Goal: Contribute content: Contribute content

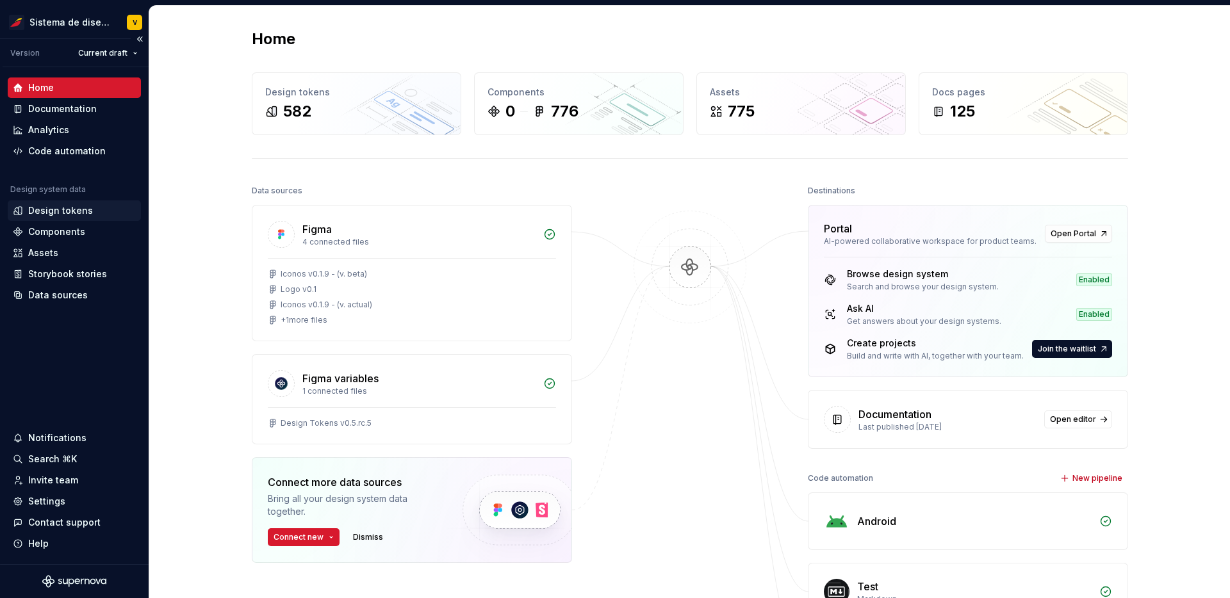
click at [77, 211] on div "Design tokens" at bounding box center [60, 210] width 65 height 13
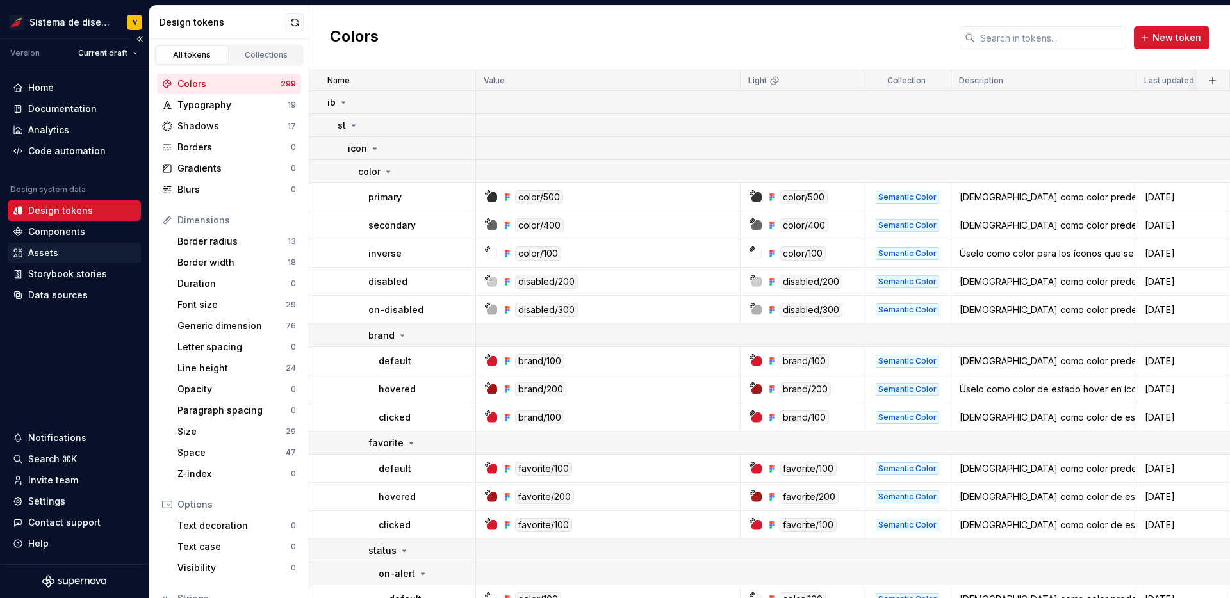
click at [42, 252] on div "Assets" at bounding box center [43, 253] width 30 height 13
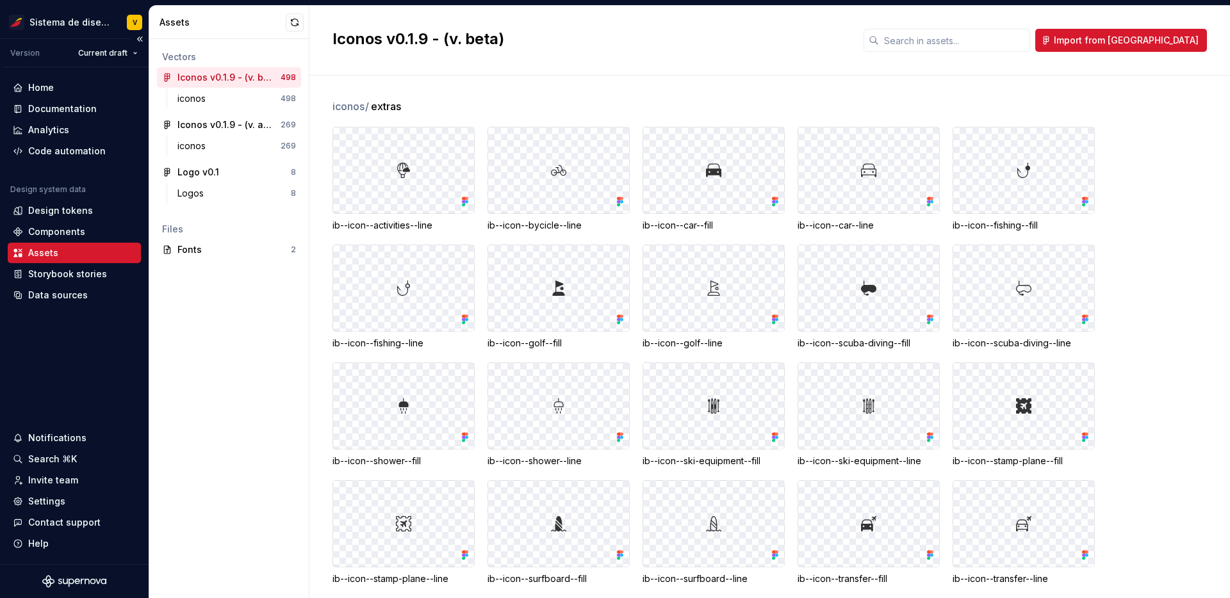
click at [85, 335] on div "Home Documentation Analytics Code automation Design system data Design tokens C…" at bounding box center [74, 315] width 149 height 497
click at [65, 229] on div "Components" at bounding box center [56, 231] width 57 height 13
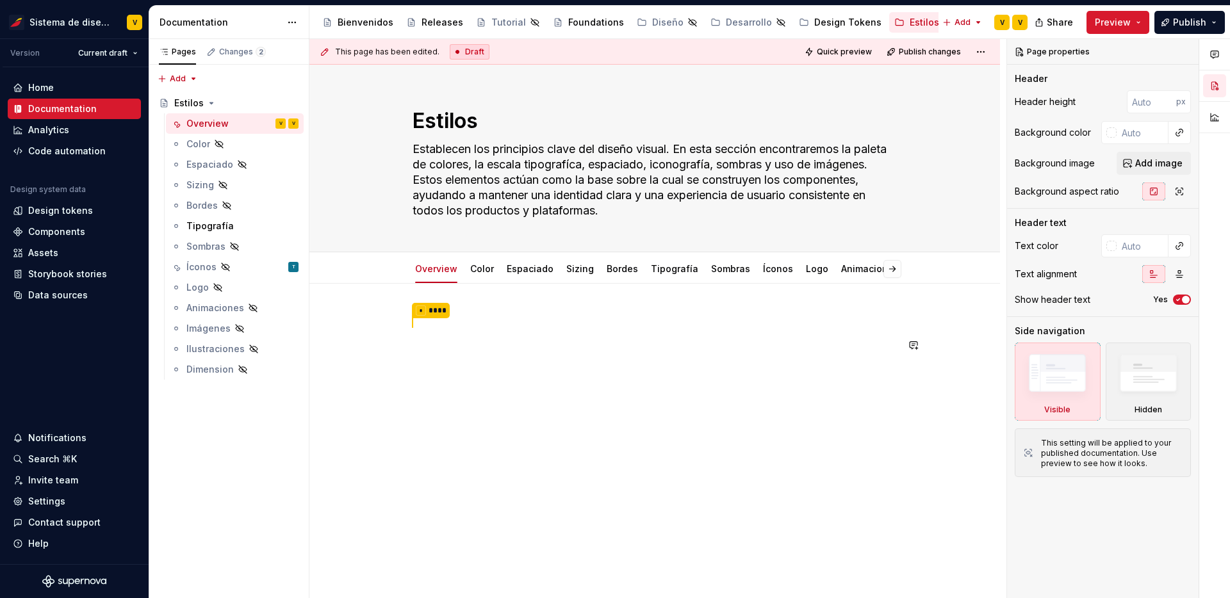
click at [441, 334] on div "* ****" at bounding box center [654, 345] width 484 height 63
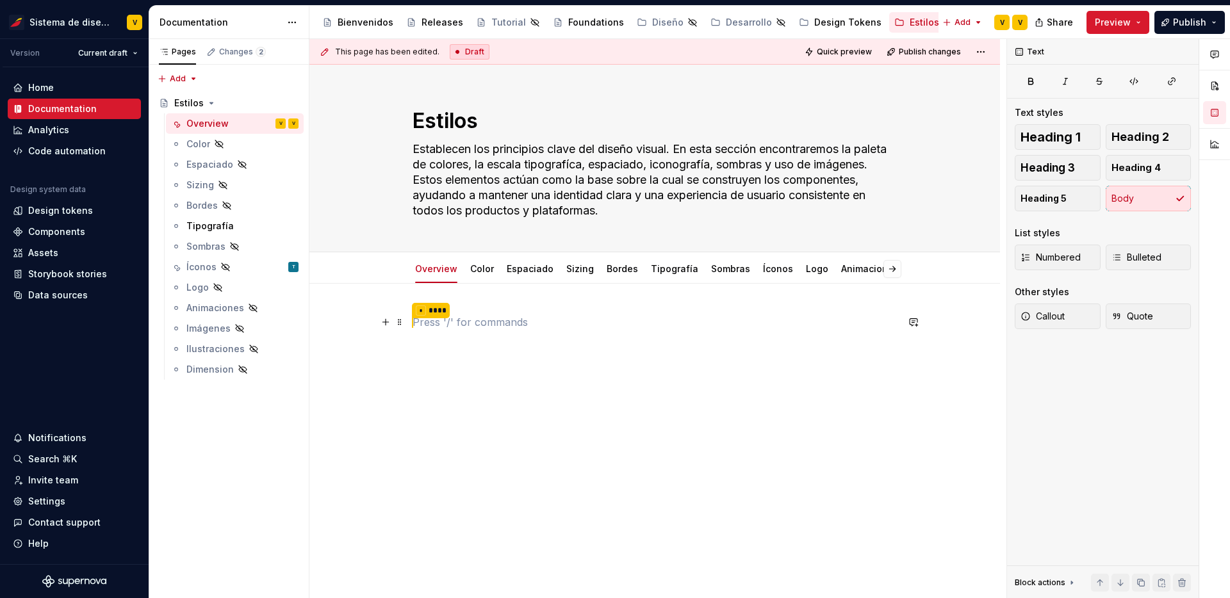
click at [439, 320] on p "* ****" at bounding box center [654, 322] width 484 height 17
click at [389, 322] on button "button" at bounding box center [386, 322] width 18 height 18
click at [484, 266] on link "Color" at bounding box center [482, 268] width 24 height 11
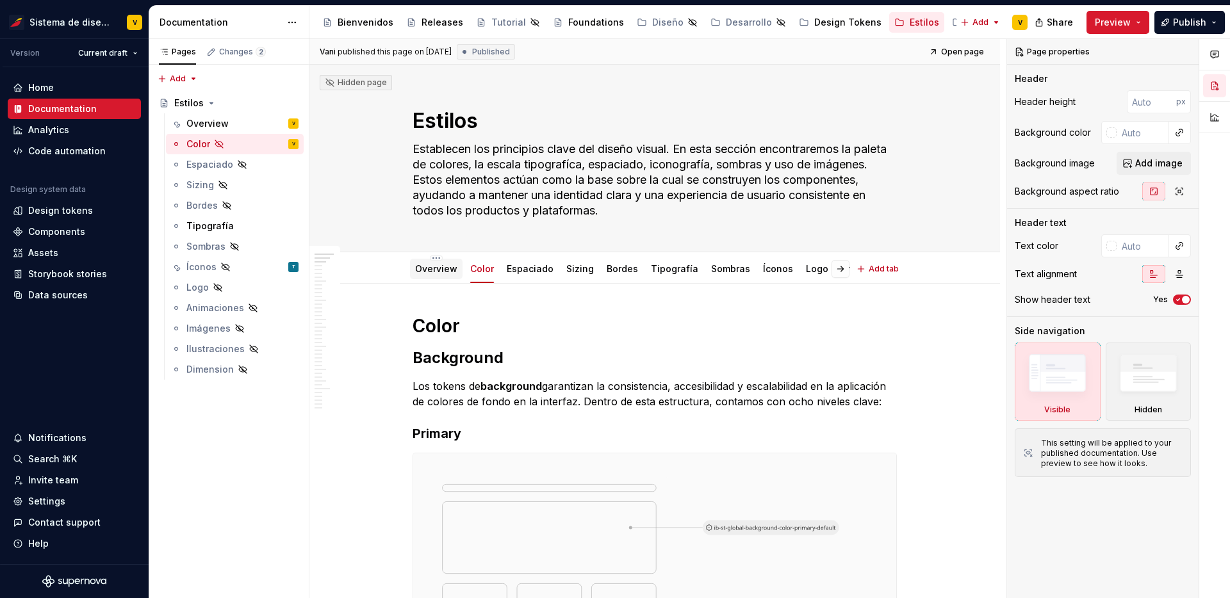
click at [441, 270] on link "Overview" at bounding box center [436, 268] width 42 height 11
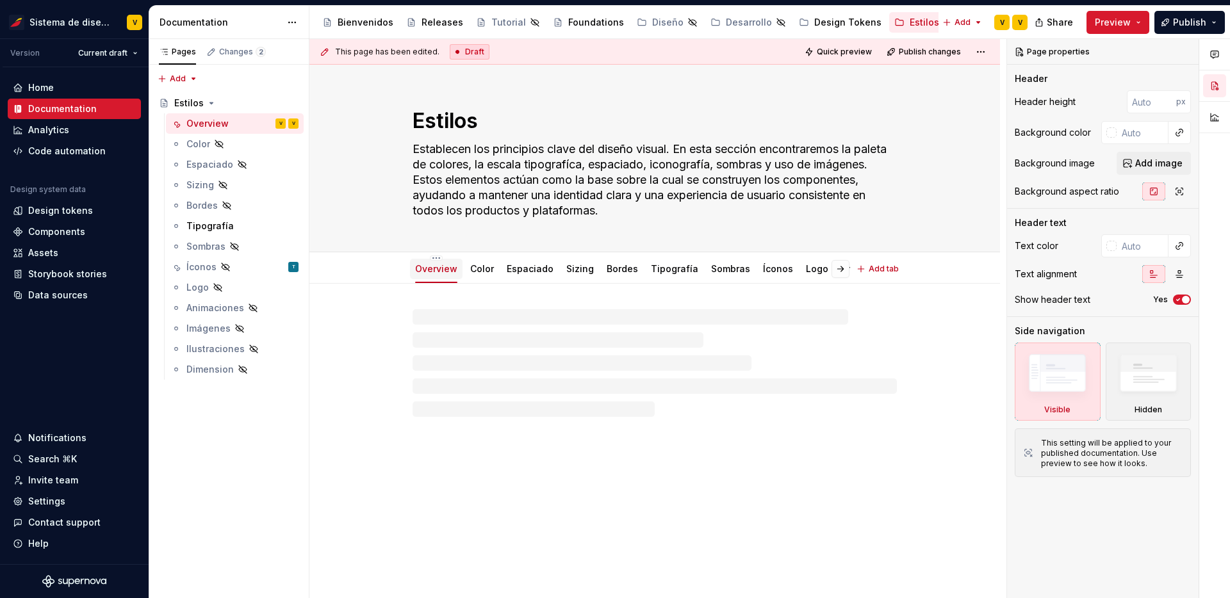
type textarea "*"
click at [479, 322] on p "* ****" at bounding box center [654, 322] width 484 height 17
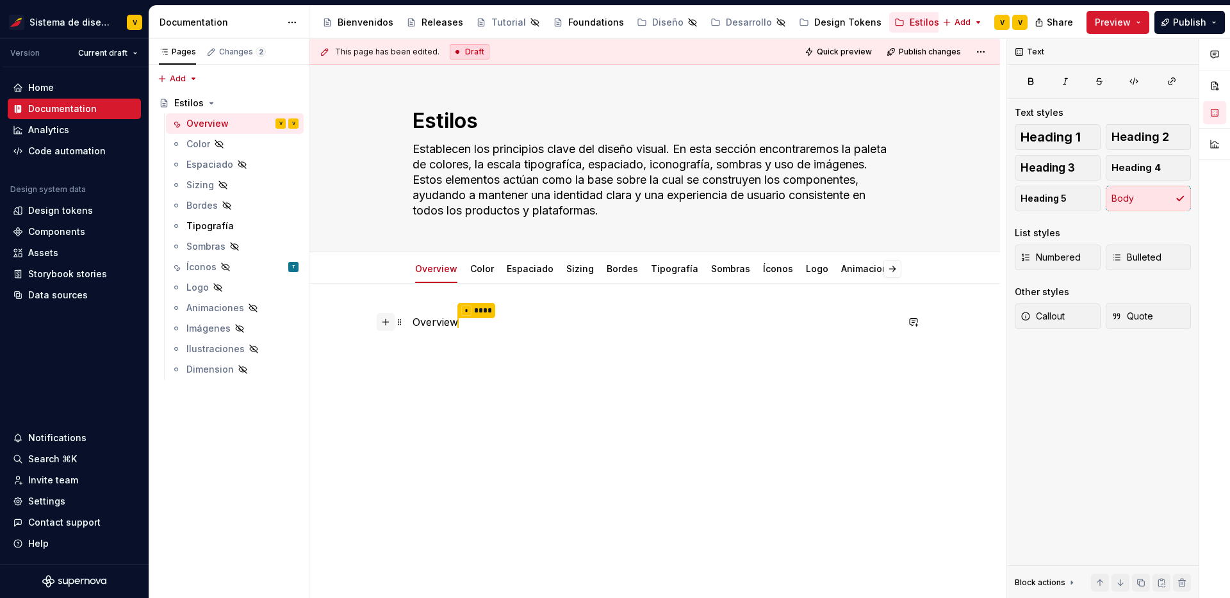
click at [387, 323] on button "button" at bounding box center [386, 322] width 18 height 18
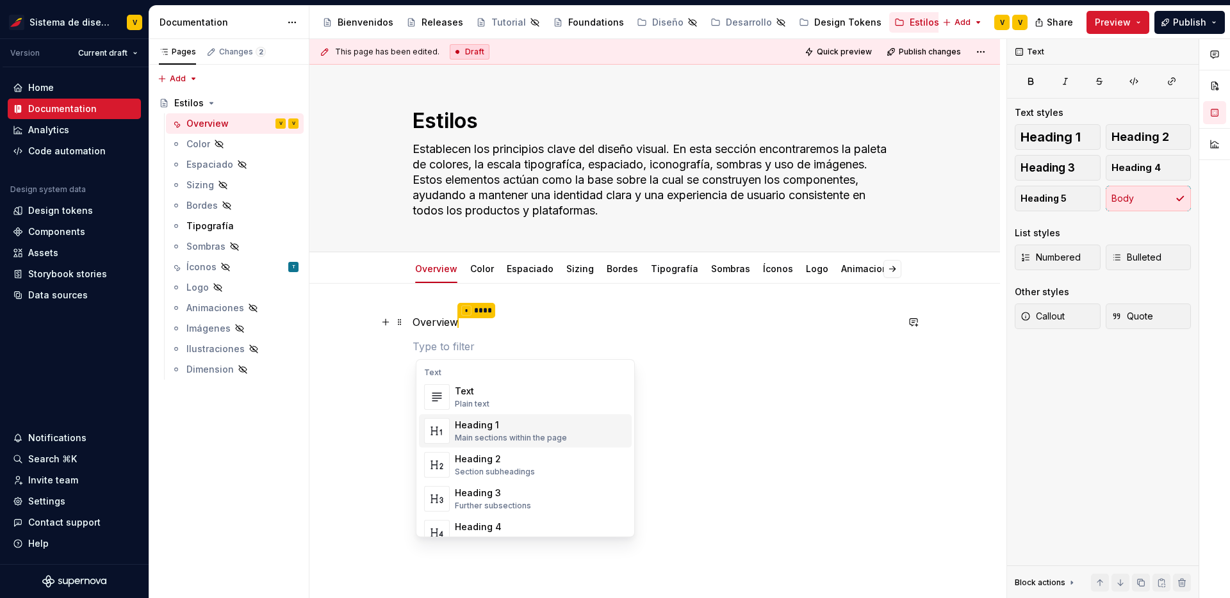
click at [507, 428] on div "Heading 1" at bounding box center [511, 425] width 112 height 13
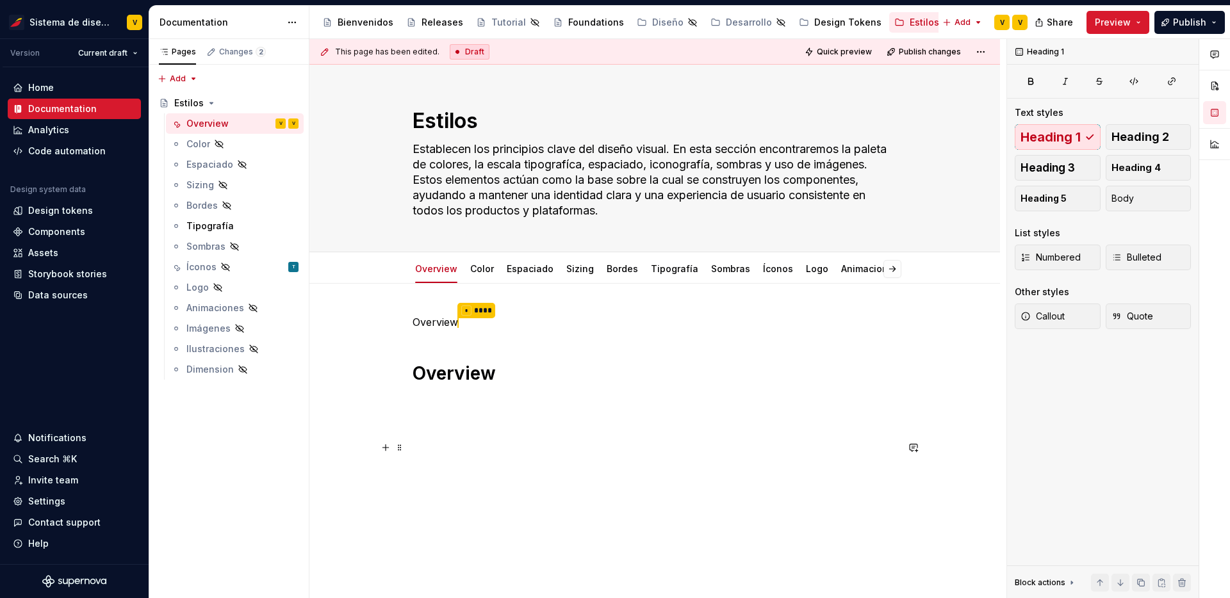
click at [533, 455] on p at bounding box center [654, 448] width 484 height 15
click at [473, 322] on p "Overview * ****" at bounding box center [654, 322] width 484 height 17
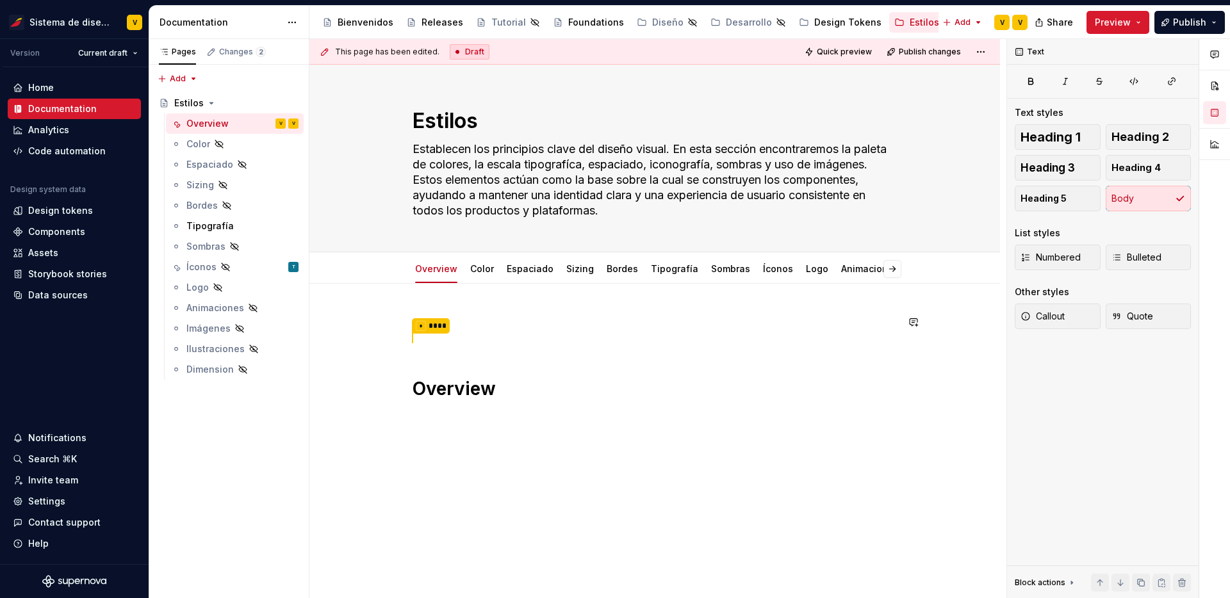
click at [419, 369] on div "* **** Overview" at bounding box center [654, 393] width 484 height 158
click at [388, 322] on button "button" at bounding box center [386, 322] width 18 height 18
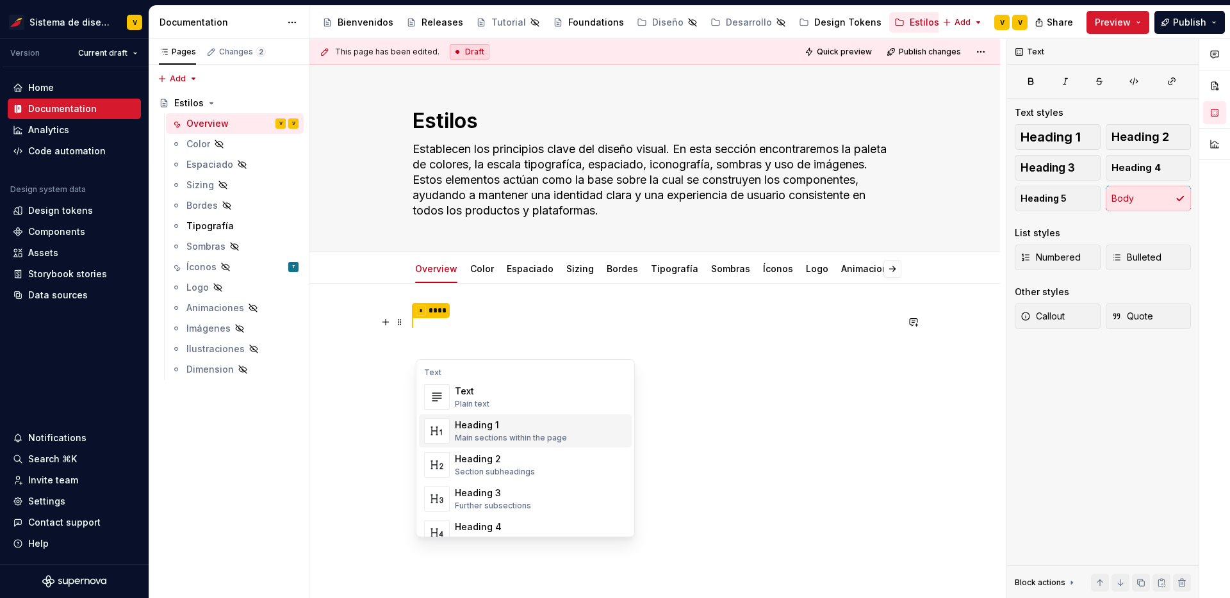
click at [476, 427] on div "Heading 1" at bounding box center [511, 425] width 112 height 13
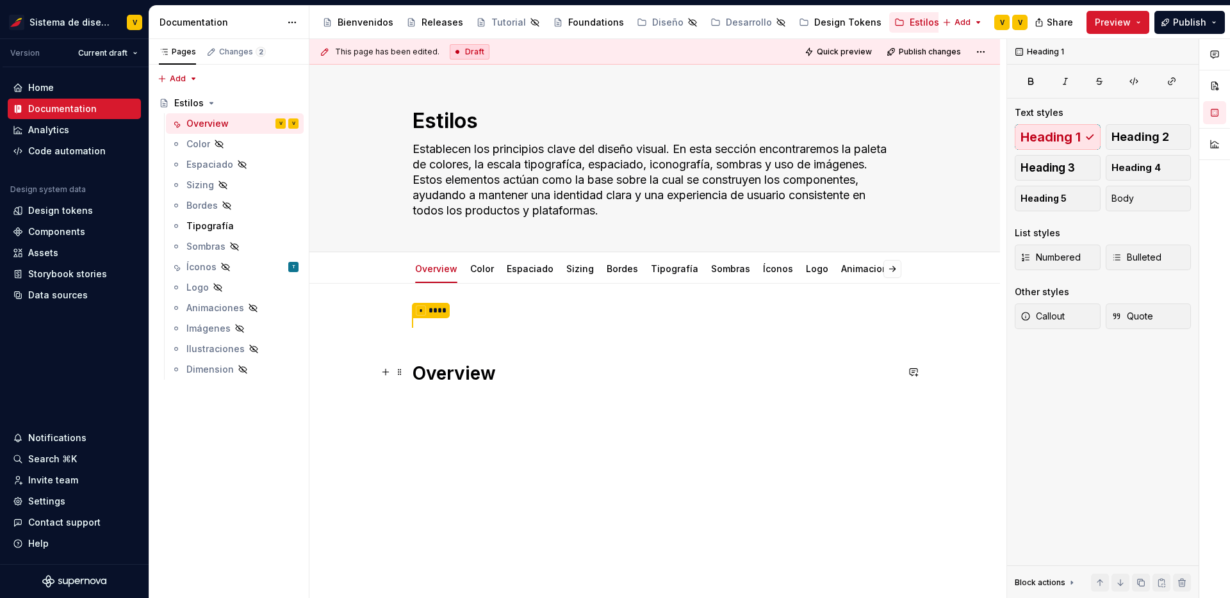
click at [536, 364] on h1 "Overview" at bounding box center [654, 373] width 484 height 23
click at [546, 327] on p "* ****" at bounding box center [654, 322] width 484 height 17
click at [421, 349] on div "* **** Overview" at bounding box center [654, 385] width 484 height 142
click at [387, 378] on button "button" at bounding box center [386, 379] width 18 height 18
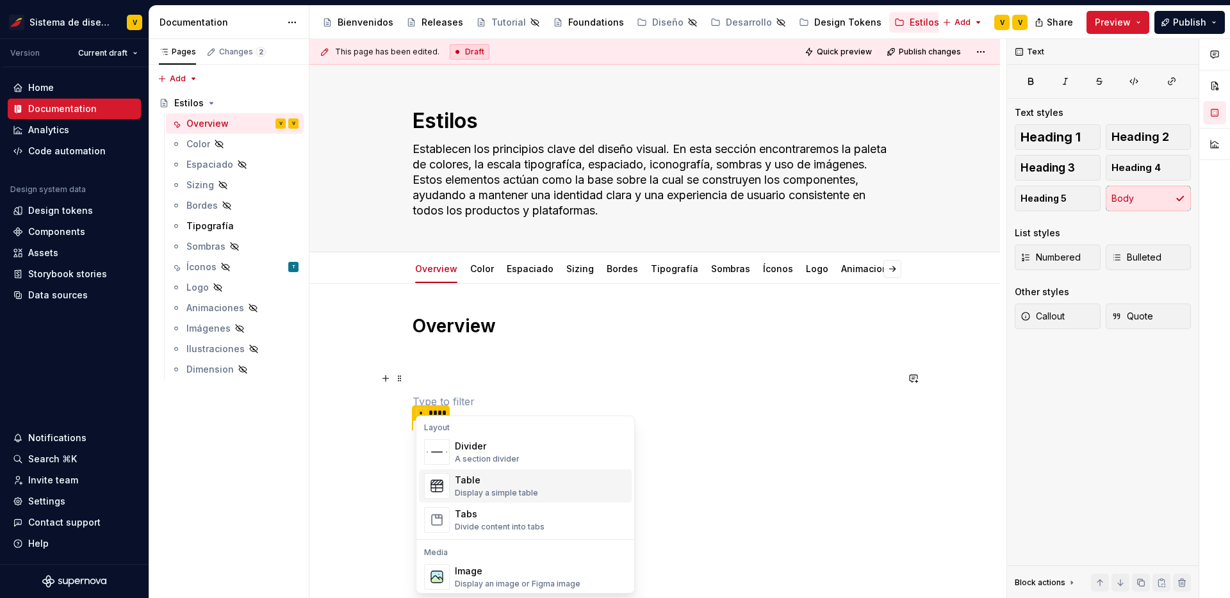
scroll to position [419, 0]
click at [480, 483] on div "Table" at bounding box center [496, 481] width 83 height 13
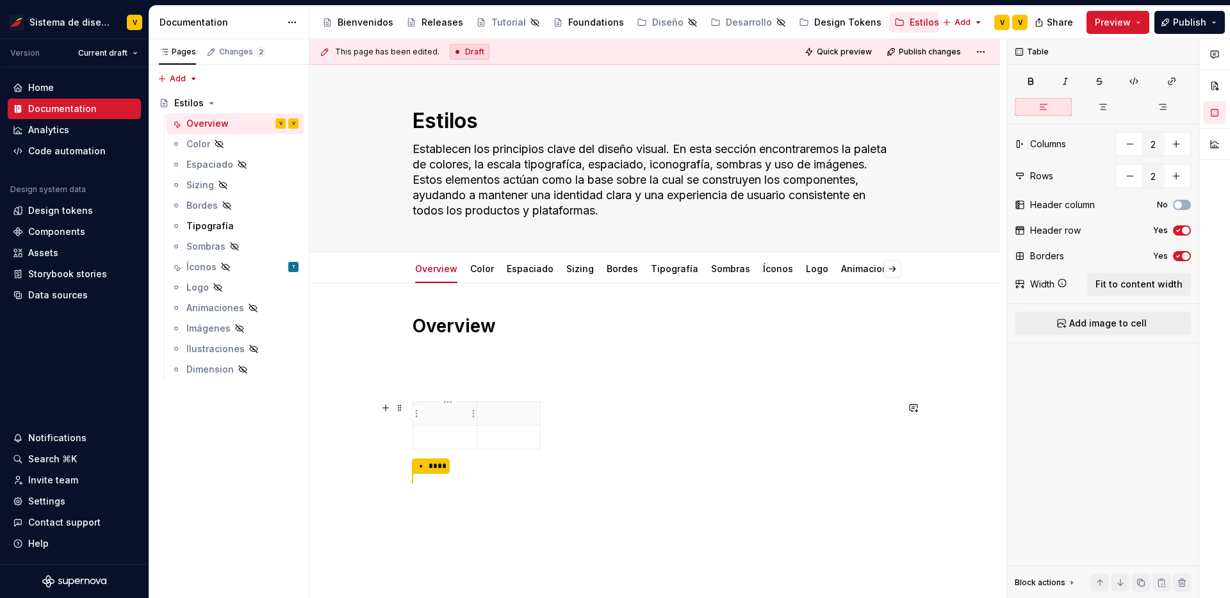
click at [430, 410] on p at bounding box center [445, 413] width 48 height 13
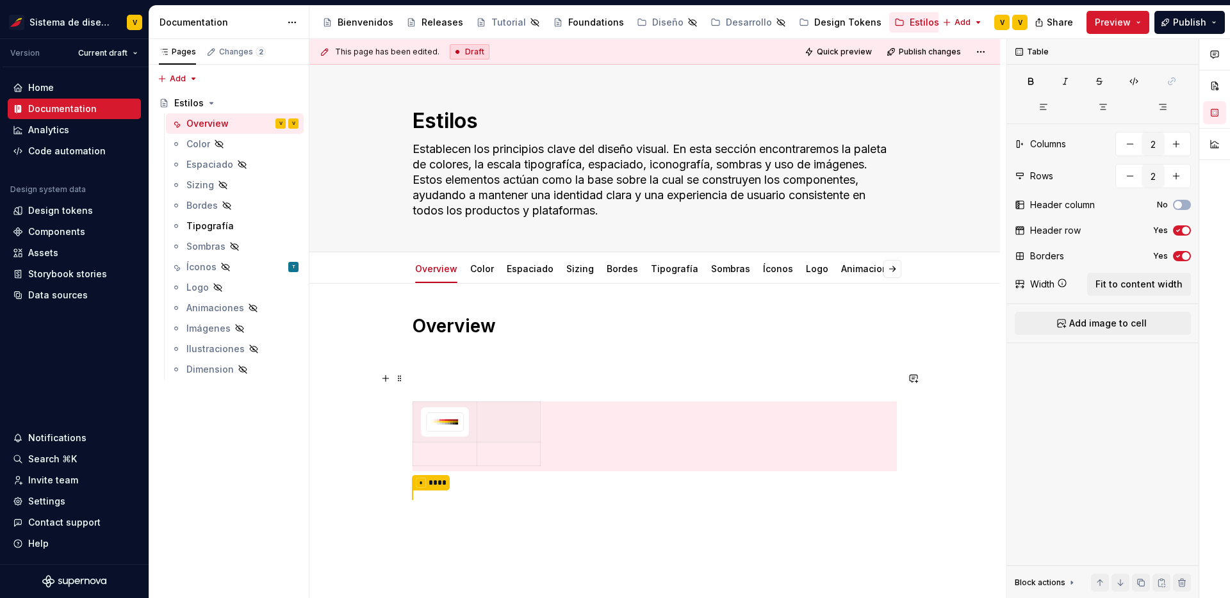
click at [510, 375] on p at bounding box center [654, 378] width 484 height 15
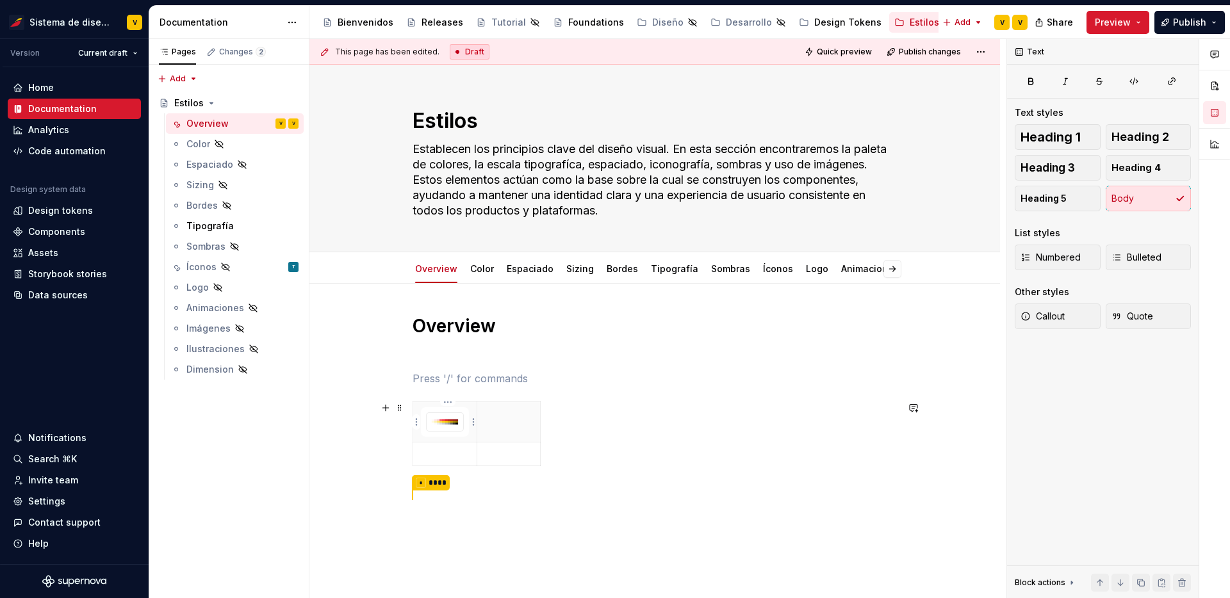
click at [447, 425] on img at bounding box center [445, 422] width 37 height 18
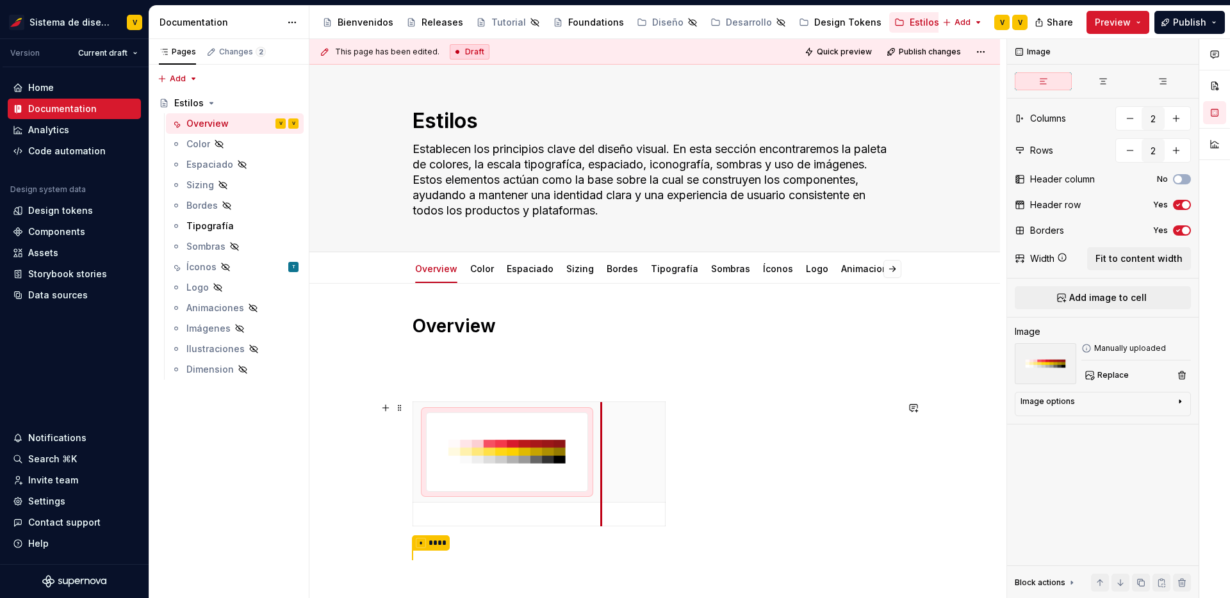
drag, startPoint x: 480, startPoint y: 441, endPoint x: 605, endPoint y: 465, distance: 127.2
click at [605, 465] on th at bounding box center [633, 452] width 64 height 101
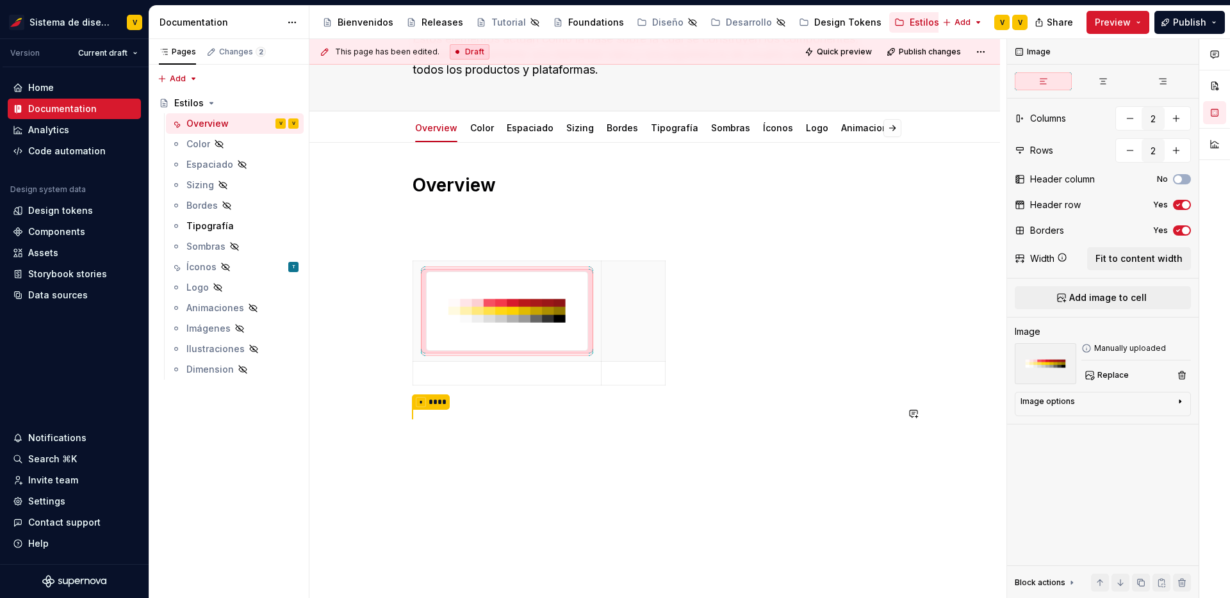
scroll to position [150, 0]
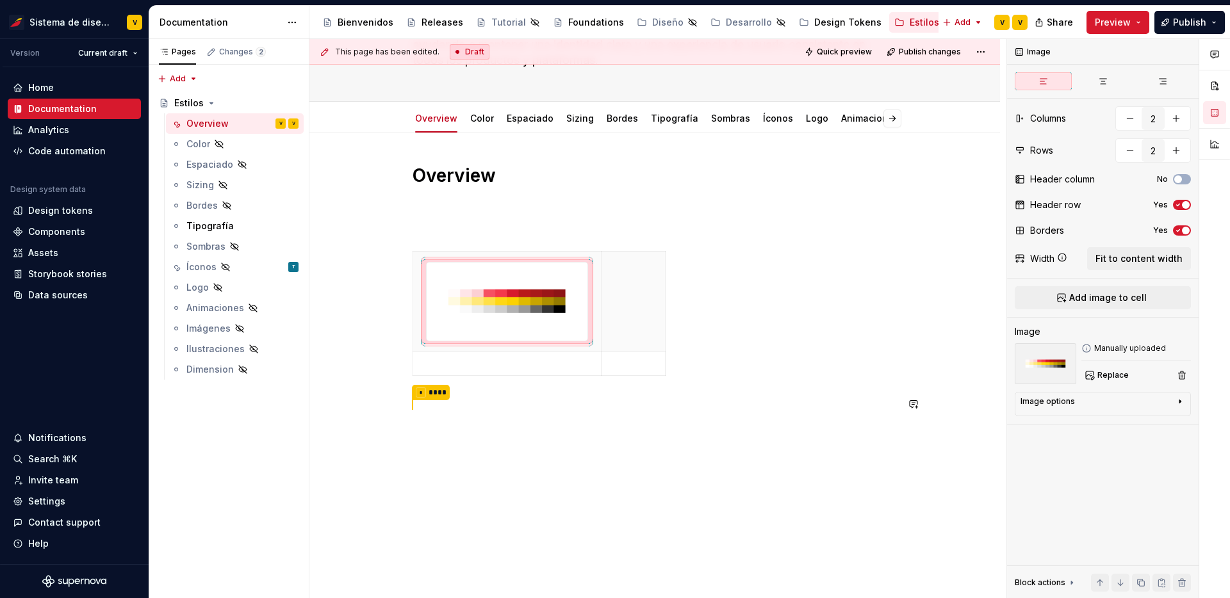
click at [613, 455] on div "Overview * ****" at bounding box center [654, 370] width 690 height 475
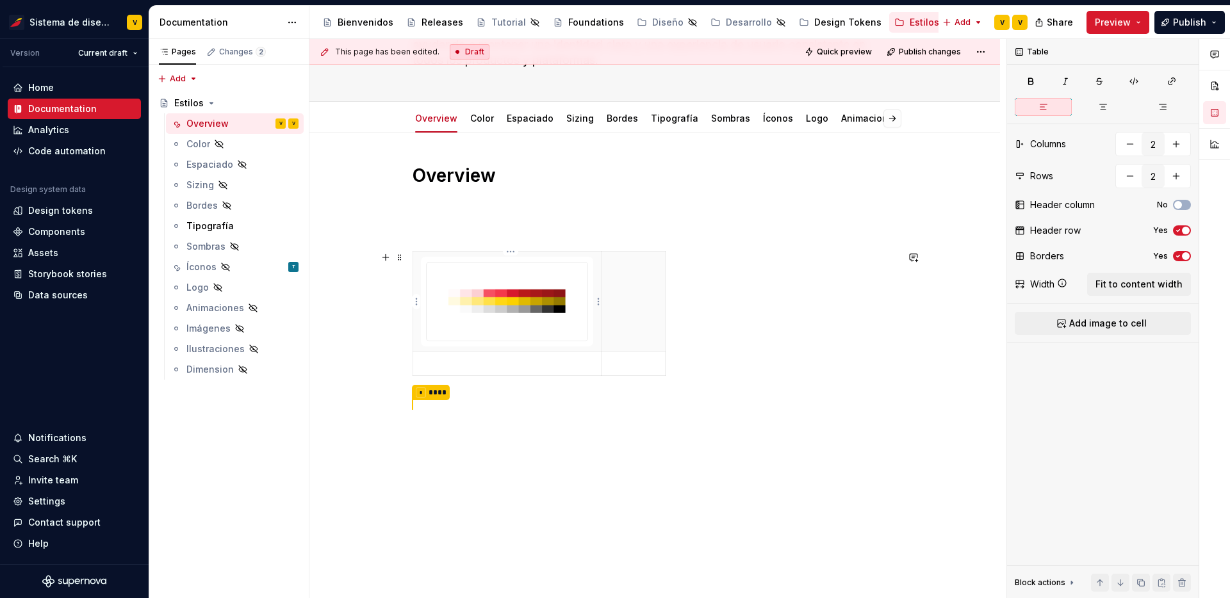
click at [417, 268] on th at bounding box center [507, 302] width 188 height 101
click at [421, 268] on th at bounding box center [507, 302] width 188 height 101
click at [1180, 229] on icon "button" at bounding box center [1178, 231] width 10 height 8
click at [1180, 253] on icon "button" at bounding box center [1178, 256] width 10 height 8
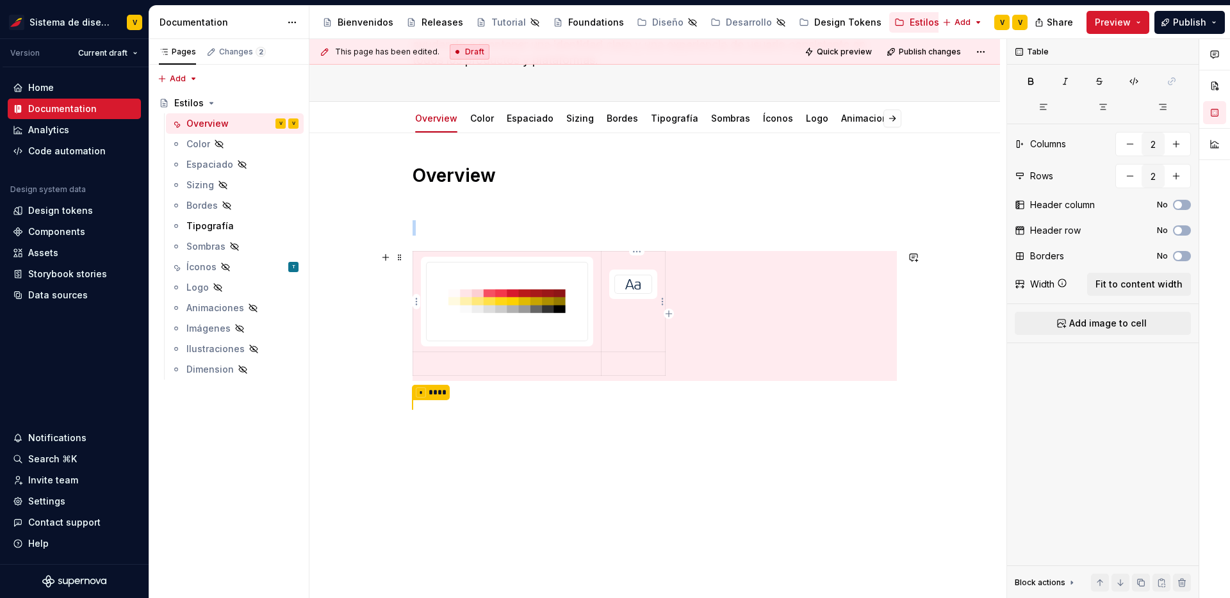
click at [653, 318] on td at bounding box center [633, 302] width 64 height 101
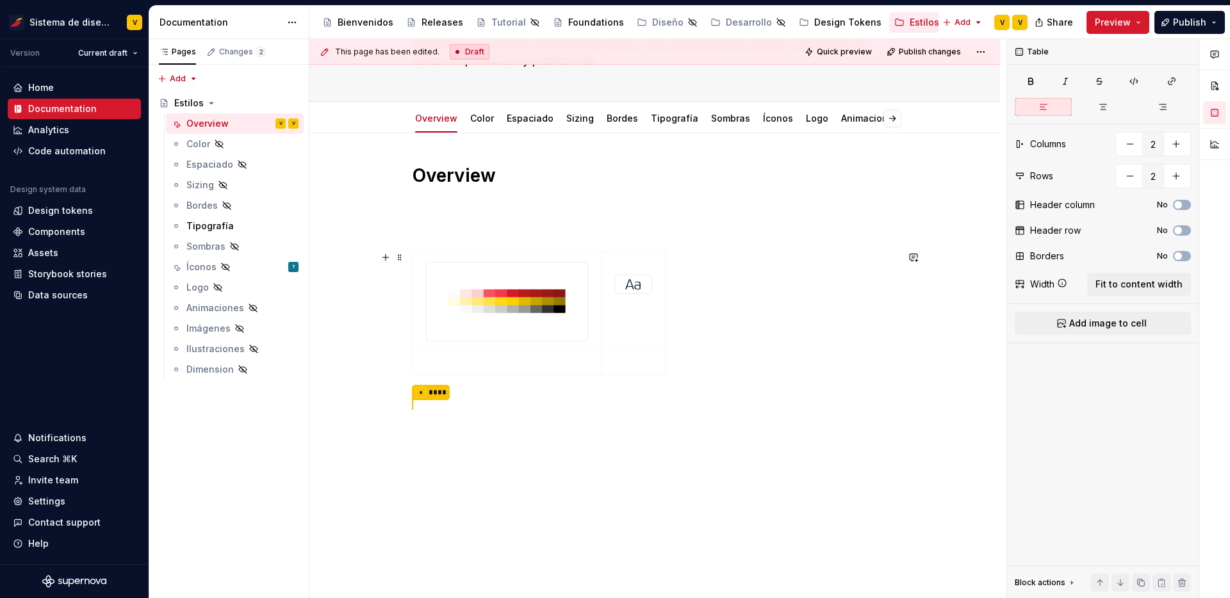
click at [669, 326] on div at bounding box center [654, 316] width 484 height 130
drag, startPoint x: 667, startPoint y: 330, endPoint x: 794, endPoint y: 325, distance: 126.9
click at [615, 356] on div at bounding box center [697, 315] width 165 height 81
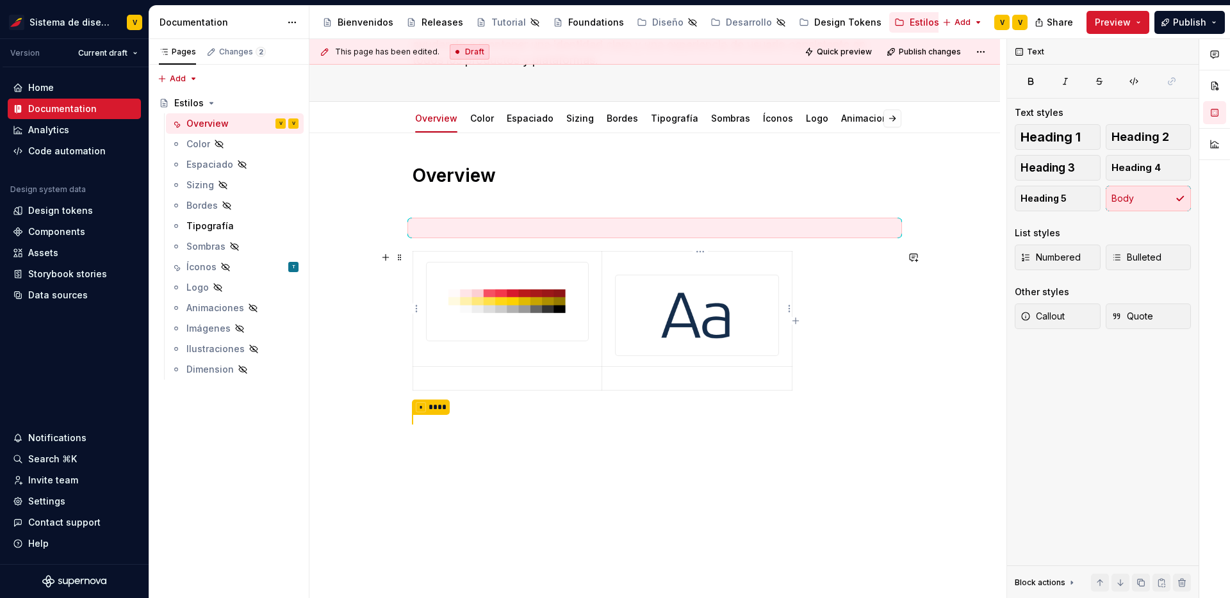
scroll to position [150, 0]
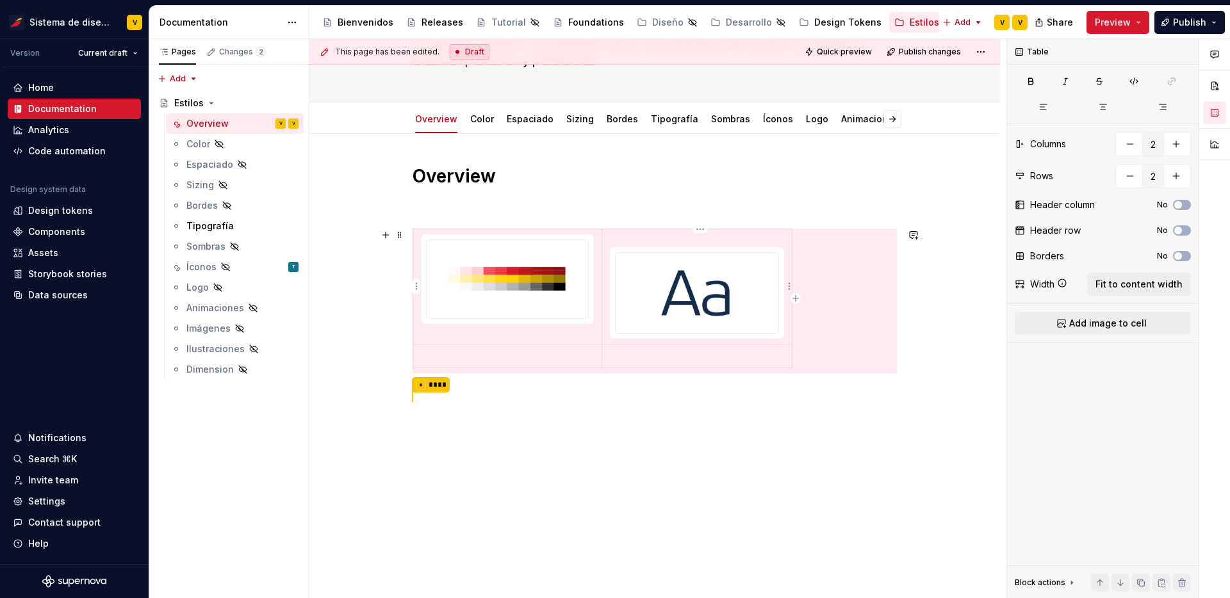
click at [623, 236] on p at bounding box center [697, 240] width 175 height 13
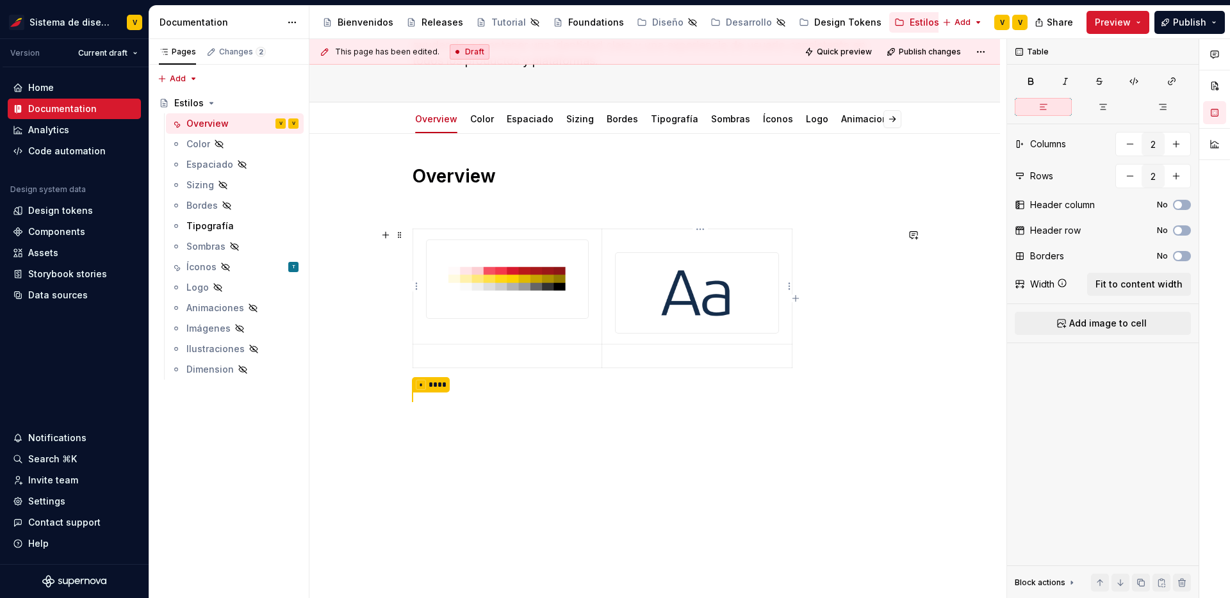
click at [615, 260] on div at bounding box center [697, 292] width 165 height 81
type textarea "*"
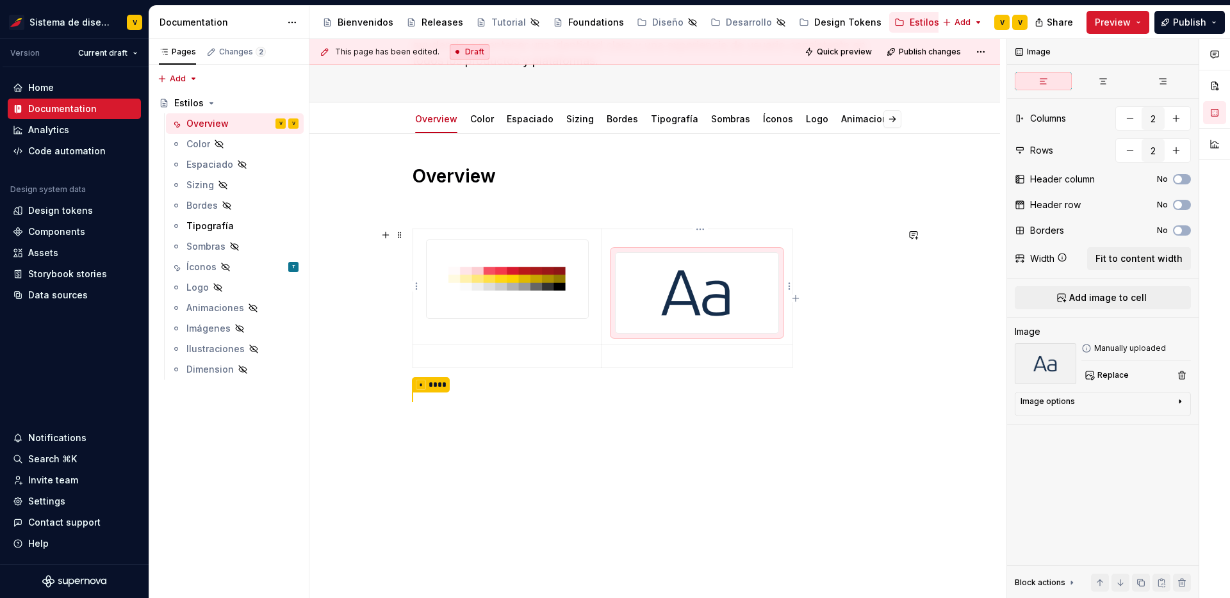
scroll to position [136, 0]
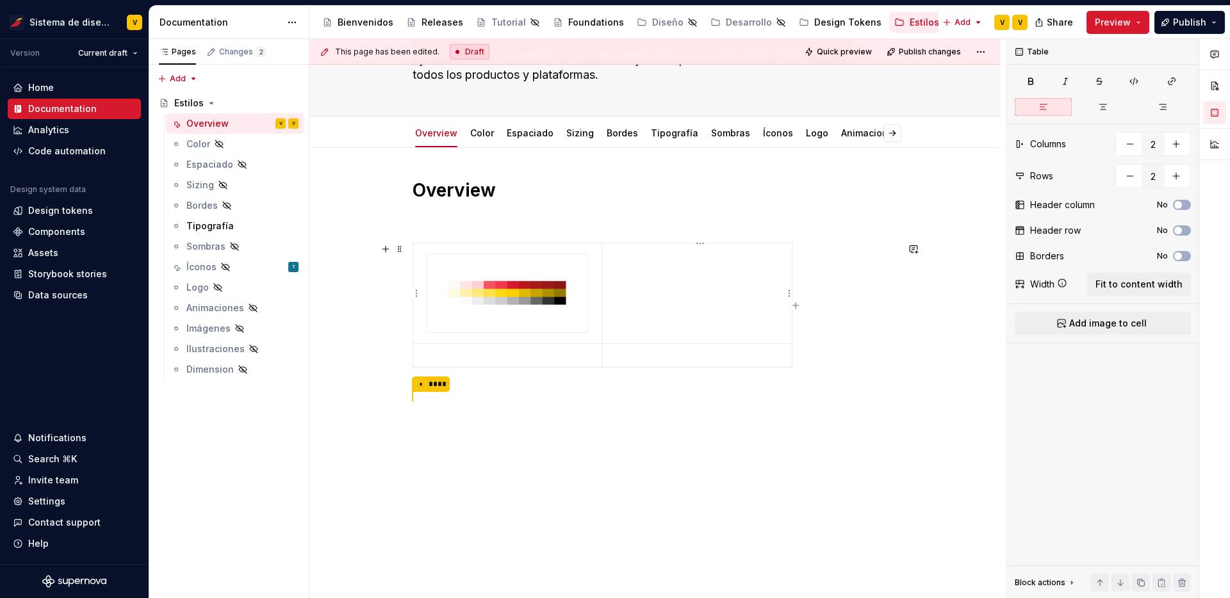
click at [628, 250] on p at bounding box center [697, 254] width 174 height 13
click at [599, 257] on td at bounding box center [507, 293] width 189 height 101
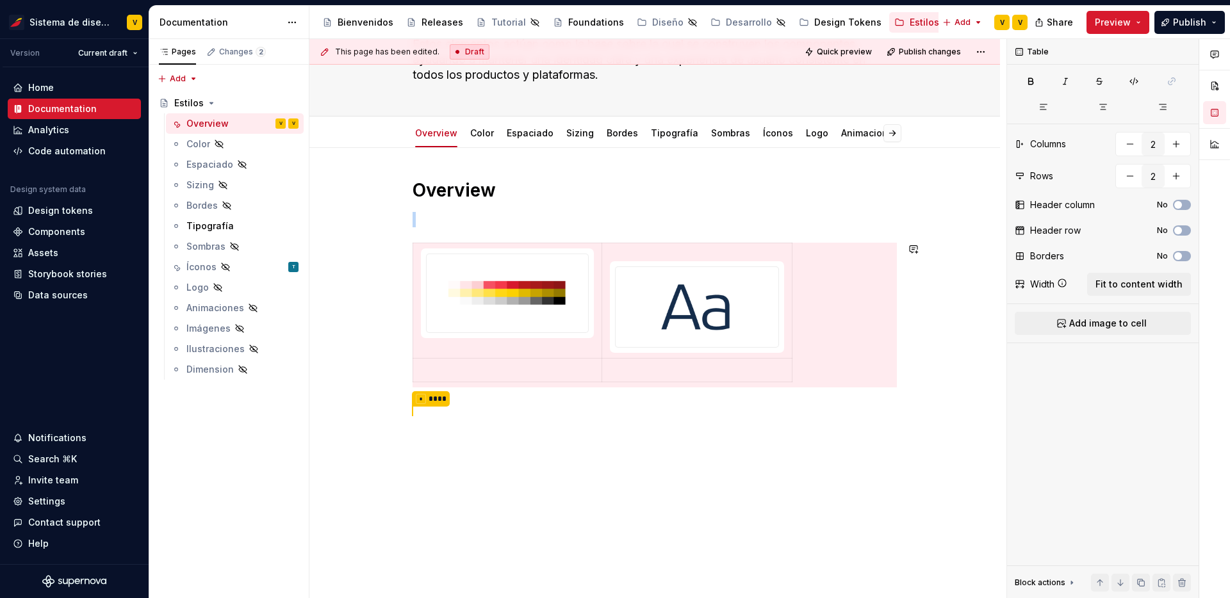
scroll to position [150, 0]
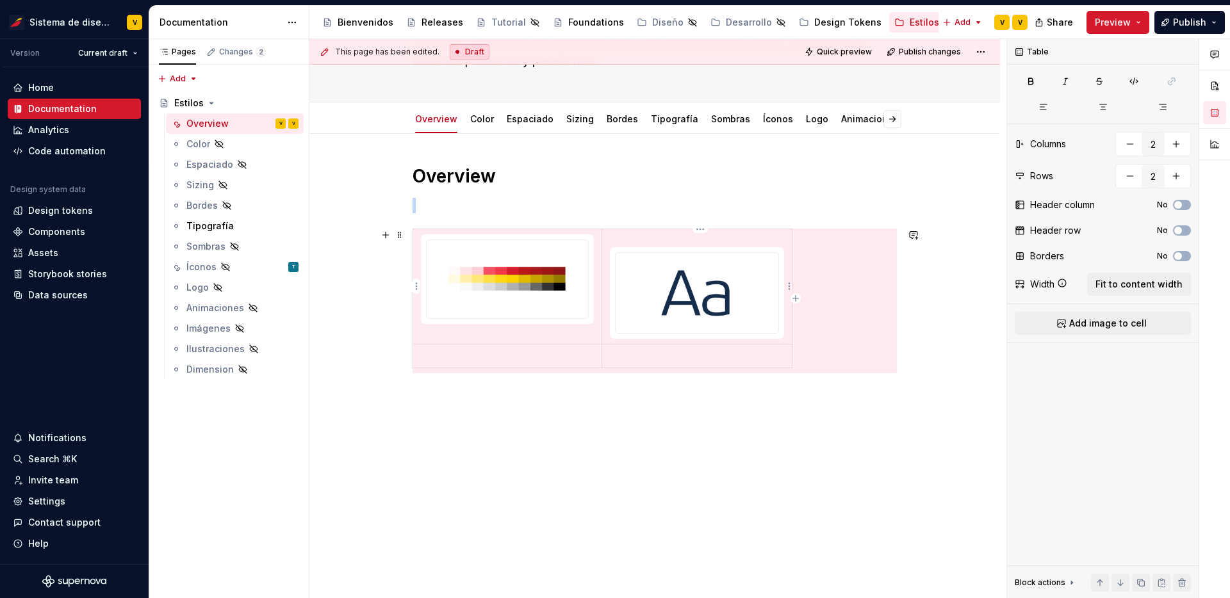
click at [629, 236] on p at bounding box center [697, 240] width 175 height 13
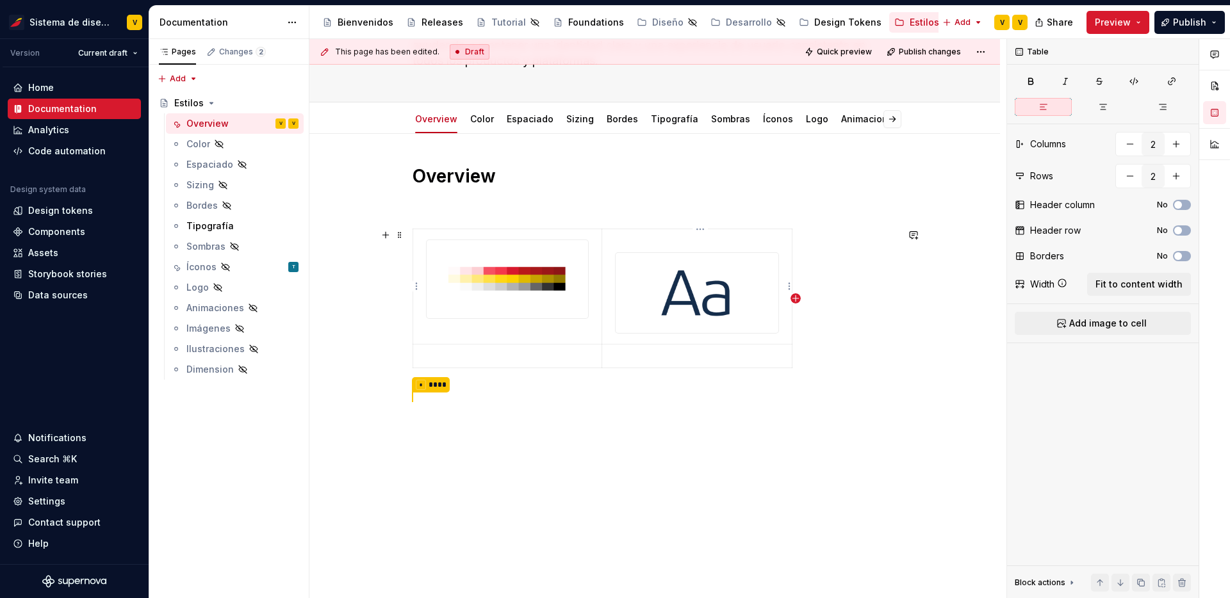
click at [795, 297] on icon "button" at bounding box center [795, 298] width 10 height 10
type input "3"
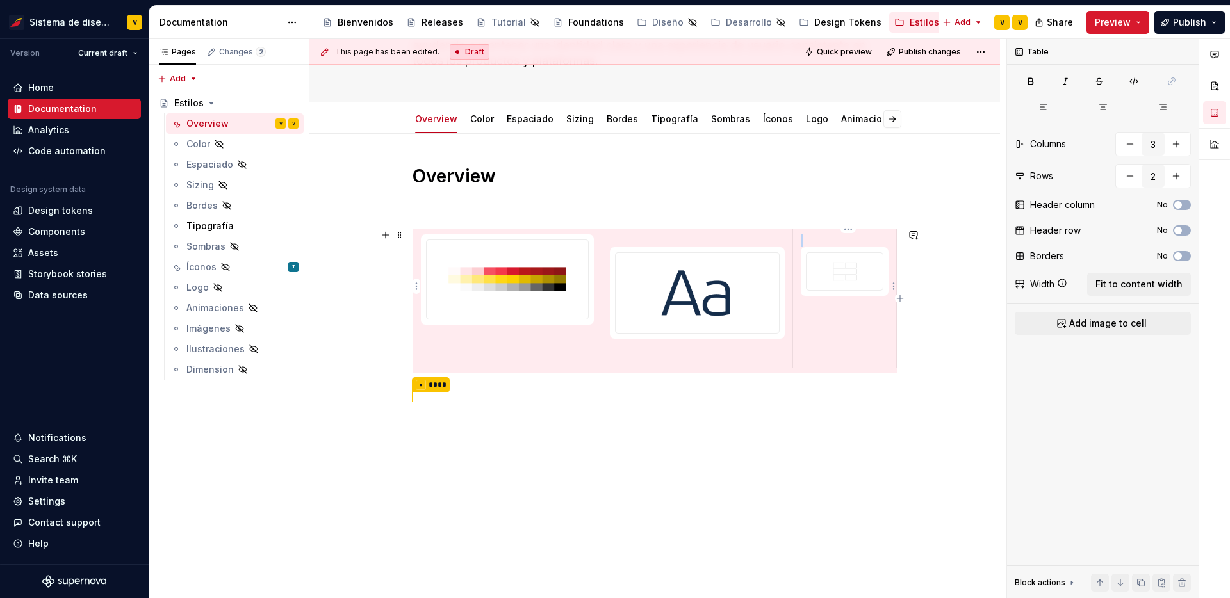
click at [851, 281] on img at bounding box center [844, 271] width 76 height 37
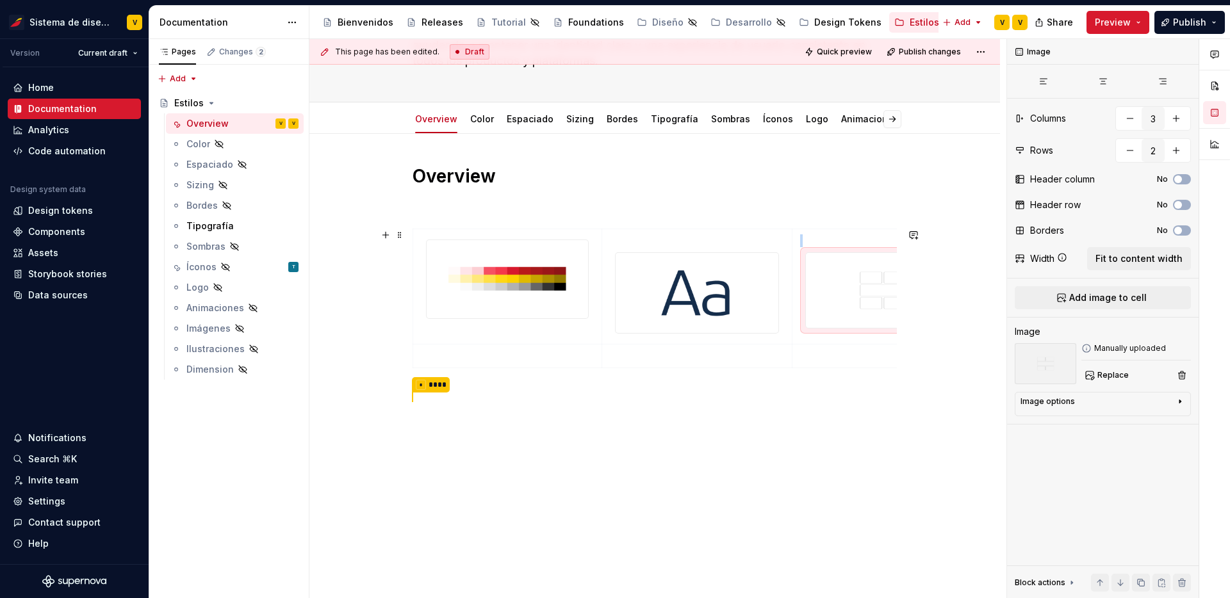
drag, startPoint x: 898, startPoint y: 280, endPoint x: 975, endPoint y: 286, distance: 77.7
click at [867, 237] on p at bounding box center [882, 240] width 165 height 13
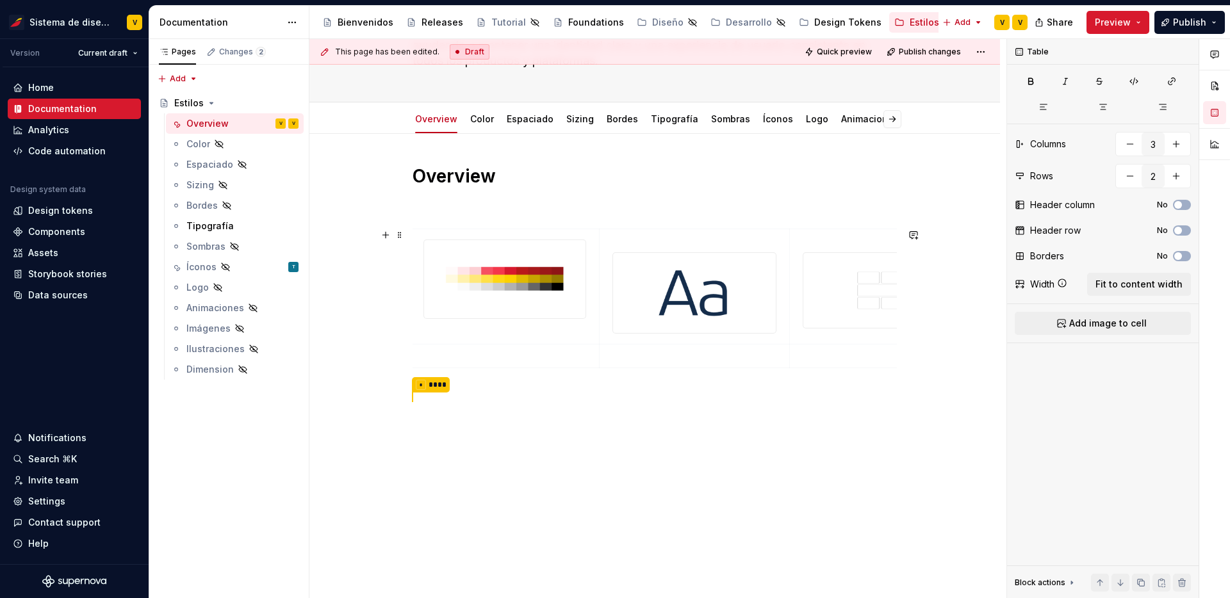
scroll to position [0, 0]
click at [422, 244] on td at bounding box center [507, 286] width 189 height 115
click at [532, 298] on img at bounding box center [507, 279] width 161 height 78
click at [424, 246] on p at bounding box center [507, 240] width 173 height 13
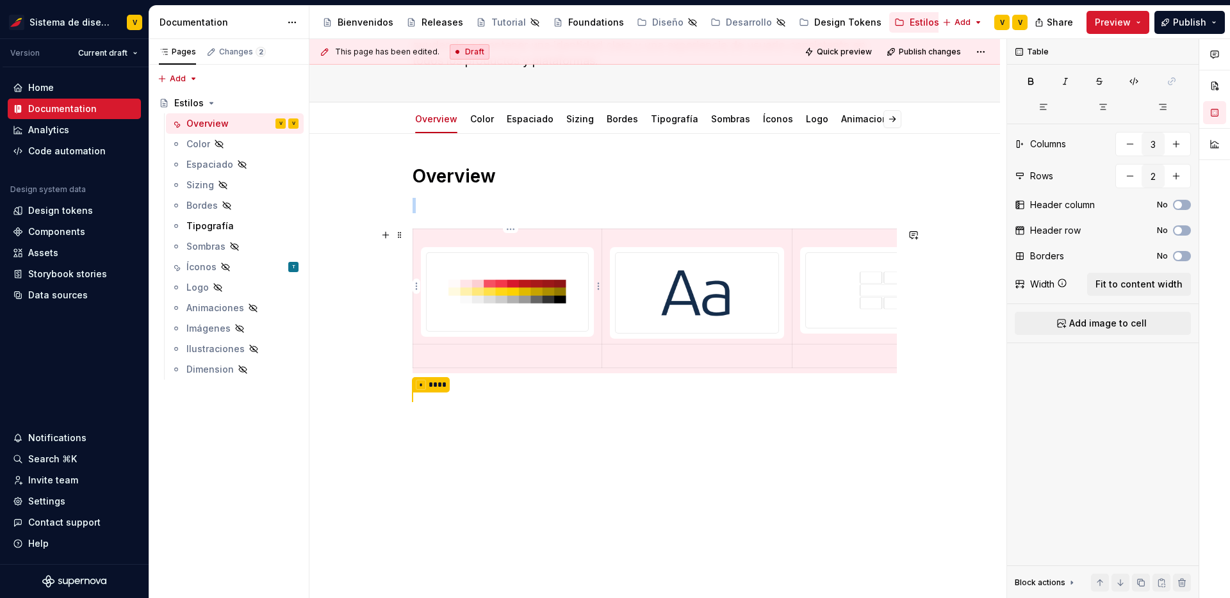
click at [557, 341] on td at bounding box center [507, 286] width 189 height 115
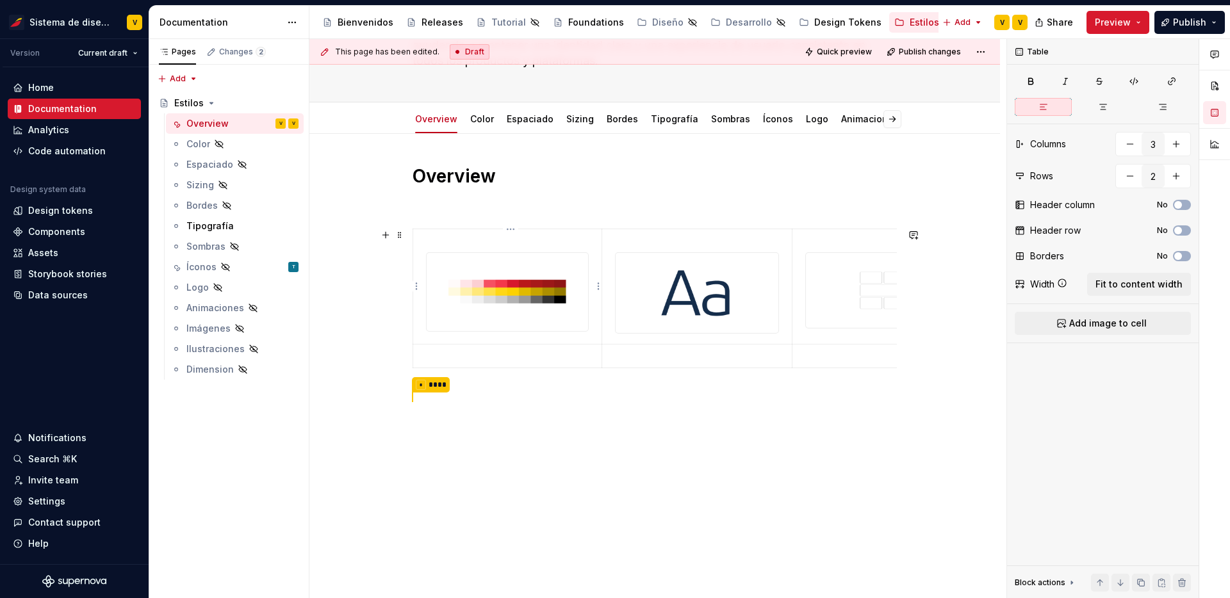
click at [597, 321] on td at bounding box center [507, 286] width 189 height 115
click at [494, 361] on p at bounding box center [507, 356] width 173 height 13
click at [1118, 21] on span "Preview" at bounding box center [1112, 22] width 36 height 13
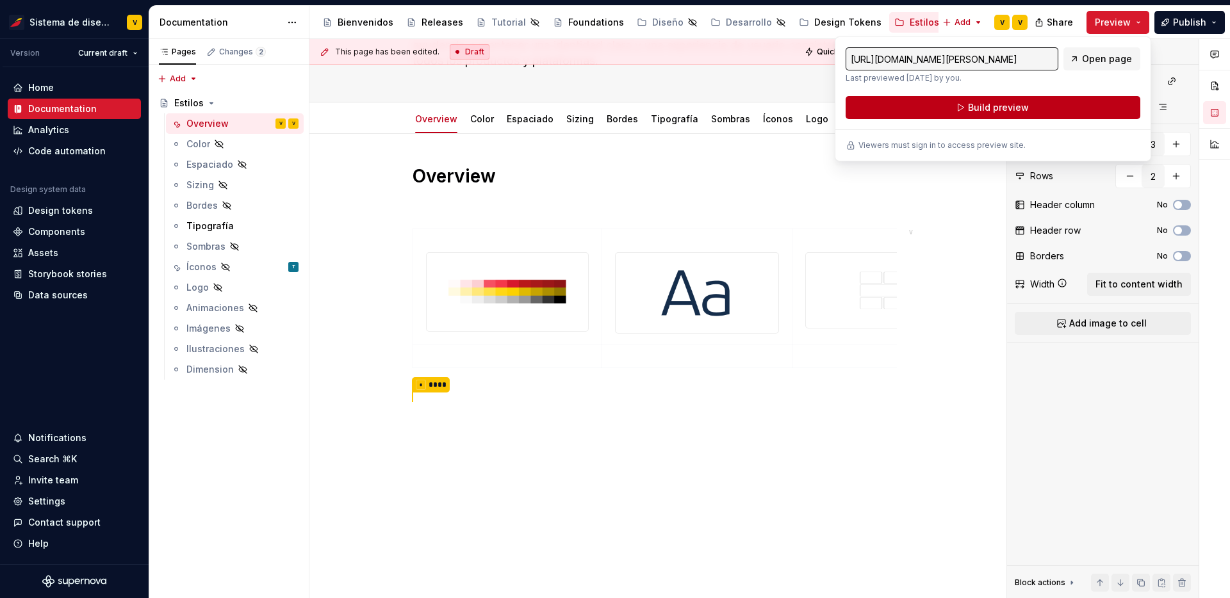
click at [1003, 109] on span "Build preview" at bounding box center [998, 107] width 61 height 13
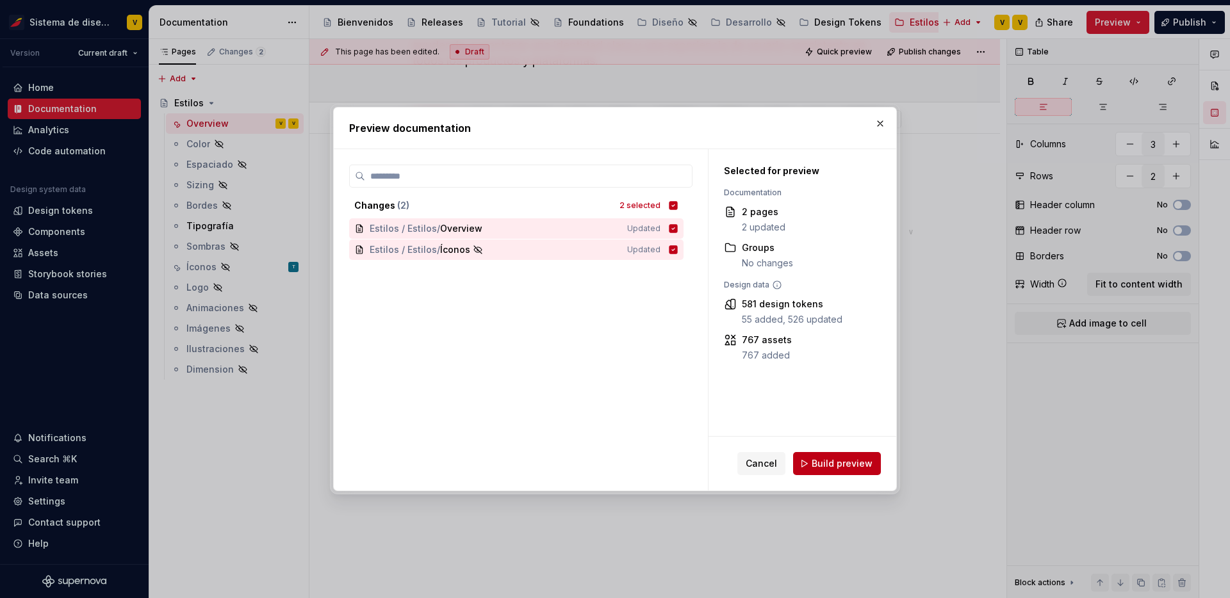
click at [827, 462] on span "Build preview" at bounding box center [841, 463] width 61 height 13
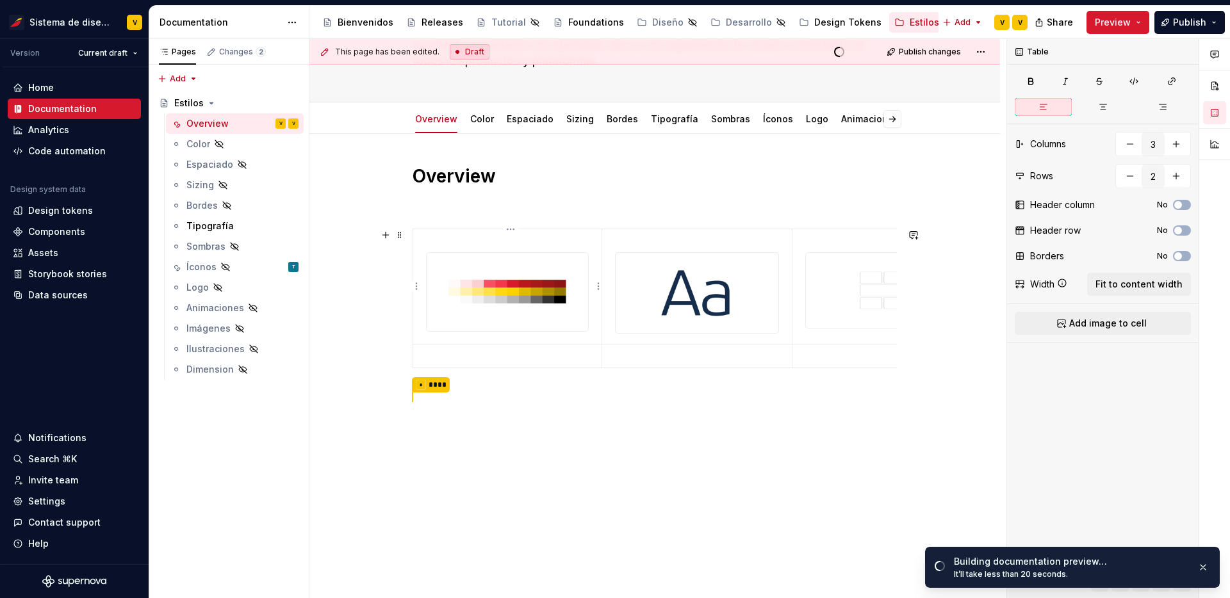
click at [601, 327] on td at bounding box center [507, 286] width 189 height 115
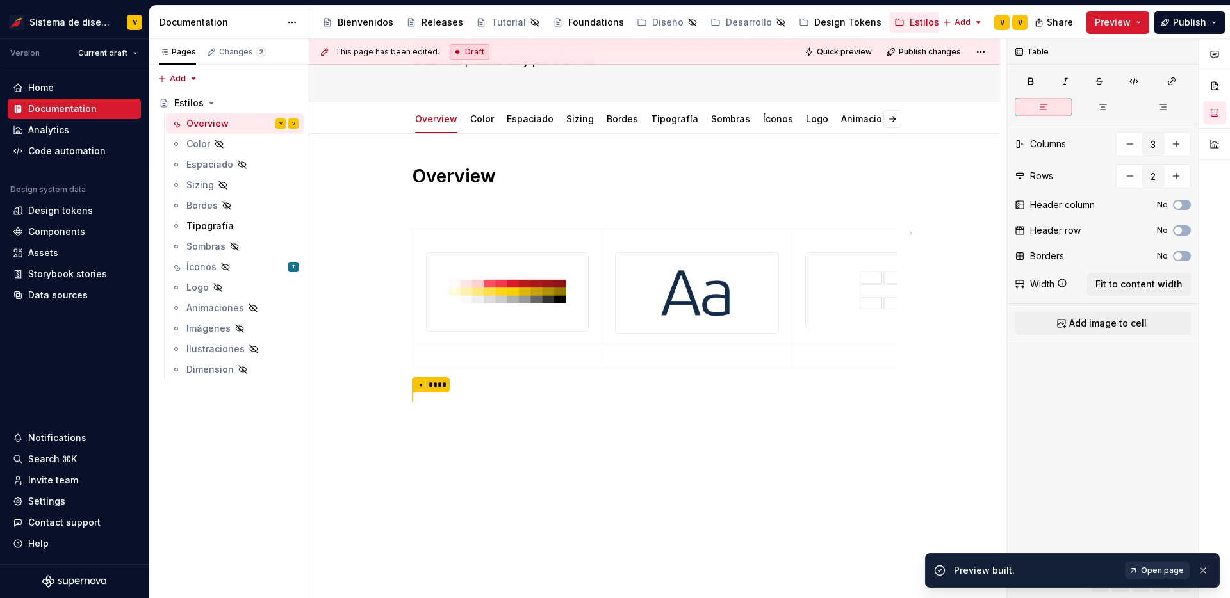
click at [1160, 572] on span "Open page" at bounding box center [1162, 570] width 43 height 10
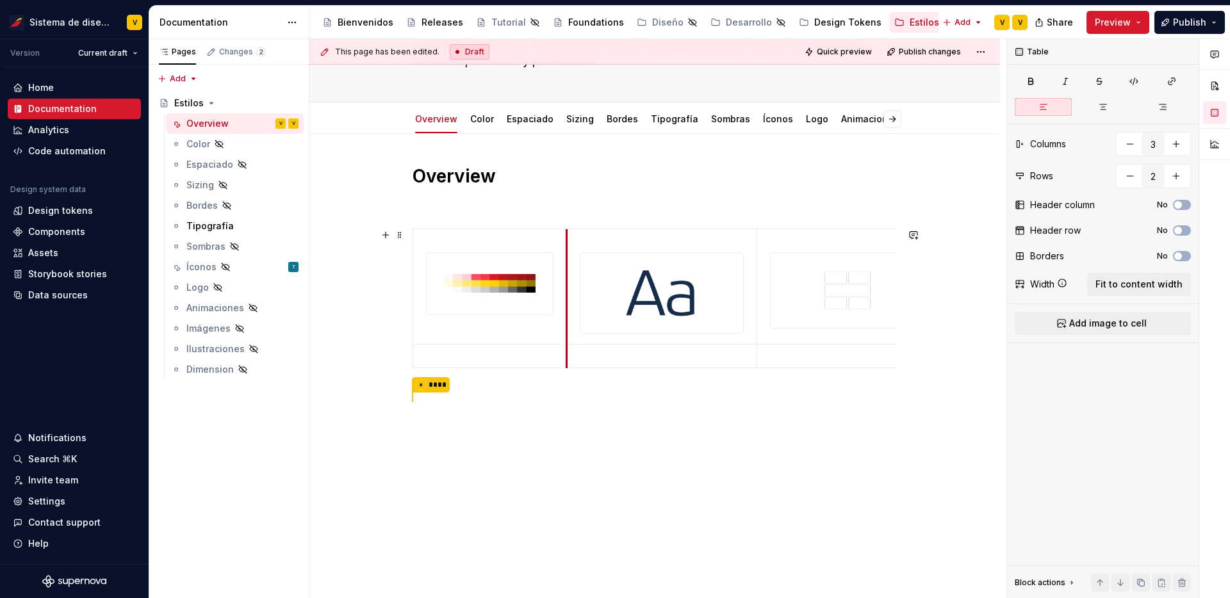
drag, startPoint x: 603, startPoint y: 289, endPoint x: 568, endPoint y: 291, distance: 35.3
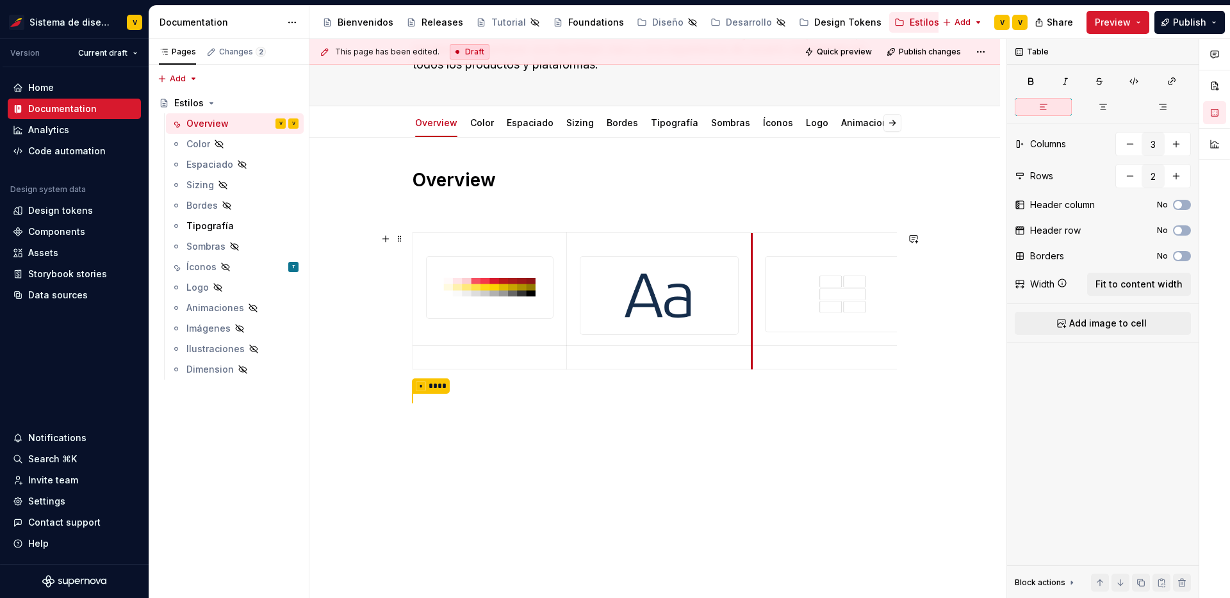
scroll to position [145, 0]
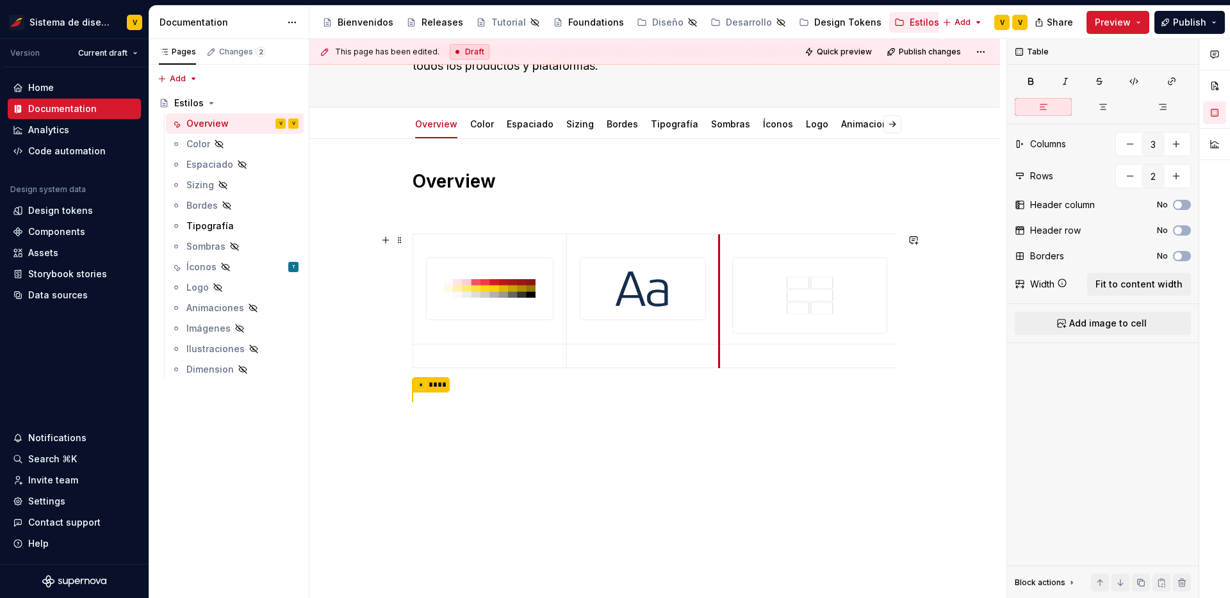
drag, startPoint x: 761, startPoint y: 304, endPoint x: 724, endPoint y: 309, distance: 37.4
click at [724, 309] on td at bounding box center [809, 289] width 181 height 110
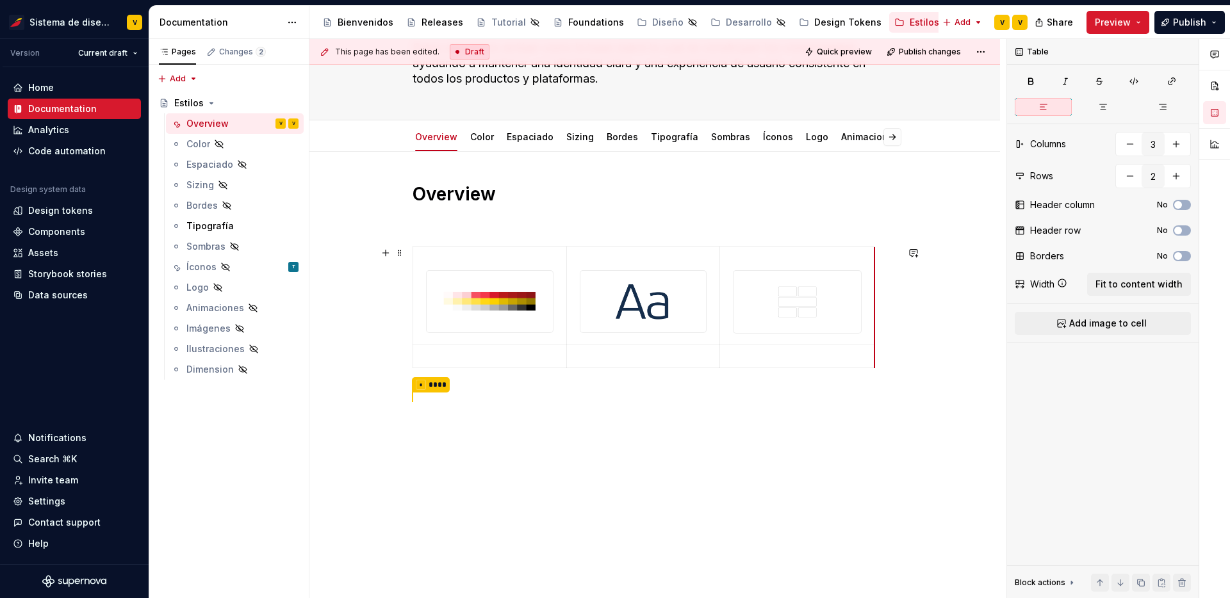
scroll to position [131, 0]
drag, startPoint x: 898, startPoint y: 322, endPoint x: 870, endPoint y: 321, distance: 27.5
click at [478, 352] on p at bounding box center [490, 356] width 138 height 13
click at [430, 352] on p at bounding box center [490, 356] width 138 height 13
click at [479, 357] on p at bounding box center [490, 356] width 138 height 13
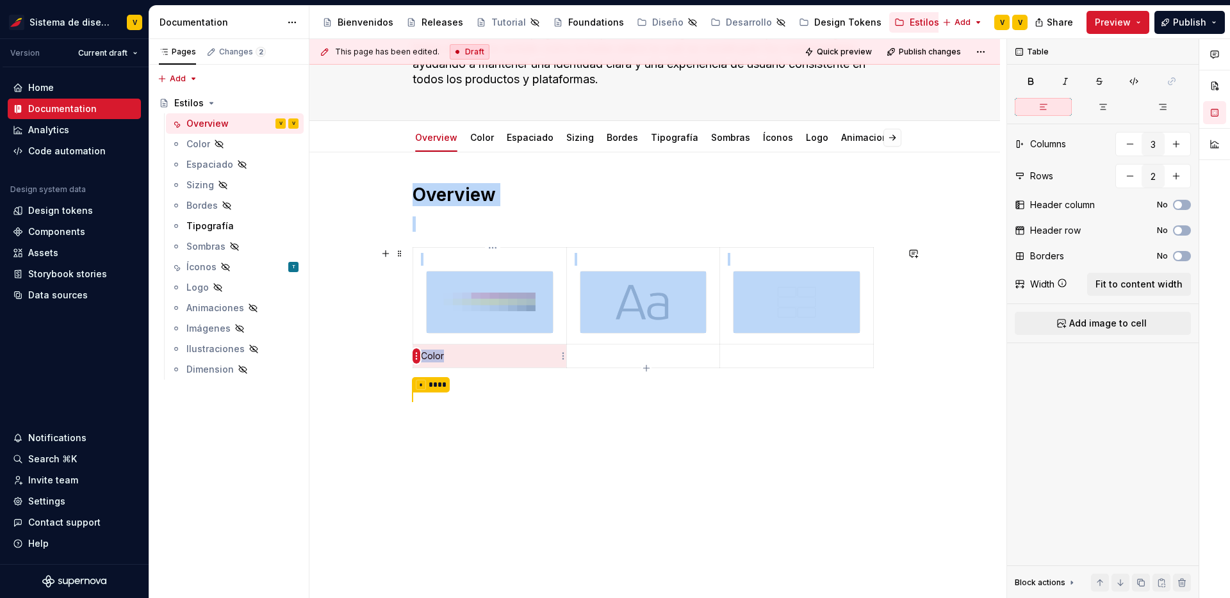
drag, startPoint x: 449, startPoint y: 359, endPoint x: 414, endPoint y: 355, distance: 35.4
click at [414, 355] on body "Sistema de diseño Iberia V Version Current draft Home Documentation Analytics C…" at bounding box center [615, 299] width 1230 height 598
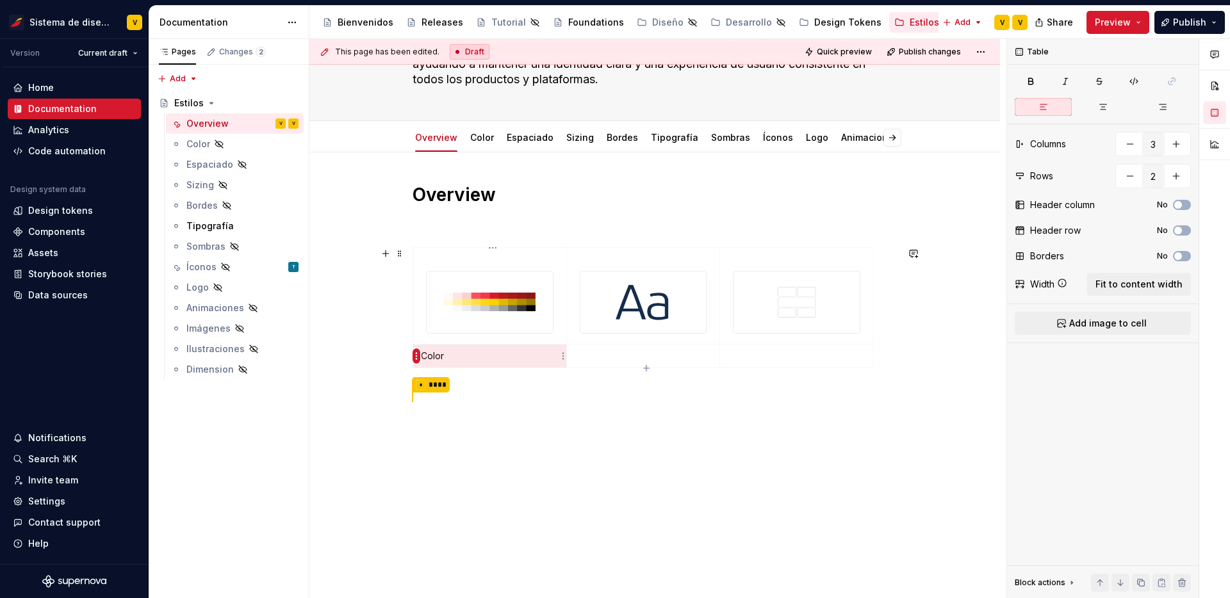
click at [414, 354] on html "Sistema de diseño Iberia V Version Current draft Home Documentation Analytics C…" at bounding box center [615, 299] width 1230 height 598
click at [469, 354] on html "Sistema de diseño Iberia V Version Current draft Home Documentation Analytics C…" at bounding box center [615, 299] width 1230 height 598
drag, startPoint x: 469, startPoint y: 354, endPoint x: 426, endPoint y: 353, distance: 43.6
click at [426, 353] on p "Color" at bounding box center [490, 356] width 138 height 13
click at [471, 355] on p "Color" at bounding box center [490, 356] width 138 height 13
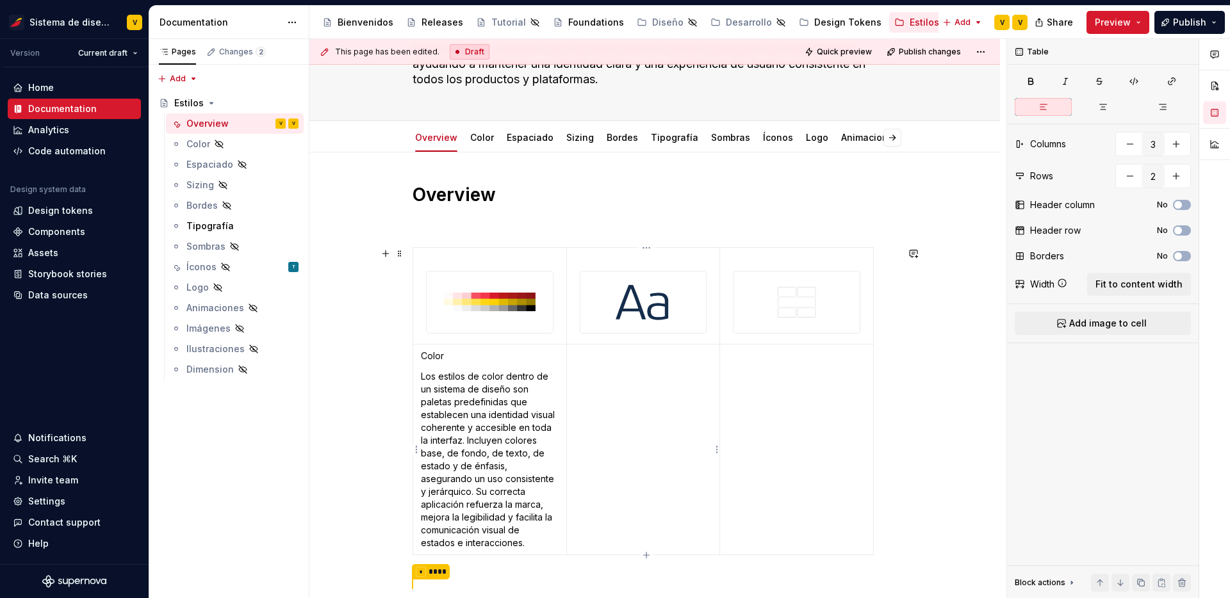
click at [599, 356] on p at bounding box center [643, 356] width 138 height 13
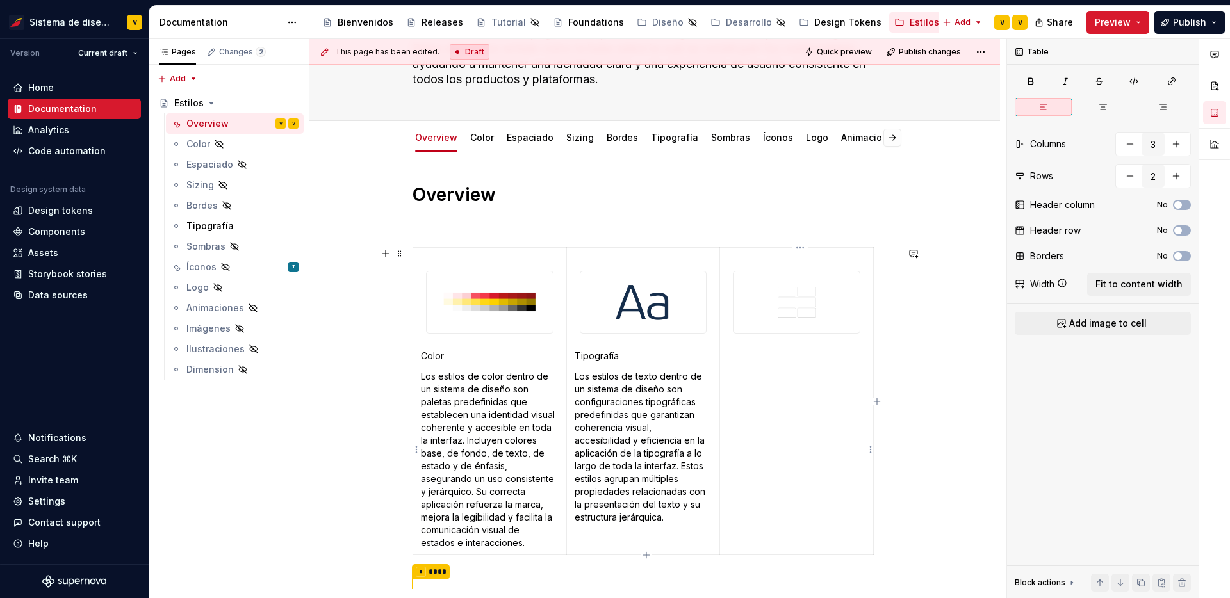
click at [747, 353] on p at bounding box center [796, 356] width 138 height 13
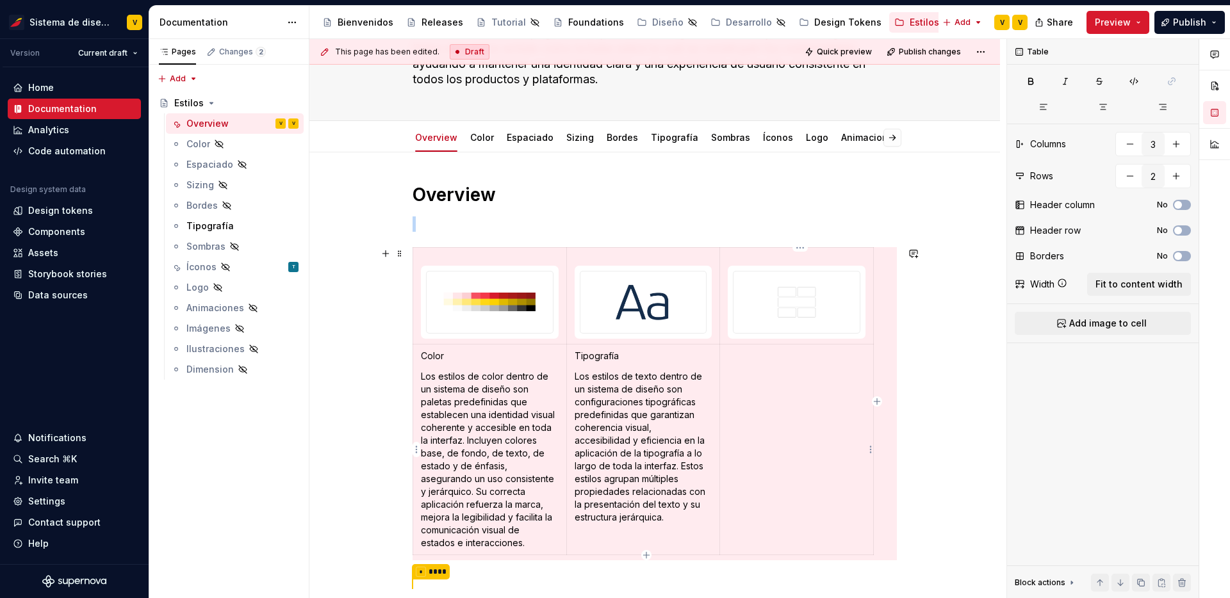
click at [747, 353] on p at bounding box center [796, 356] width 138 height 13
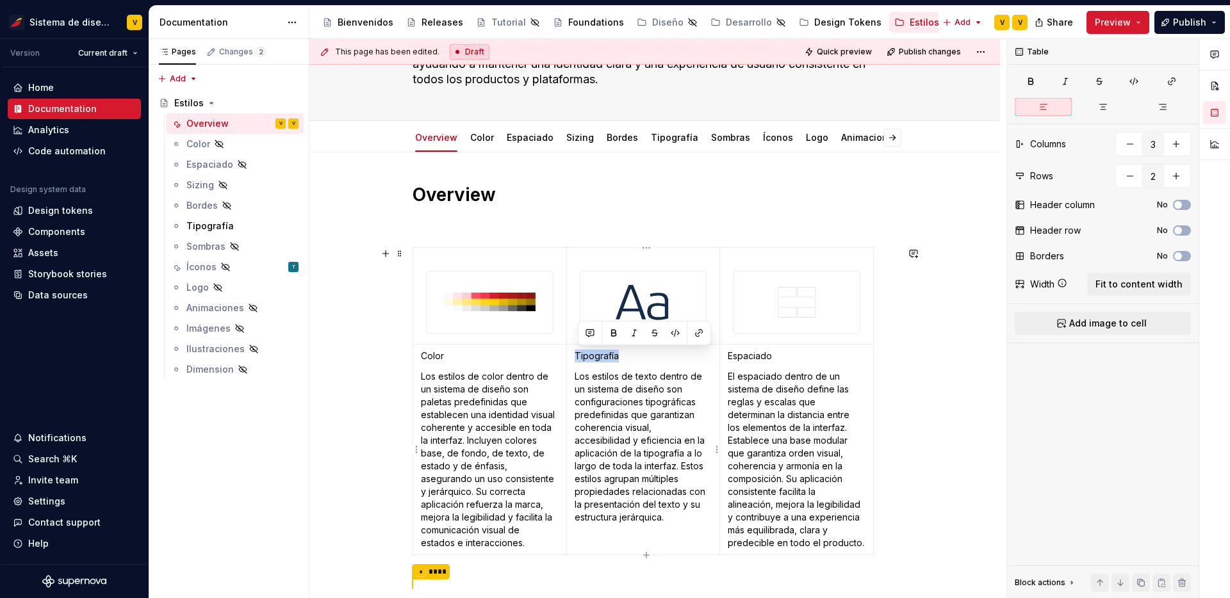
drag, startPoint x: 631, startPoint y: 355, endPoint x: 574, endPoint y: 354, distance: 56.4
click at [574, 354] on td "Tipografía Los estilos de texto dentro de un sistema de diseño son configuracio…" at bounding box center [643, 450] width 154 height 211
click at [612, 337] on button "button" at bounding box center [614, 333] width 18 height 18
drag, startPoint x: 783, startPoint y: 356, endPoint x: 728, endPoint y: 355, distance: 55.1
click at [728, 355] on td "Espaciado El espaciado dentro de un sistema de diseño define las reglas y escal…" at bounding box center [797, 450] width 154 height 211
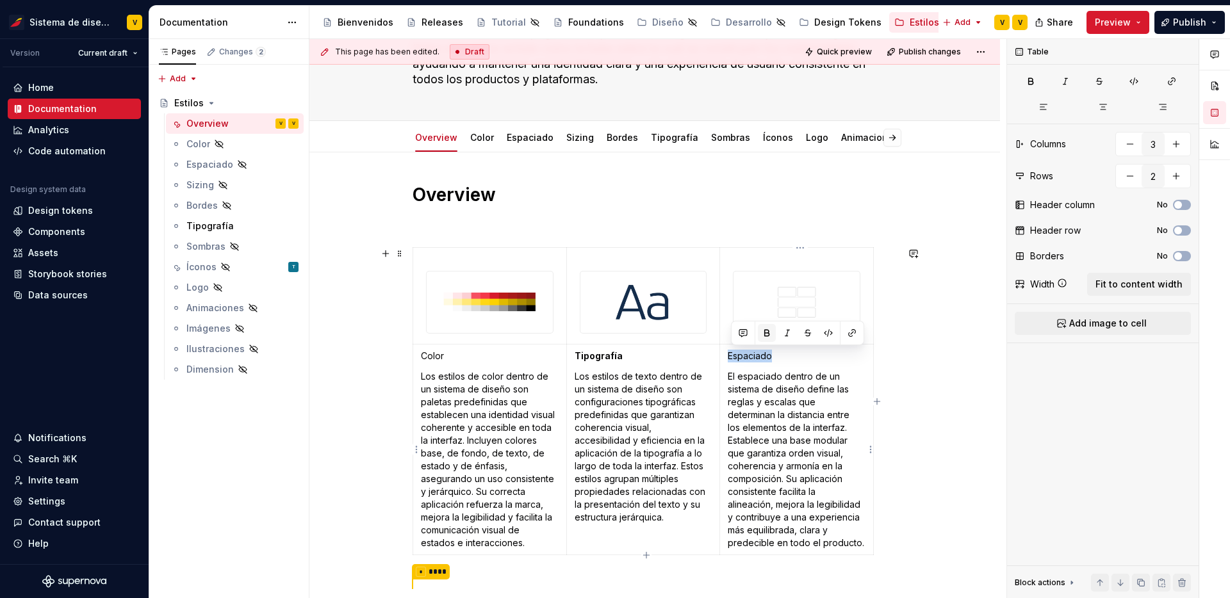
click at [764, 337] on button "button" at bounding box center [767, 333] width 18 height 18
drag, startPoint x: 450, startPoint y: 359, endPoint x: 422, endPoint y: 359, distance: 27.5
click at [422, 359] on td "Color Los estilos de color dentro de un sistema de diseño son paletas predefini…" at bounding box center [490, 450] width 154 height 211
click at [459, 334] on button "button" at bounding box center [460, 333] width 18 height 18
click at [520, 466] on p "Los estilos de color dentro de un sistema de diseño son paletas predefinidas qu…" at bounding box center [490, 459] width 138 height 179
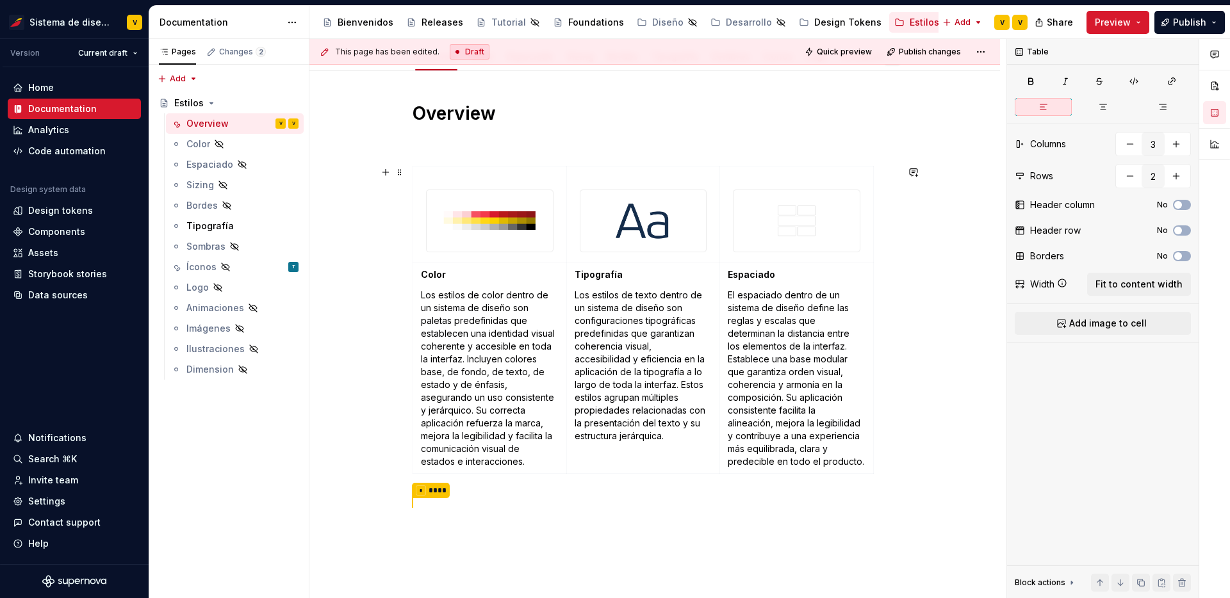
scroll to position [223, 0]
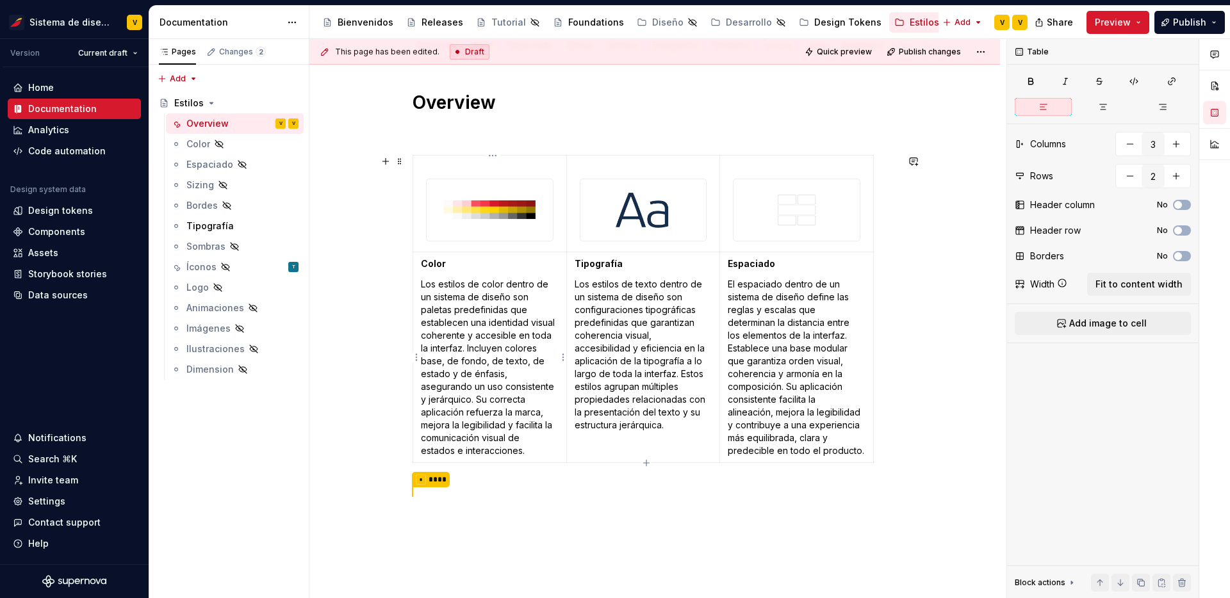
click at [541, 453] on p "Los estilos de color dentro de un sistema de diseño son paletas predefinidas qu…" at bounding box center [490, 367] width 138 height 179
click at [270, 143] on button "Page tree" at bounding box center [272, 144] width 18 height 18
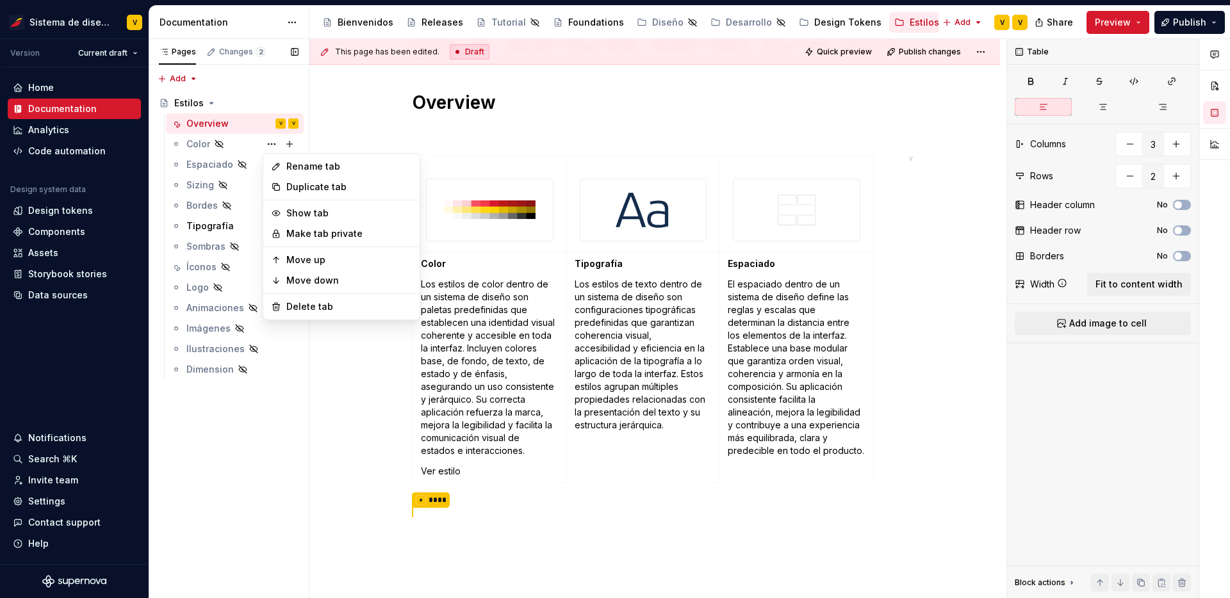
click at [197, 142] on div "Pages Changes 2 Add Accessibility guide for tree Page tree. Navigate the tree w…" at bounding box center [229, 319] width 160 height 560
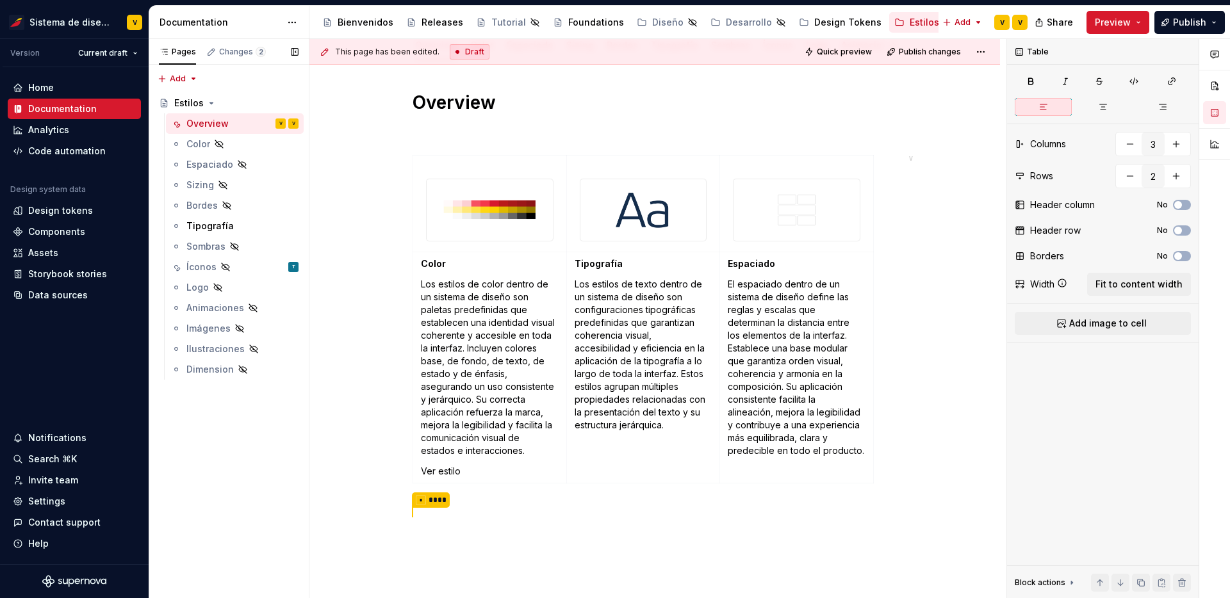
click at [197, 142] on div "Color" at bounding box center [198, 144] width 24 height 13
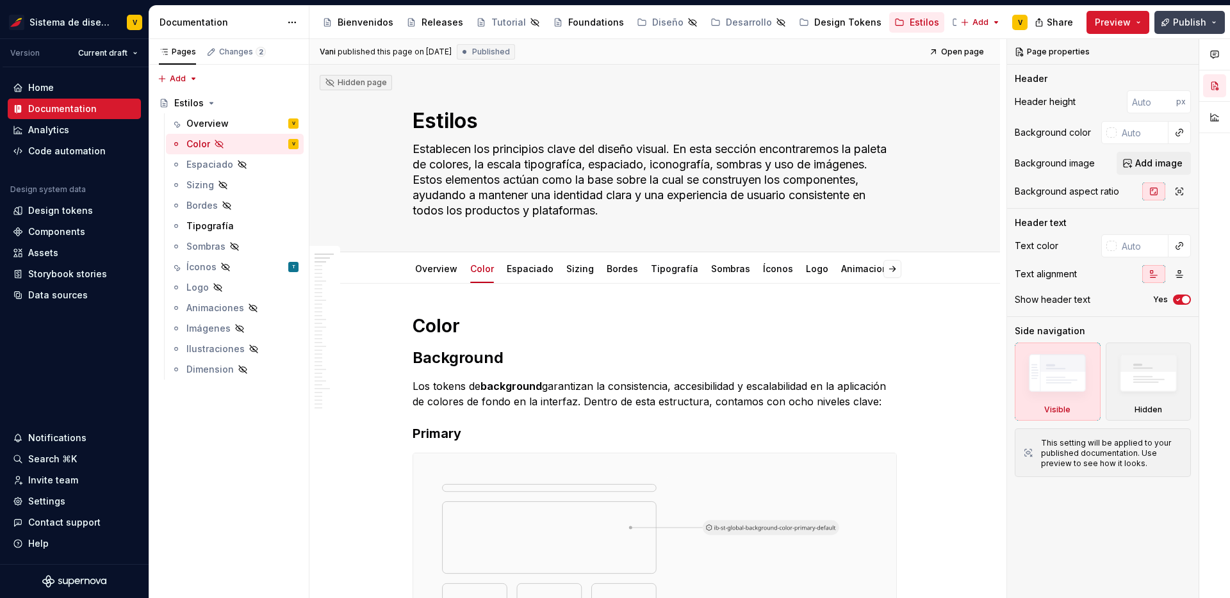
click at [1215, 19] on button "Publish" at bounding box center [1189, 22] width 70 height 23
click at [210, 120] on div "Overview" at bounding box center [207, 123] width 42 height 13
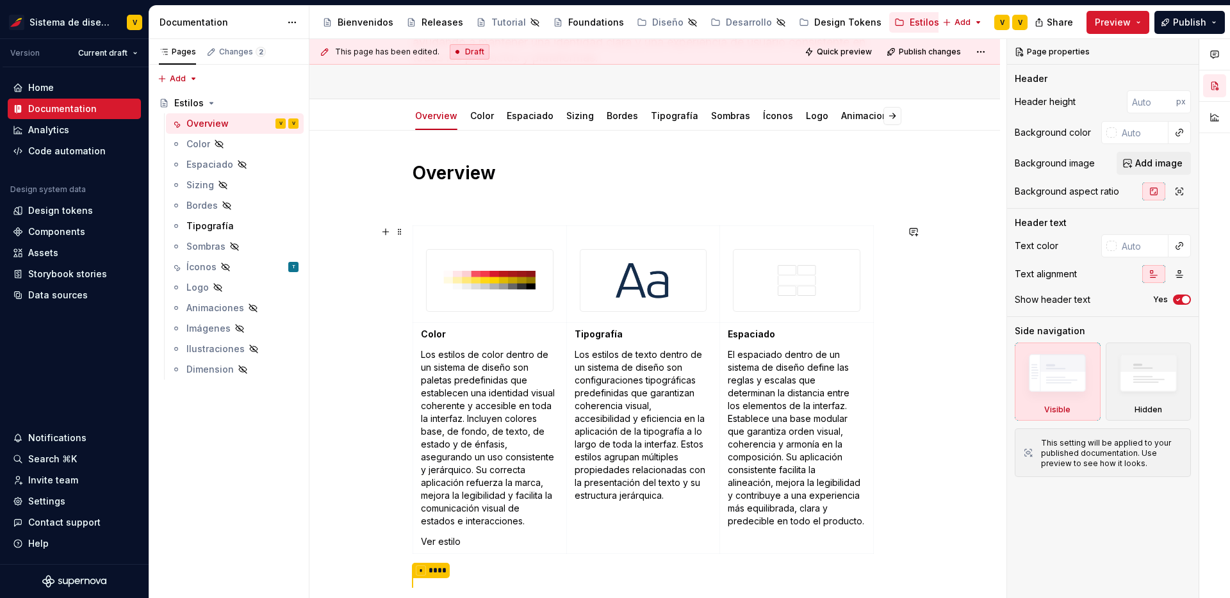
scroll to position [226, 0]
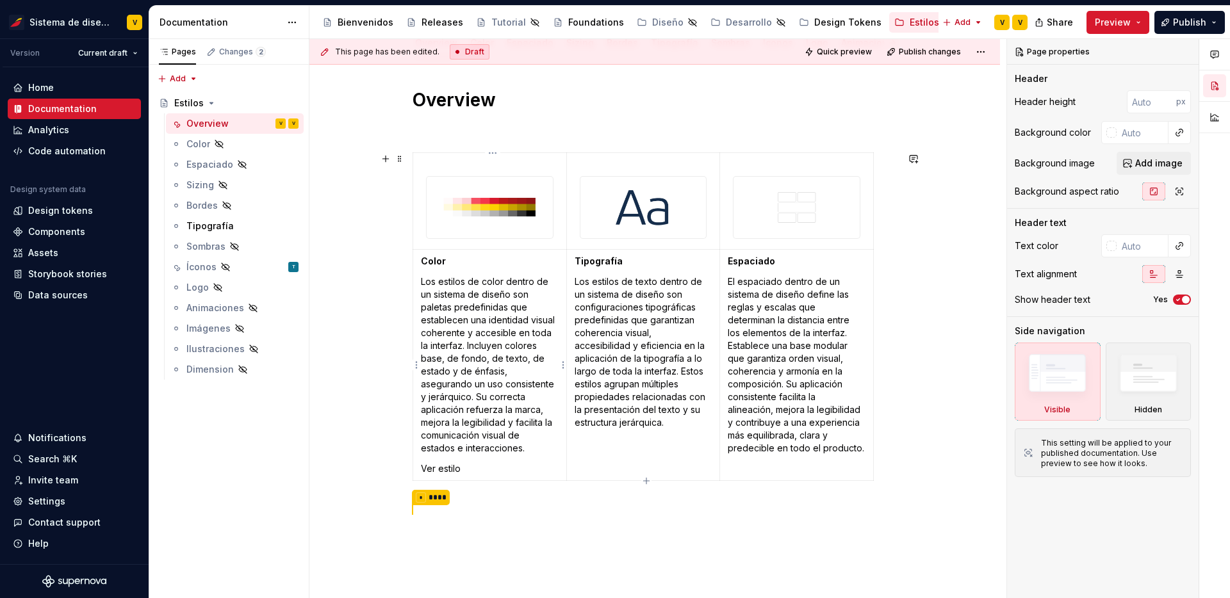
type textarea "*"
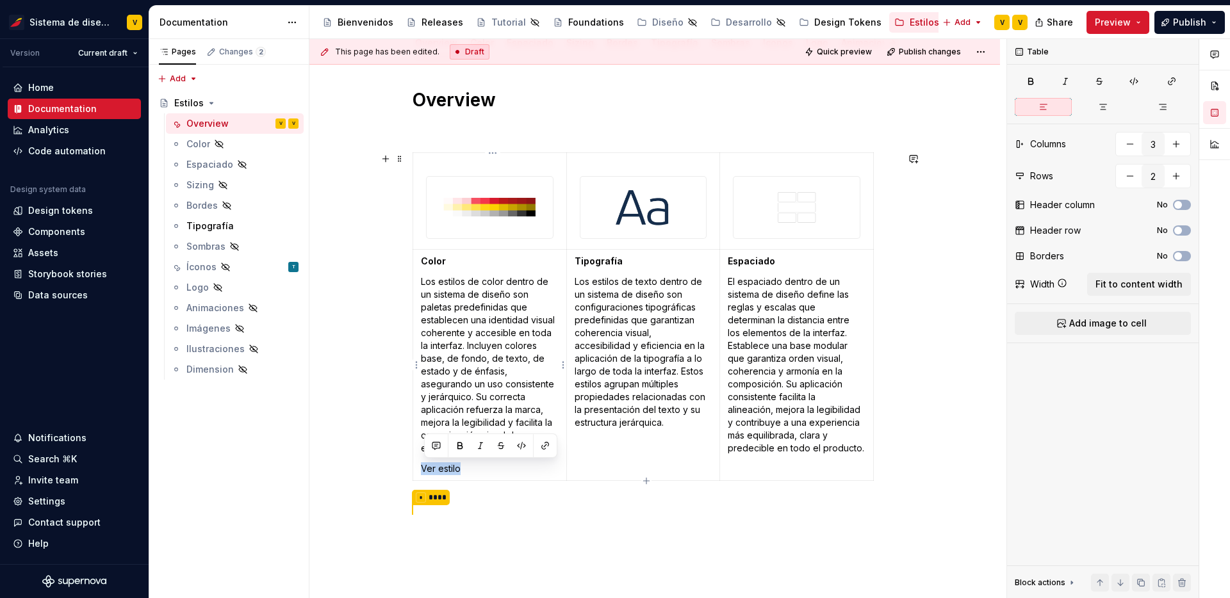
drag, startPoint x: 474, startPoint y: 471, endPoint x: 419, endPoint y: 469, distance: 54.5
click at [419, 469] on td "Color Los estilos de color dentro de un sistema de diseño son paletas predefini…" at bounding box center [490, 365] width 154 height 231
click at [551, 445] on button "button" at bounding box center [545, 446] width 18 height 18
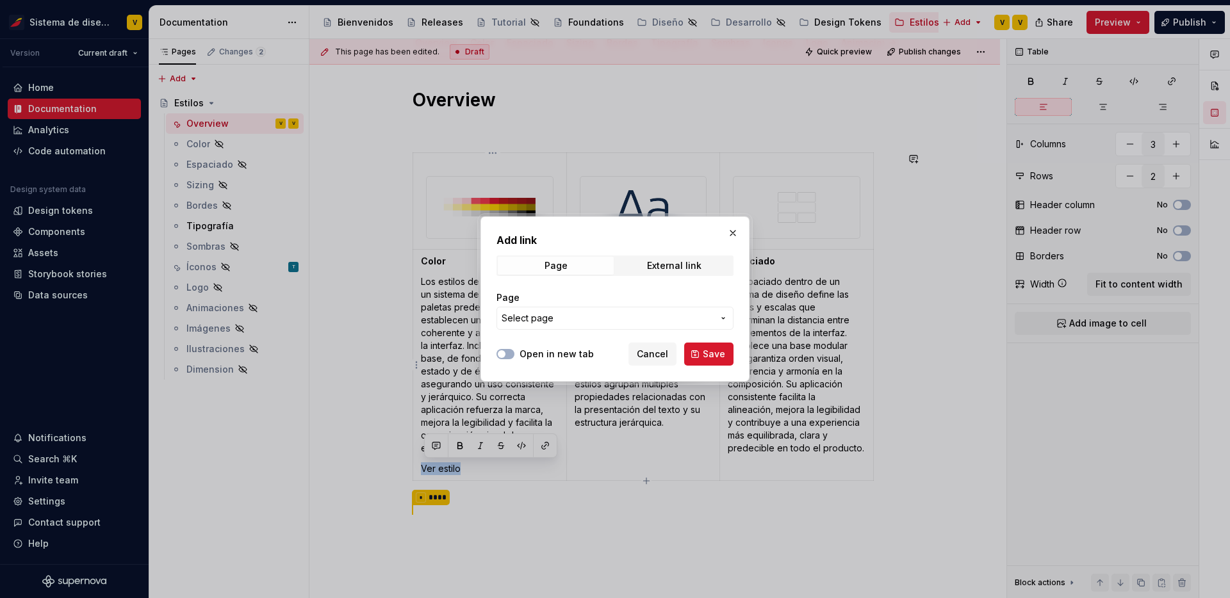
click at [569, 317] on span "Select page" at bounding box center [606, 318] width 211 height 13
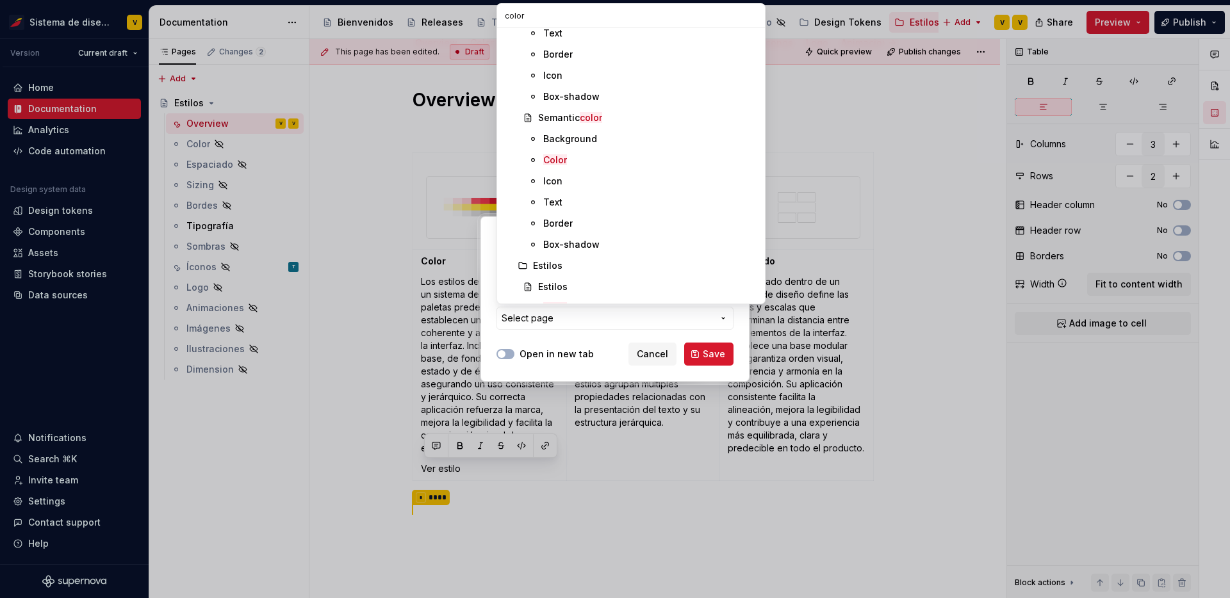
scroll to position [172, 0]
type input "color"
click at [553, 291] on mark "Color" at bounding box center [555, 290] width 24 height 11
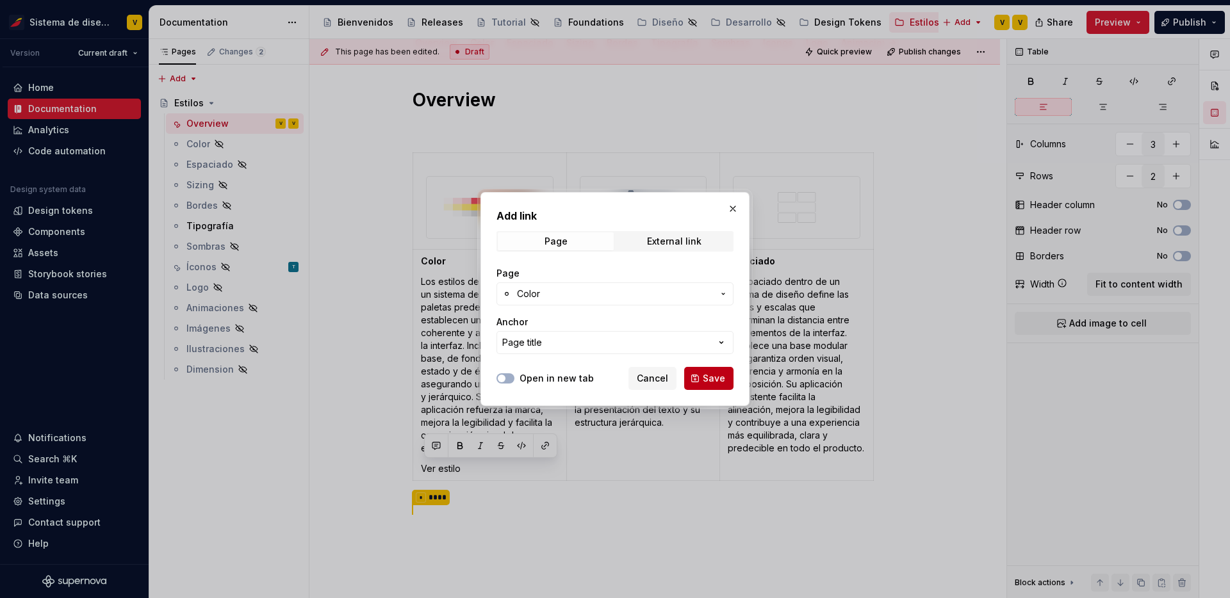
click at [717, 375] on span "Save" at bounding box center [714, 378] width 22 height 13
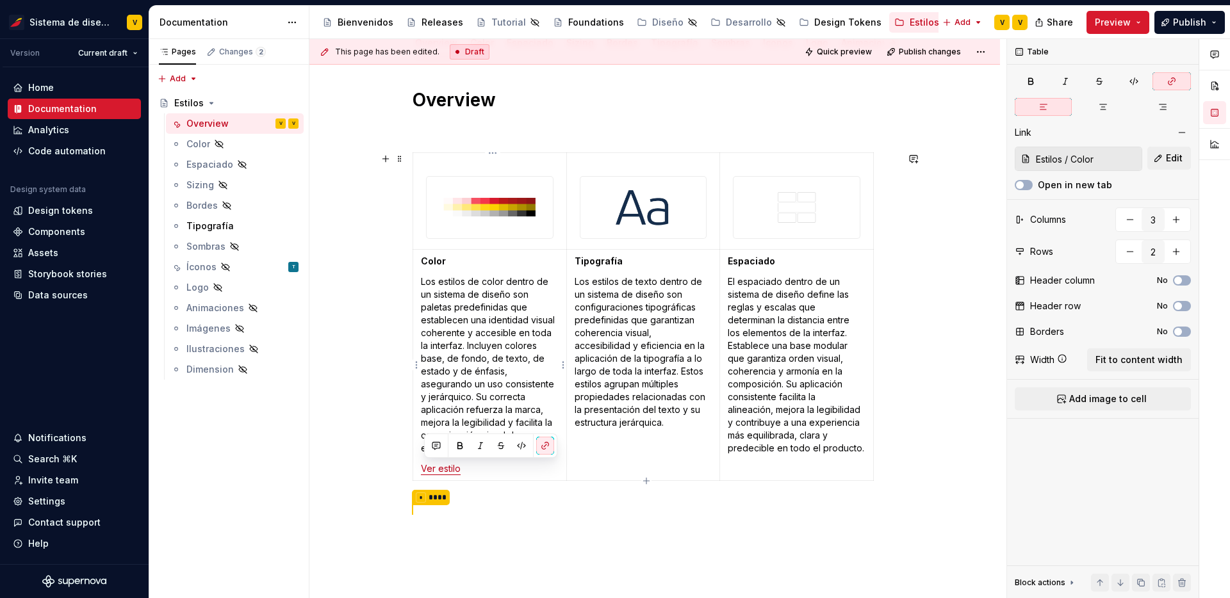
click at [487, 471] on p "Ver estilo" at bounding box center [490, 468] width 138 height 13
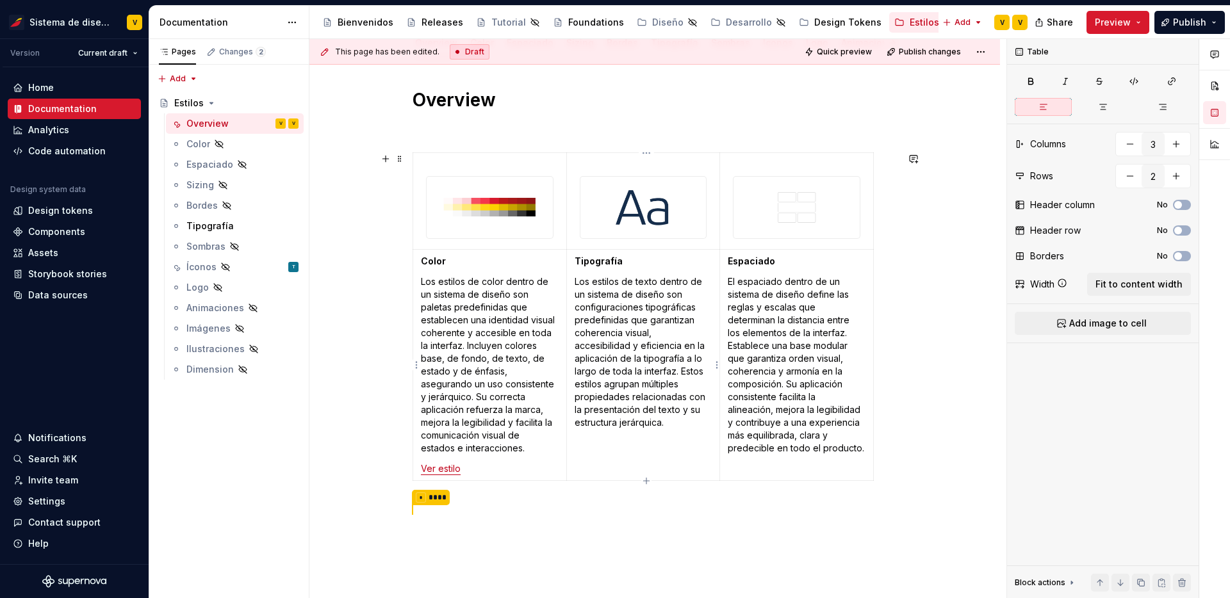
click at [683, 424] on p "Los estilos de texto dentro de un sistema de diseño son configuraciones tipográ…" at bounding box center [643, 352] width 138 height 154
type textarea "*"
click at [697, 441] on button "button" at bounding box center [699, 441] width 18 height 18
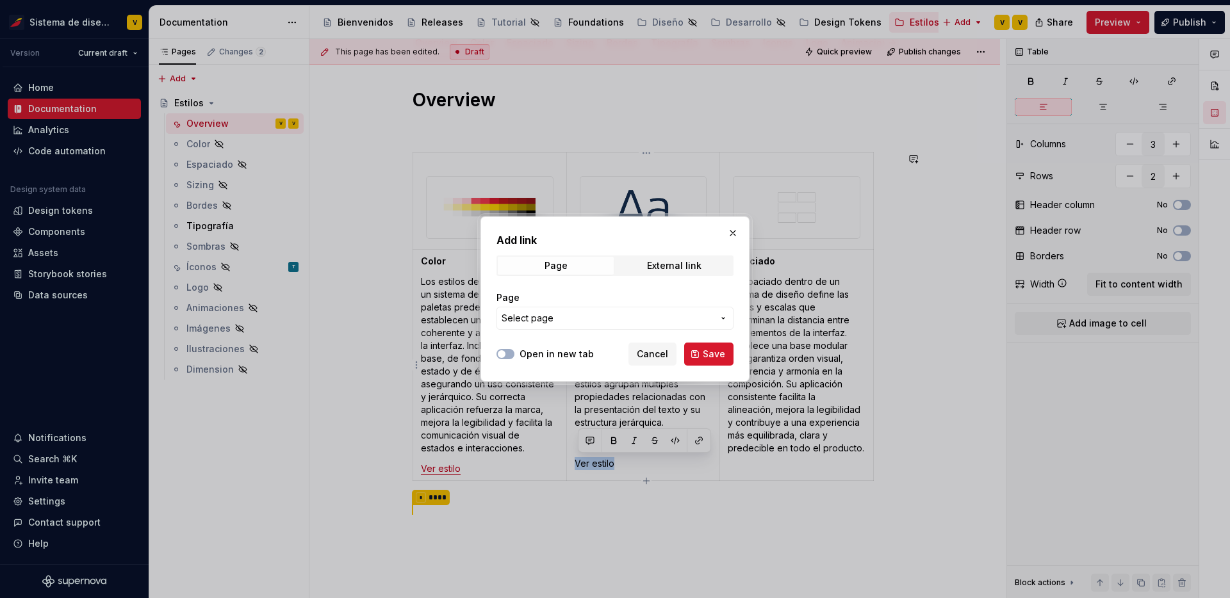
click at [621, 321] on span "Select page" at bounding box center [606, 318] width 211 height 13
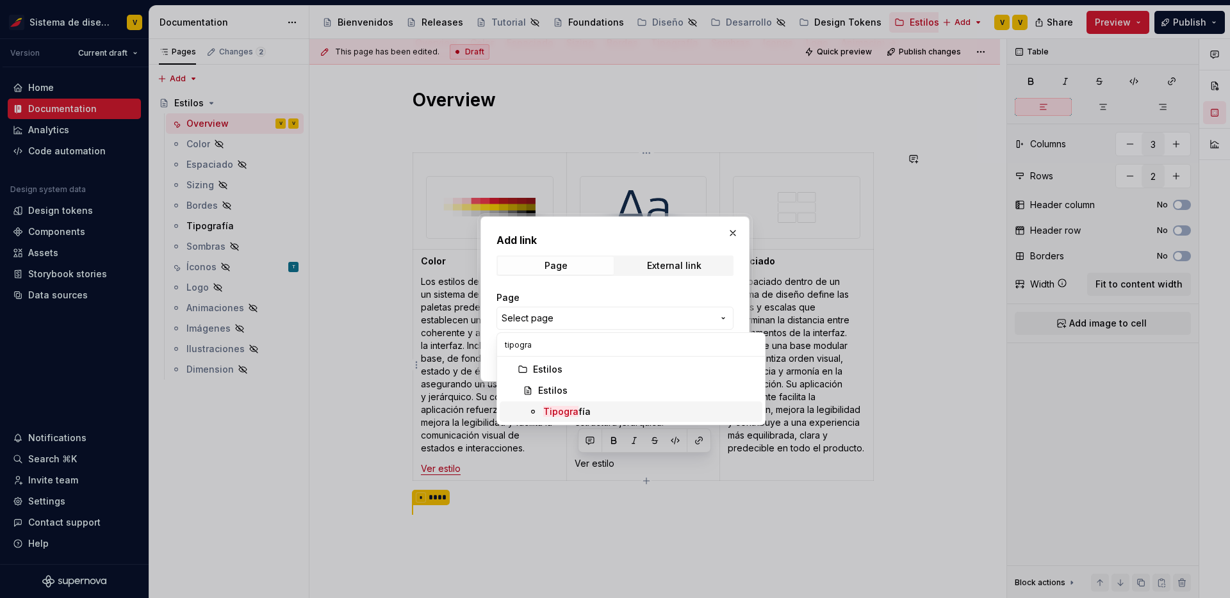
type input "tipogra"
click at [584, 406] on div "Tipogra fía" at bounding box center [566, 411] width 47 height 13
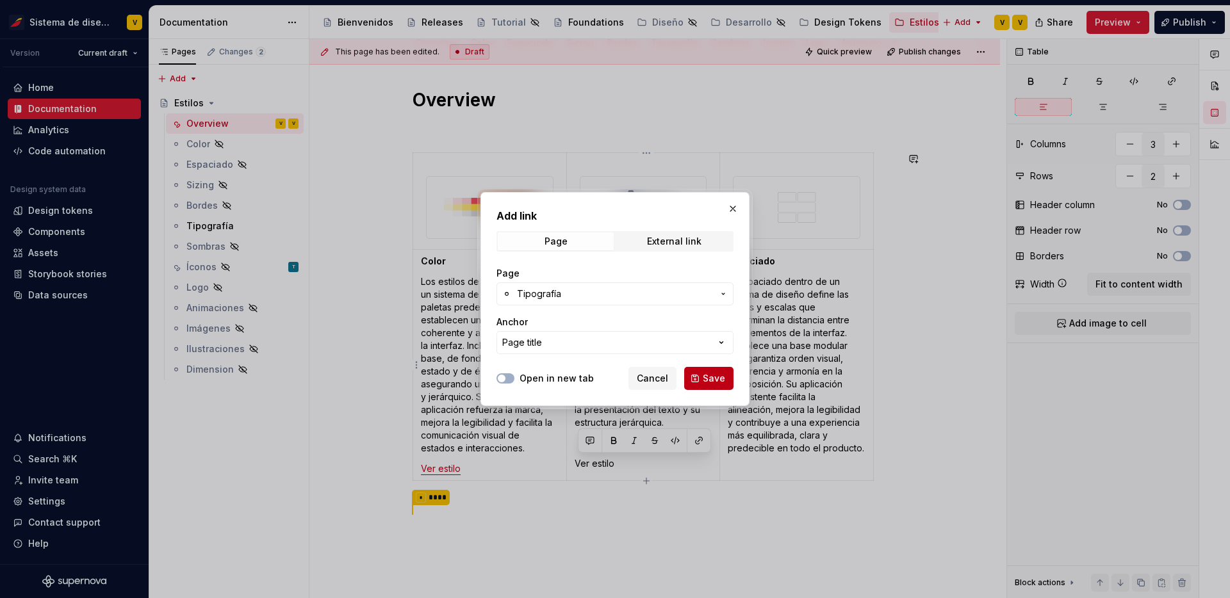
click at [715, 377] on span "Save" at bounding box center [714, 378] width 22 height 13
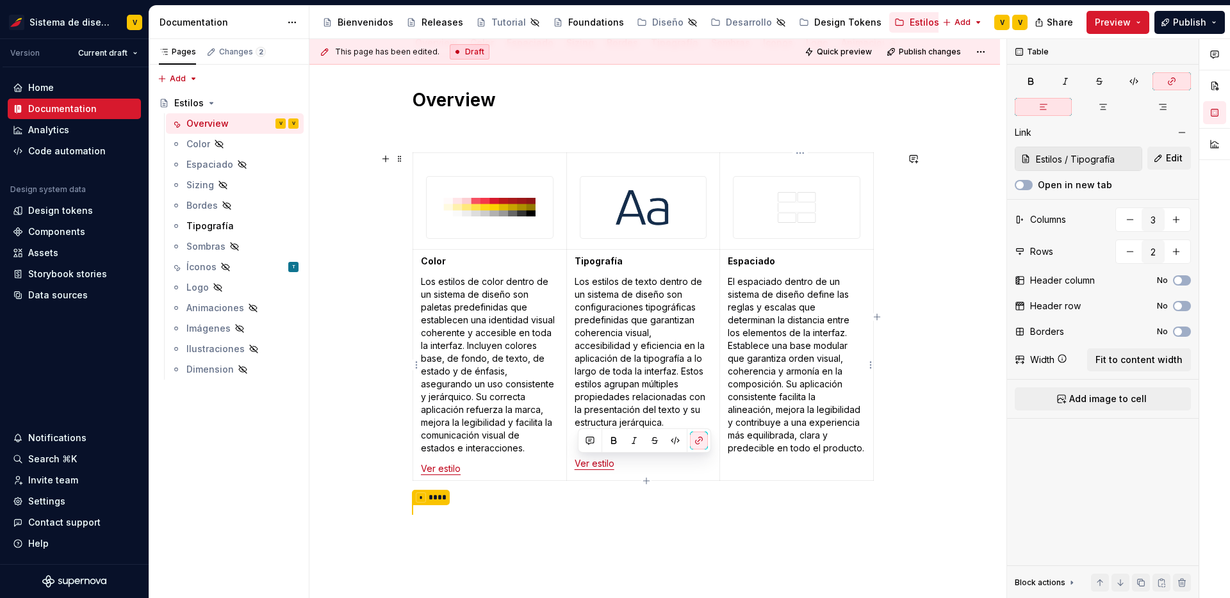
click at [765, 460] on td "Espaciado El espaciado dentro de un sistema de diseño define las reglas y escal…" at bounding box center [797, 365] width 154 height 231
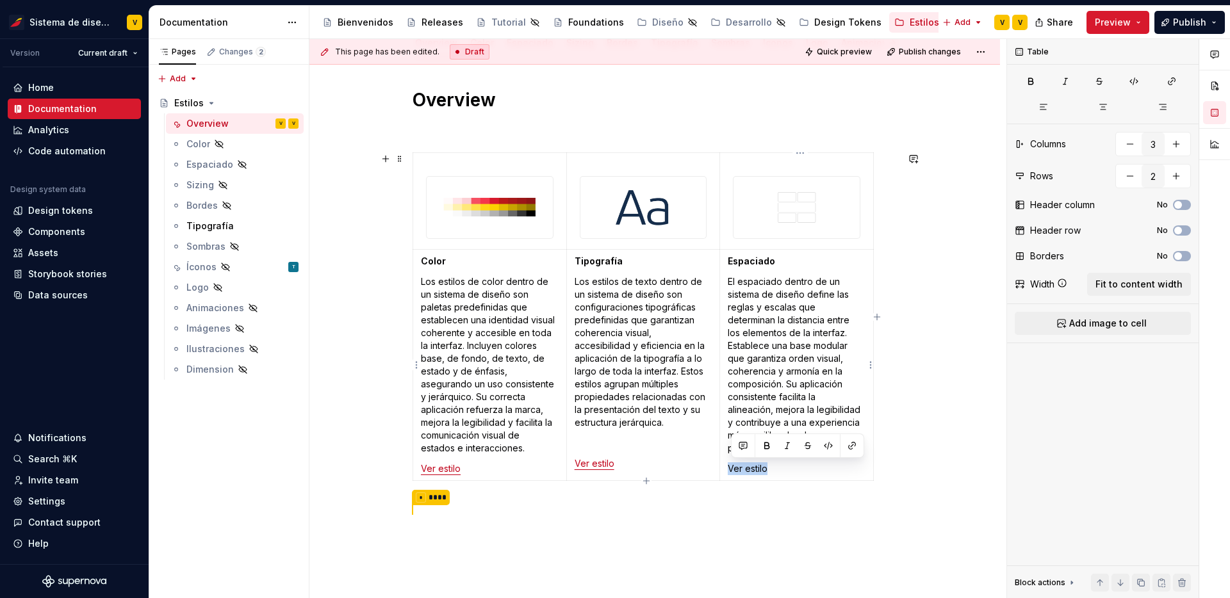
click at [731, 470] on p "Ver estilo" at bounding box center [796, 468] width 138 height 13
click at [850, 445] on button "button" at bounding box center [852, 446] width 18 height 18
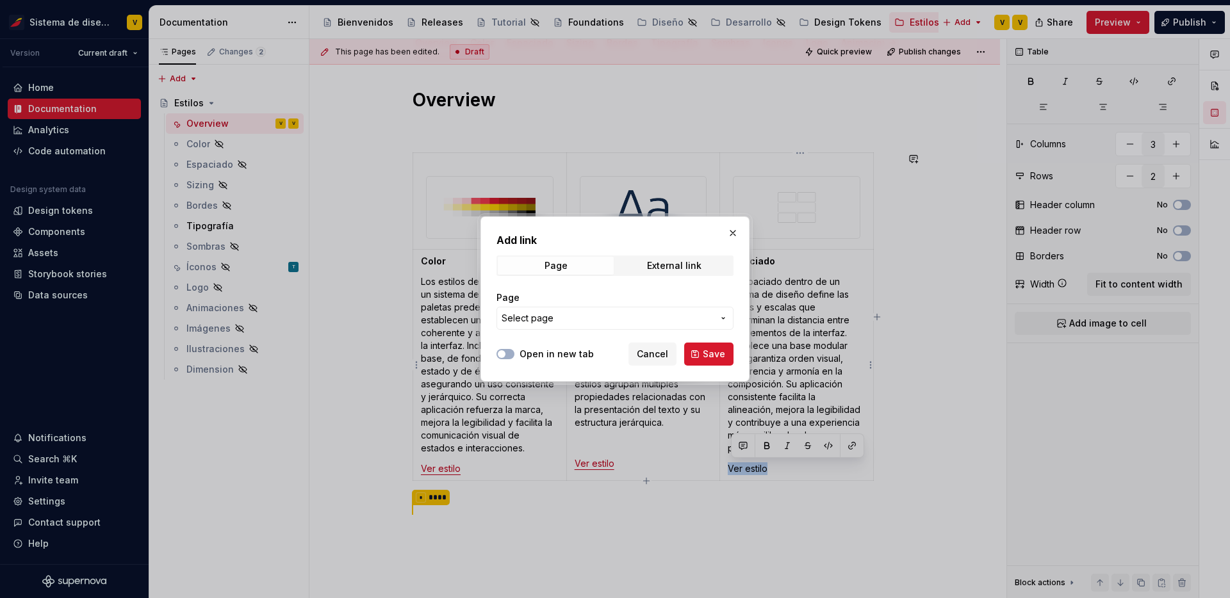
click at [670, 320] on span "Select page" at bounding box center [606, 318] width 211 height 13
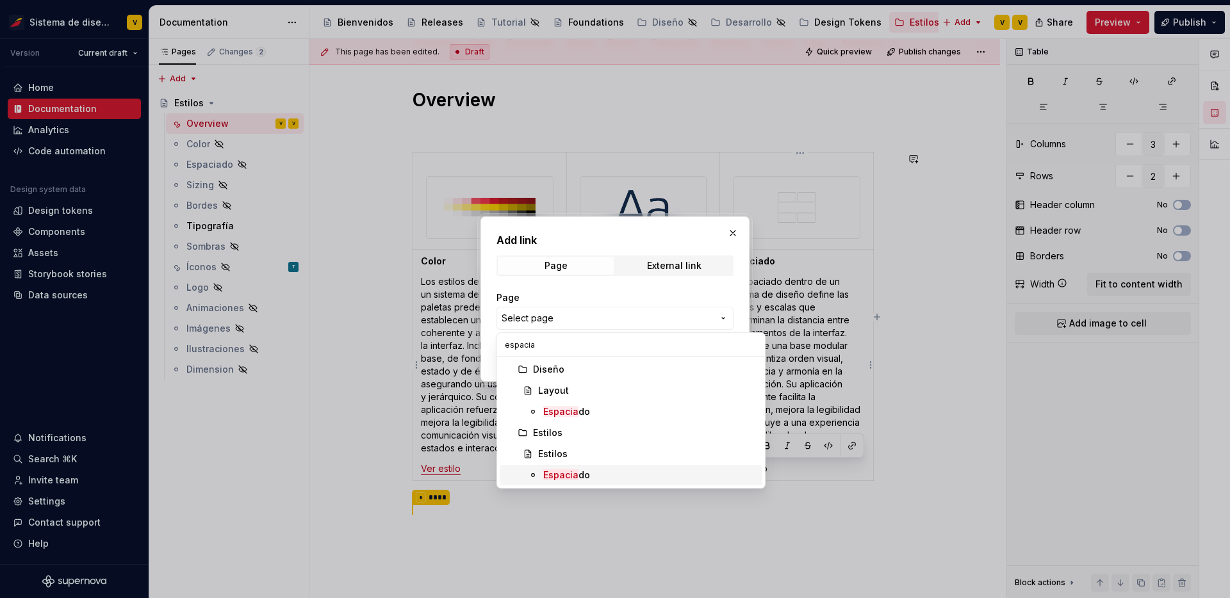
type input "espacia"
click at [571, 467] on span "Espacia do" at bounding box center [631, 475] width 263 height 20
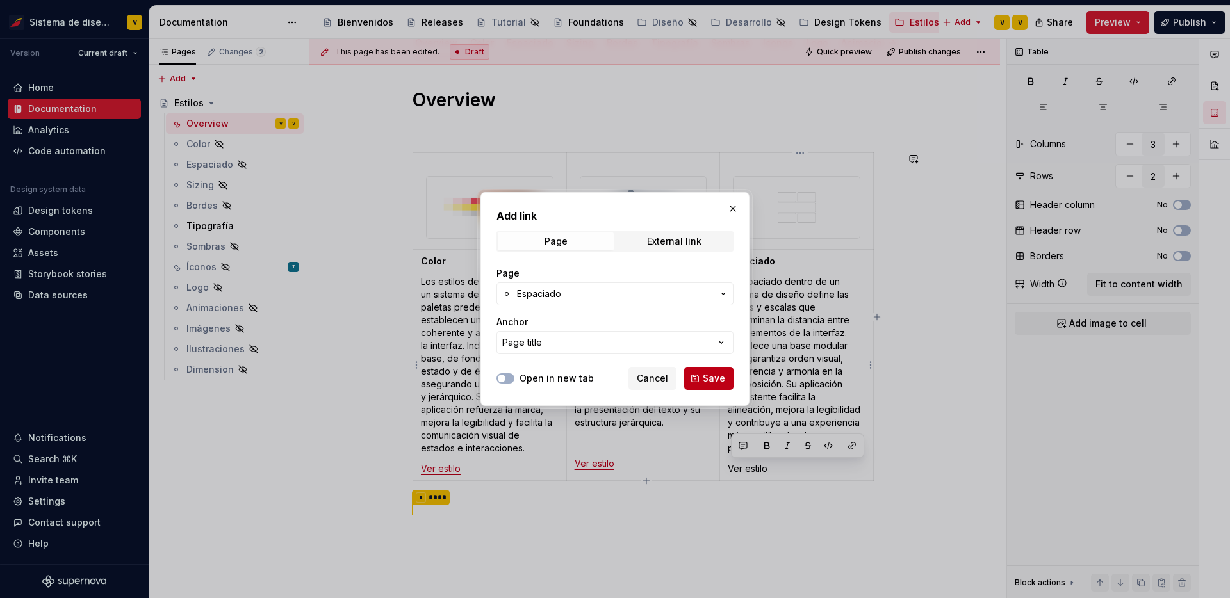
click at [712, 381] on span "Save" at bounding box center [714, 378] width 22 height 13
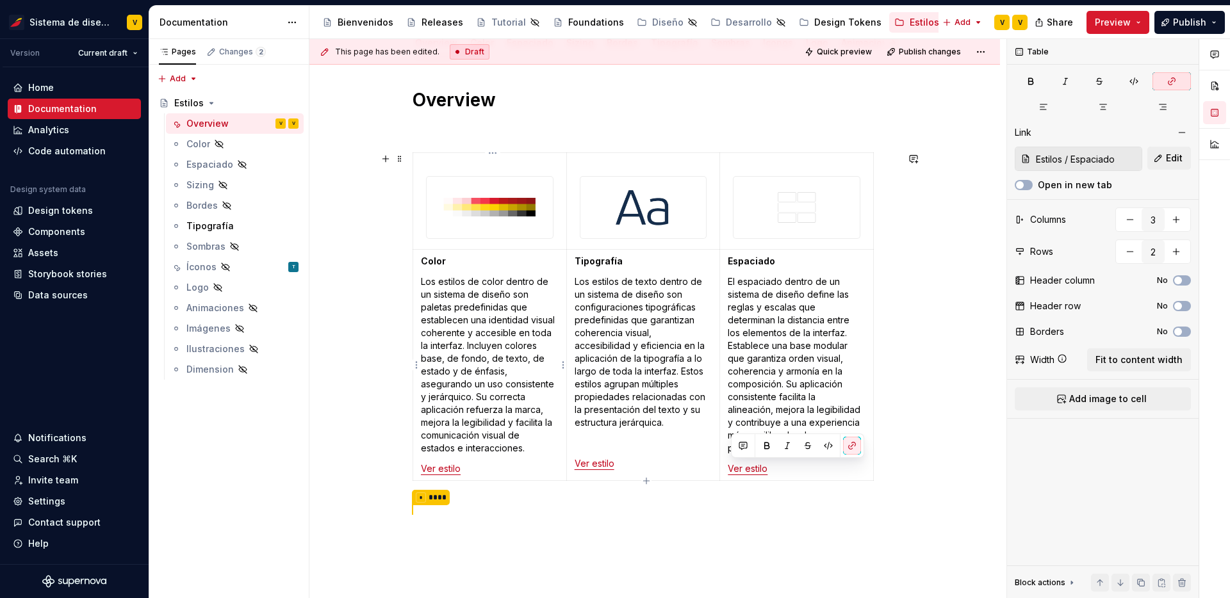
click at [536, 462] on p "Ver estilo" at bounding box center [490, 468] width 138 height 13
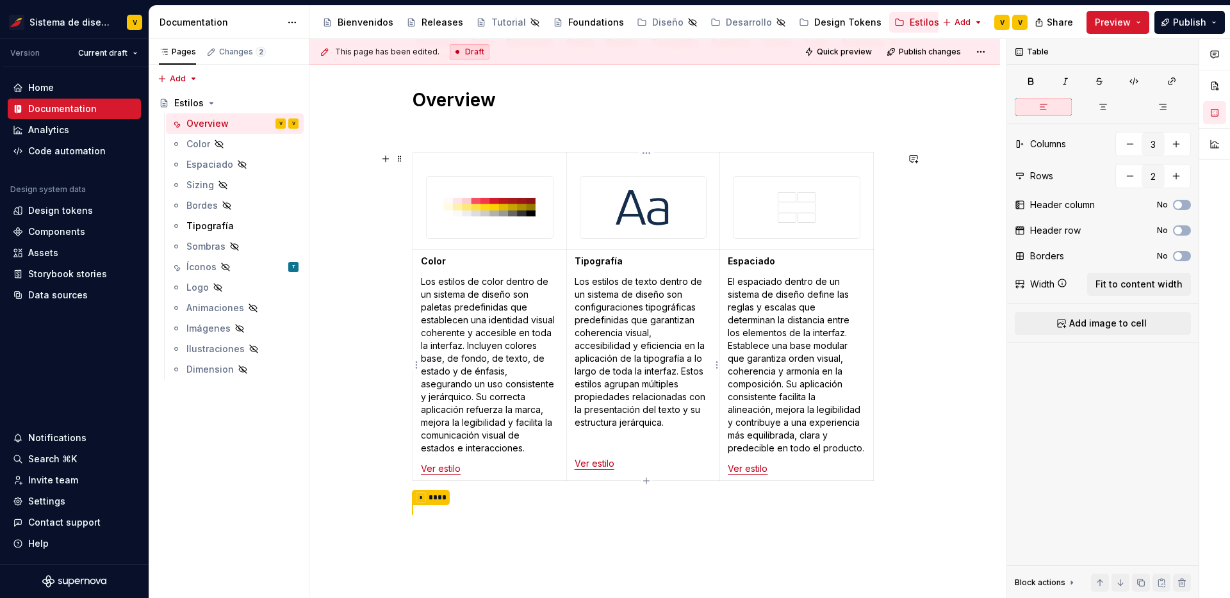
click at [592, 449] on p at bounding box center [643, 443] width 138 height 13
click at [434, 459] on td "Color Los estilos de color dentro de un sistema de diseño son paletas predefini…" at bounding box center [490, 373] width 154 height 247
click at [585, 467] on p at bounding box center [643, 463] width 138 height 13
click at [1117, 28] on span "Preview" at bounding box center [1112, 22] width 36 height 13
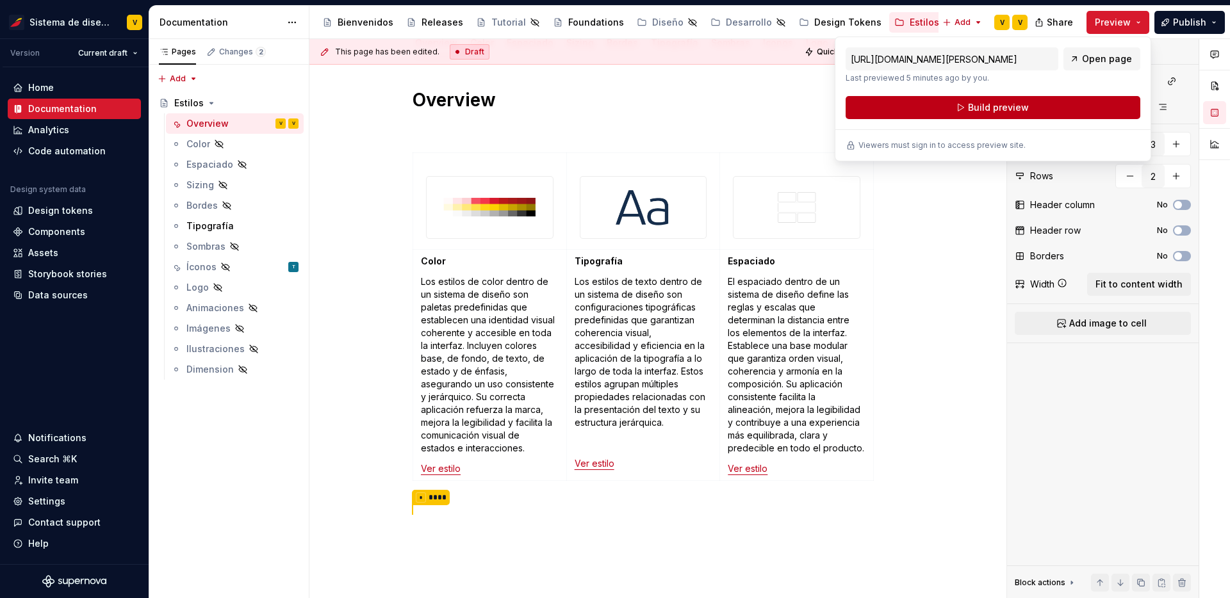
click at [1031, 101] on button "Build preview" at bounding box center [992, 107] width 295 height 23
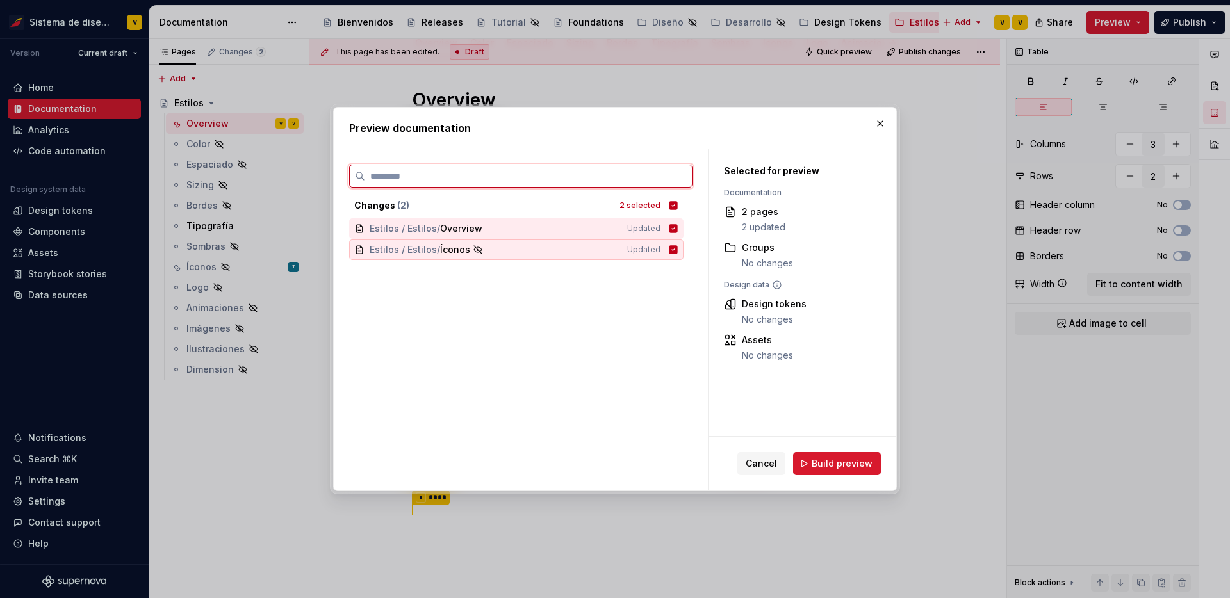
click at [678, 248] on icon at bounding box center [673, 249] width 8 height 8
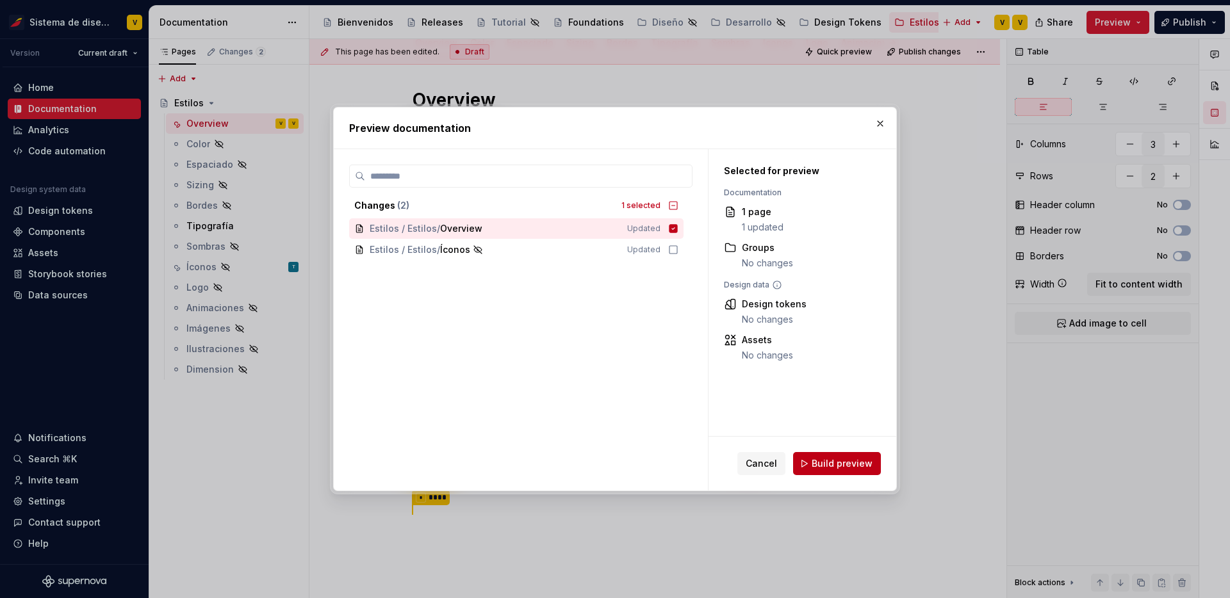
click at [838, 466] on span "Build preview" at bounding box center [841, 463] width 61 height 13
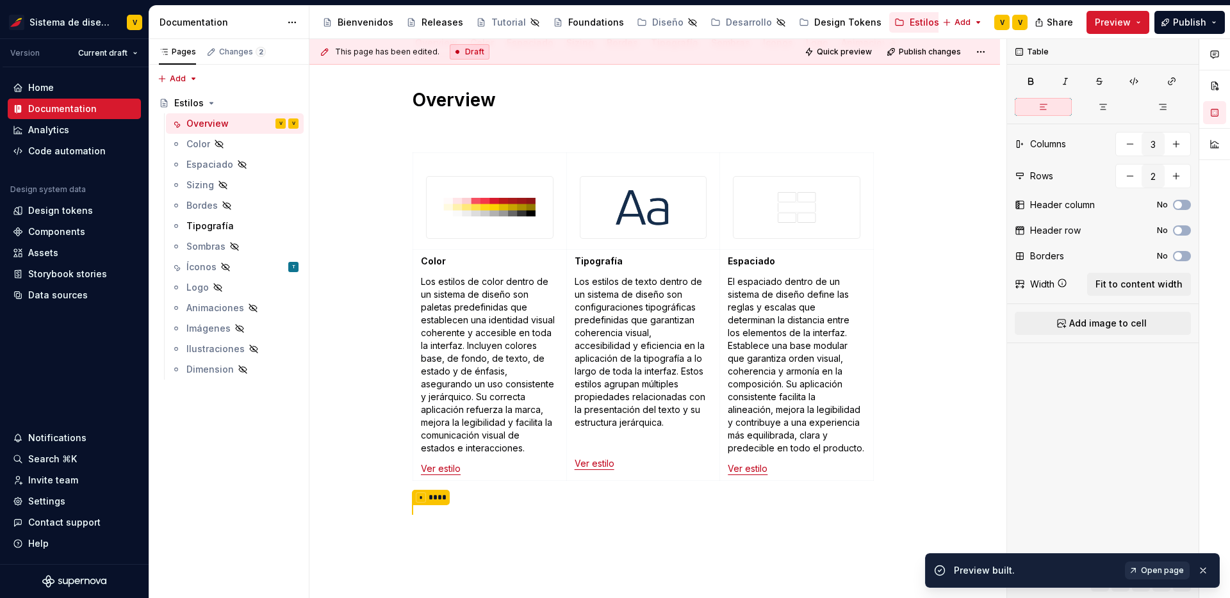
click at [1145, 569] on span "Open page" at bounding box center [1162, 570] width 43 height 10
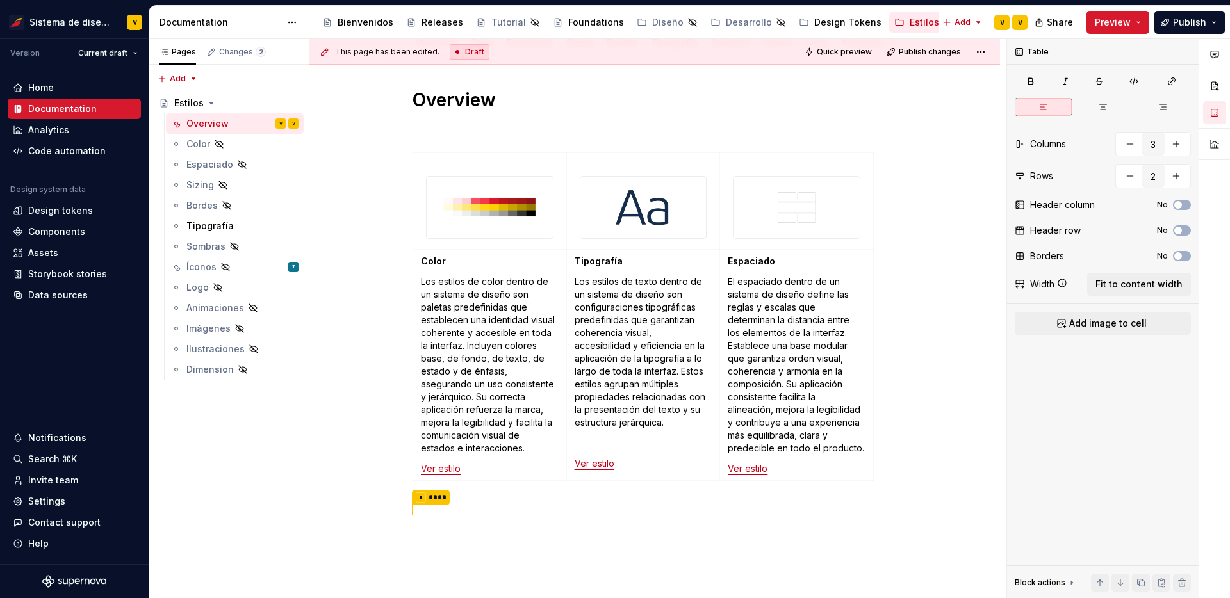
type textarea "*"
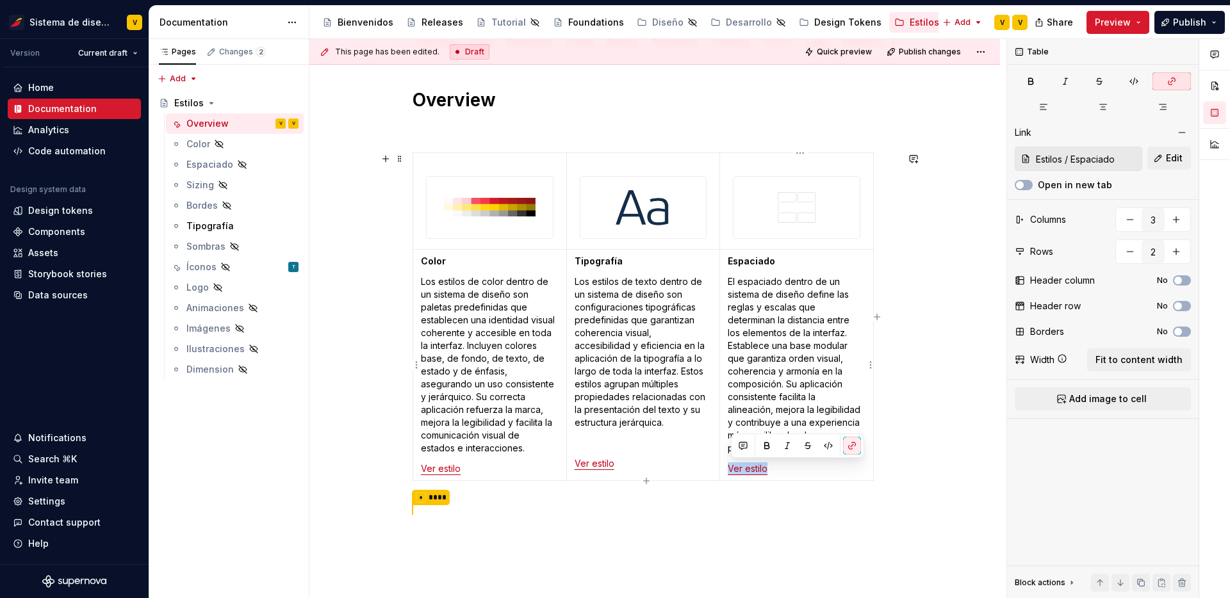
drag, startPoint x: 783, startPoint y: 469, endPoint x: 729, endPoint y: 469, distance: 53.8
click at [729, 469] on td "Espaciado El espaciado dentro de un sistema de diseño define las reglas y escal…" at bounding box center [797, 365] width 154 height 231
click at [852, 446] on button "button" at bounding box center [852, 446] width 18 height 18
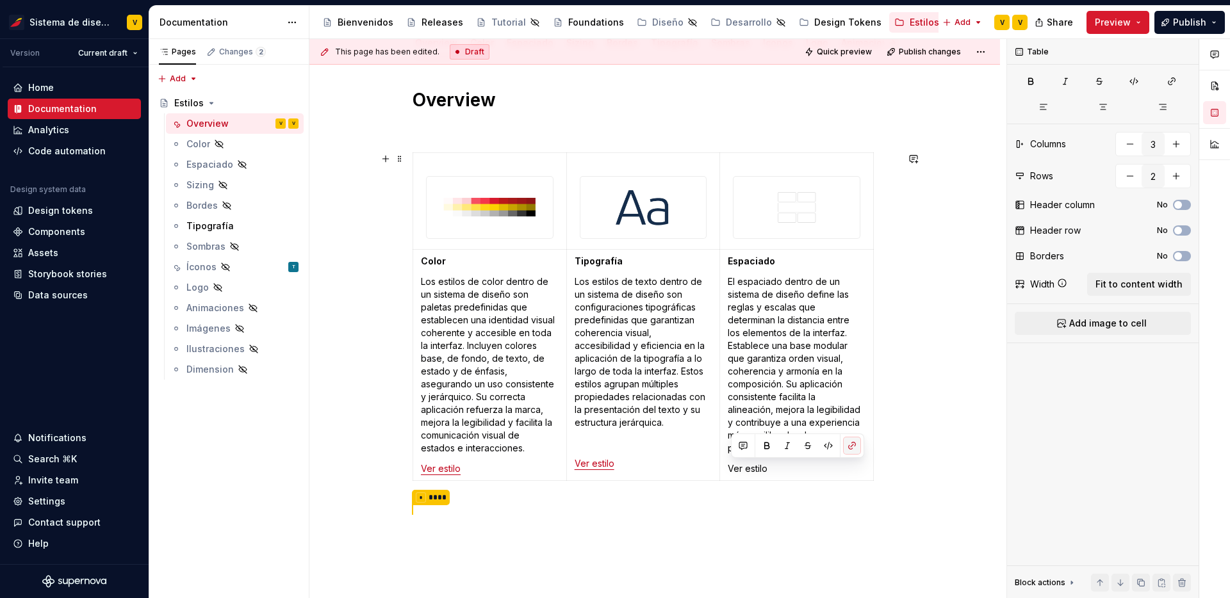
click at [852, 446] on button "button" at bounding box center [852, 446] width 18 height 18
click at [854, 444] on button "button" at bounding box center [852, 446] width 18 height 18
click at [786, 467] on p "Ver estilo" at bounding box center [796, 468] width 138 height 13
drag, startPoint x: 786, startPoint y: 467, endPoint x: 727, endPoint y: 467, distance: 59.6
click at [727, 467] on td "Espaciado El espaciado dentro de un sistema de diseño define las reglas y escal…" at bounding box center [797, 365] width 154 height 231
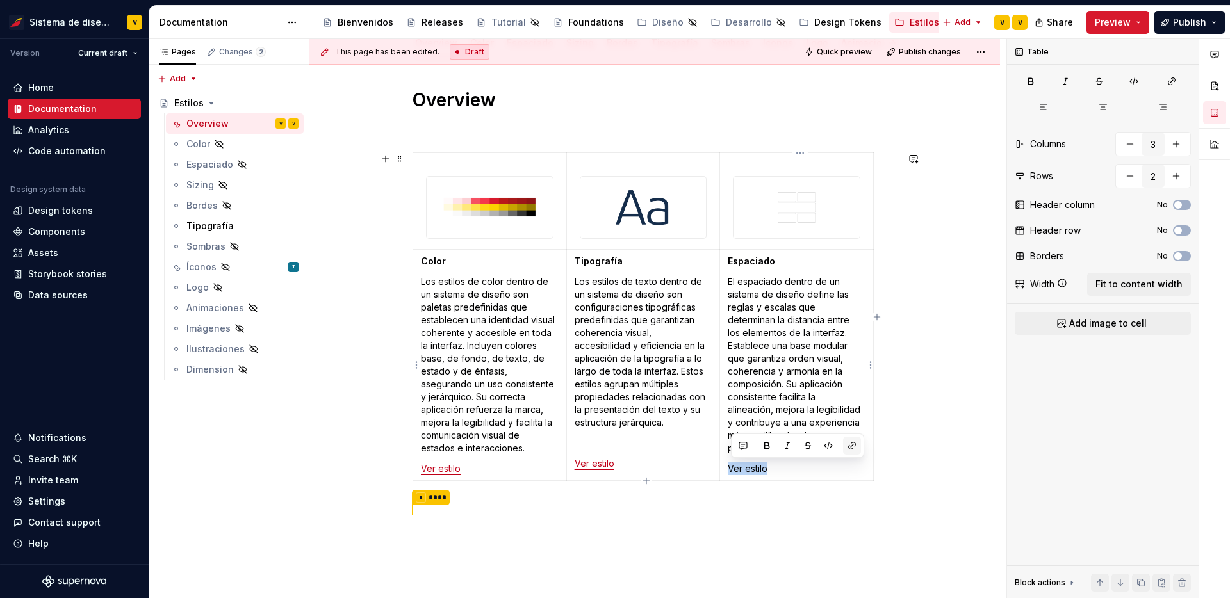
click at [854, 447] on button "button" at bounding box center [852, 446] width 18 height 18
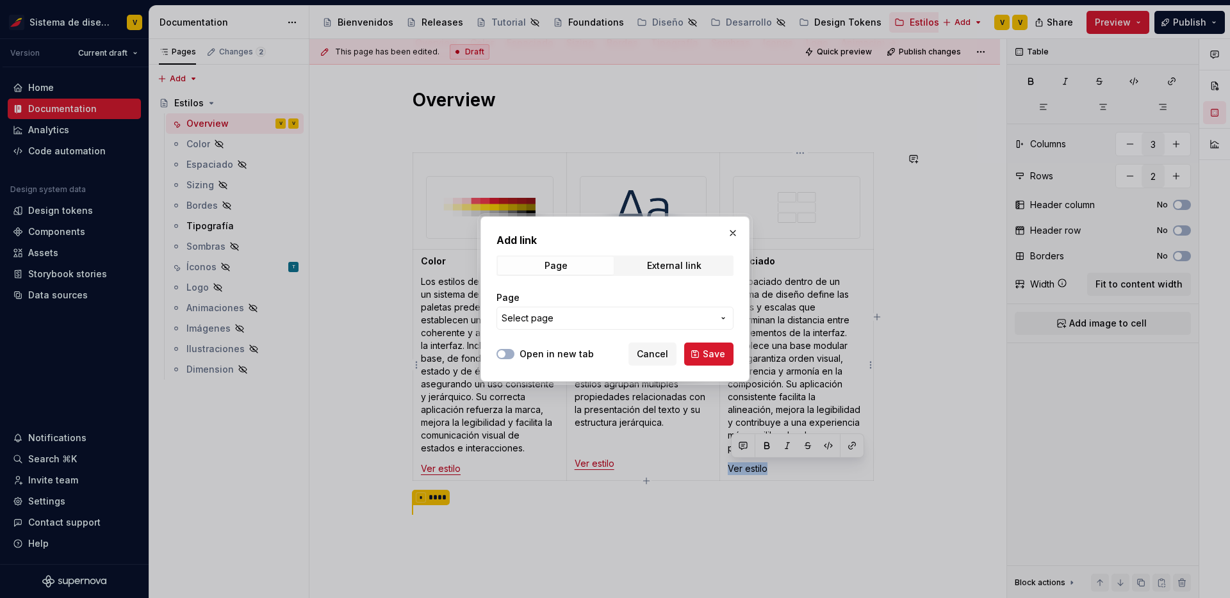
click at [669, 318] on span "Select page" at bounding box center [606, 318] width 211 height 13
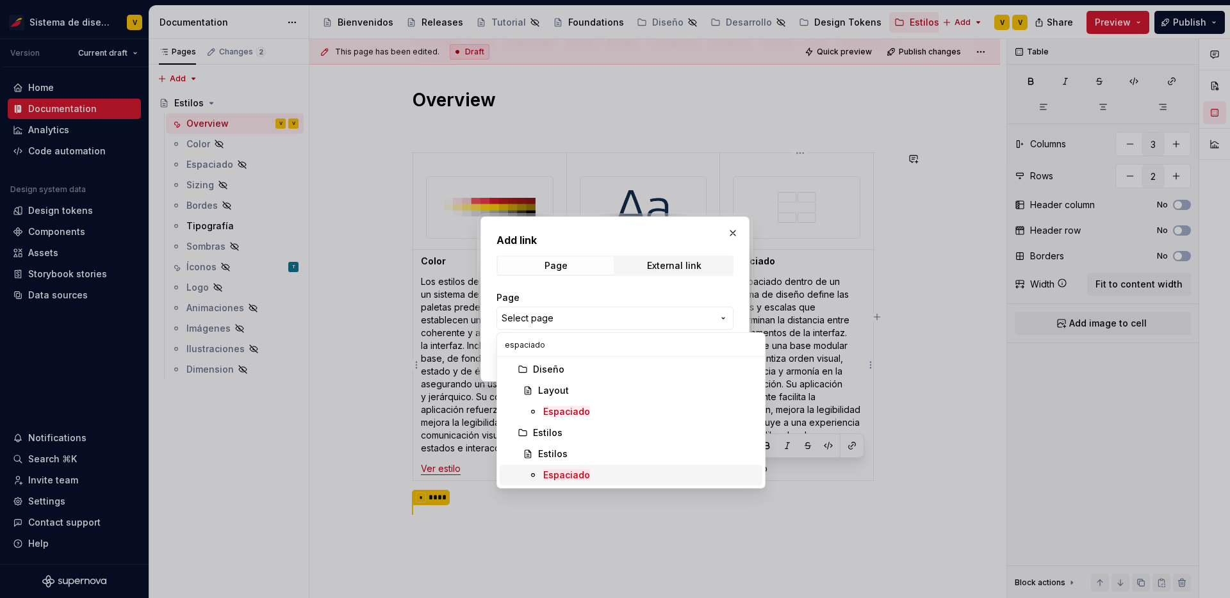
type input "espaciado"
click at [573, 472] on mark "Espaciado" at bounding box center [566, 474] width 47 height 11
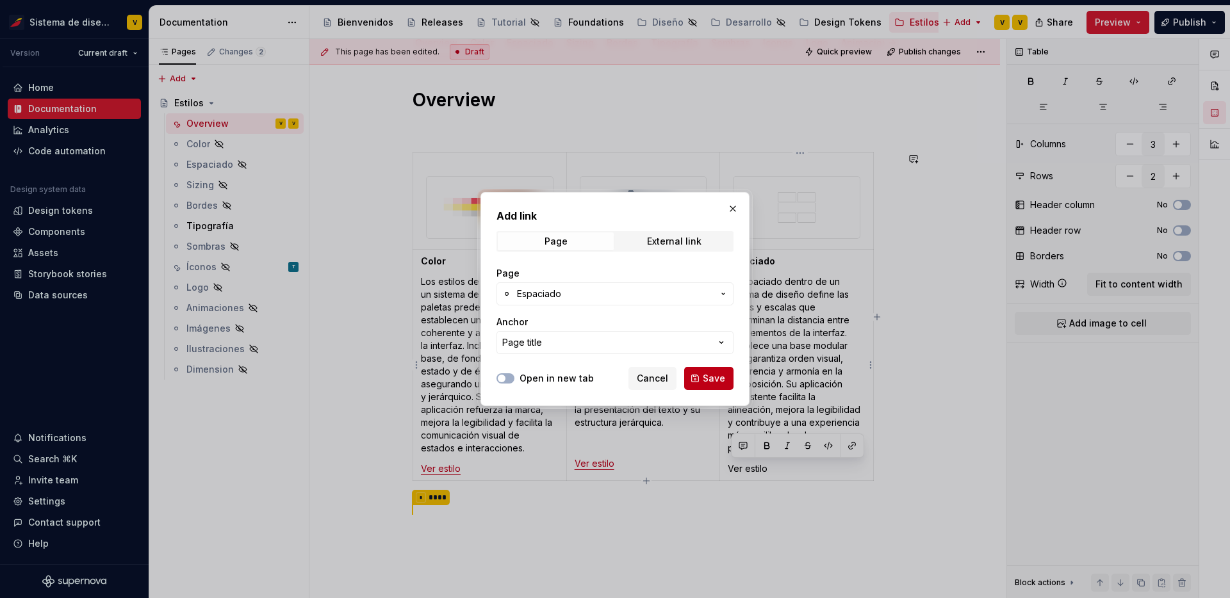
click at [715, 376] on span "Save" at bounding box center [714, 378] width 22 height 13
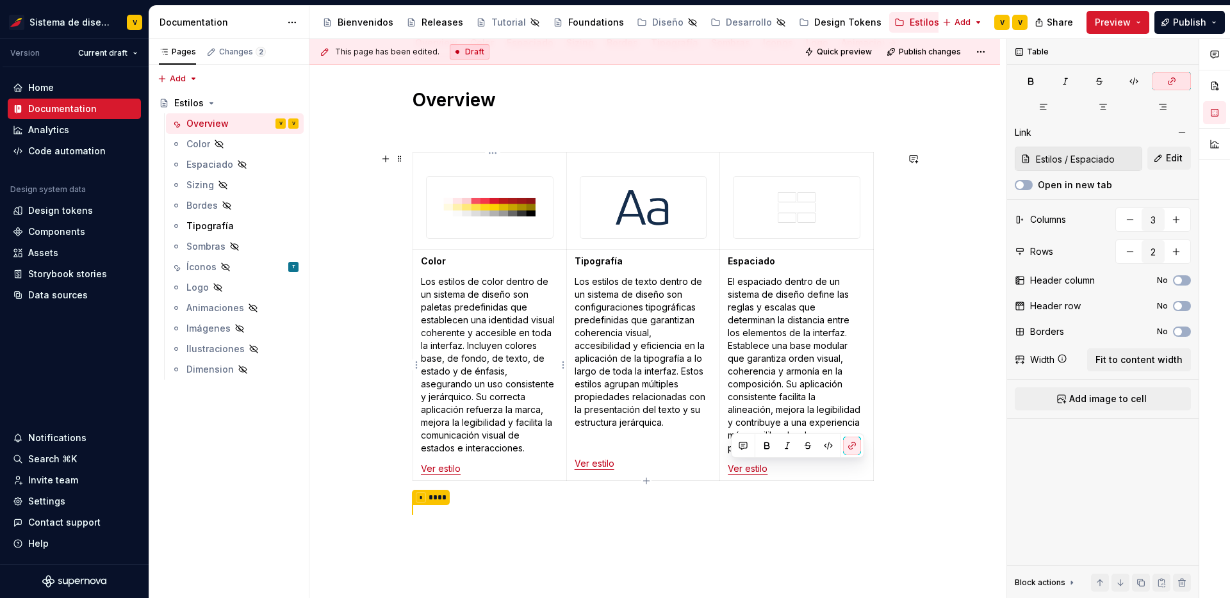
click at [469, 469] on p "Ver estilo" at bounding box center [490, 468] width 138 height 13
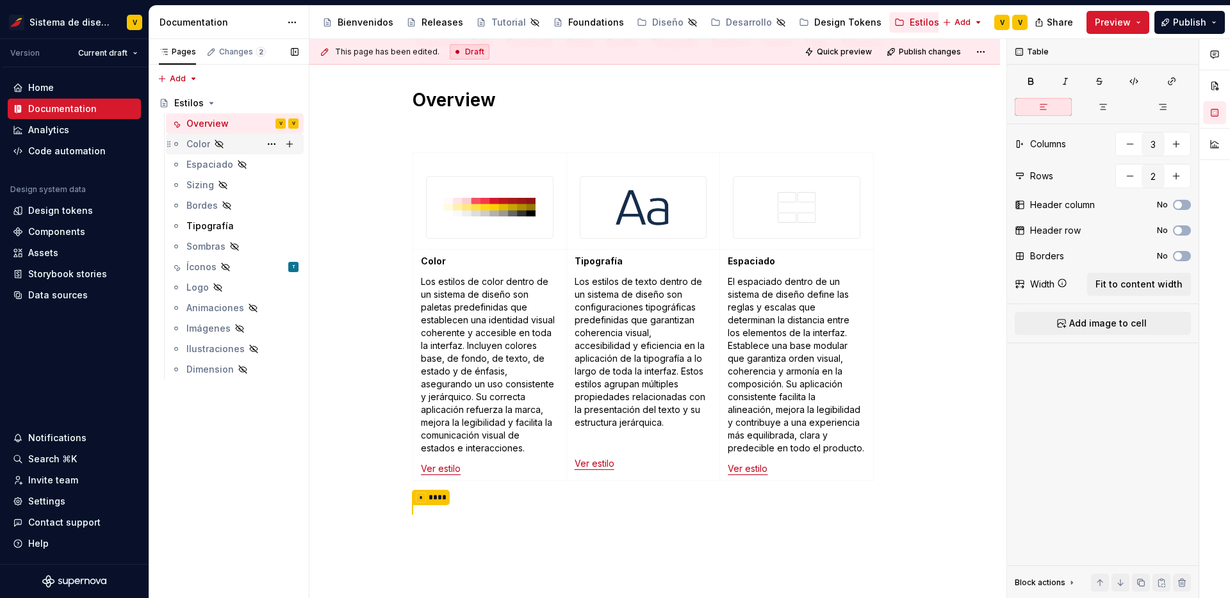
click at [198, 147] on div "Color" at bounding box center [198, 144] width 24 height 13
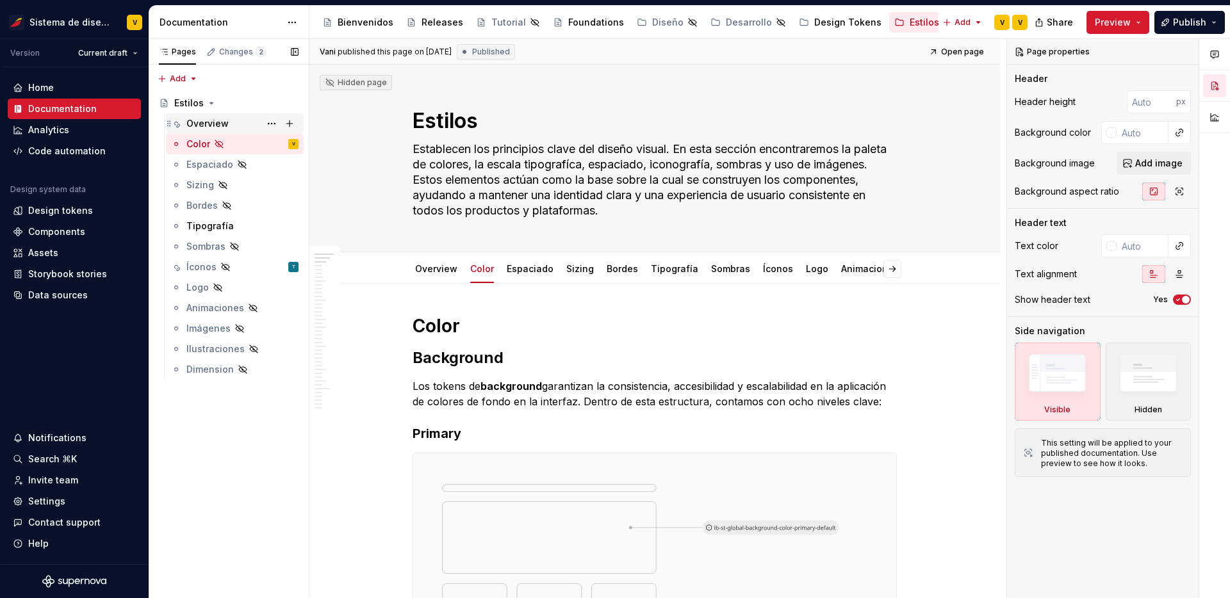
click at [211, 122] on div "Overview" at bounding box center [207, 123] width 42 height 13
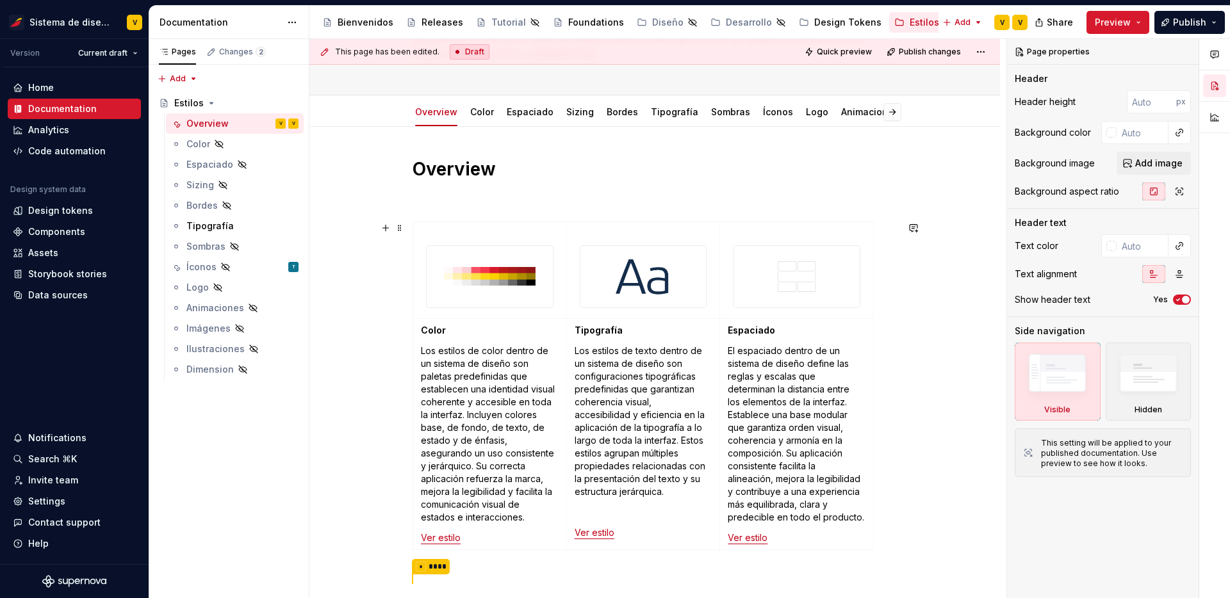
scroll to position [234, 0]
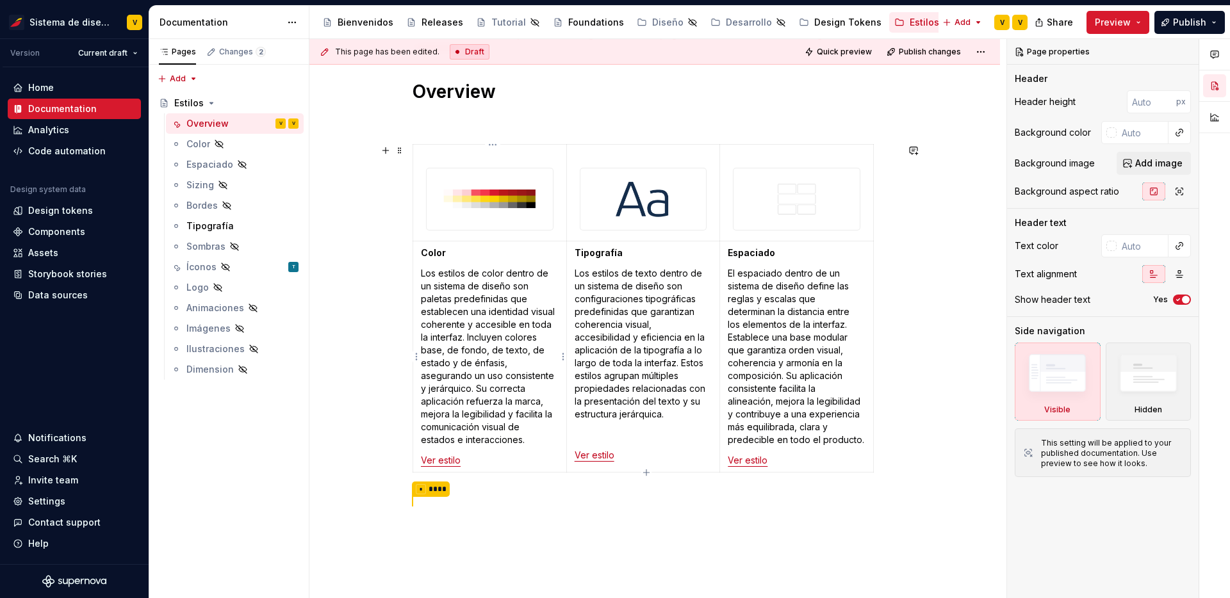
type textarea "*"
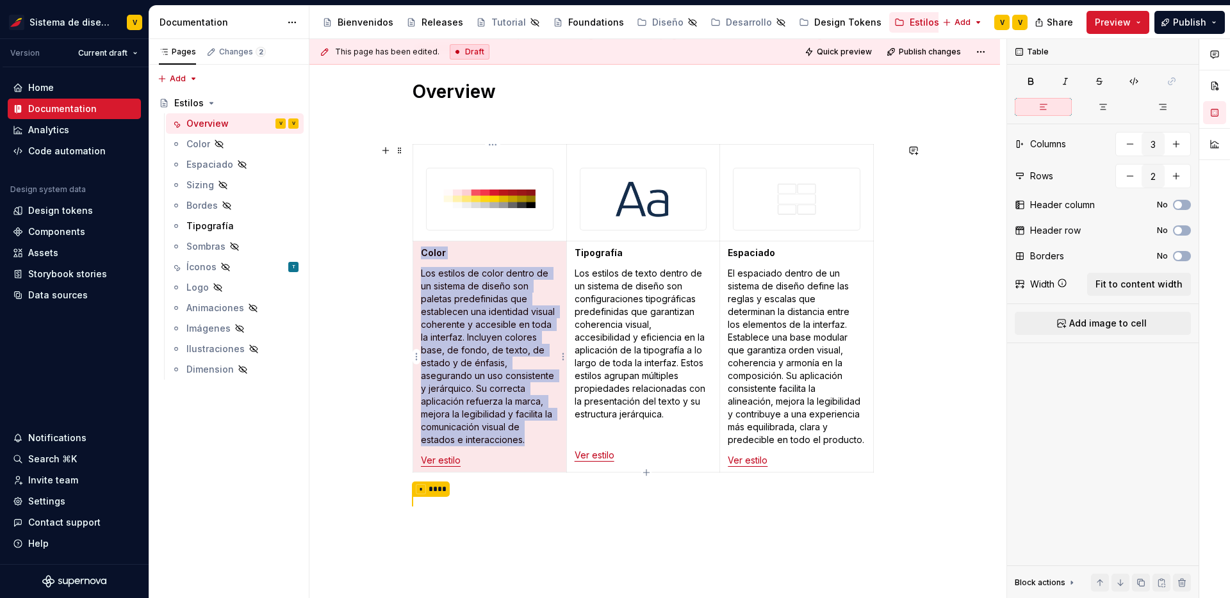
drag, startPoint x: 482, startPoint y: 462, endPoint x: 424, endPoint y: 460, distance: 57.7
click at [424, 460] on p "Ver estilo" at bounding box center [490, 460] width 138 height 13
click at [463, 462] on p "Ver estilo" at bounding box center [490, 460] width 138 height 13
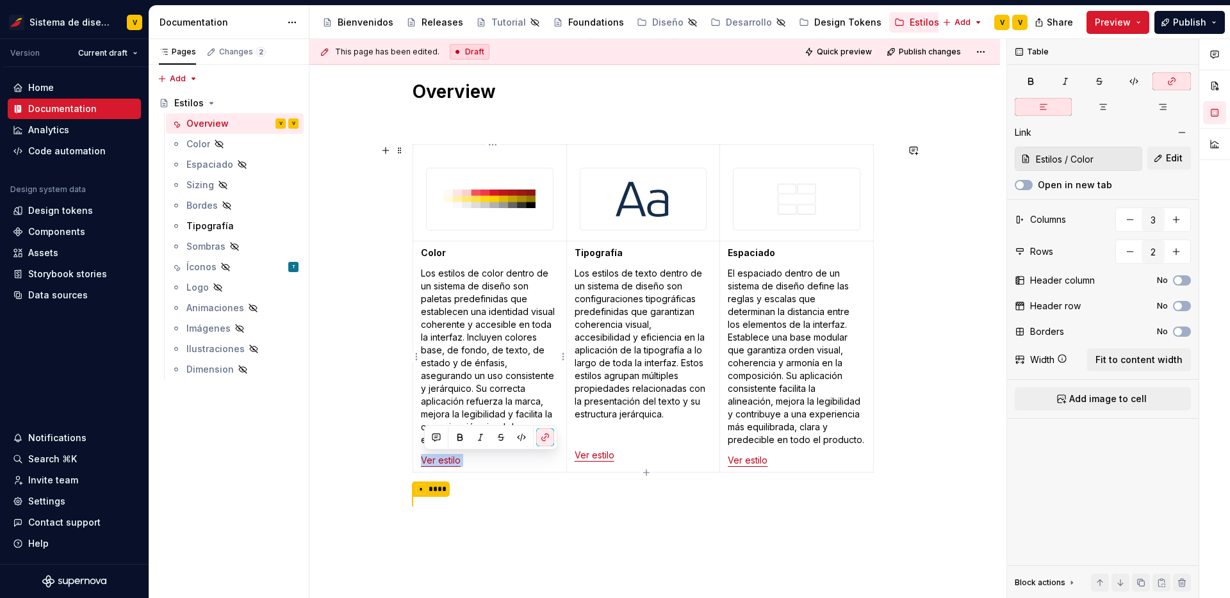
drag, startPoint x: 466, startPoint y: 462, endPoint x: 427, endPoint y: 462, distance: 39.7
click at [427, 462] on p "Ver estilo" at bounding box center [490, 460] width 138 height 13
click at [547, 437] on button "button" at bounding box center [545, 437] width 18 height 18
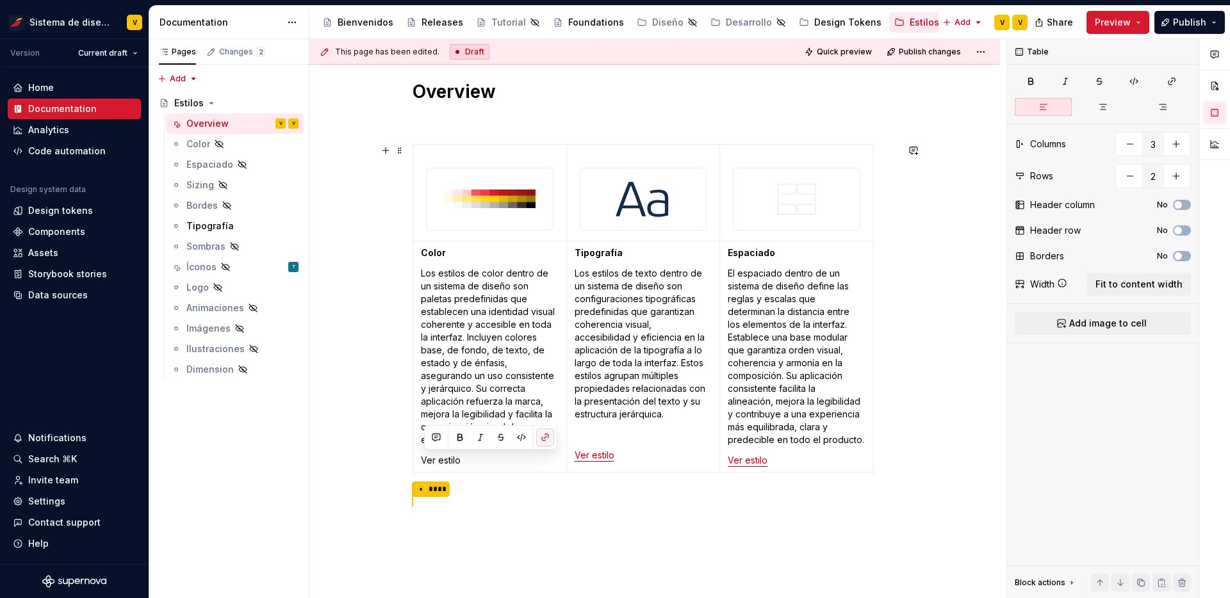
click at [547, 437] on button "button" at bounding box center [545, 437] width 18 height 18
click at [542, 443] on button "button" at bounding box center [545, 437] width 18 height 18
click at [503, 453] on td "Color Los estilos de color dentro de un sistema de diseño son paletas predefini…" at bounding box center [490, 356] width 154 height 231
drag, startPoint x: 469, startPoint y: 462, endPoint x: 425, endPoint y: 461, distance: 43.6
click at [425, 461] on p "Ver estilo" at bounding box center [490, 460] width 138 height 13
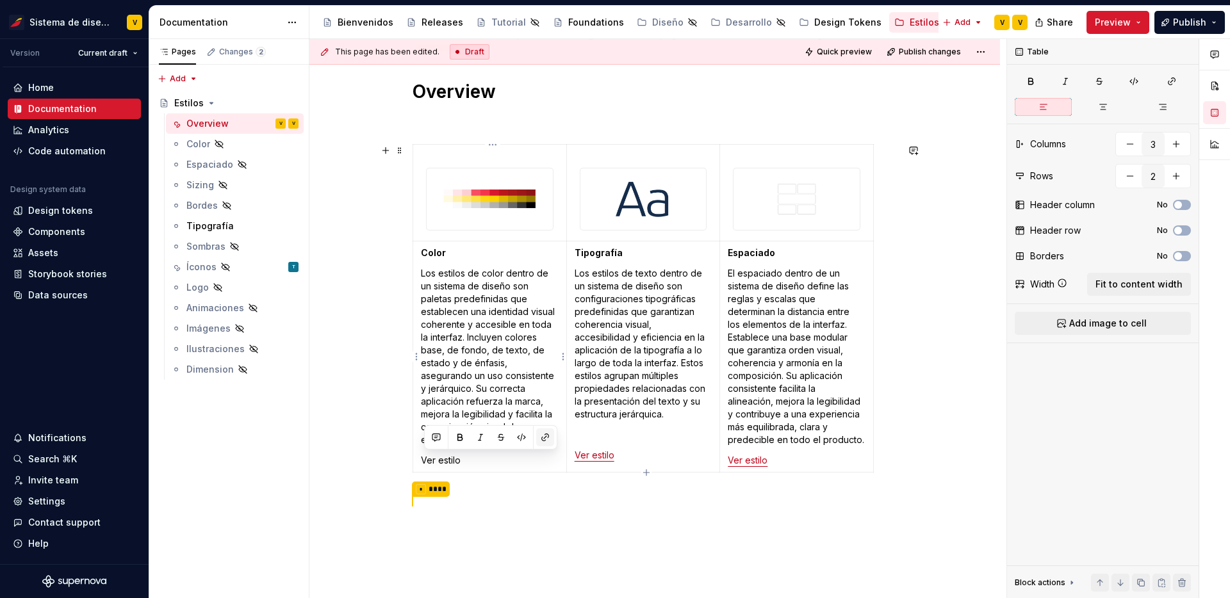
click at [546, 434] on button "button" at bounding box center [545, 437] width 18 height 18
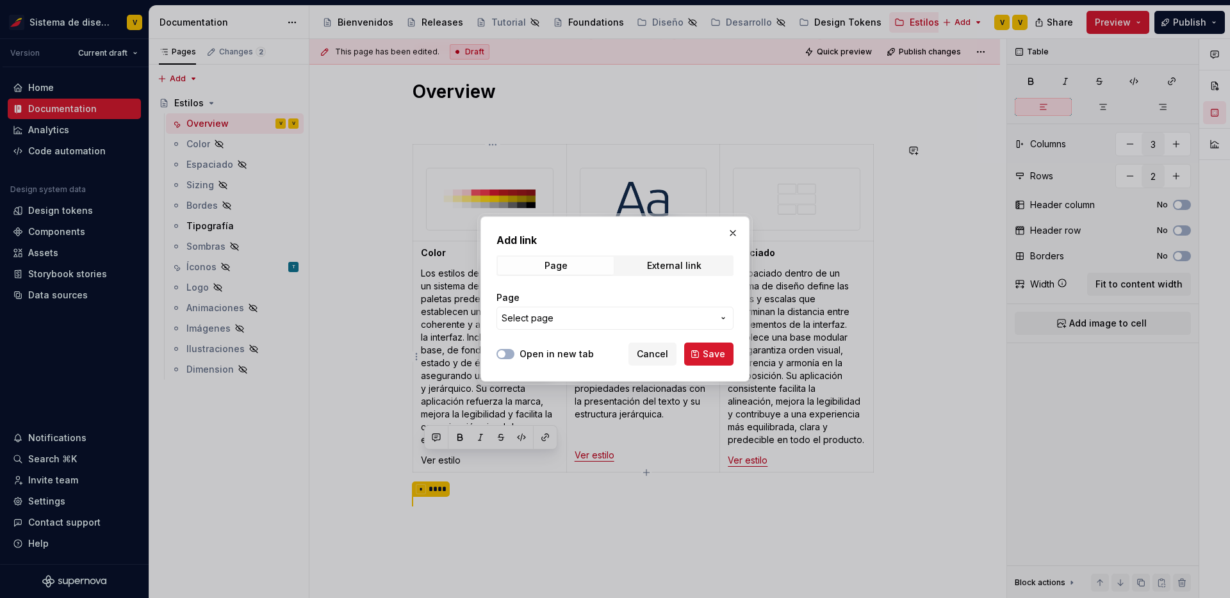
click at [699, 320] on span "Select page" at bounding box center [606, 318] width 211 height 13
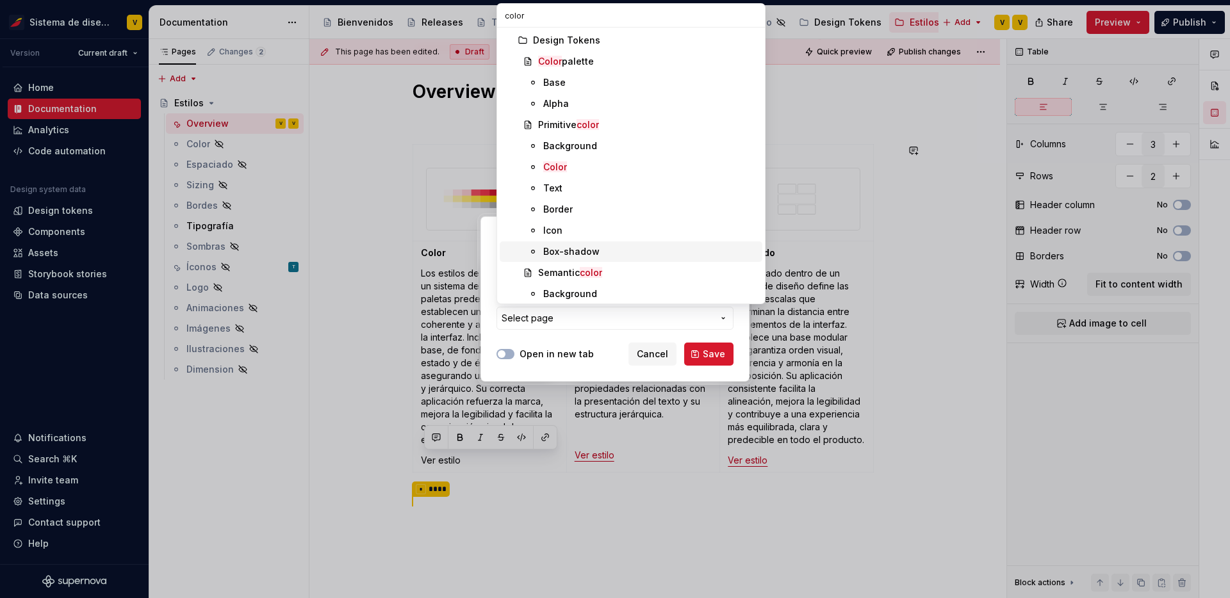
scroll to position [172, 0]
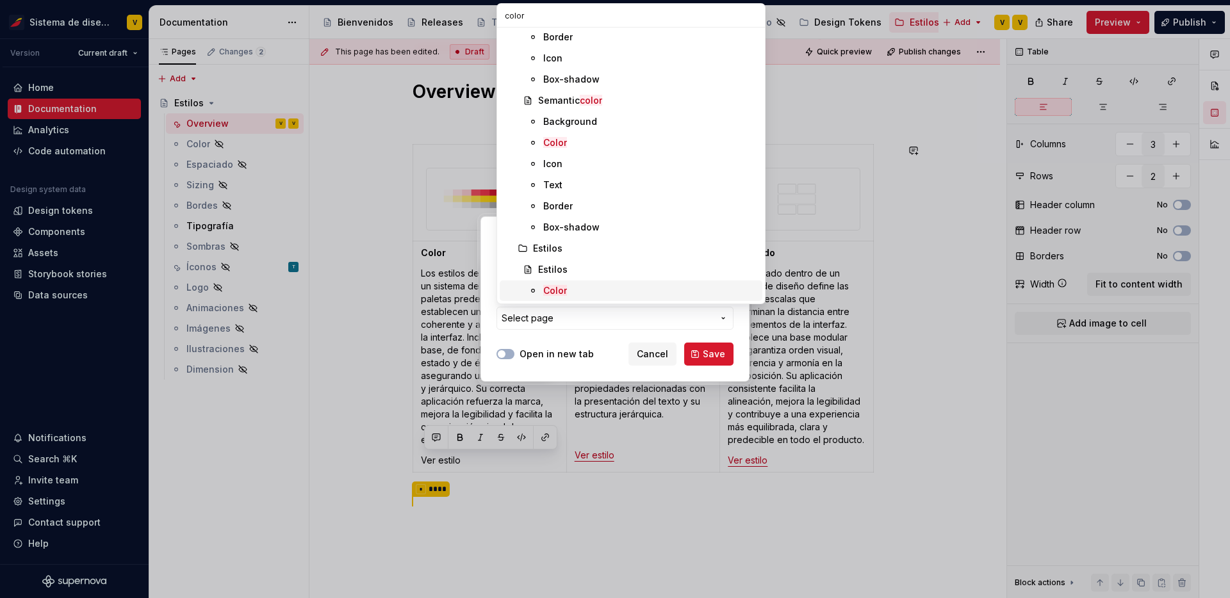
type input "color"
click at [554, 285] on mark "Color" at bounding box center [555, 290] width 24 height 11
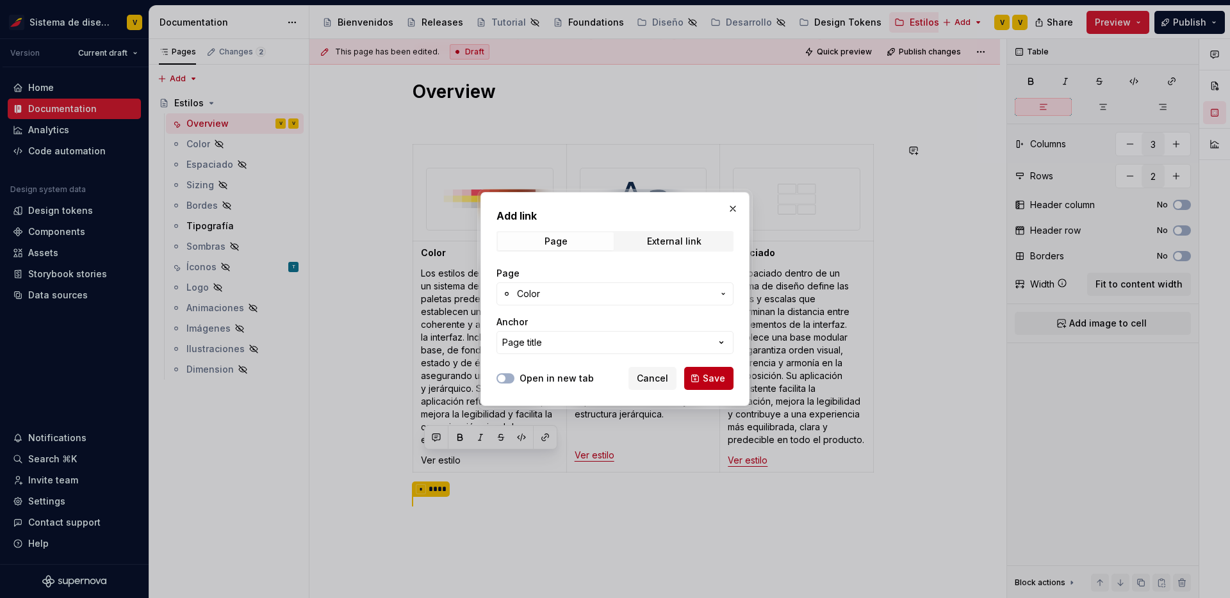
click at [712, 379] on span "Save" at bounding box center [714, 378] width 22 height 13
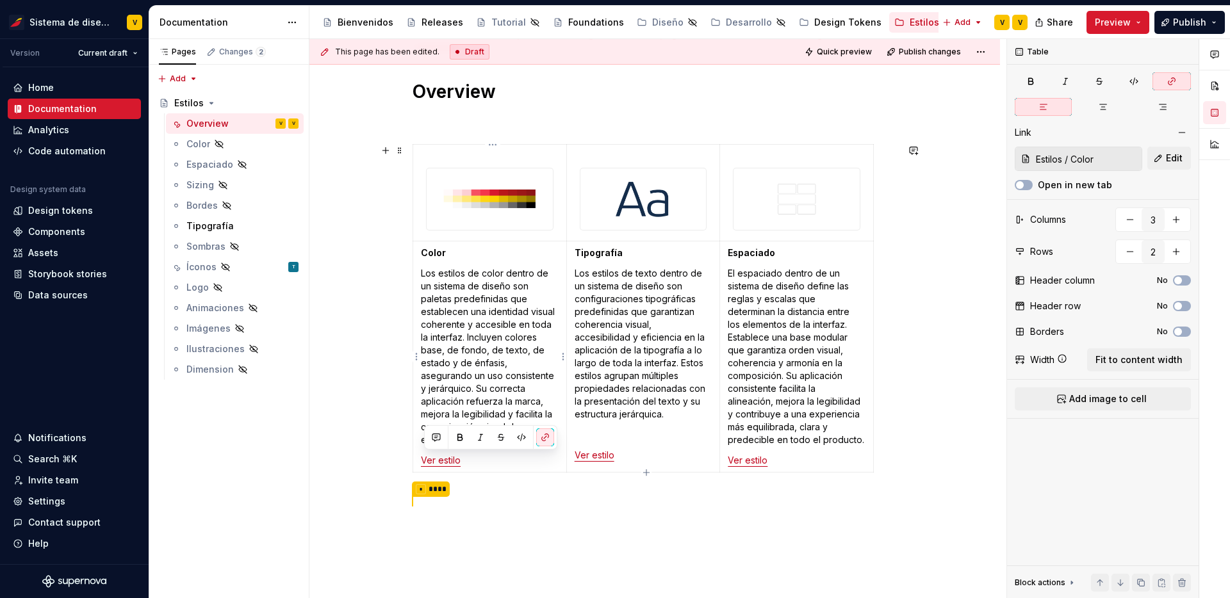
click at [489, 464] on p "Ver estilo" at bounding box center [490, 460] width 138 height 13
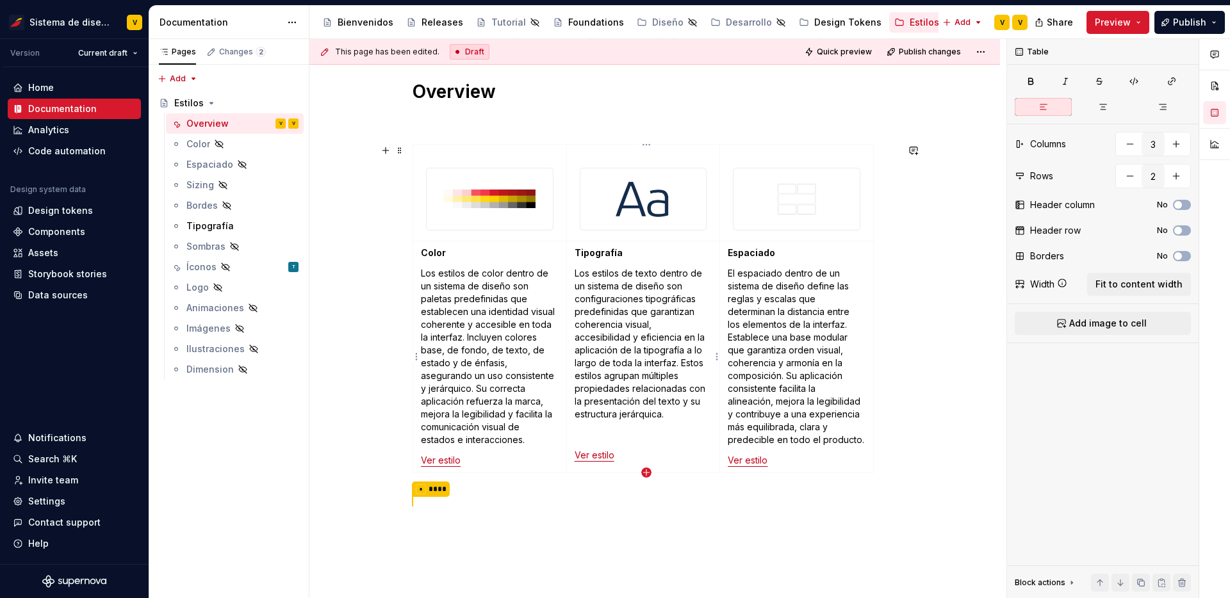
click at [648, 475] on icon "button" at bounding box center [646, 472] width 10 height 10
type input "3"
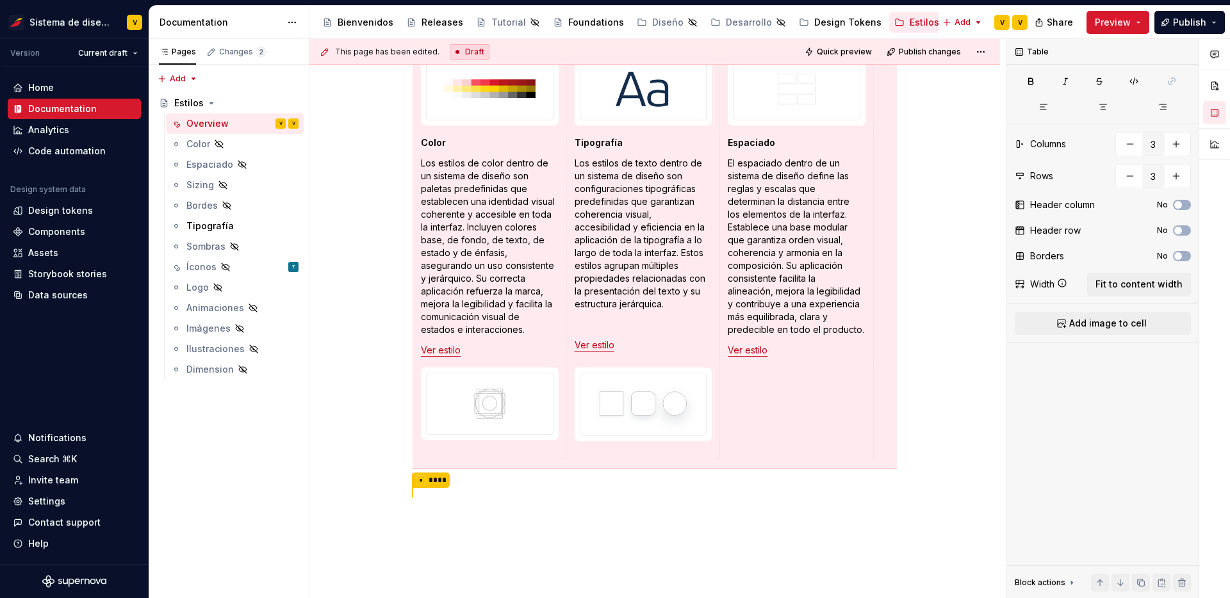
scroll to position [0, 0]
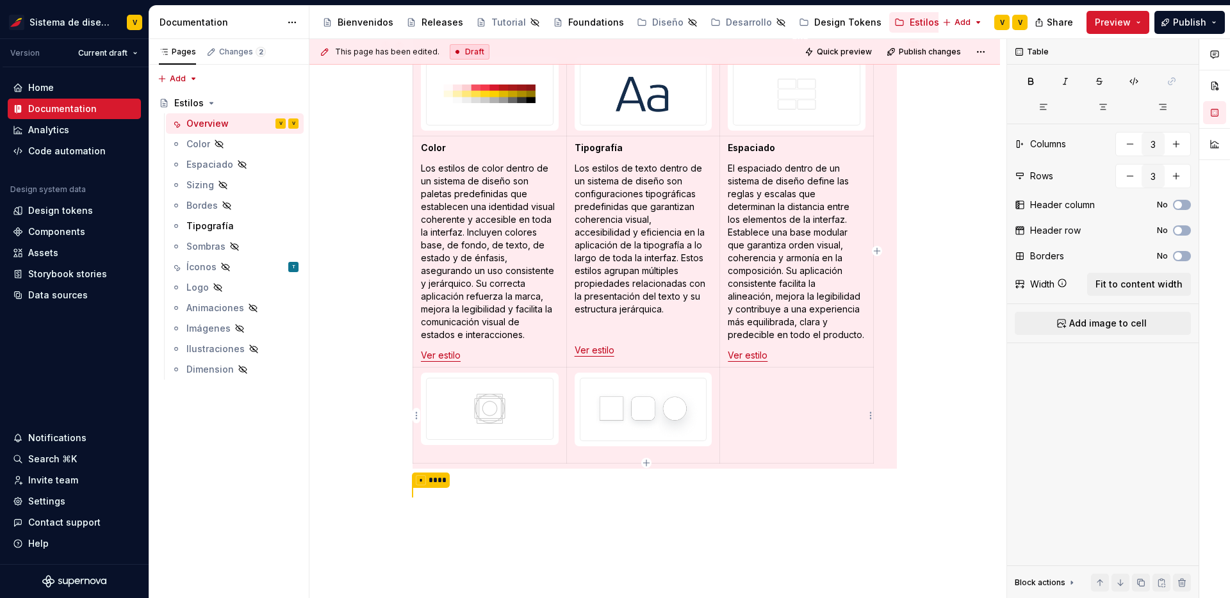
click at [741, 377] on p at bounding box center [796, 379] width 138 height 13
type textarea "*"
click at [645, 464] on div "Color Los estilos de color dentro de un sistema de diseño son paletas predefini…" at bounding box center [654, 254] width 484 height 430
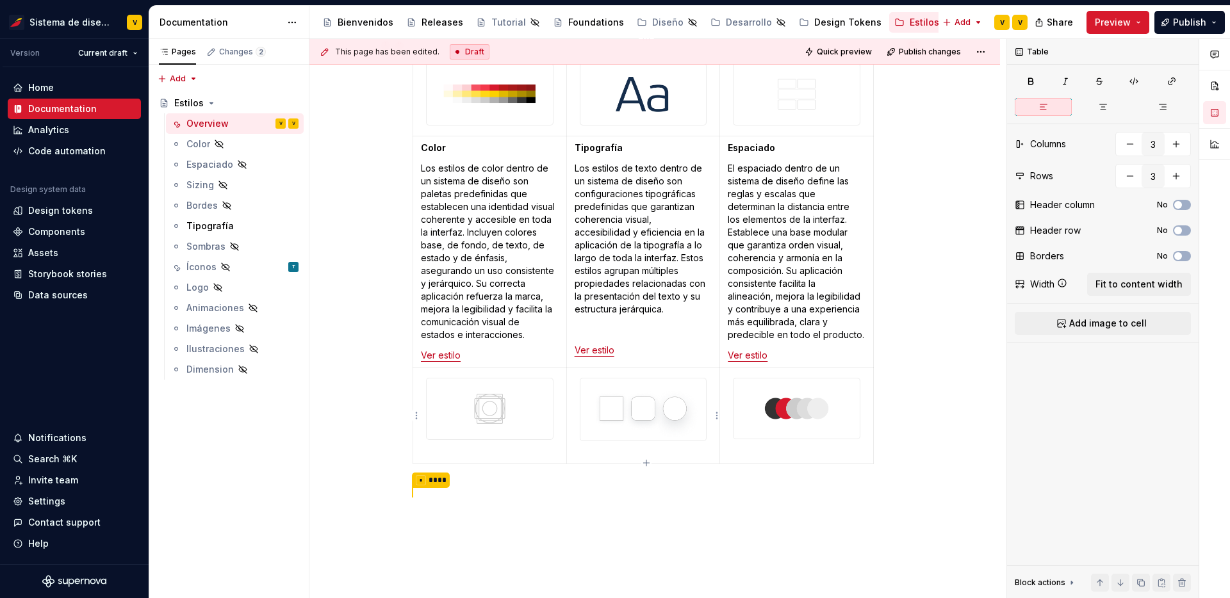
click at [646, 454] on td at bounding box center [643, 416] width 154 height 96
click at [646, 462] on icon "button" at bounding box center [646, 463] width 6 height 6
type input "4"
click at [460, 470] on p at bounding box center [490, 475] width 138 height 13
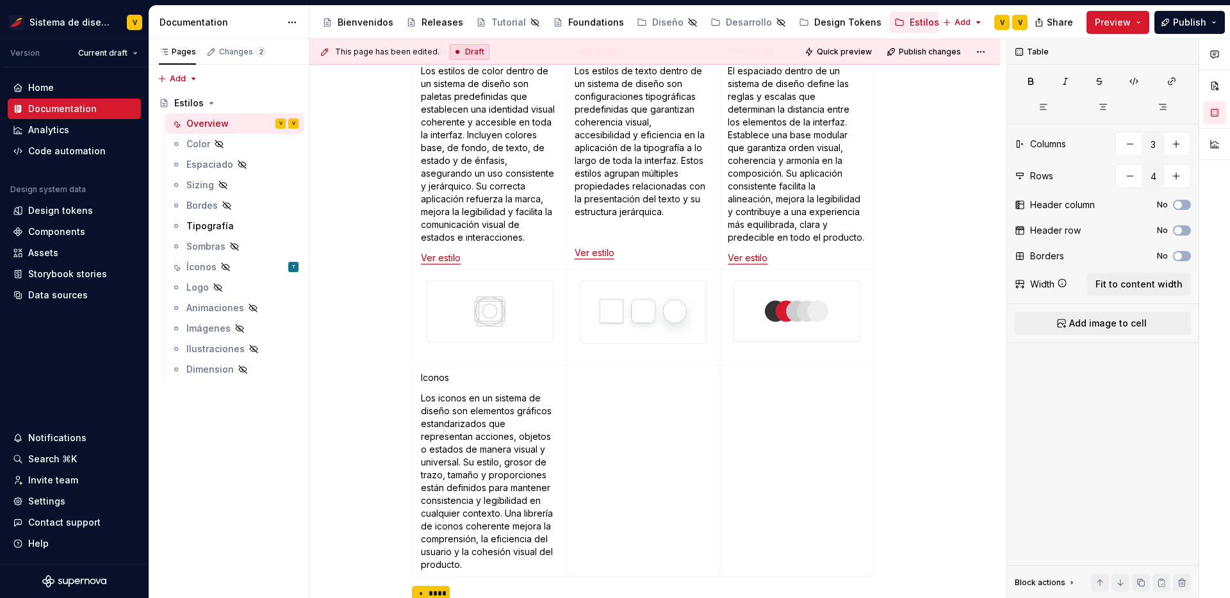
scroll to position [441, 0]
click at [597, 371] on p at bounding box center [643, 373] width 138 height 13
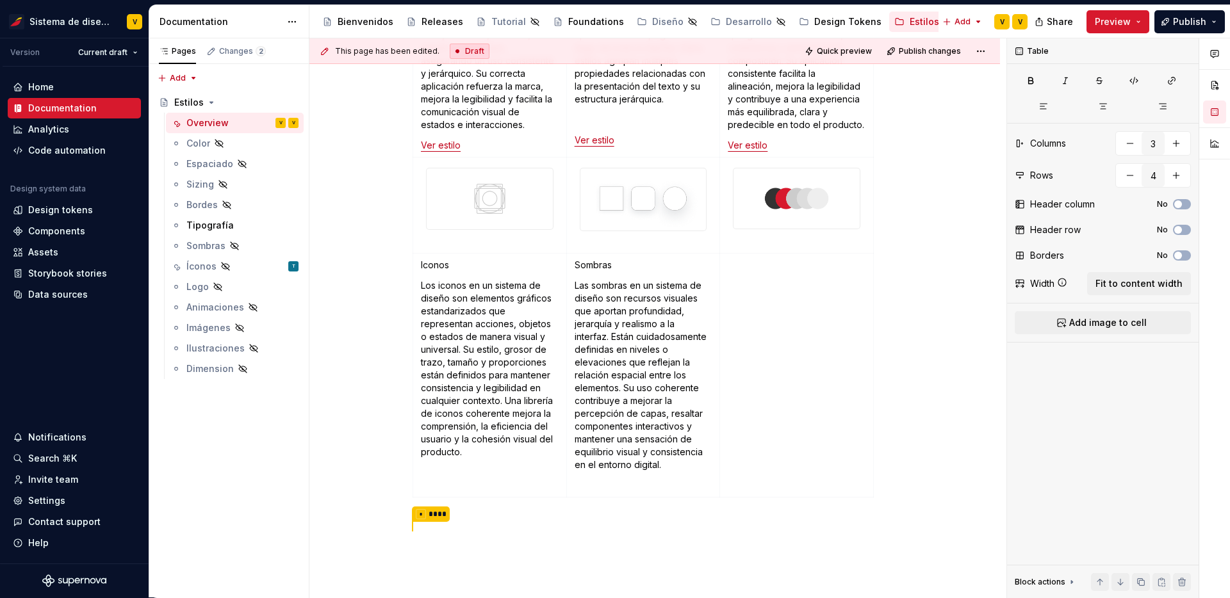
scroll to position [551, 0]
click at [476, 450] on p "Los iconos en un sistema de diseño son elementos gráficos estandarizados que re…" at bounding box center [490, 366] width 138 height 179
click at [753, 264] on p at bounding box center [796, 263] width 138 height 13
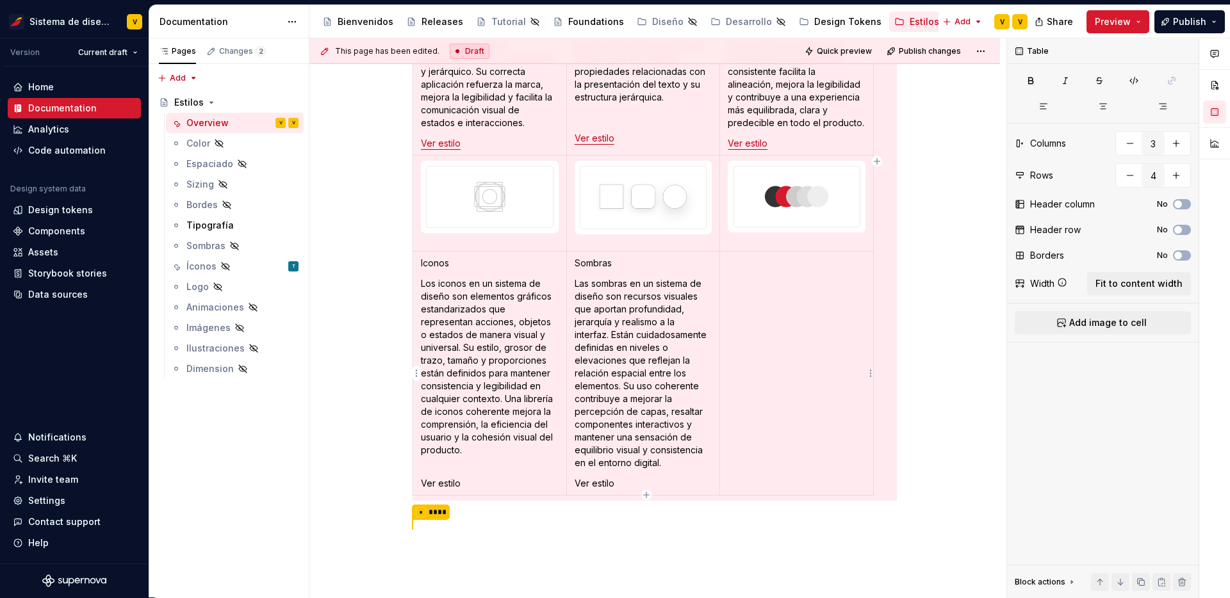
click at [753, 264] on p at bounding box center [796, 263] width 138 height 13
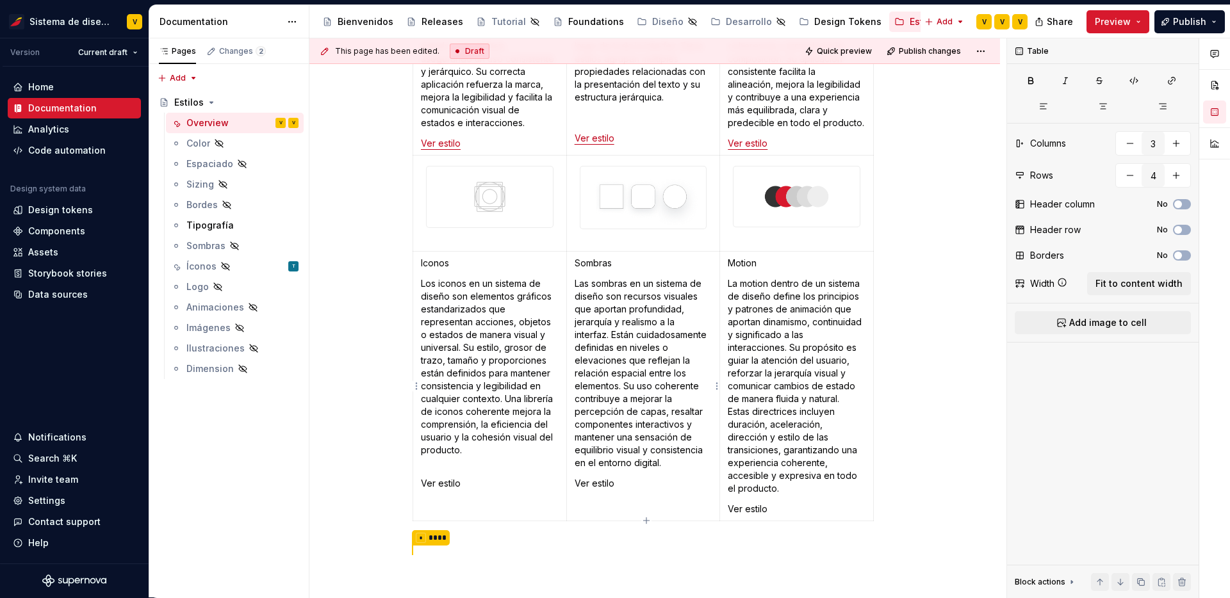
click at [578, 483] on p "Ver estilo" at bounding box center [643, 483] width 138 height 13
click at [425, 482] on p "Ver estilo" at bounding box center [490, 483] width 138 height 13
drag, startPoint x: 473, startPoint y: 510, endPoint x: 424, endPoint y: 510, distance: 48.7
click at [424, 510] on p "Ver estilo" at bounding box center [490, 509] width 138 height 13
click at [547, 488] on button "button" at bounding box center [545, 486] width 18 height 18
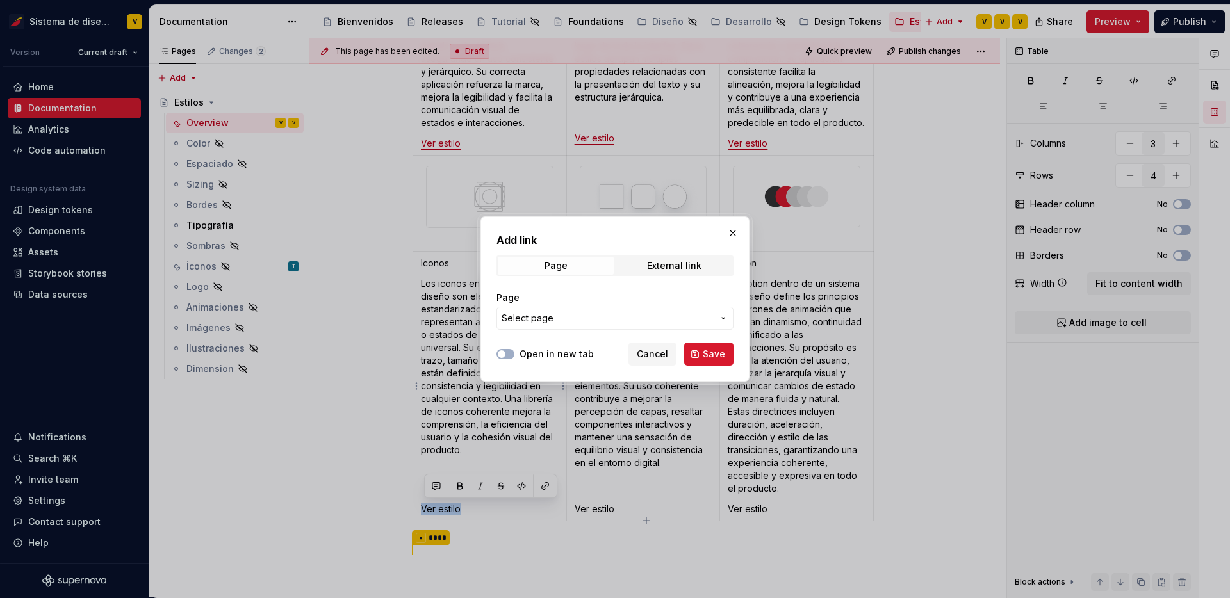
click at [635, 317] on span "Select page" at bounding box center [606, 318] width 211 height 13
type textarea "*"
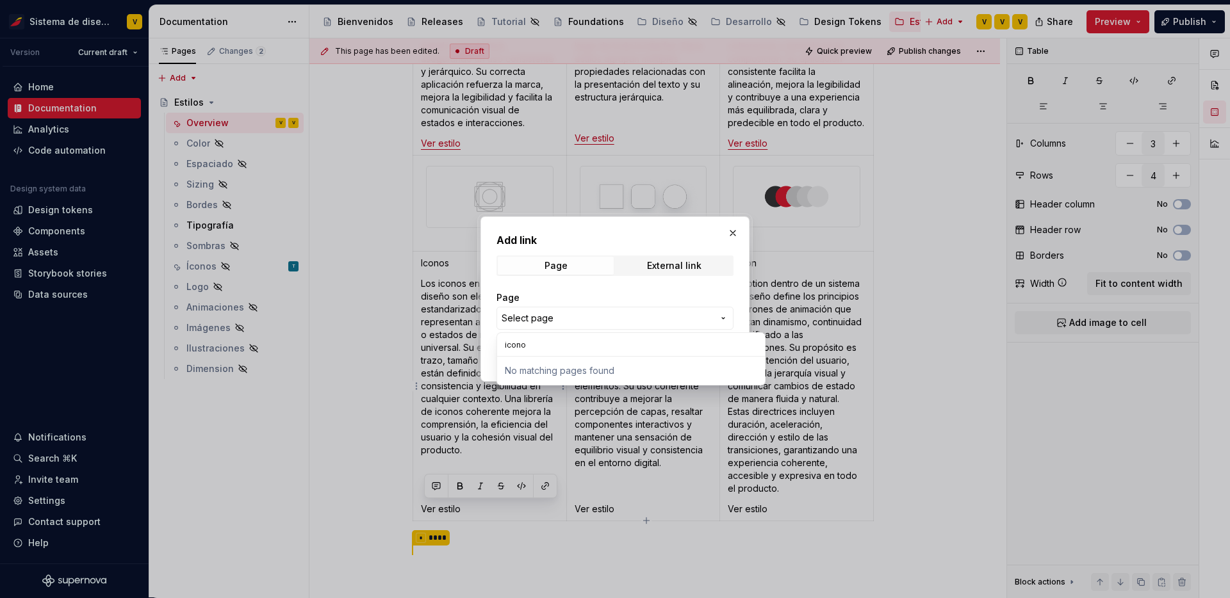
type input "iconos"
click at [558, 314] on div "Add link Page External link Page Select page Open in new tab Cancel Save" at bounding box center [615, 299] width 1230 height 598
click at [558, 314] on span "Select page" at bounding box center [606, 318] width 211 height 13
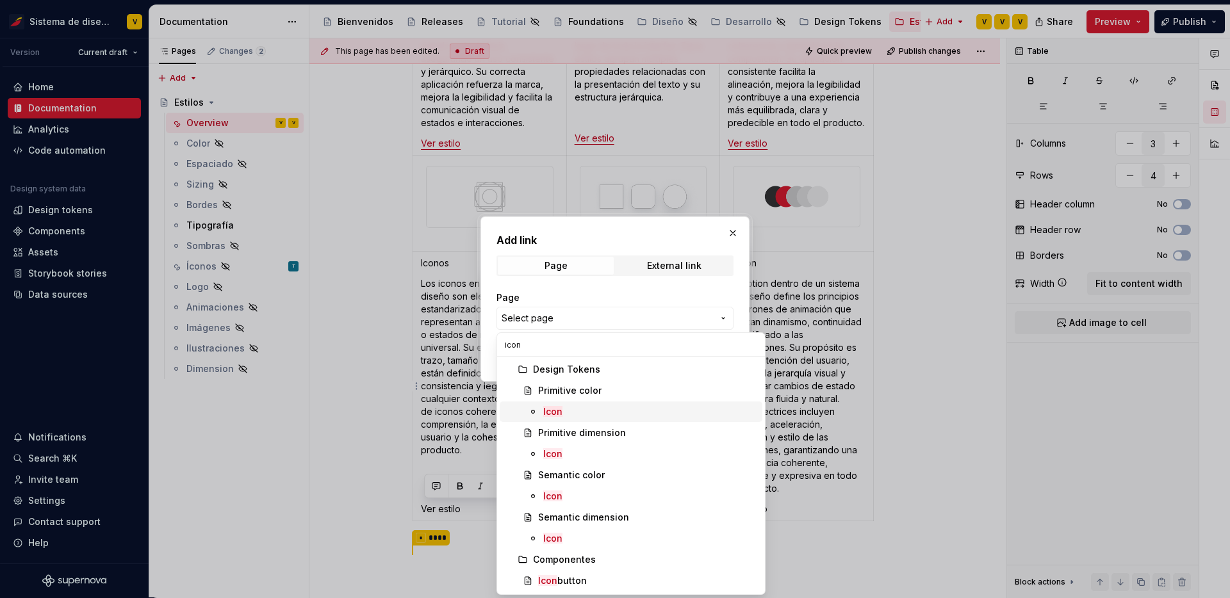
scroll to position [20, 0]
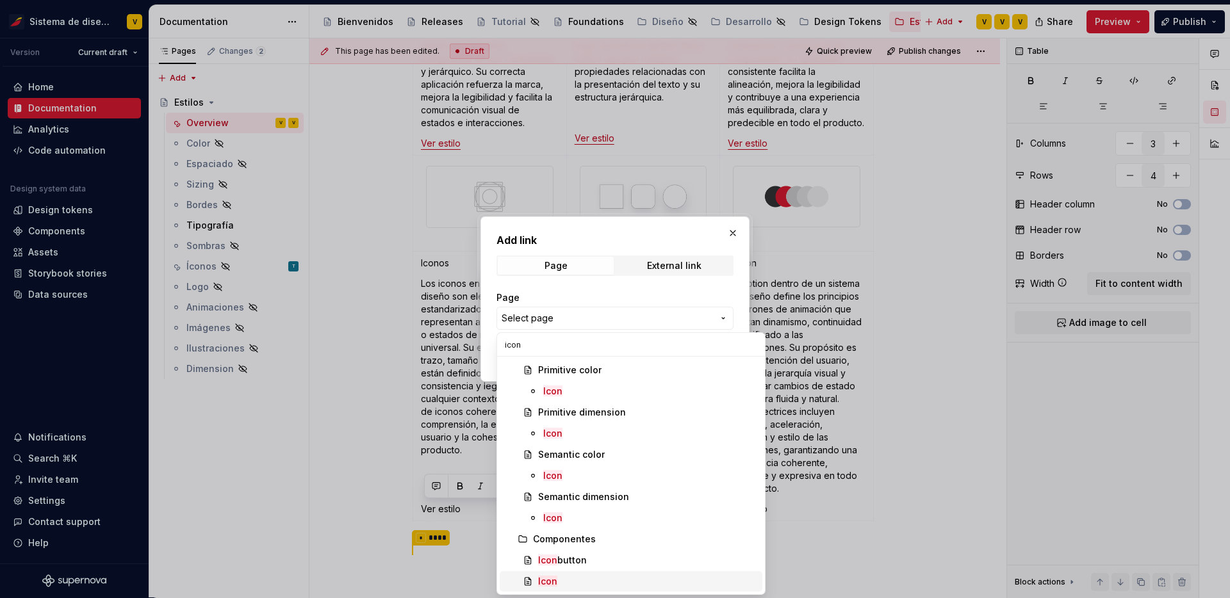
type input "icon"
click at [551, 581] on mark "Icon" at bounding box center [547, 581] width 19 height 11
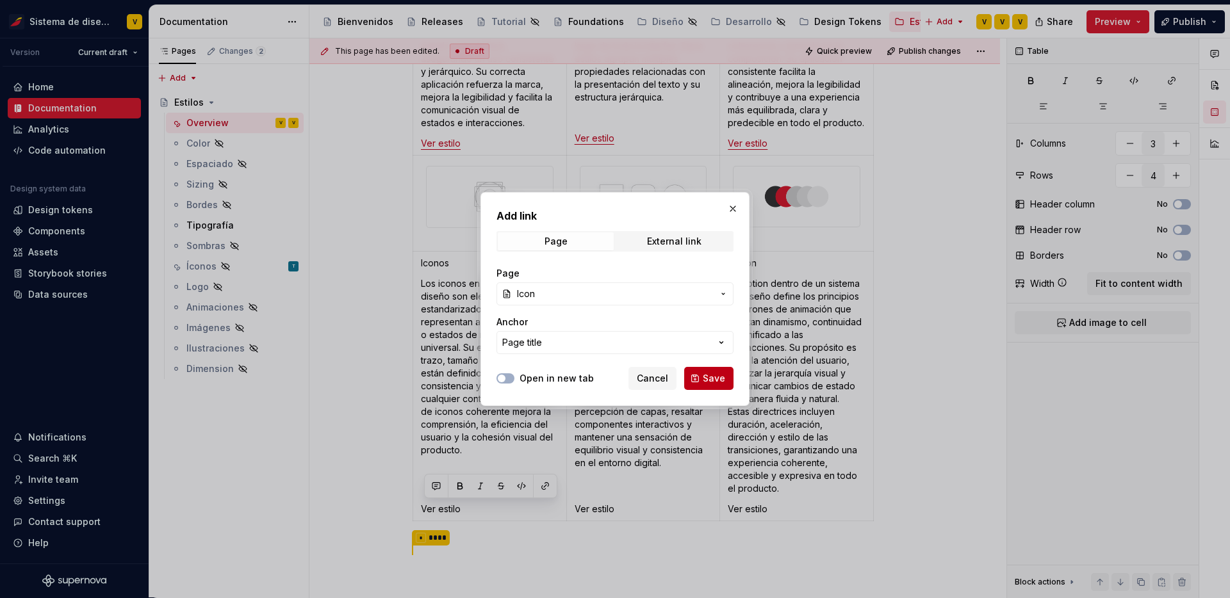
click at [703, 384] on button "Save" at bounding box center [708, 378] width 49 height 23
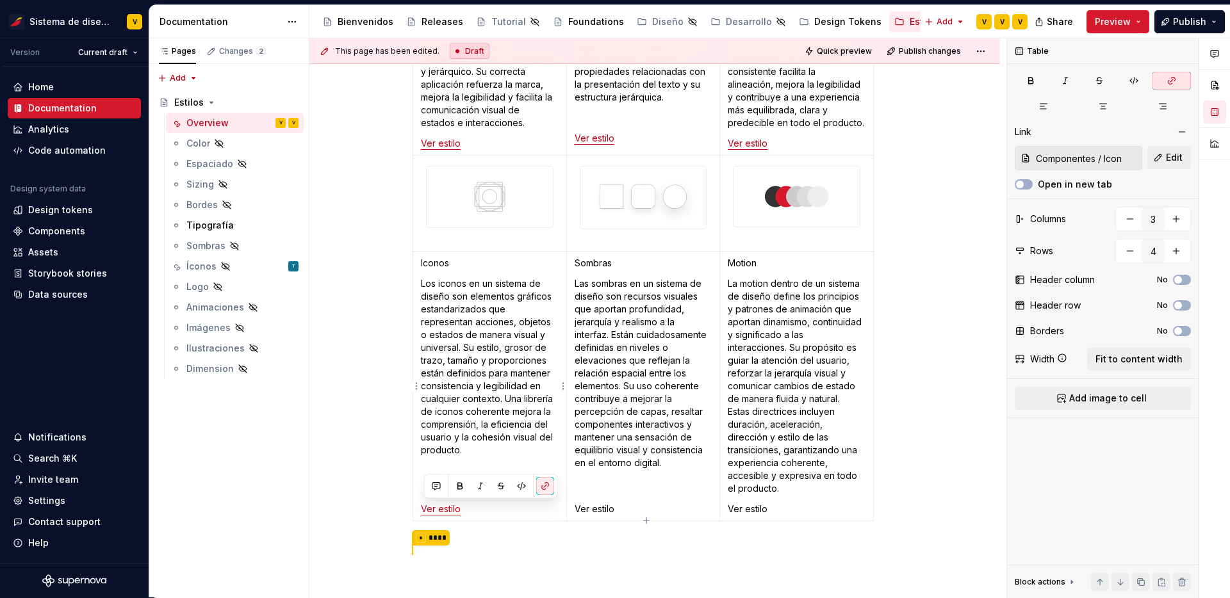
type textarea "*"
click at [608, 508] on p "Ver estilo" at bounding box center [643, 509] width 138 height 13
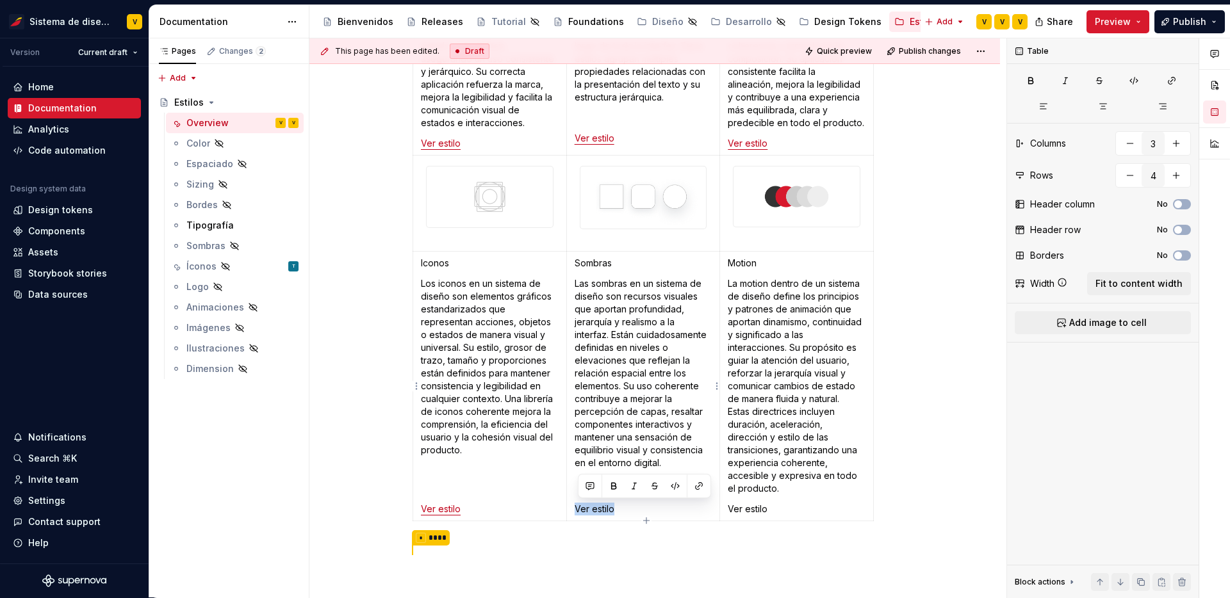
drag, startPoint x: 619, startPoint y: 507, endPoint x: 579, endPoint y: 507, distance: 40.3
click at [579, 507] on p "Ver estilo" at bounding box center [643, 509] width 138 height 13
click at [695, 491] on button "button" at bounding box center [699, 486] width 18 height 18
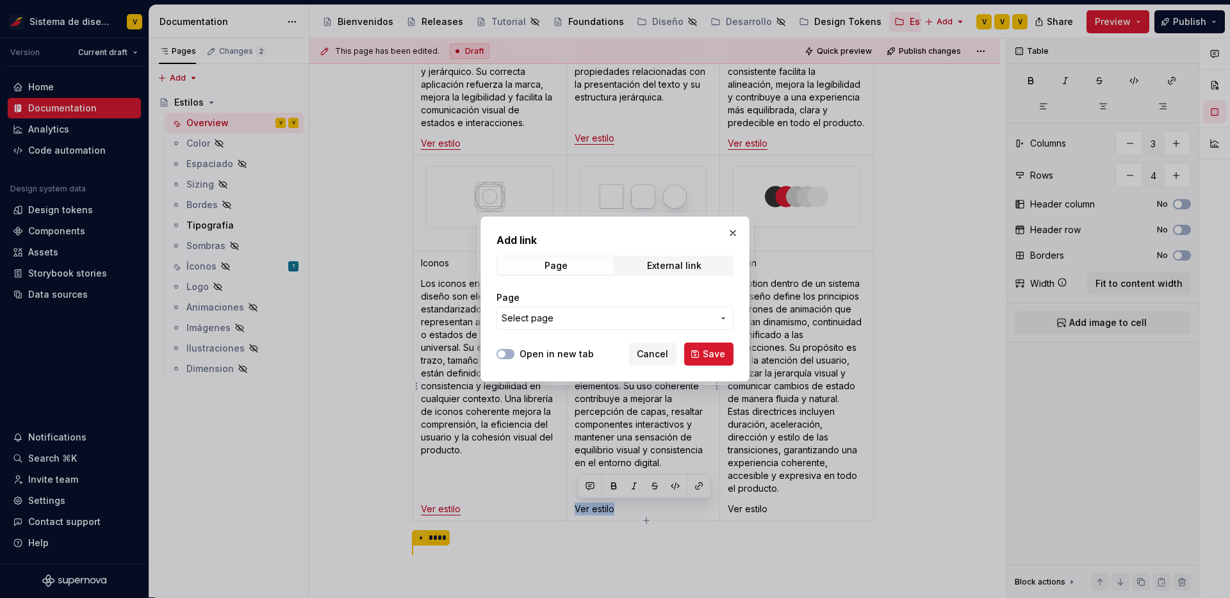
click at [722, 310] on button "Select page" at bounding box center [614, 318] width 237 height 23
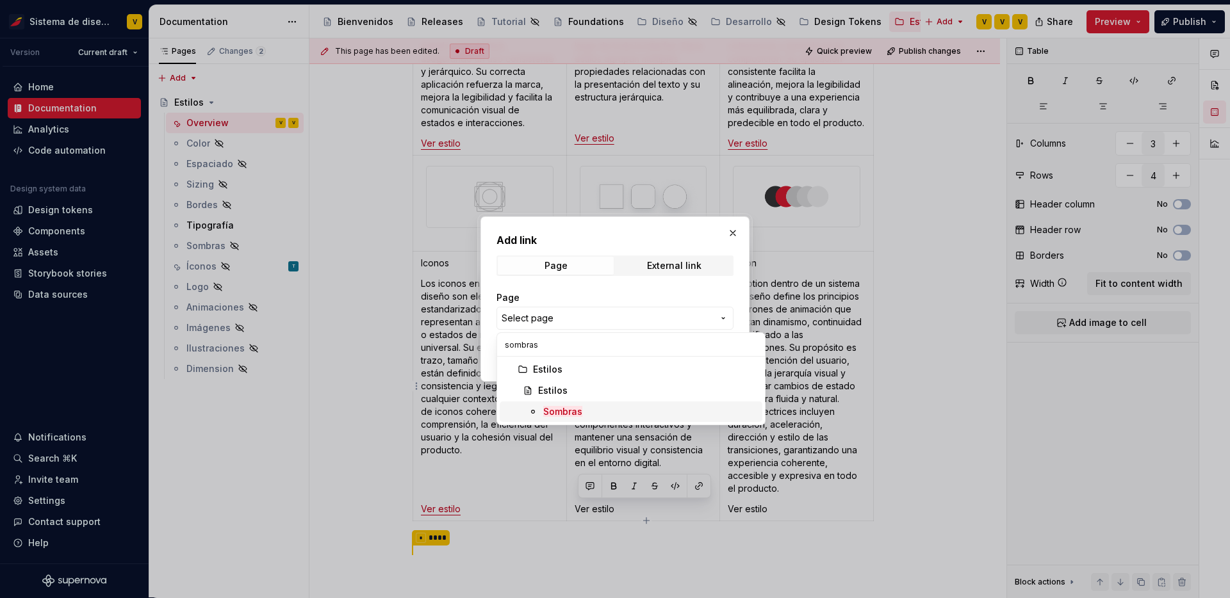
type input "sombras"
click at [567, 411] on mark "Sombras" at bounding box center [562, 411] width 39 height 11
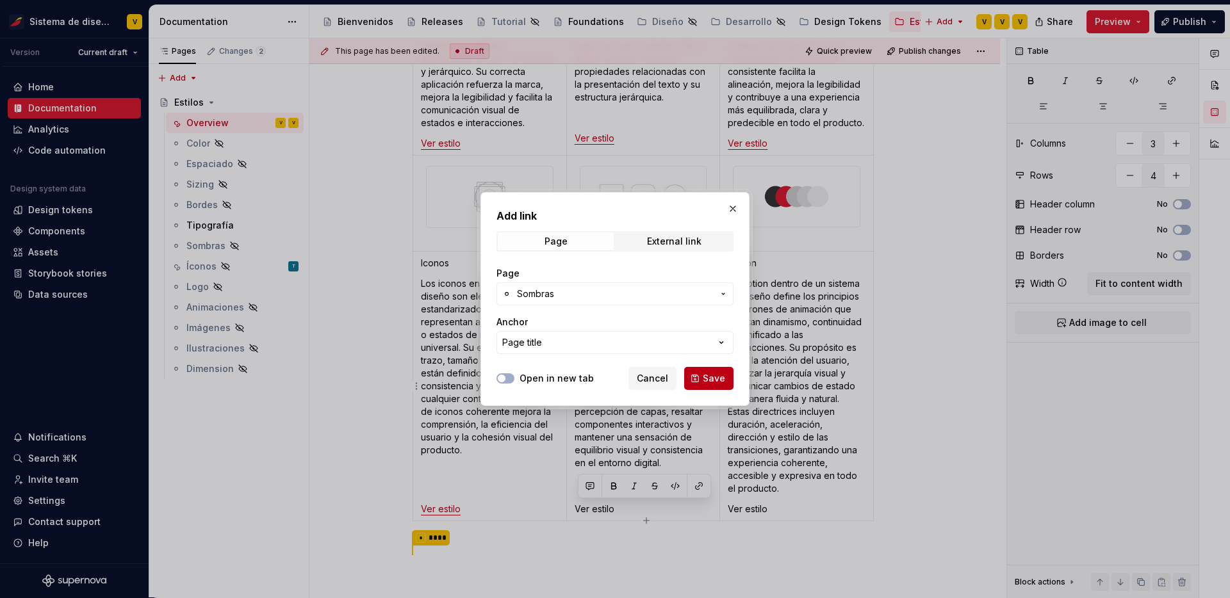
click at [711, 381] on span "Save" at bounding box center [714, 378] width 22 height 13
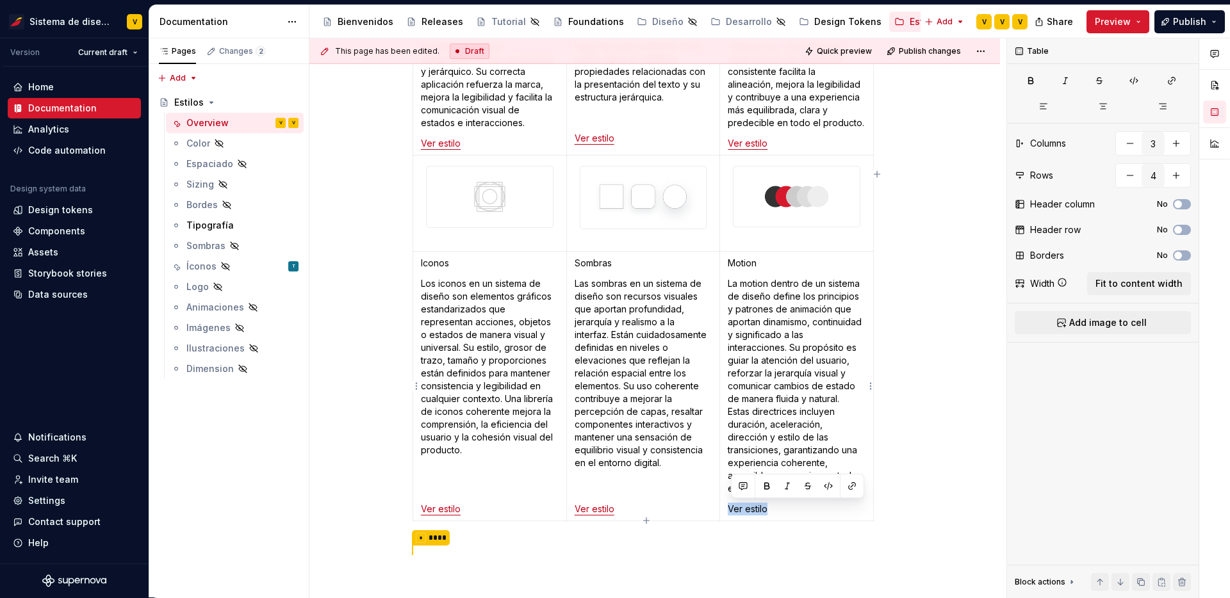
drag, startPoint x: 775, startPoint y: 509, endPoint x: 733, endPoint y: 508, distance: 41.6
click at [733, 508] on p "Ver estilo" at bounding box center [796, 509] width 138 height 13
click at [849, 484] on button "button" at bounding box center [852, 486] width 18 height 18
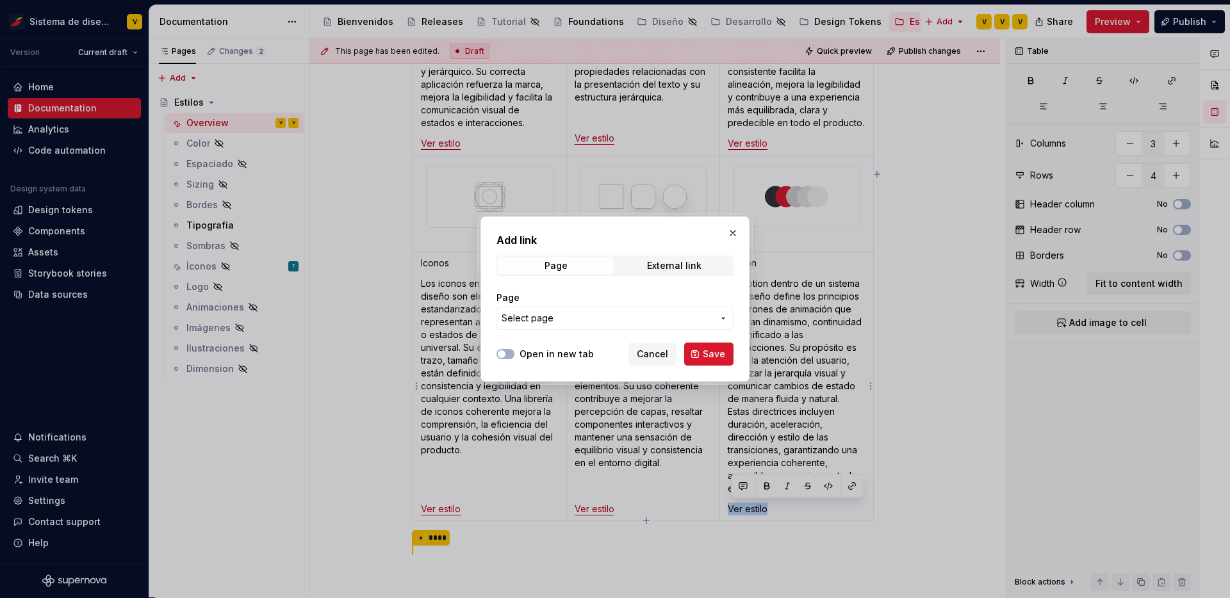
click at [643, 318] on span "Select page" at bounding box center [606, 318] width 211 height 13
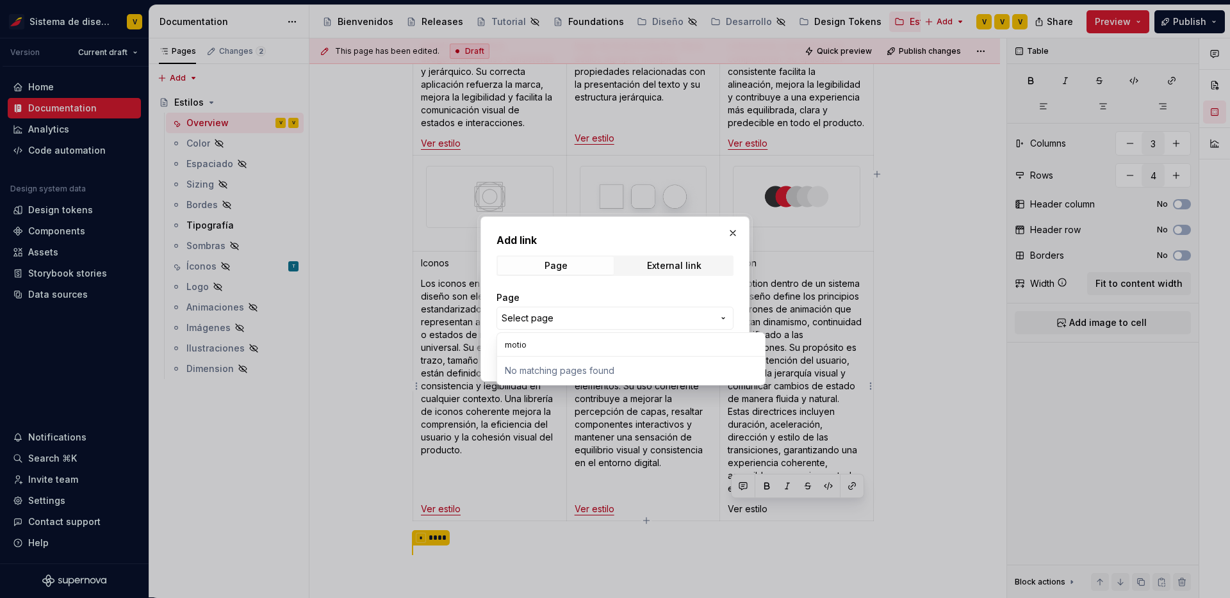
type input "motion"
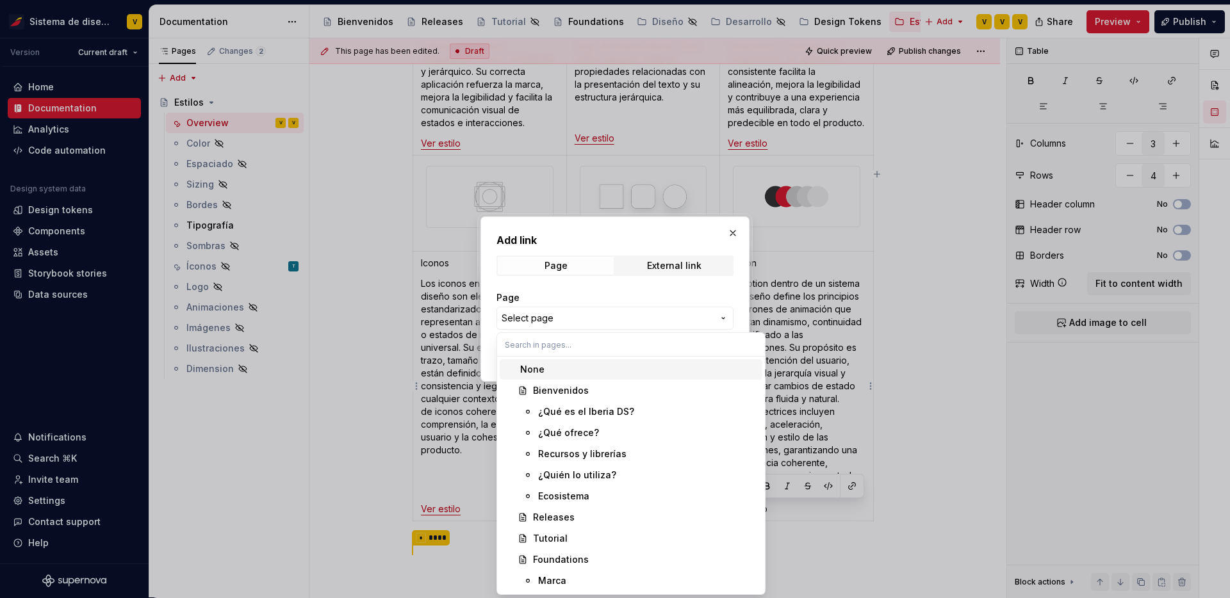
click at [732, 231] on div "Add link Page External link Page Select page Open in new tab Cancel Save" at bounding box center [615, 299] width 1230 height 598
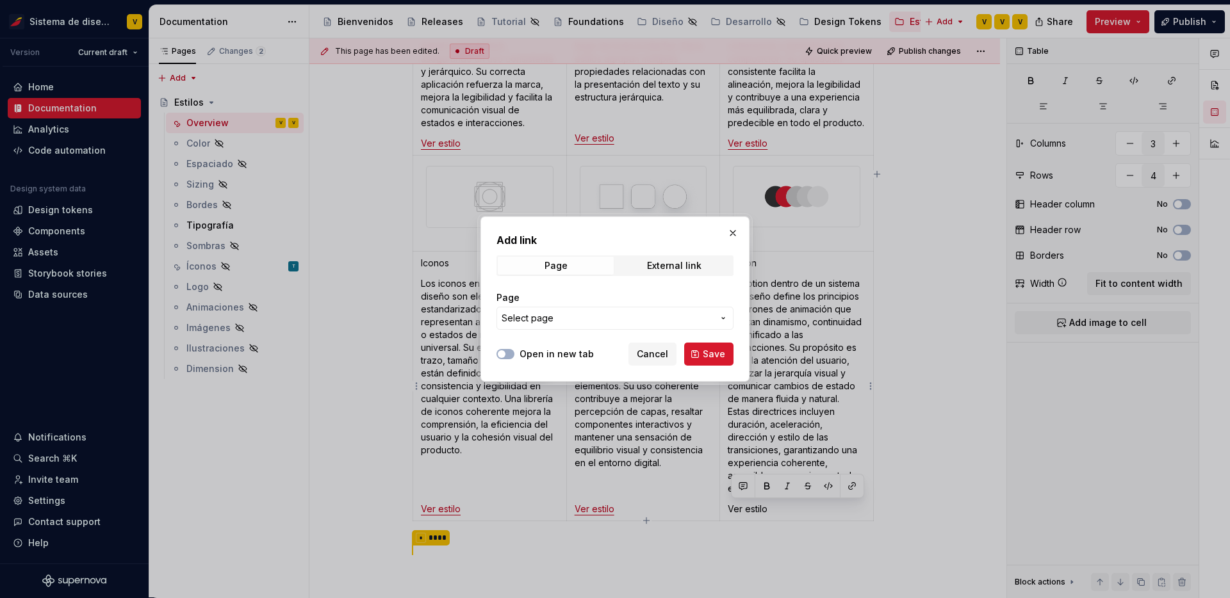
click at [732, 231] on button "button" at bounding box center [733, 233] width 18 height 18
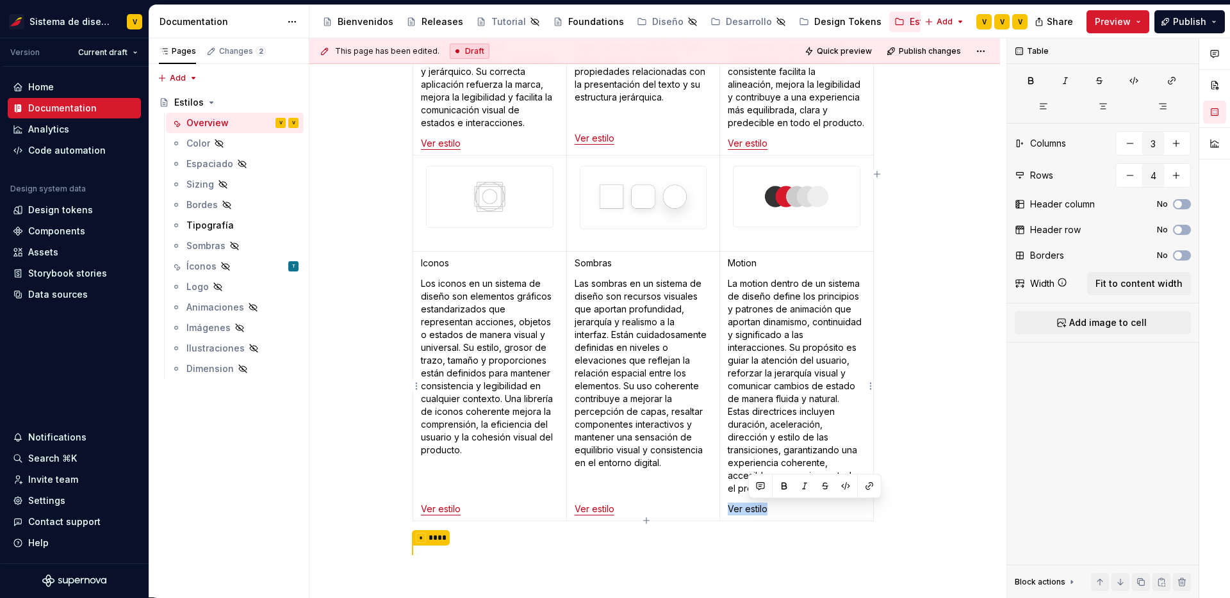
drag, startPoint x: 777, startPoint y: 508, endPoint x: 726, endPoint y: 508, distance: 51.2
click at [726, 508] on td "Motion La motion dentro de un sistema de diseño define los principios y patrone…" at bounding box center [797, 386] width 154 height 270
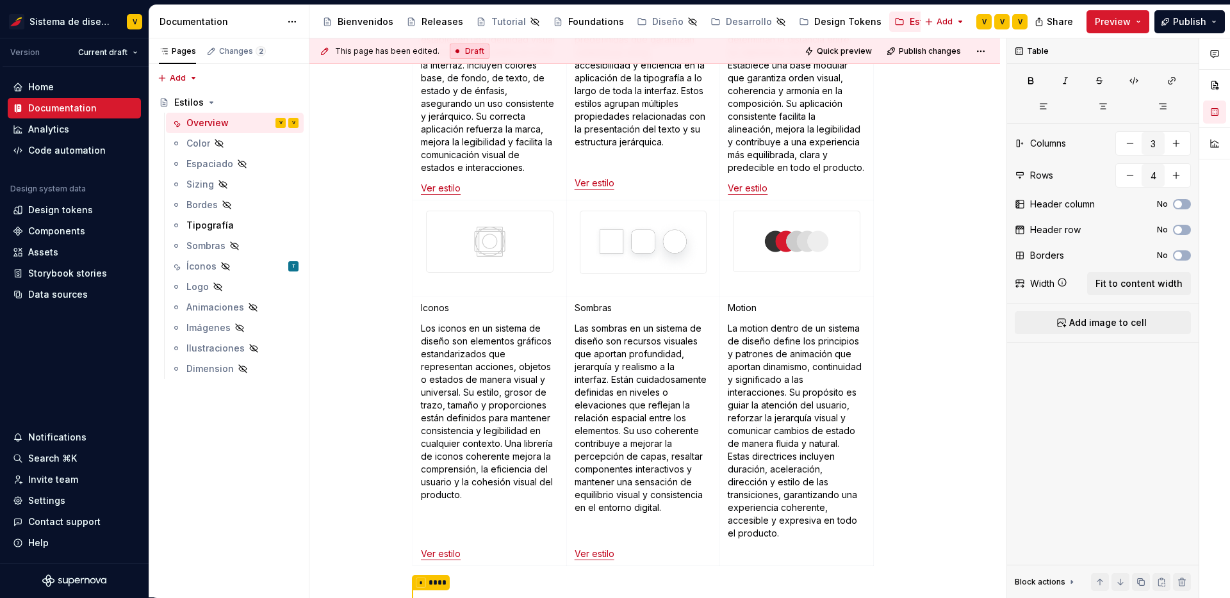
scroll to position [495, 0]
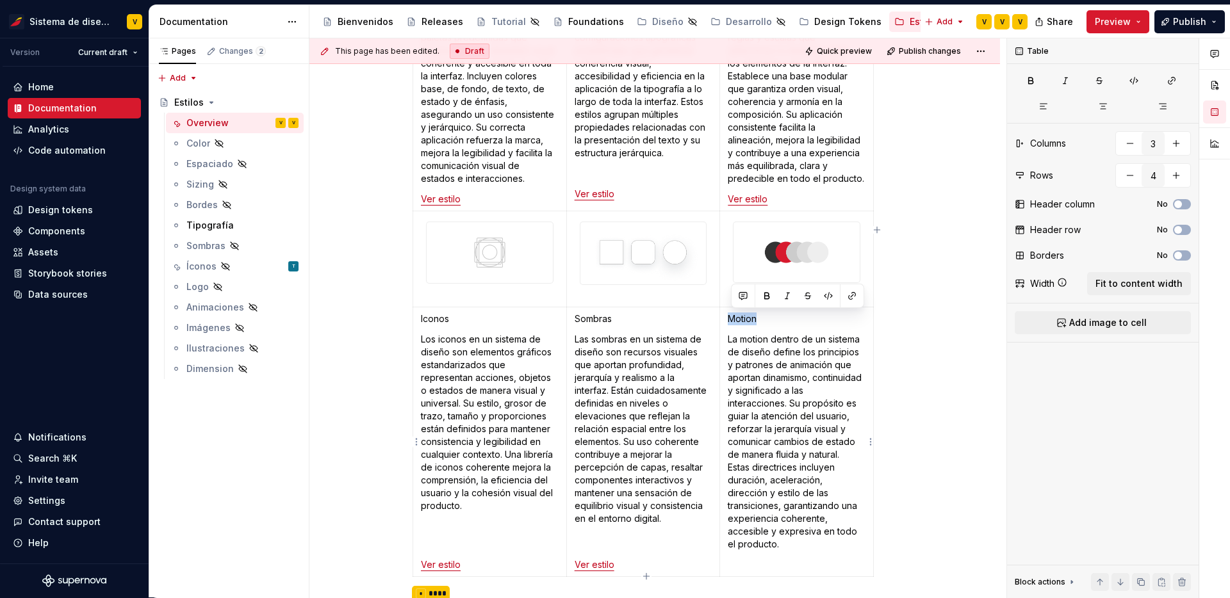
drag, startPoint x: 768, startPoint y: 319, endPoint x: 733, endPoint y: 319, distance: 35.2
click at [733, 319] on p "Motion" at bounding box center [796, 319] width 138 height 13
click at [731, 317] on p "Motion" at bounding box center [796, 319] width 138 height 13
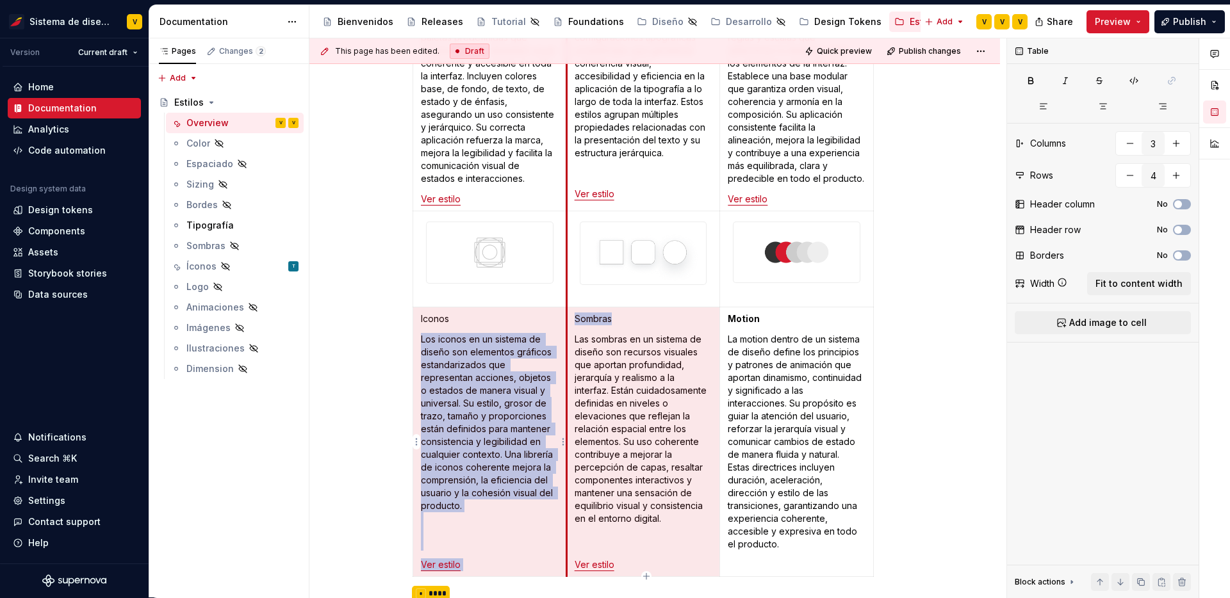
drag, startPoint x: 624, startPoint y: 319, endPoint x: 567, endPoint y: 319, distance: 56.4
click at [567, 319] on tr "Iconos Los iconos en un sistema de diseño son elementos gráficos estandarizados…" at bounding box center [643, 442] width 460 height 270
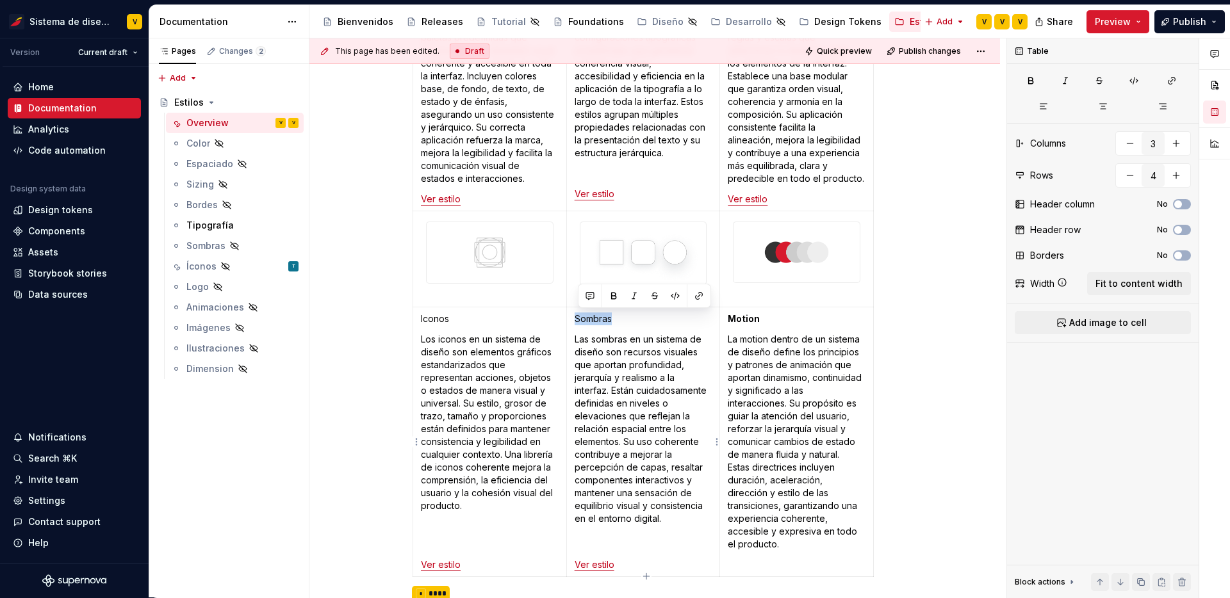
drag, startPoint x: 623, startPoint y: 317, endPoint x: 576, endPoint y: 315, distance: 47.4
click at [576, 316] on td "Sombras Las sombras en un sistema de diseño son recursos visuales que aportan p…" at bounding box center [643, 442] width 154 height 270
drag, startPoint x: 457, startPoint y: 319, endPoint x: 418, endPoint y: 317, distance: 38.5
click at [418, 317] on td "Iconos Los iconos en un sistema de diseño son elementos gráficos estandarizados…" at bounding box center [490, 442] width 154 height 270
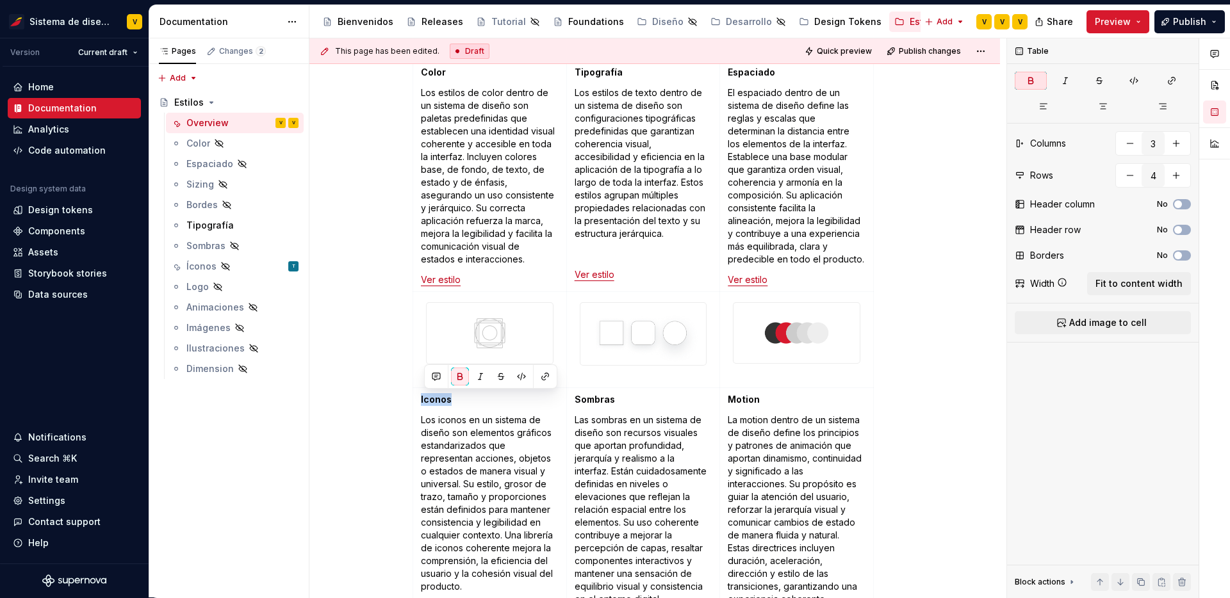
scroll to position [430, 0]
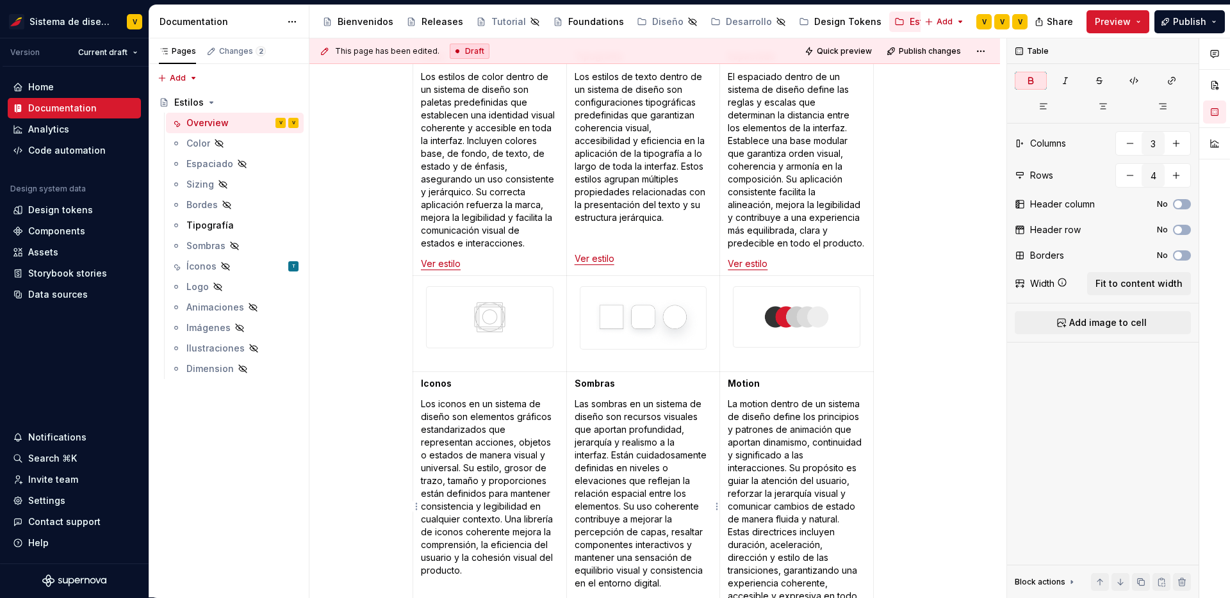
click at [632, 384] on p "Sombras" at bounding box center [643, 383] width 138 height 13
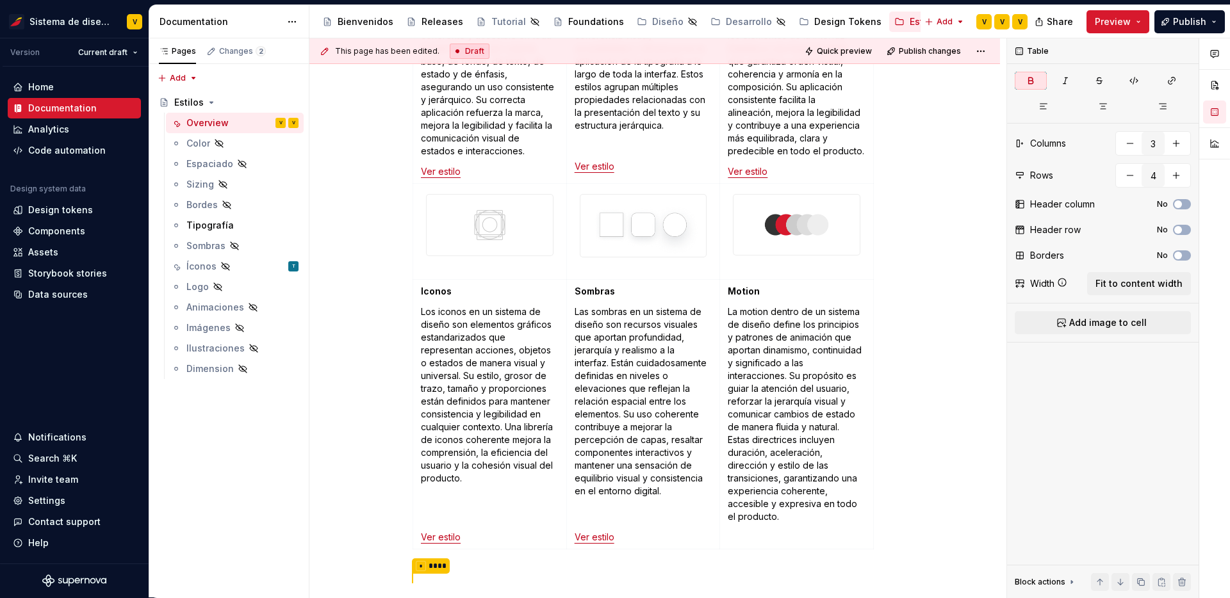
scroll to position [518, 0]
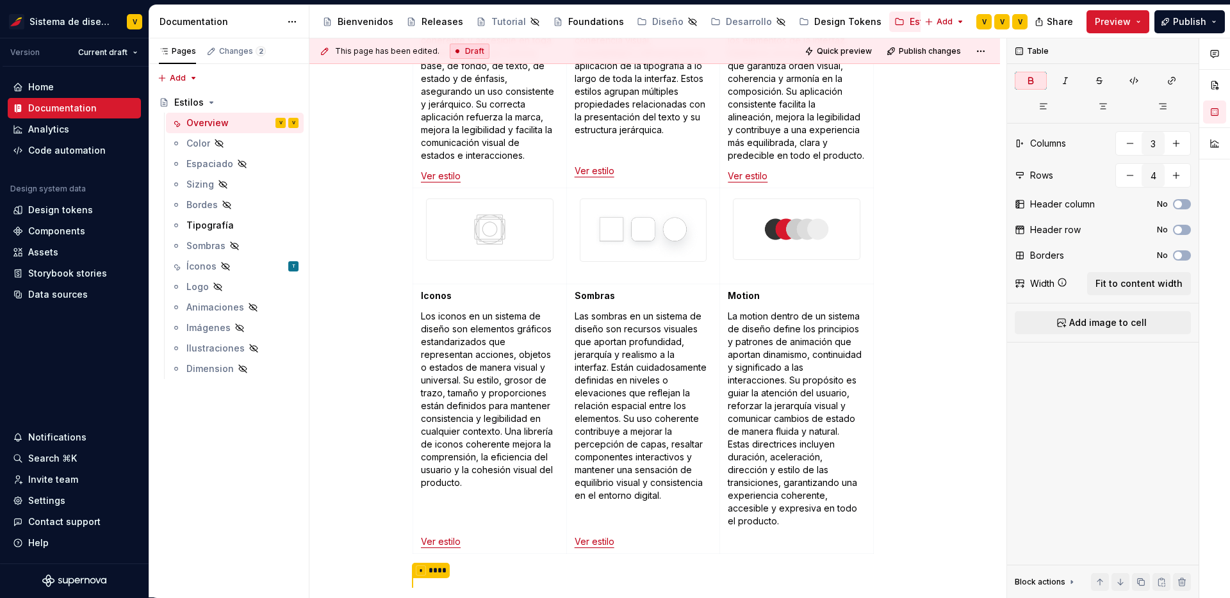
click at [637, 217] on img at bounding box center [643, 230] width 126 height 62
click at [690, 276] on td at bounding box center [643, 236] width 154 height 96
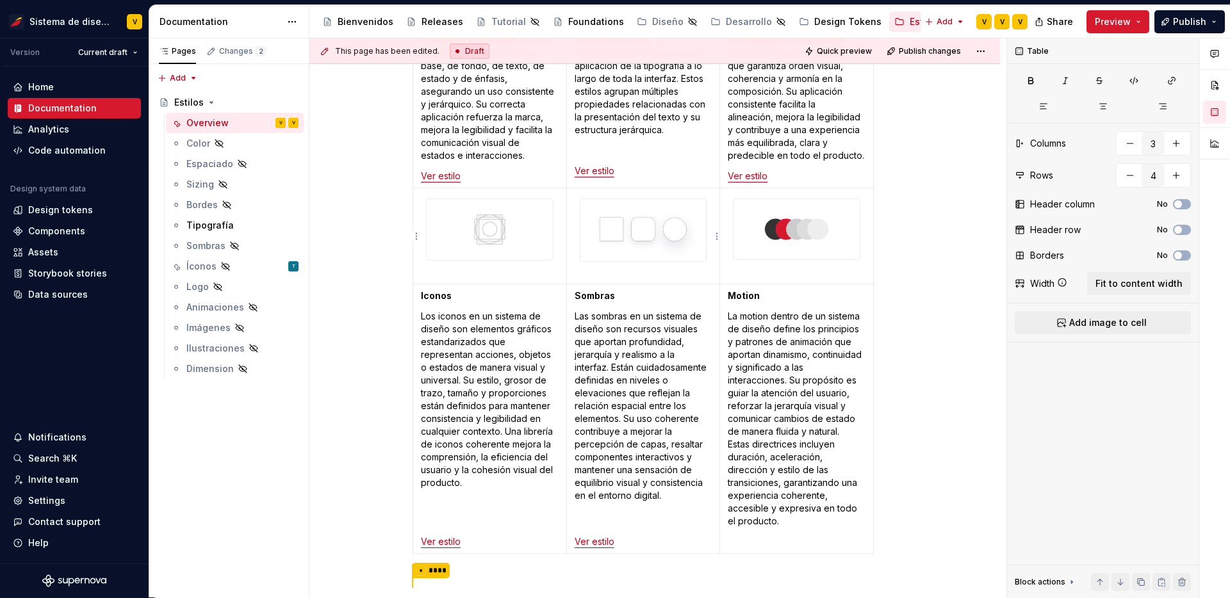
click at [688, 238] on img at bounding box center [643, 230] width 126 height 62
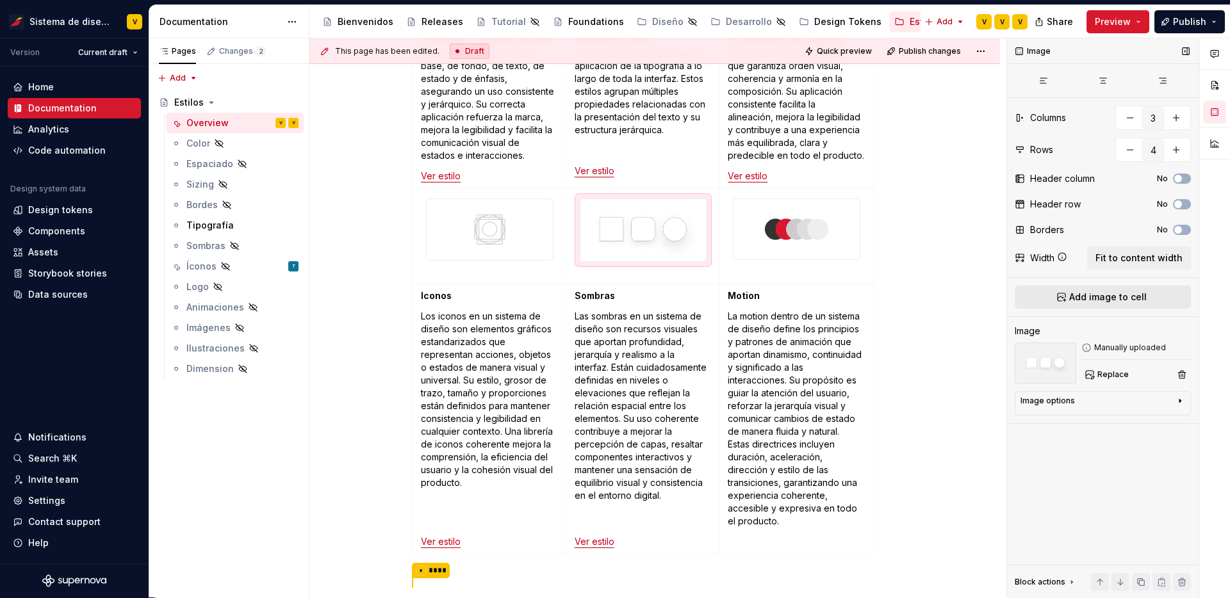
click at [1092, 304] on button "Add image to cell" at bounding box center [1102, 297] width 176 height 23
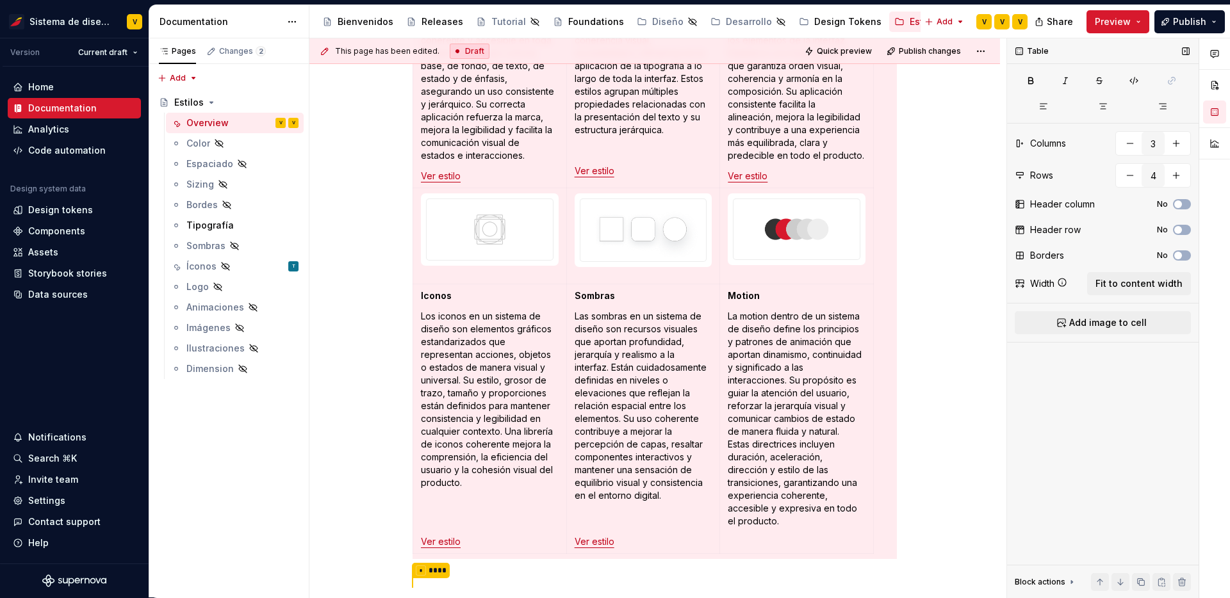
scroll to position [479, 0]
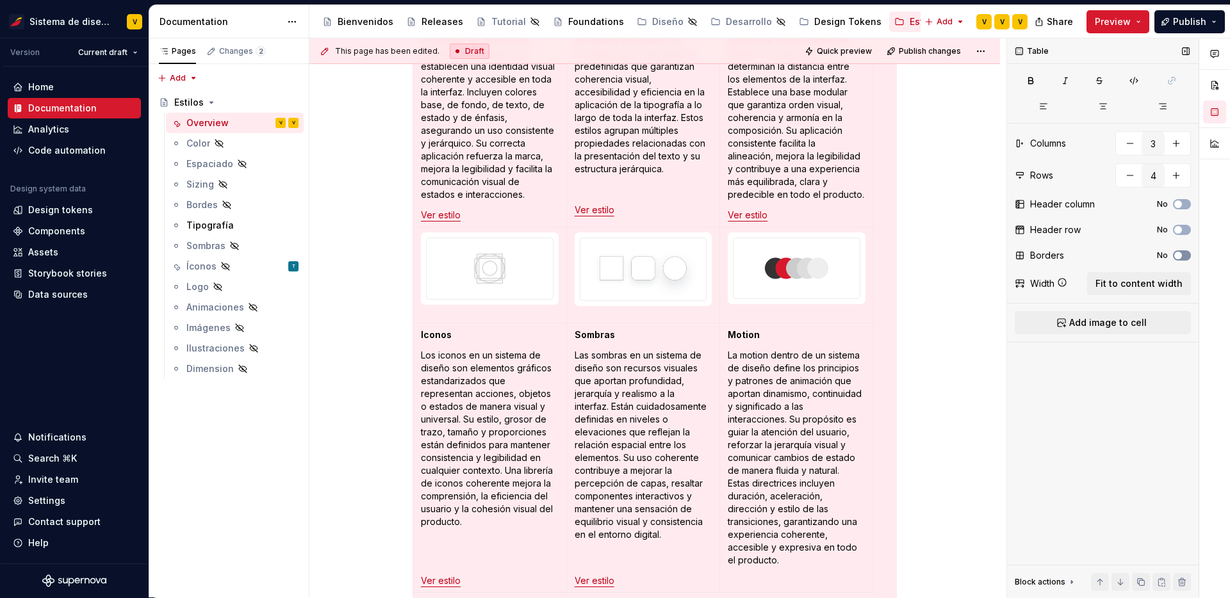
click at [1177, 257] on span "button" at bounding box center [1178, 256] width 8 height 8
click at [1177, 257] on icon "button" at bounding box center [1178, 256] width 10 height 8
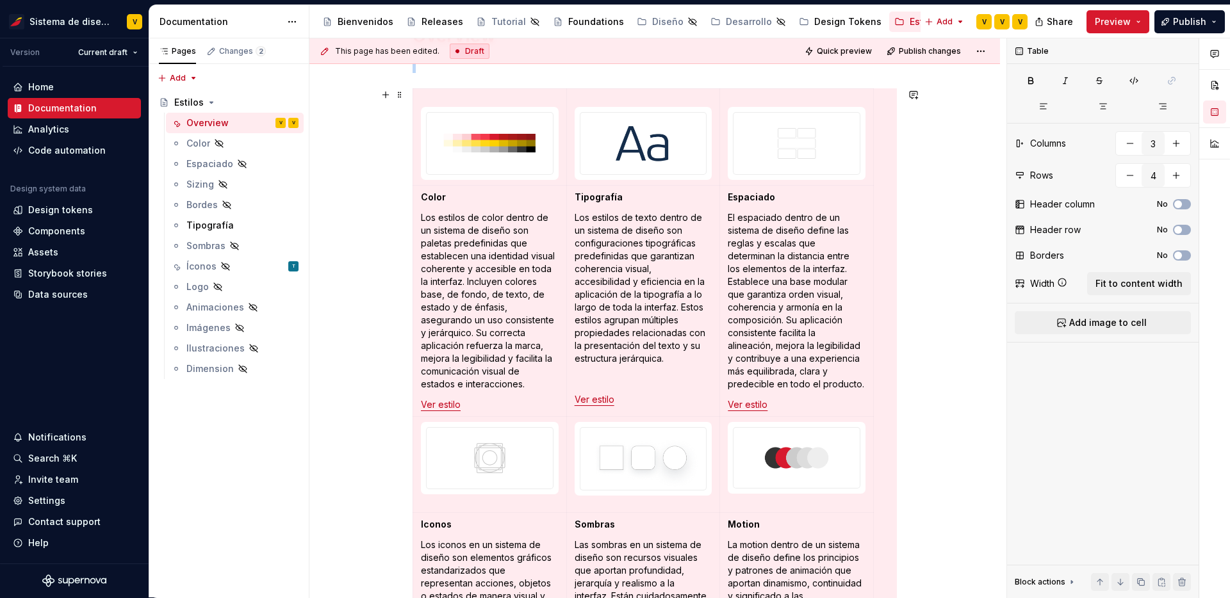
scroll to position [266, 0]
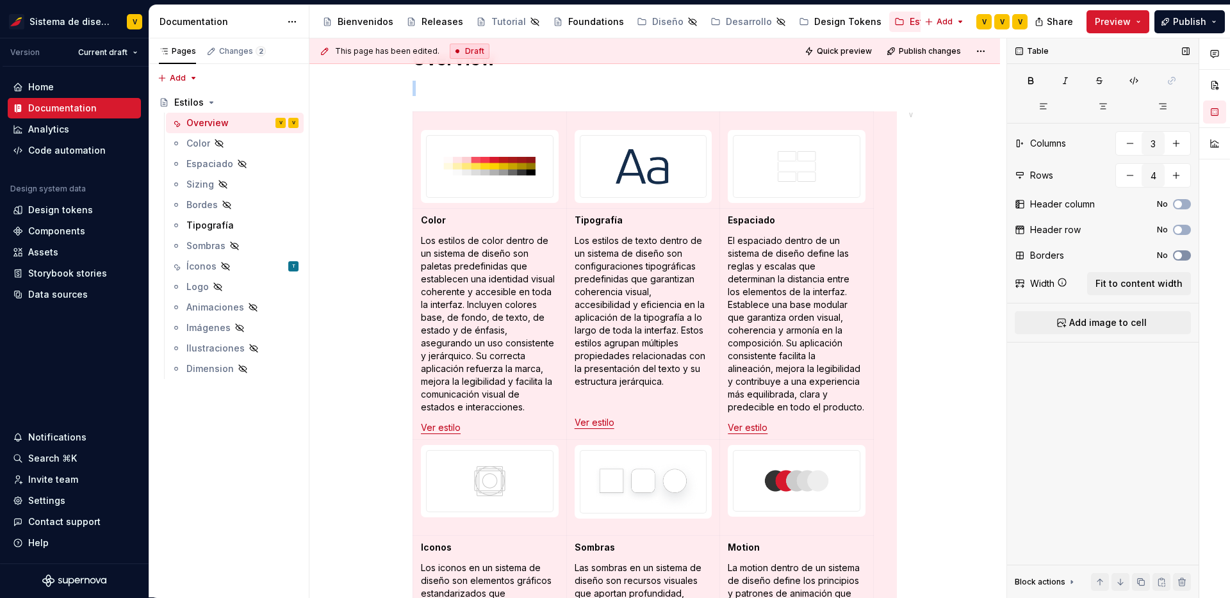
click at [1178, 254] on span "button" at bounding box center [1178, 256] width 8 height 8
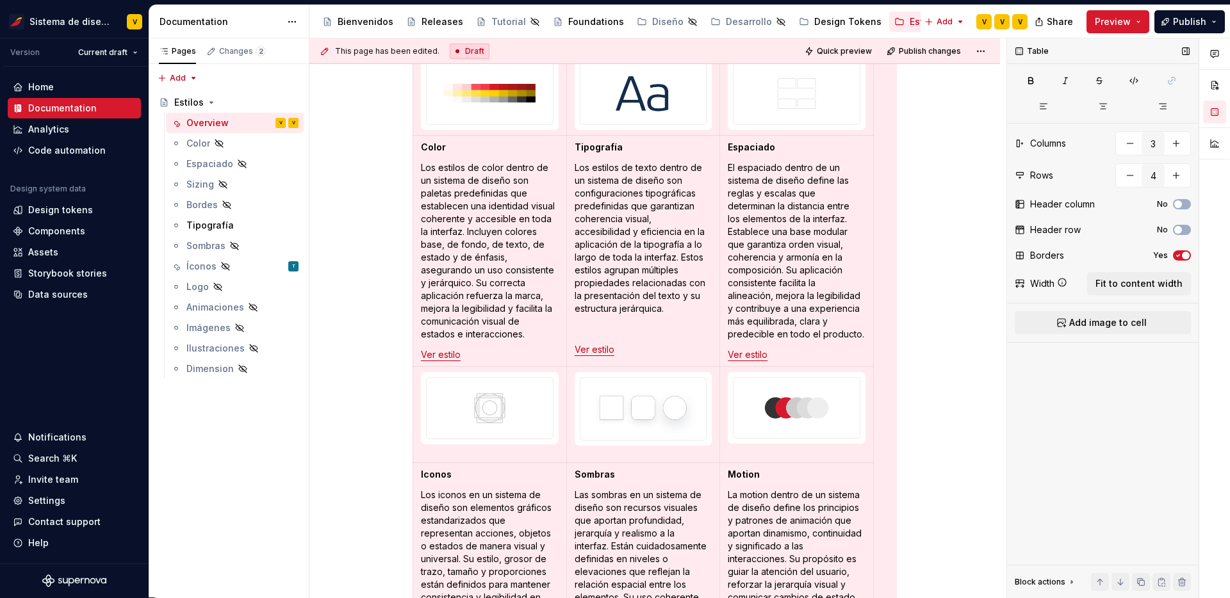
click at [1178, 255] on icon "button" at bounding box center [1177, 256] width 3 height 2
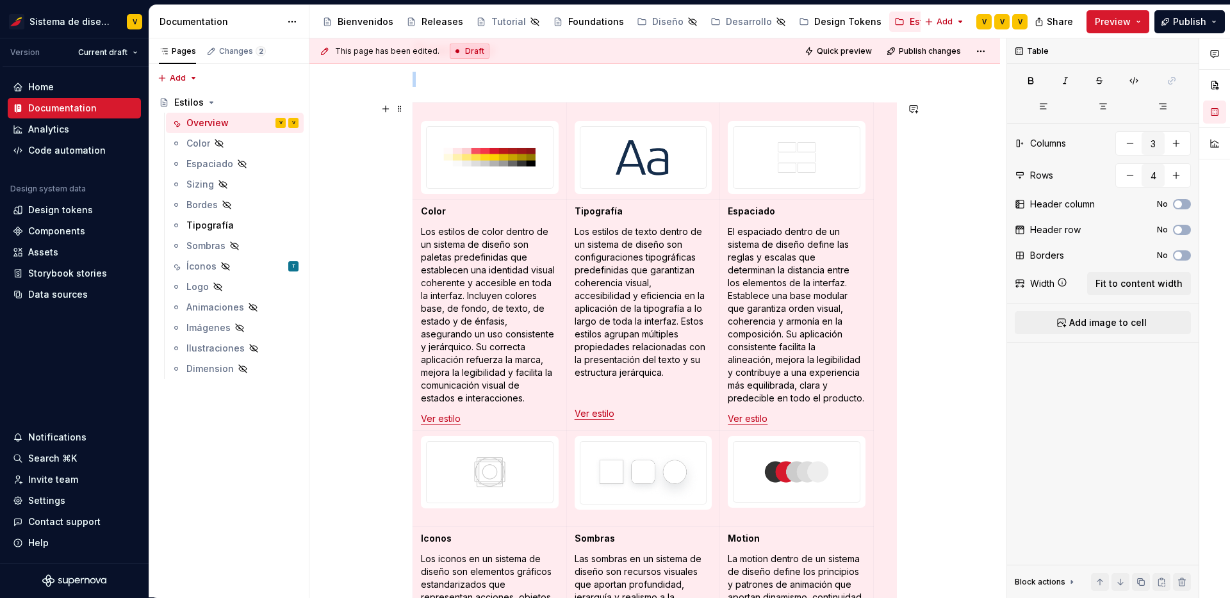
scroll to position [201, 0]
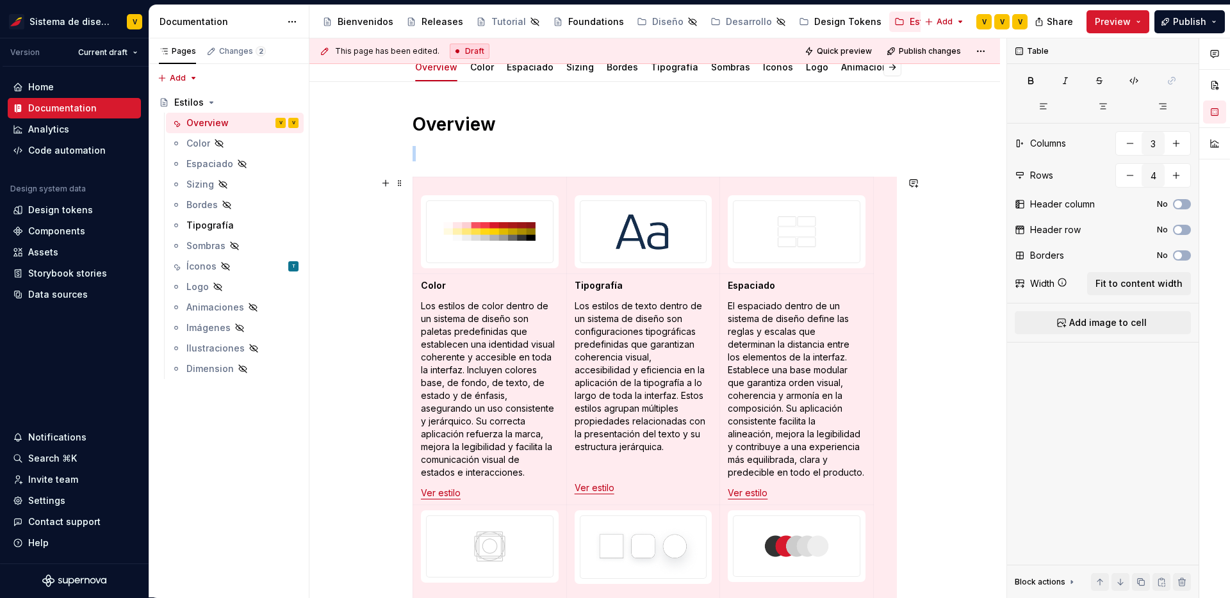
click at [933, 294] on div "Overview Color Los estilos de color dentro de un sistema de diseño son paletas …" at bounding box center [654, 592] width 690 height 1021
click at [890, 244] on div "Color Los estilos de color dentro de un sistema de diseño son paletas predefini…" at bounding box center [654, 526] width 484 height 699
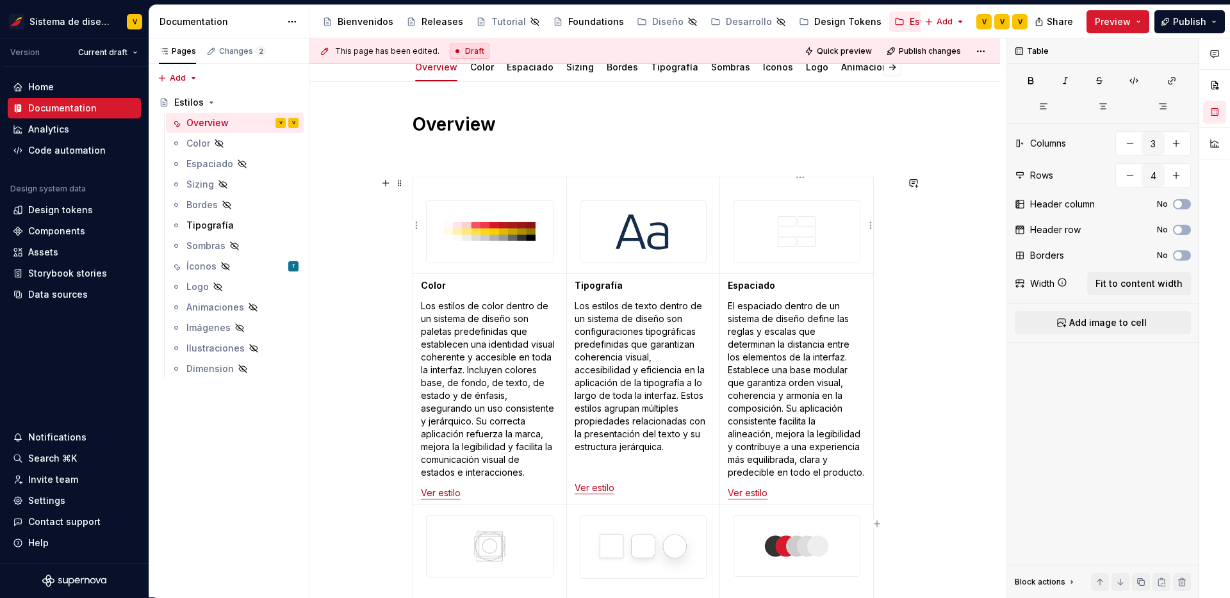
click at [747, 188] on p at bounding box center [796, 189] width 138 height 13
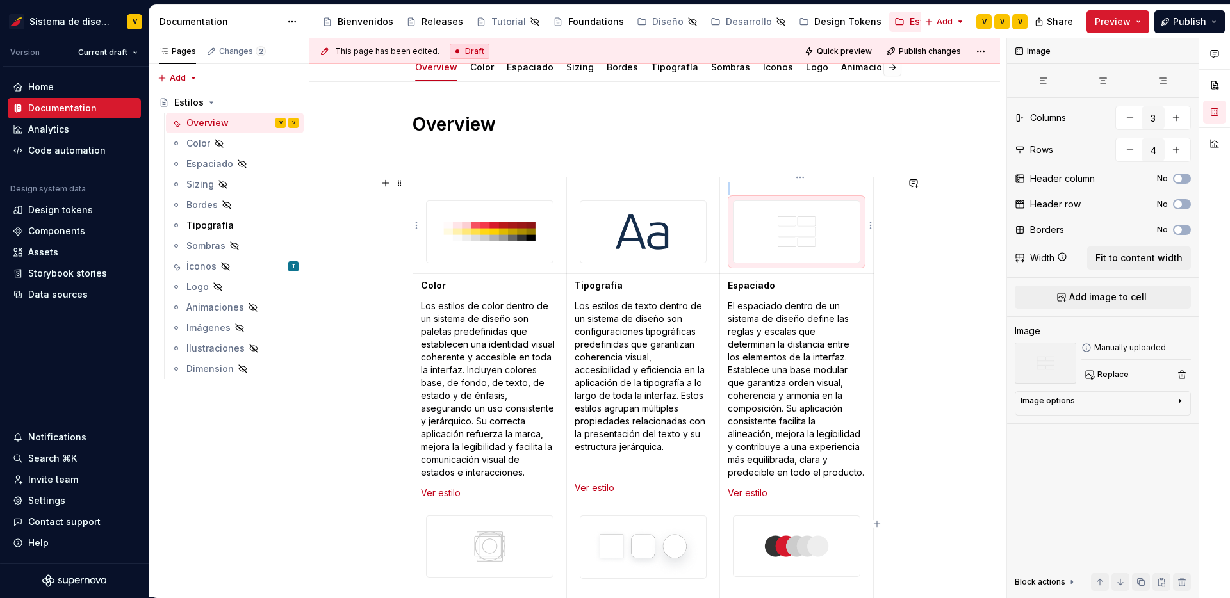
click at [754, 215] on img at bounding box center [796, 231] width 126 height 61
click at [759, 238] on img at bounding box center [796, 231] width 126 height 61
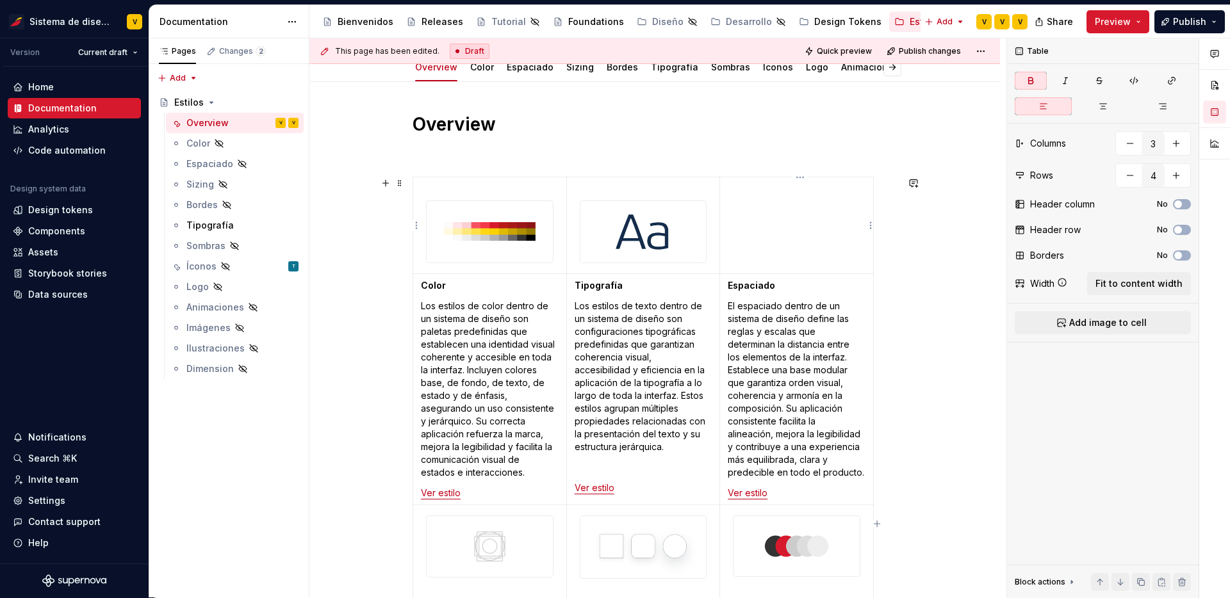
click at [744, 186] on p at bounding box center [796, 189] width 138 height 13
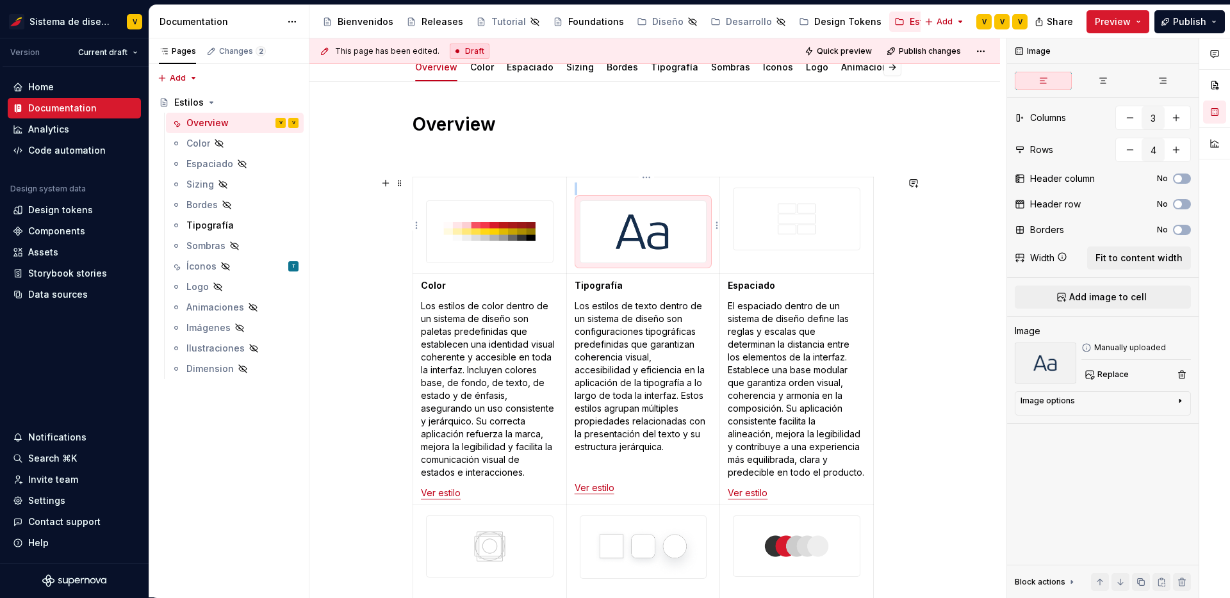
click at [690, 221] on img at bounding box center [643, 231] width 126 height 61
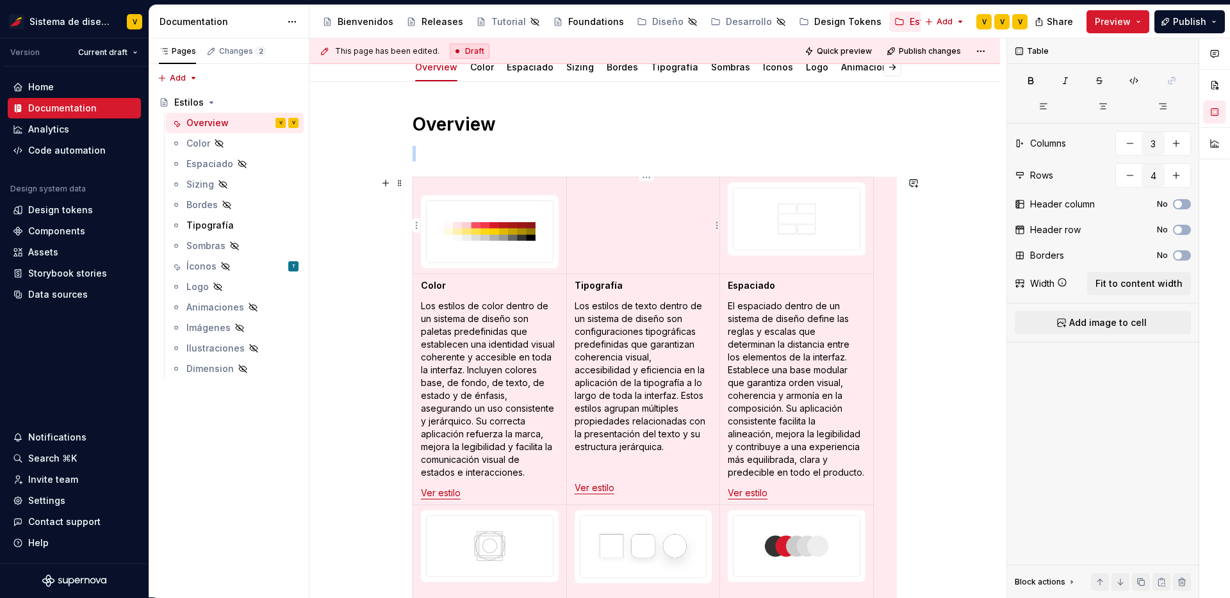
click at [590, 186] on p at bounding box center [643, 189] width 138 height 13
type textarea "*"
click at [536, 226] on img at bounding box center [490, 231] width 126 height 61
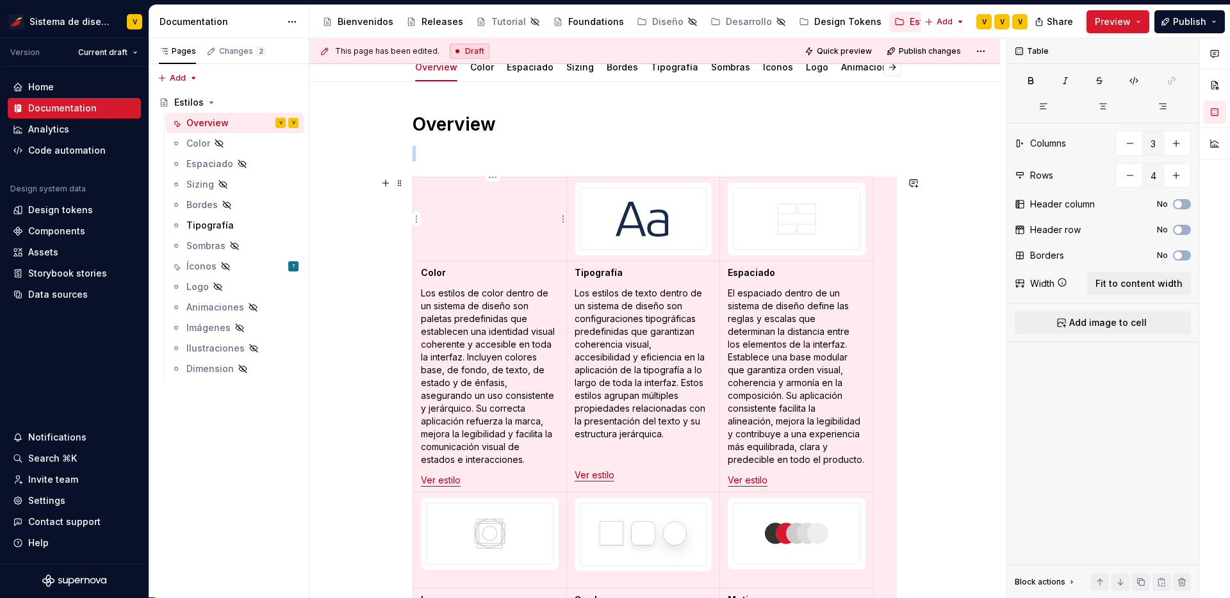
click at [483, 187] on p at bounding box center [490, 189] width 138 height 13
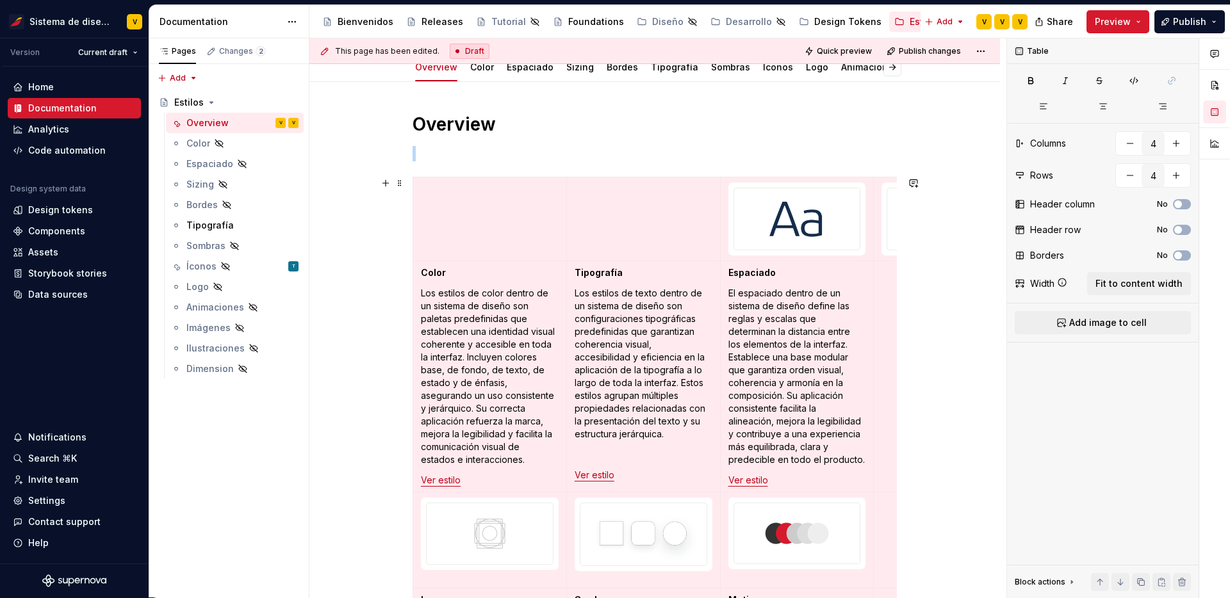
scroll to position [339, 0]
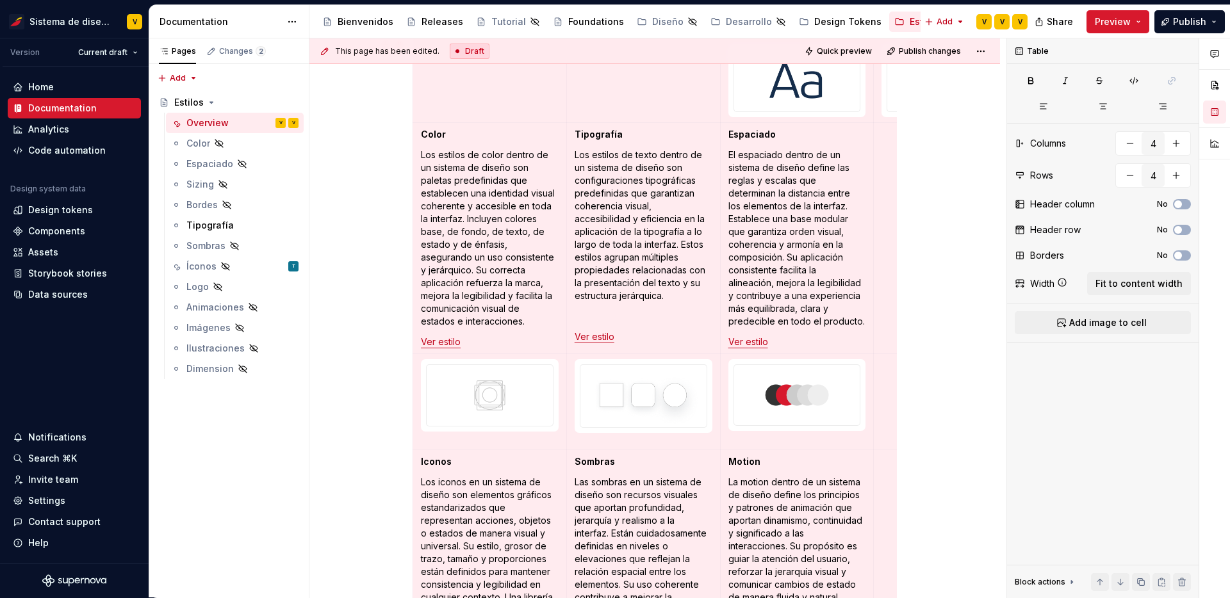
click at [948, 323] on div "This page has been edited. Draft Quick preview Publish changes Estilos Establec…" at bounding box center [657, 318] width 697 height 560
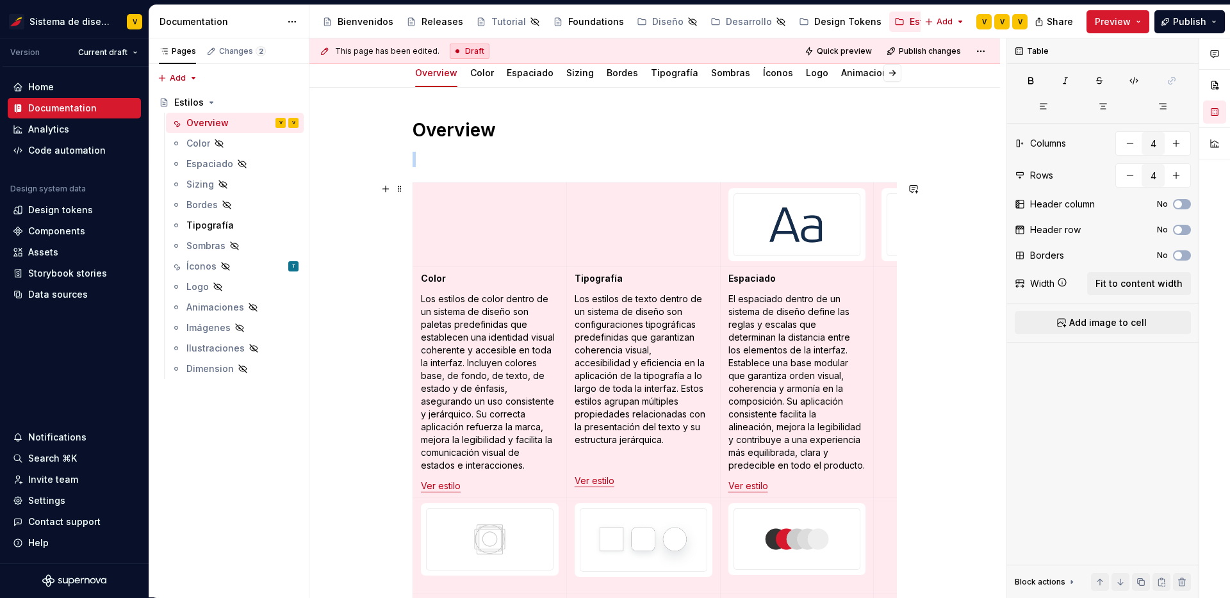
type input "3"
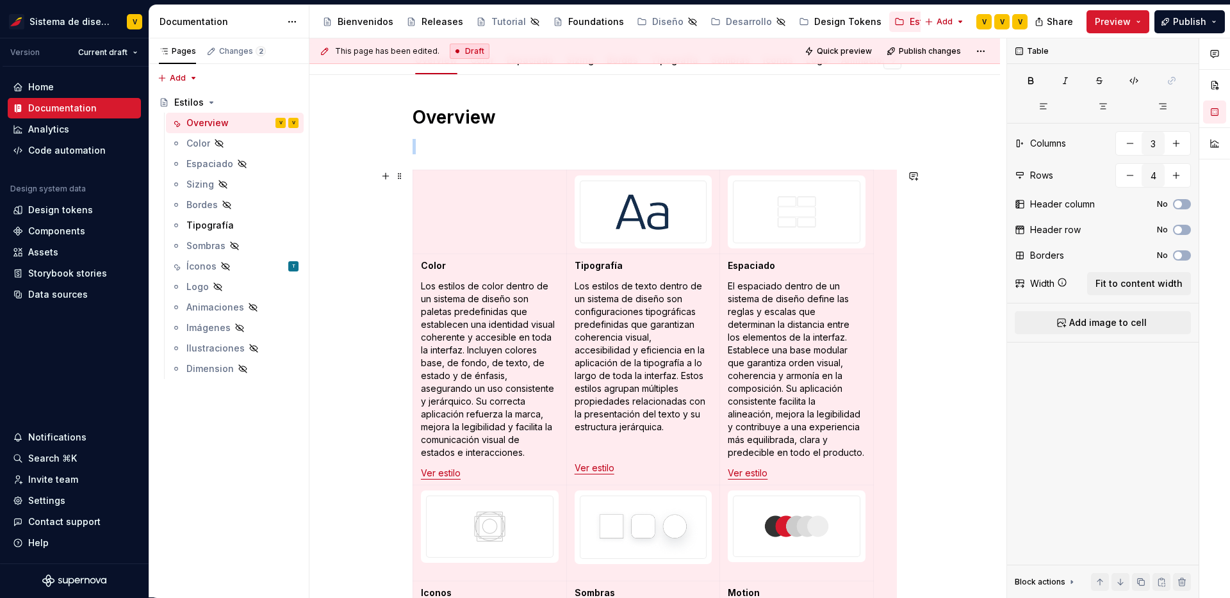
scroll to position [126, 0]
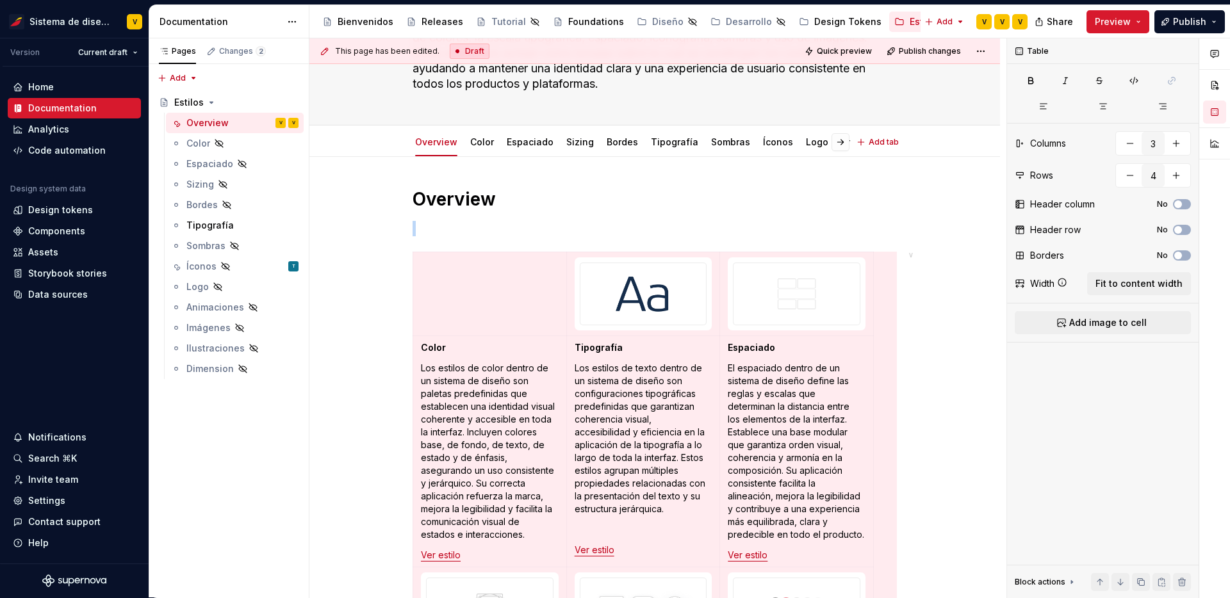
type textarea "*"
click at [432, 263] on p at bounding box center [490, 263] width 138 height 13
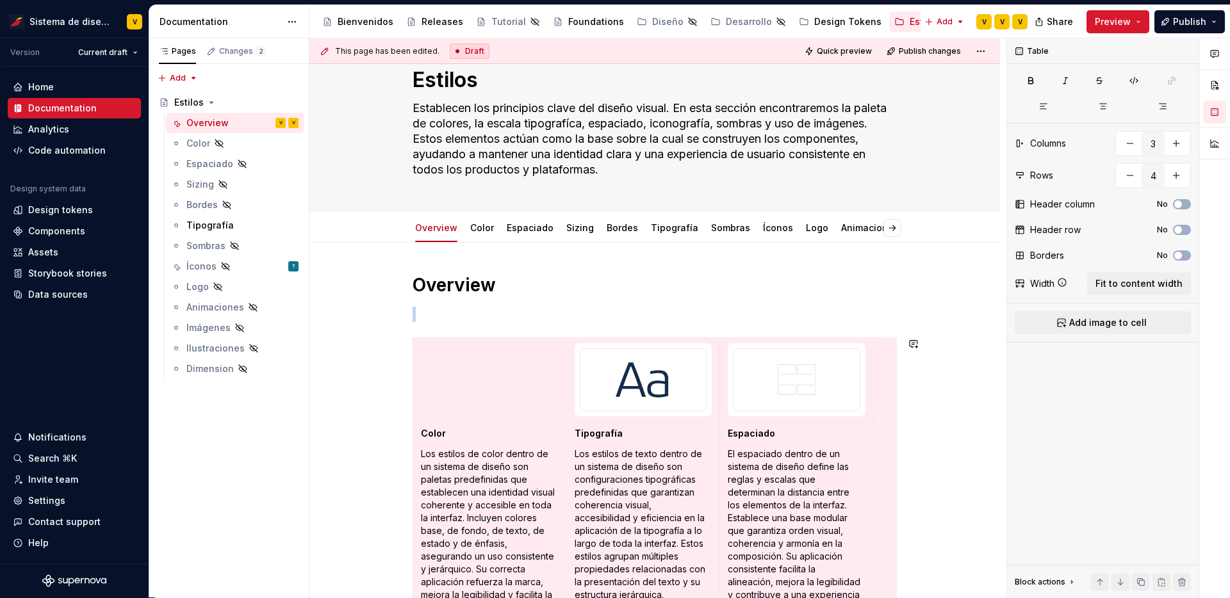
scroll to position [5, 0]
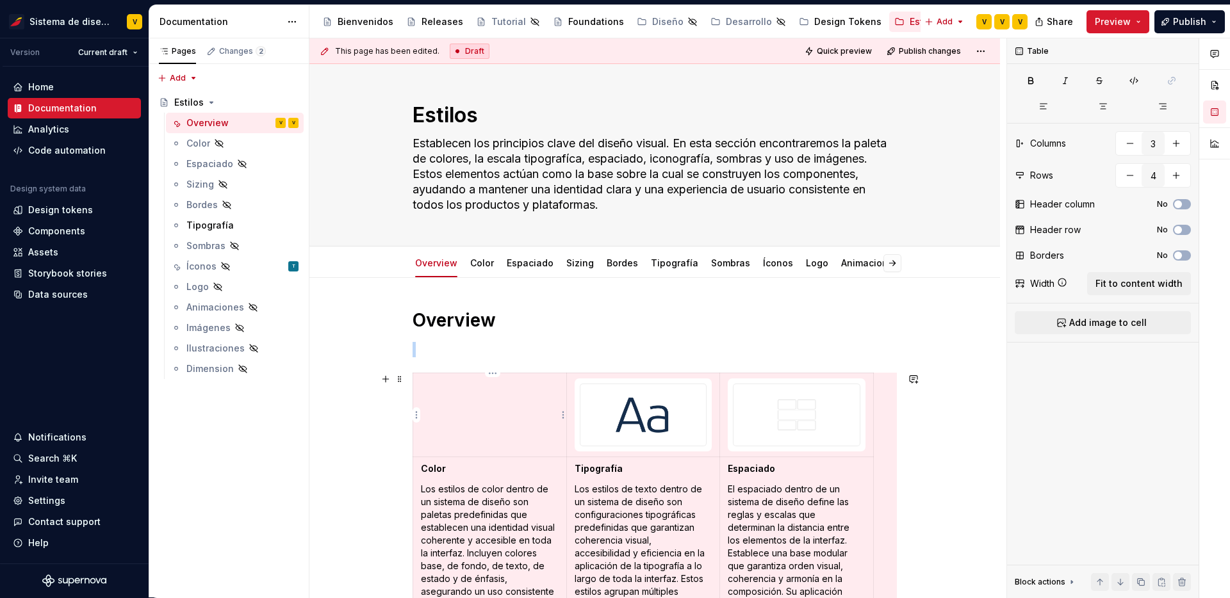
click at [446, 386] on p at bounding box center [490, 384] width 138 height 13
type input "4"
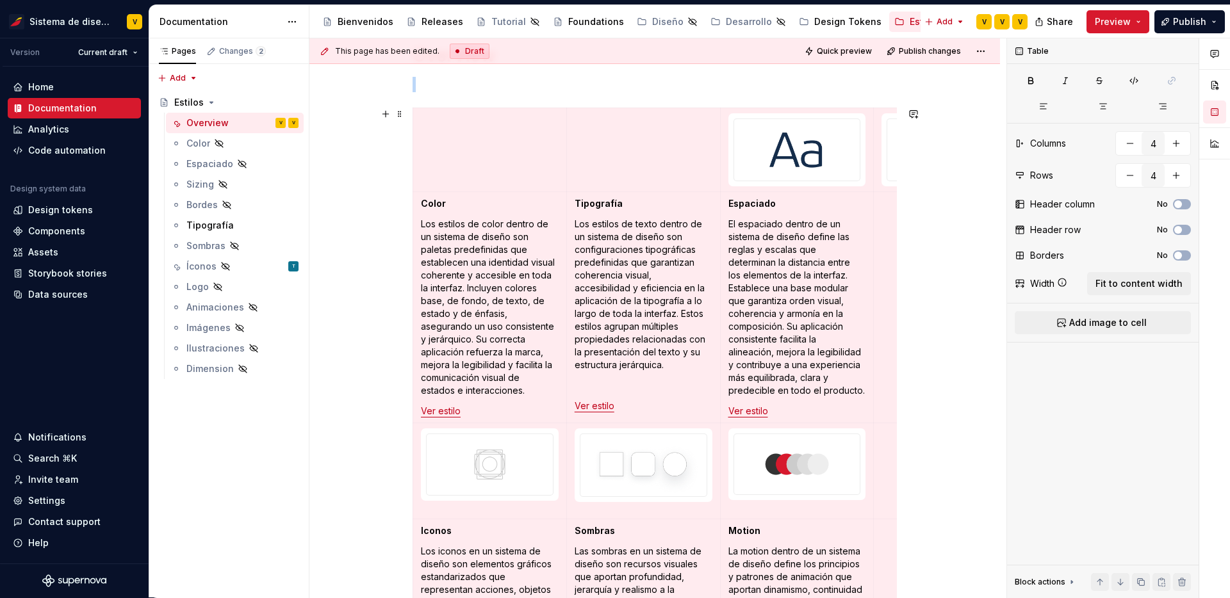
scroll to position [93, 0]
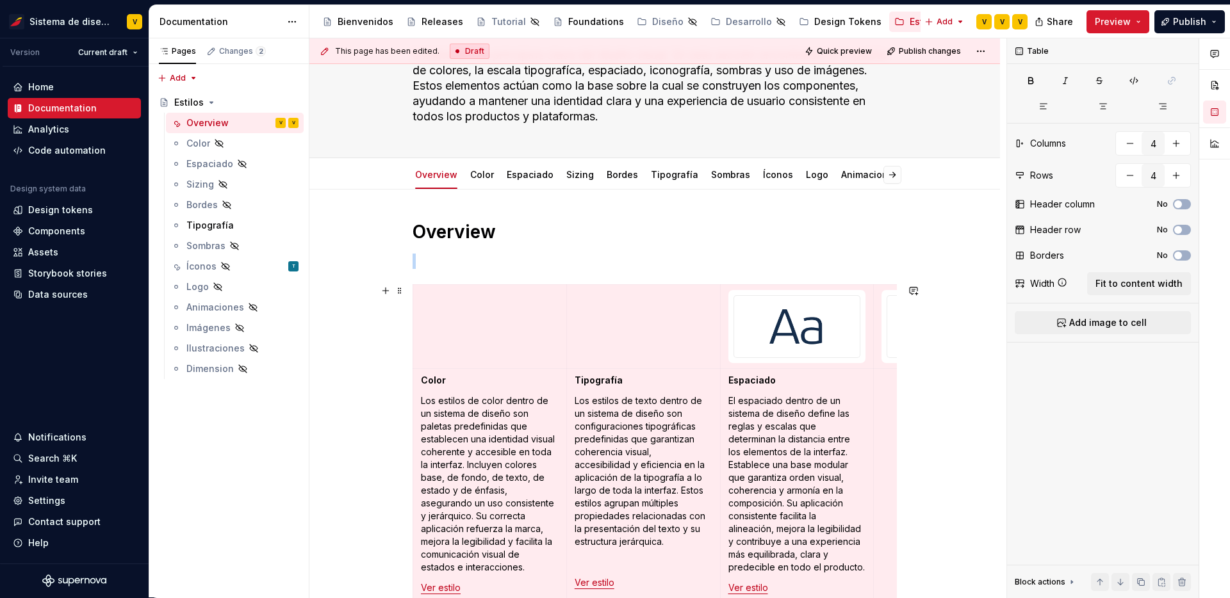
type textarea "*"
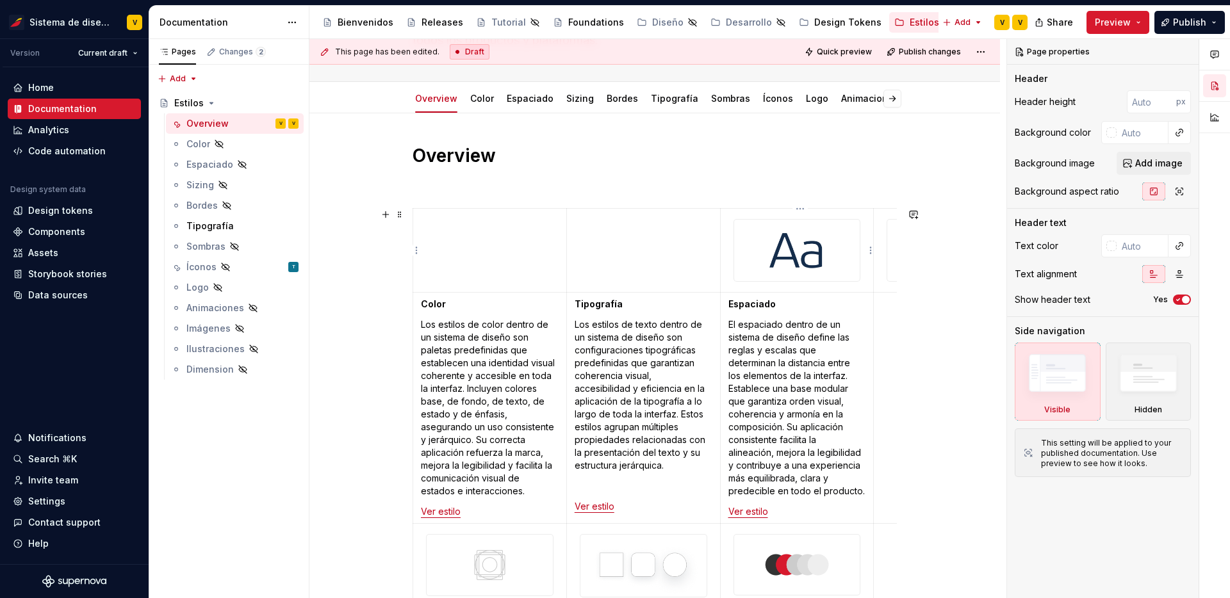
click at [822, 250] on img at bounding box center [797, 250] width 126 height 61
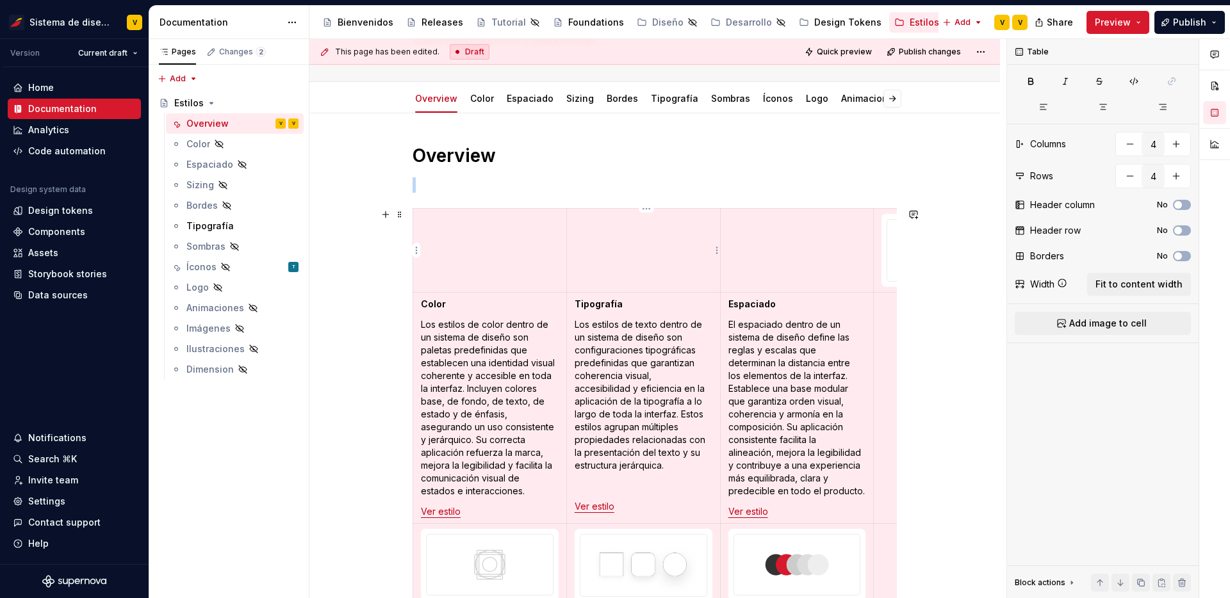
click at [626, 256] on td at bounding box center [643, 251] width 154 height 84
type textarea "*"
click at [890, 257] on div at bounding box center [949, 250] width 127 height 63
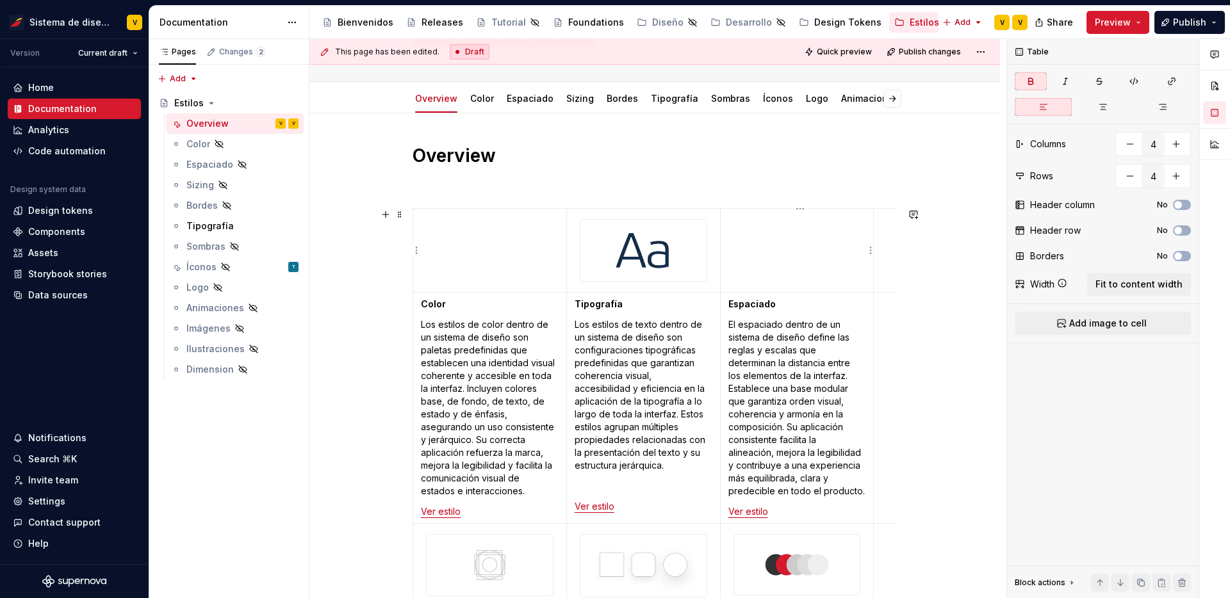
click at [788, 252] on td at bounding box center [797, 251] width 154 height 84
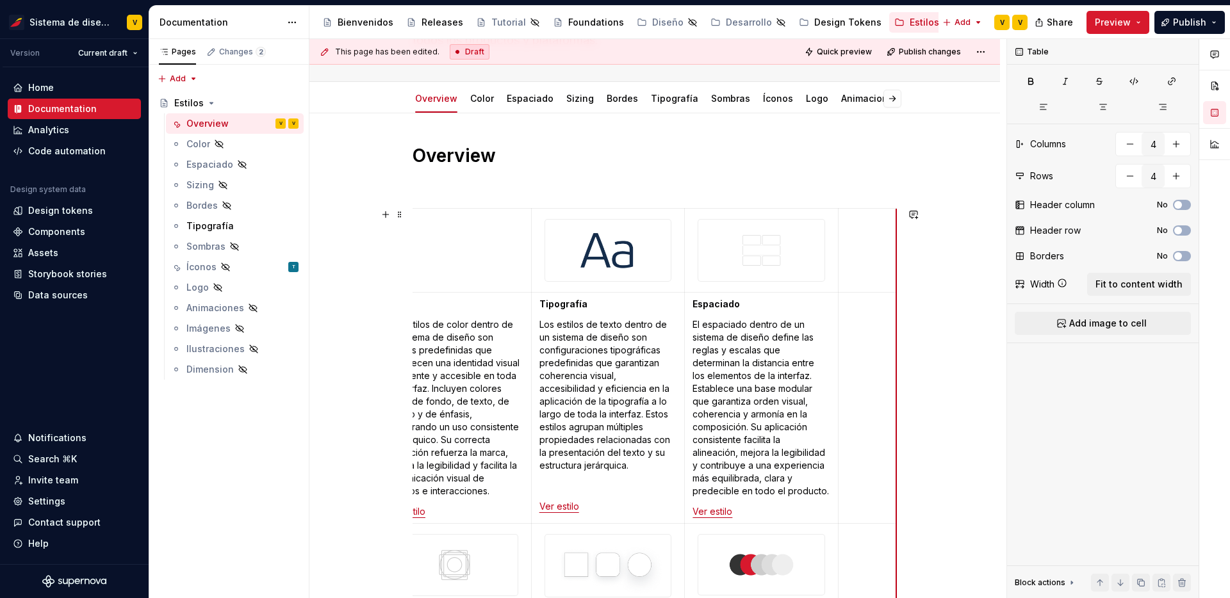
scroll to position [0, 35]
drag, startPoint x: 898, startPoint y: 249, endPoint x: 802, endPoint y: 249, distance: 96.1
click at [1130, 141] on button "button" at bounding box center [1129, 144] width 23 height 23
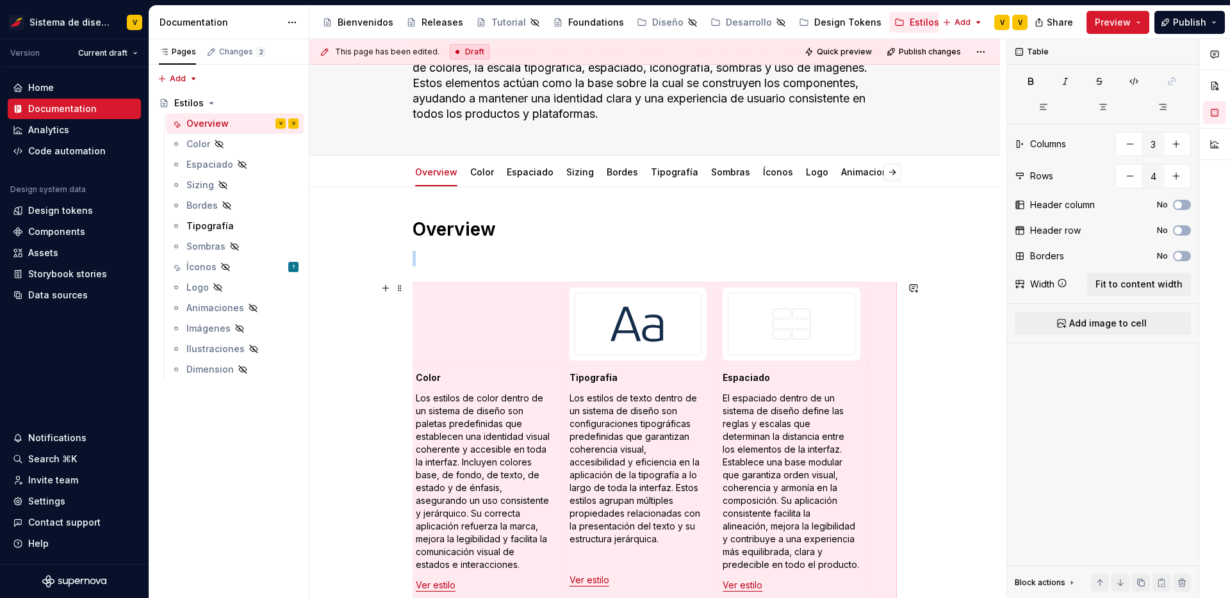
scroll to position [0, 0]
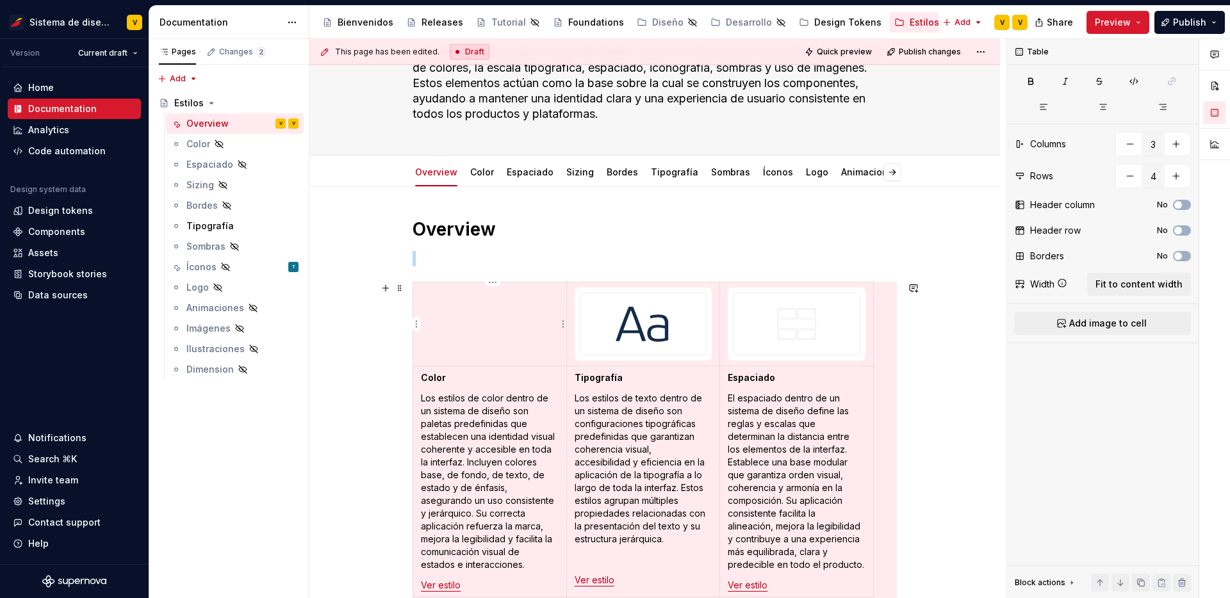
click at [487, 329] on td at bounding box center [490, 324] width 154 height 84
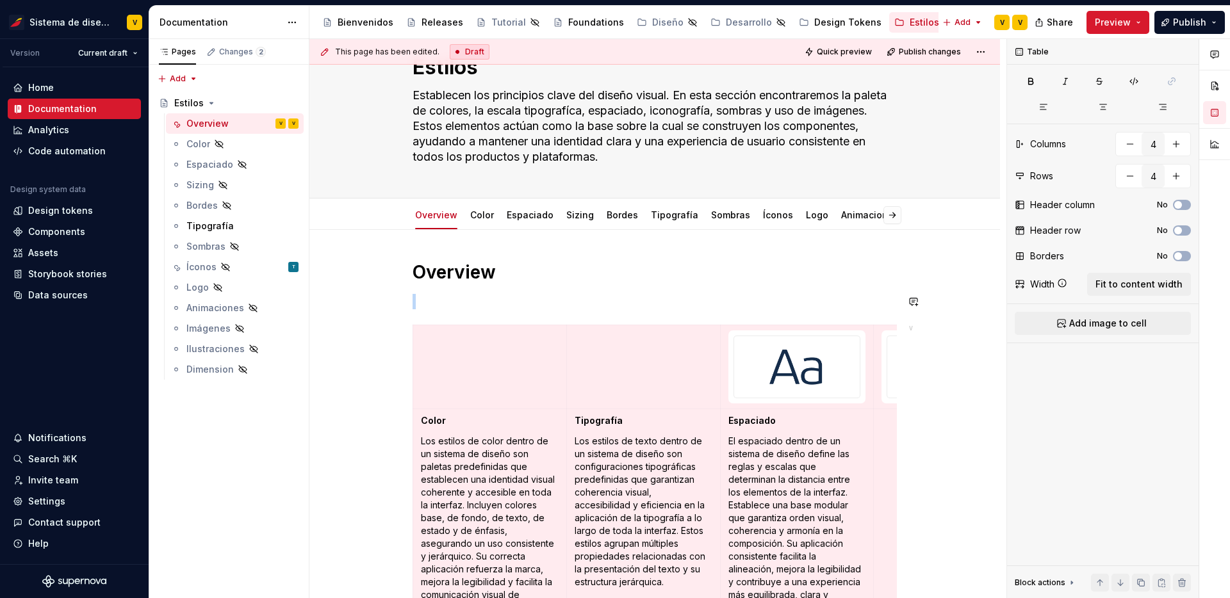
type input "3"
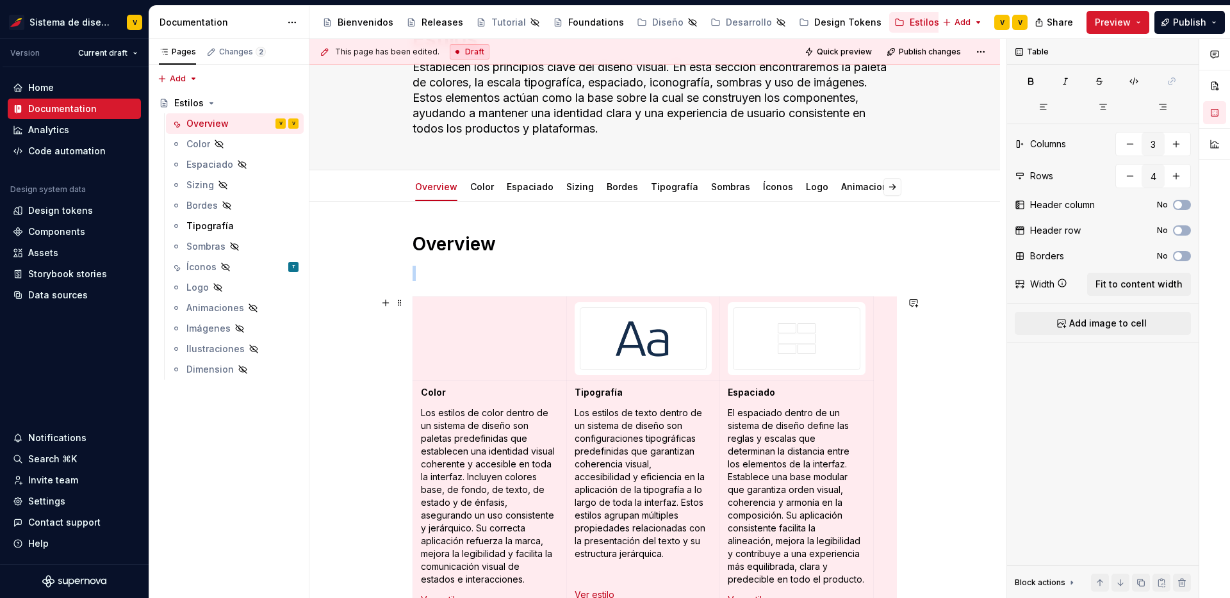
scroll to position [36, 0]
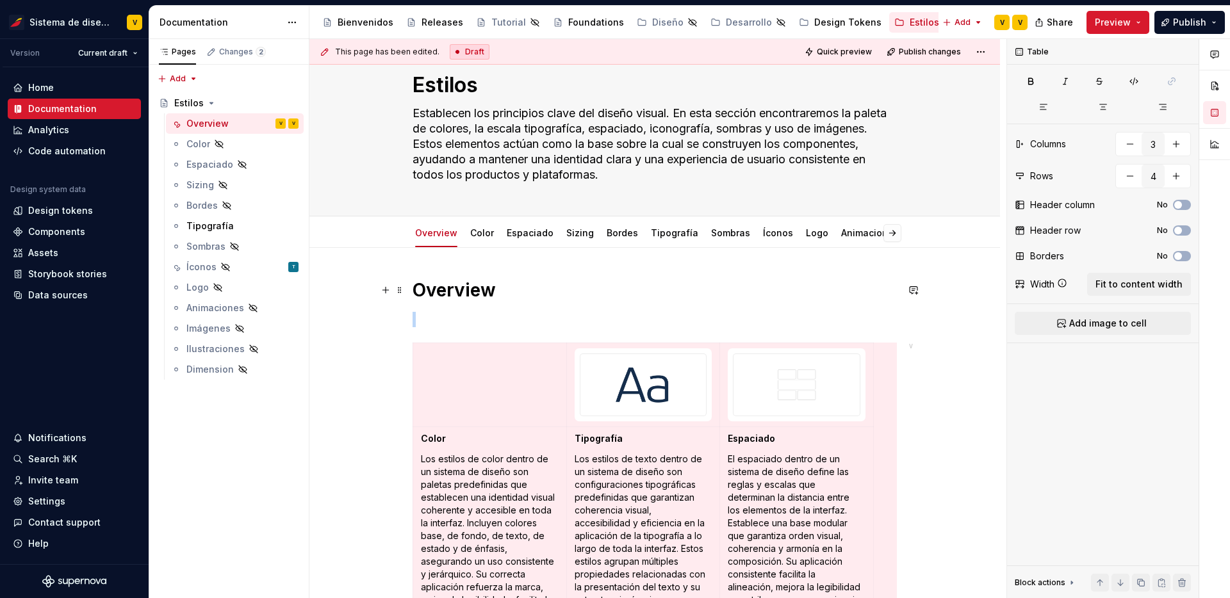
type textarea "*"
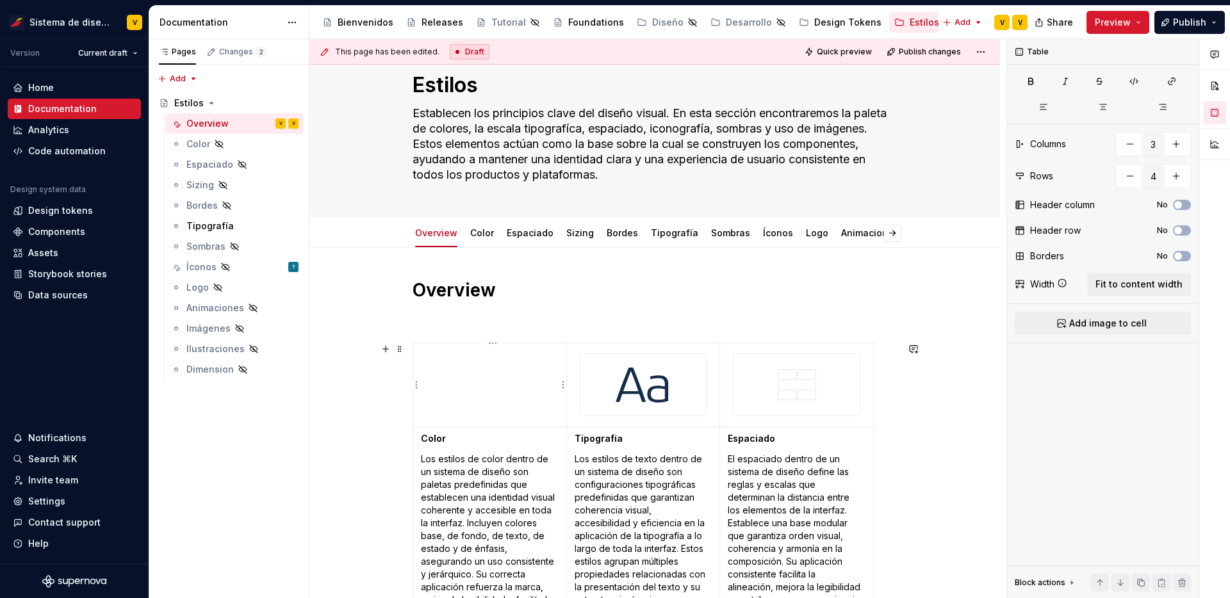
click at [475, 405] on td at bounding box center [490, 385] width 154 height 84
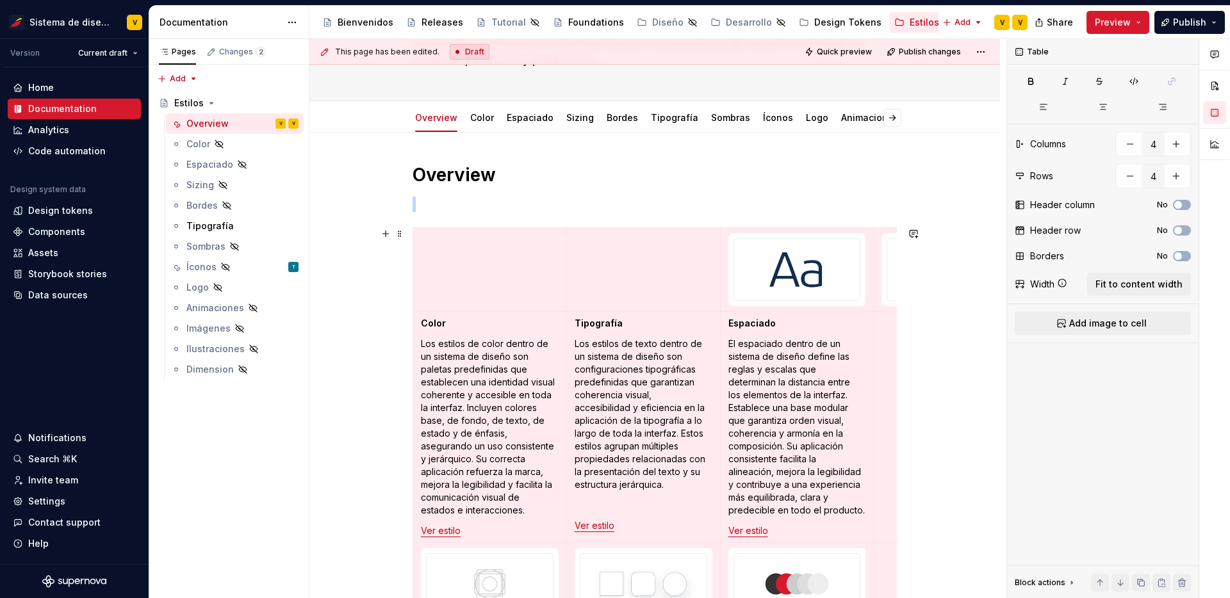
type input "3"
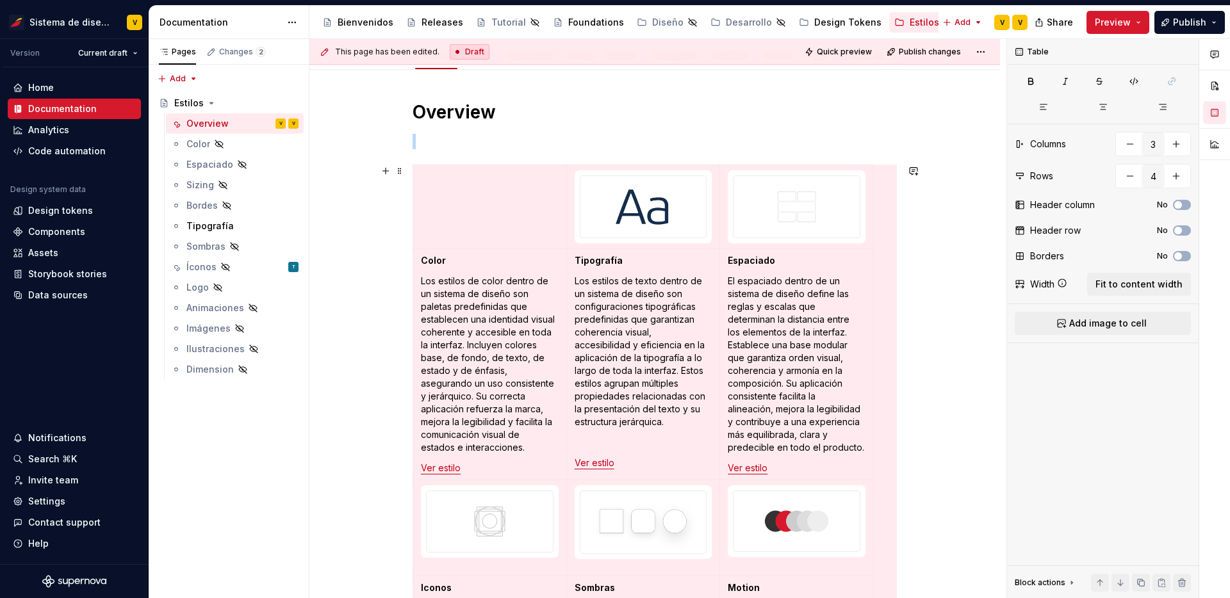
scroll to position [213, 0]
type textarea "*"
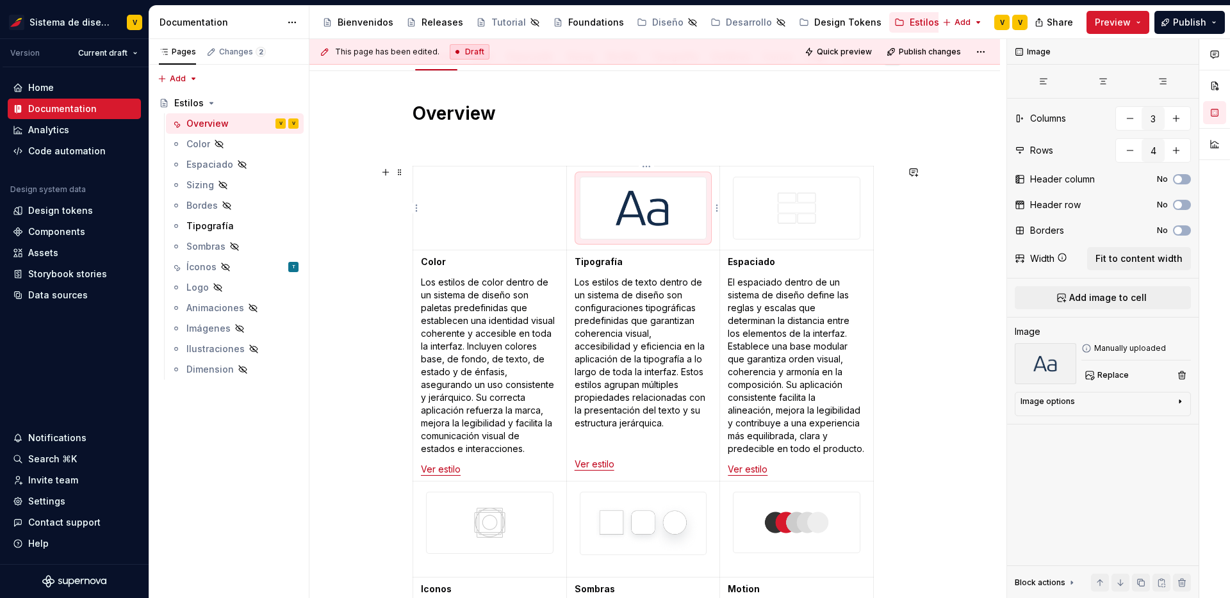
click at [640, 234] on img at bounding box center [643, 207] width 126 height 61
click at [506, 207] on td at bounding box center [490, 209] width 154 height 84
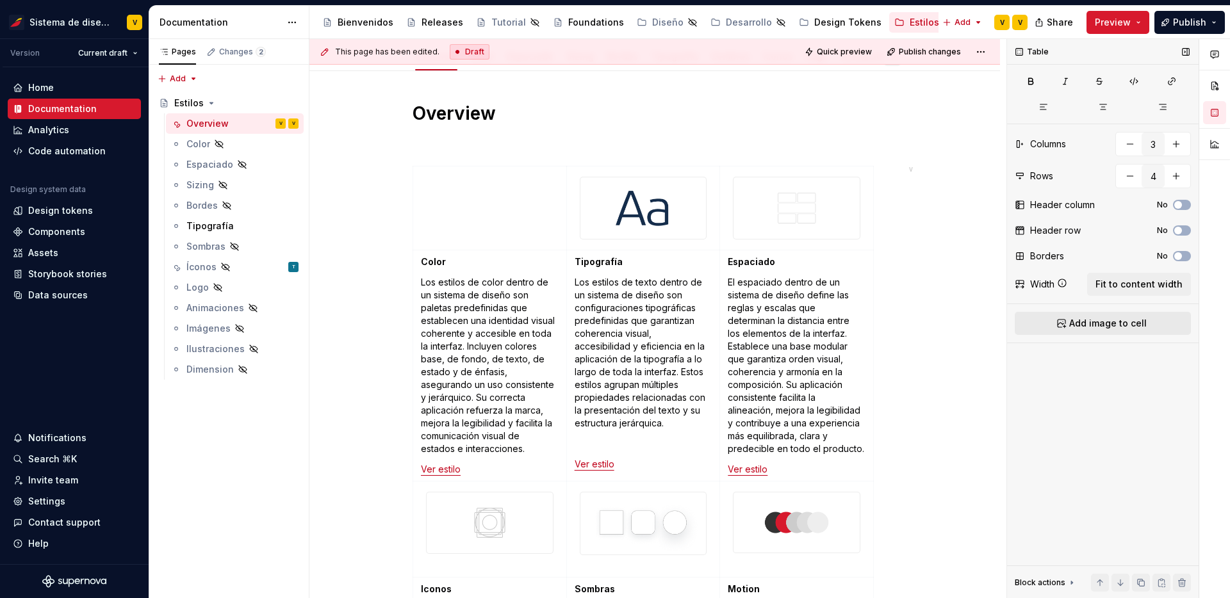
click at [1094, 329] on span "Add image to cell" at bounding box center [1107, 323] width 77 height 13
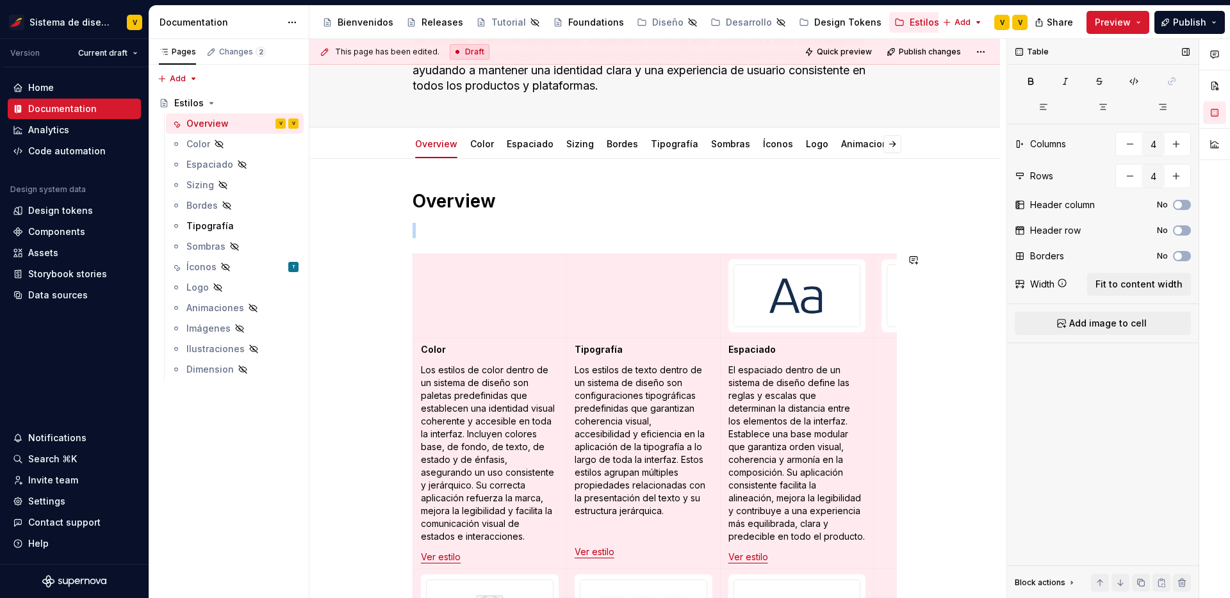
type input "3"
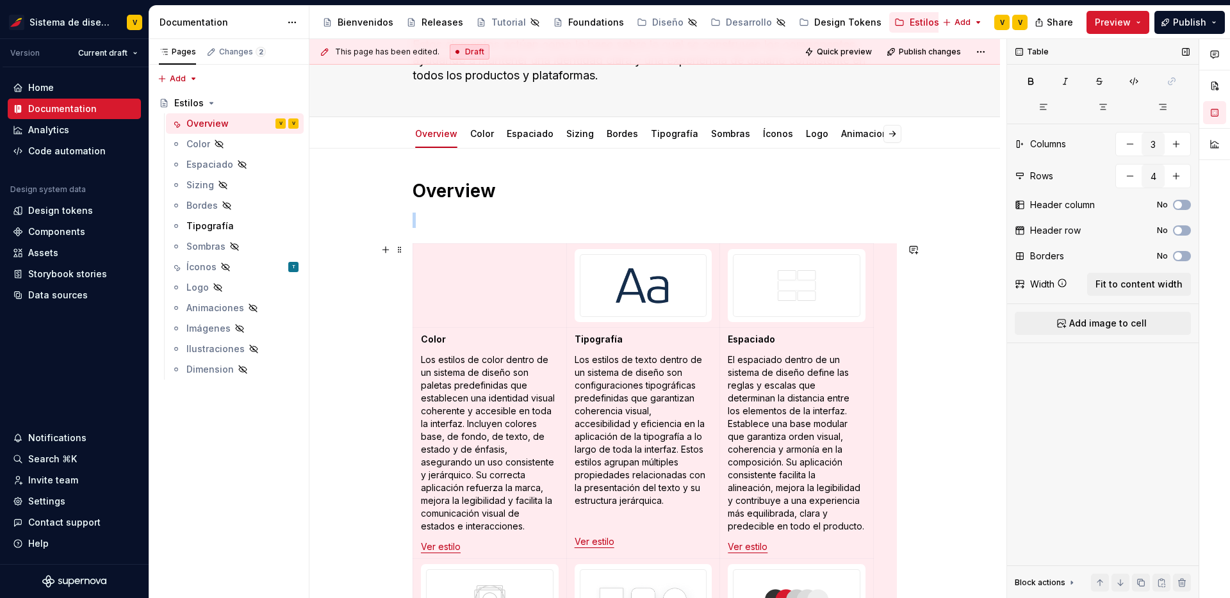
scroll to position [116, 0]
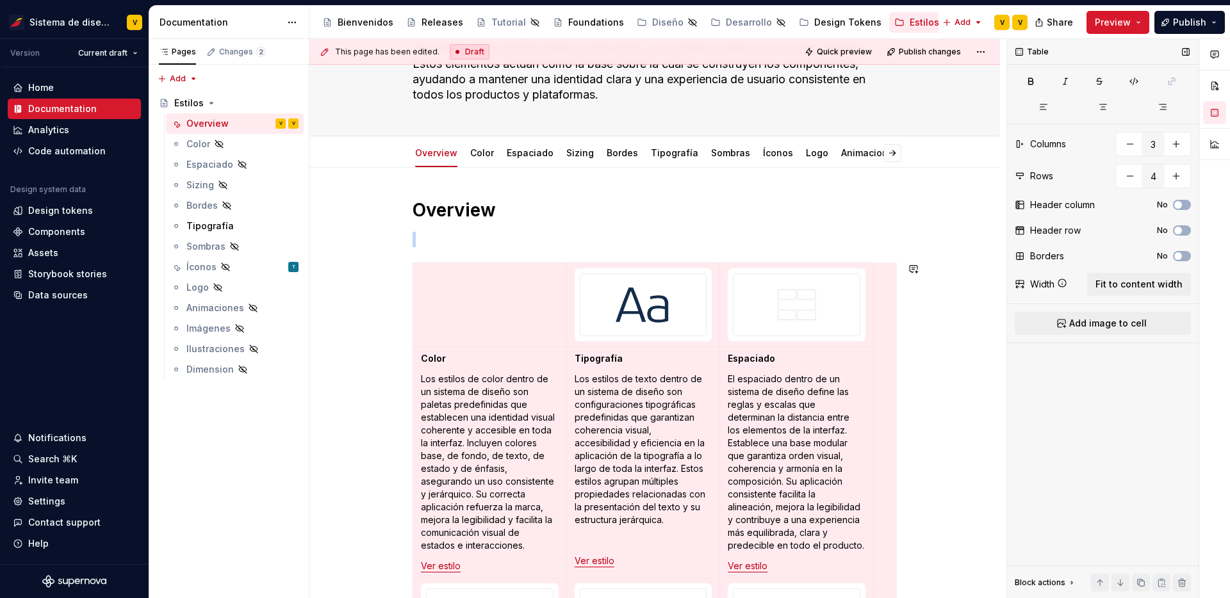
click at [541, 249] on div "Overview Color Los estilos de color dentro de un sistema de diseño son paletas …" at bounding box center [654, 590] width 484 height 783
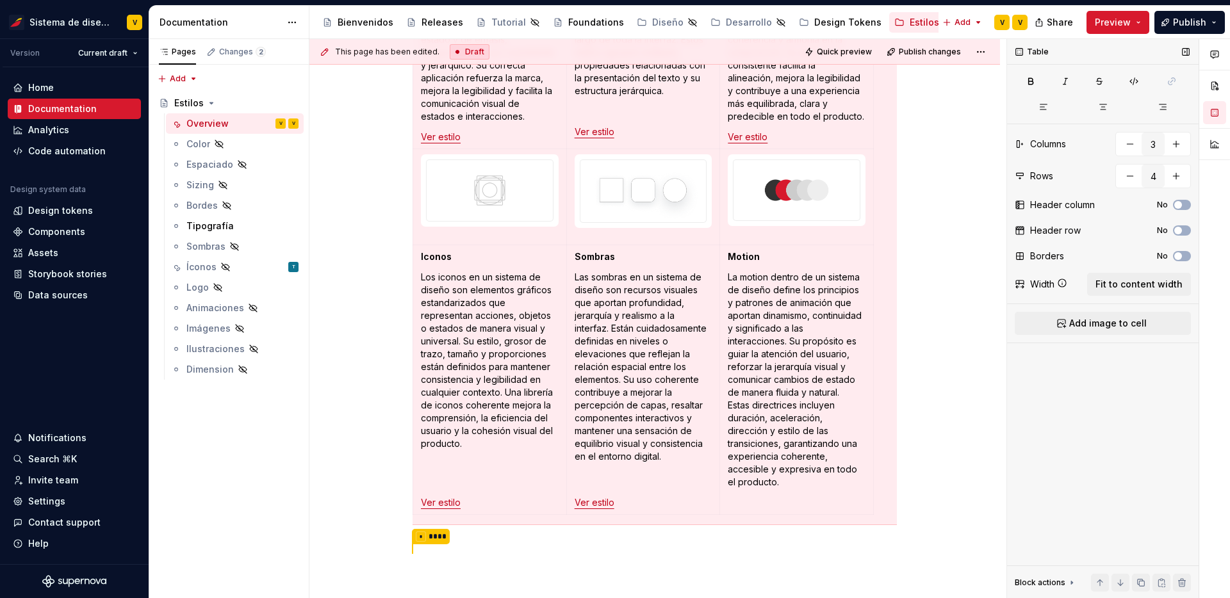
scroll to position [0, 0]
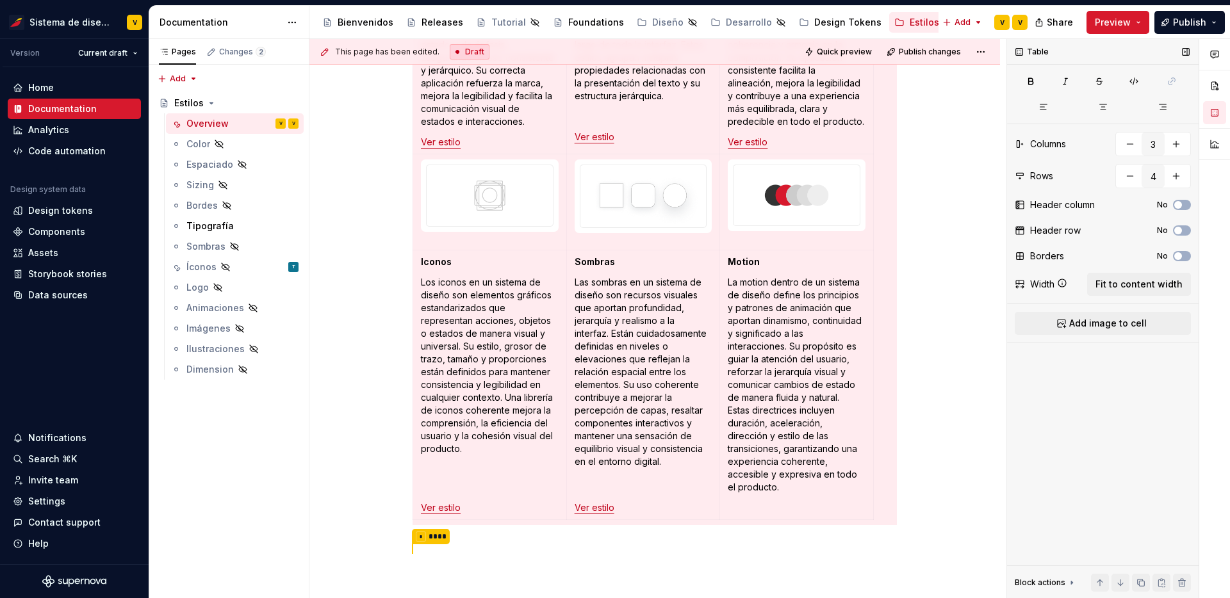
click at [386, 428] on div "Overview Color Los estilos de color dentro de un sistema de diseño son paletas …" at bounding box center [654, 248] width 690 height 1008
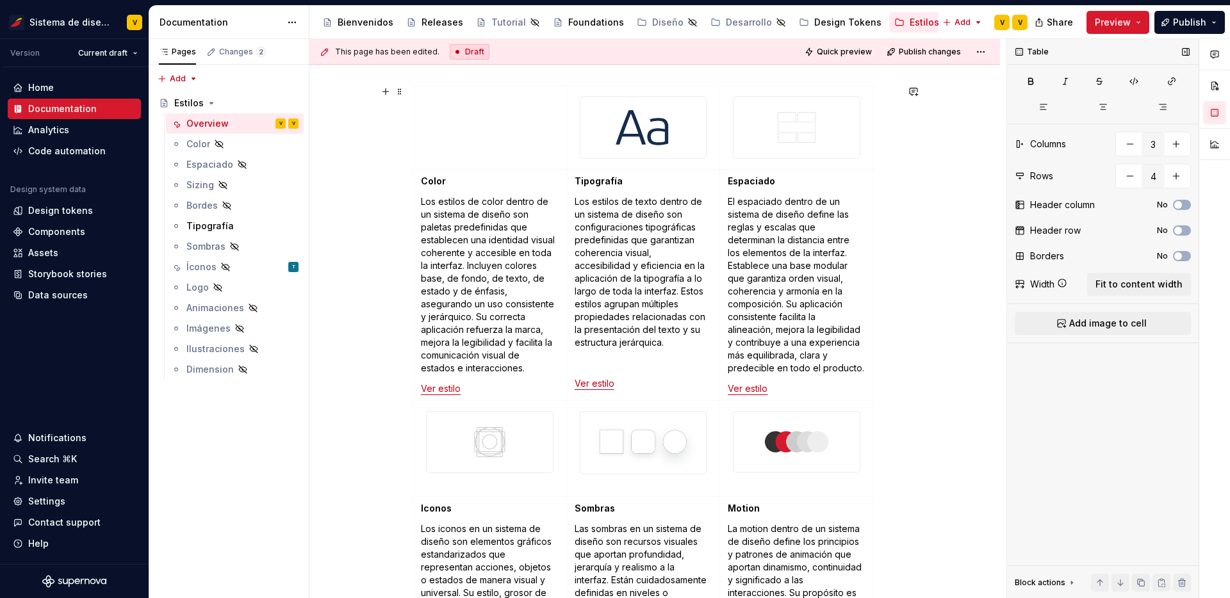
scroll to position [275, 0]
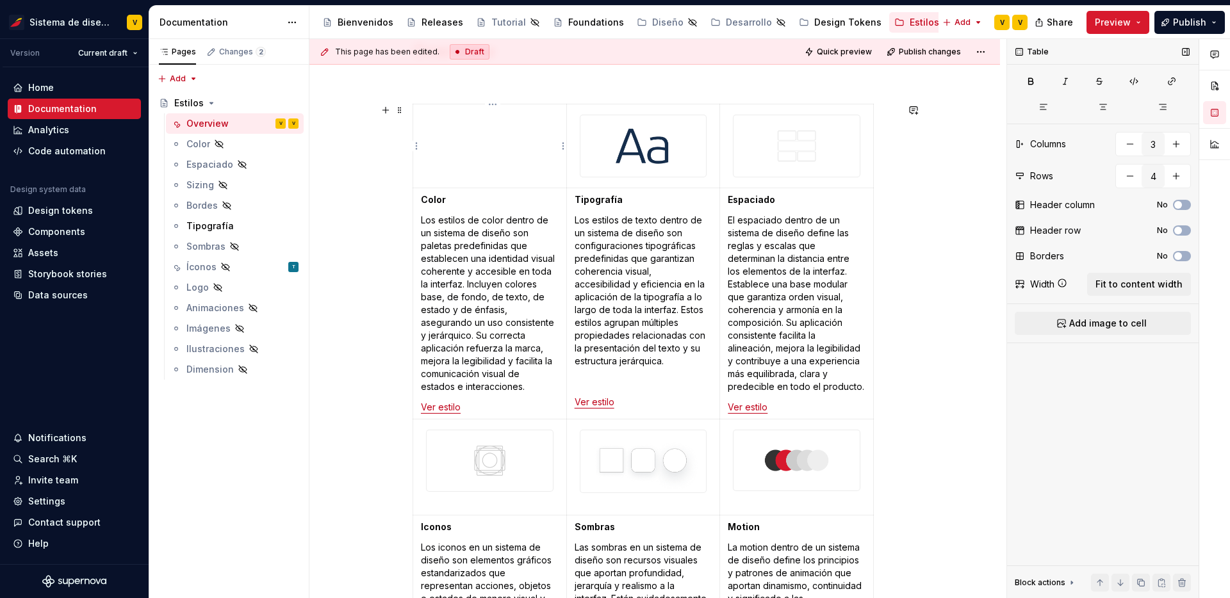
click at [487, 138] on td at bounding box center [490, 146] width 154 height 84
click at [1110, 322] on span "Add image to cell" at bounding box center [1107, 323] width 77 height 13
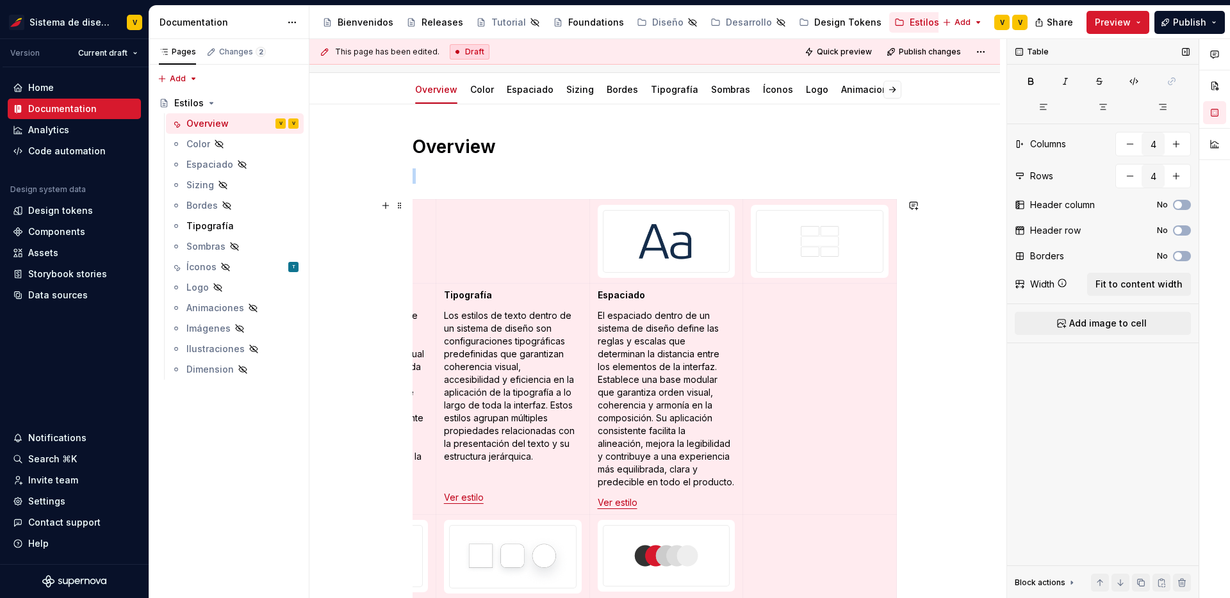
scroll to position [0, 0]
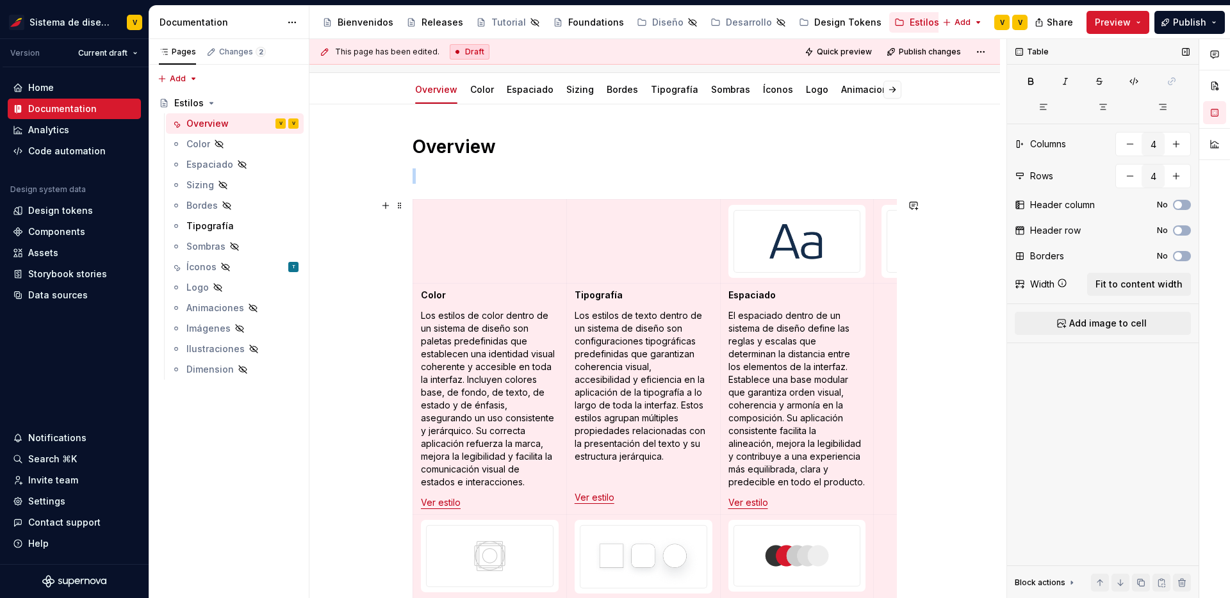
type input "3"
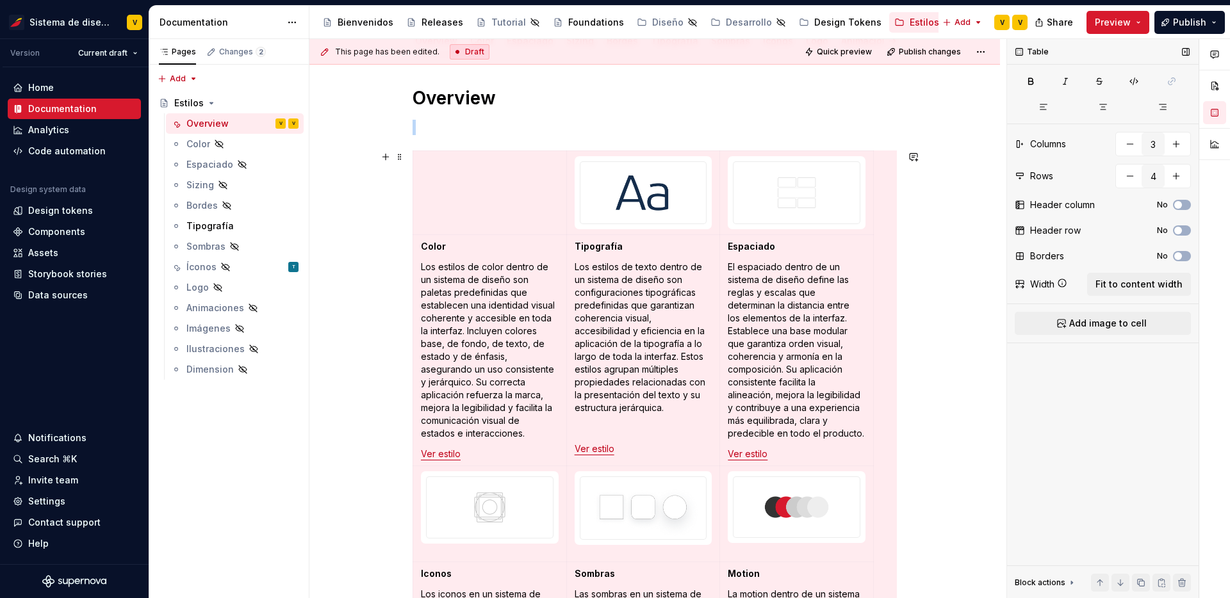
scroll to position [174, 0]
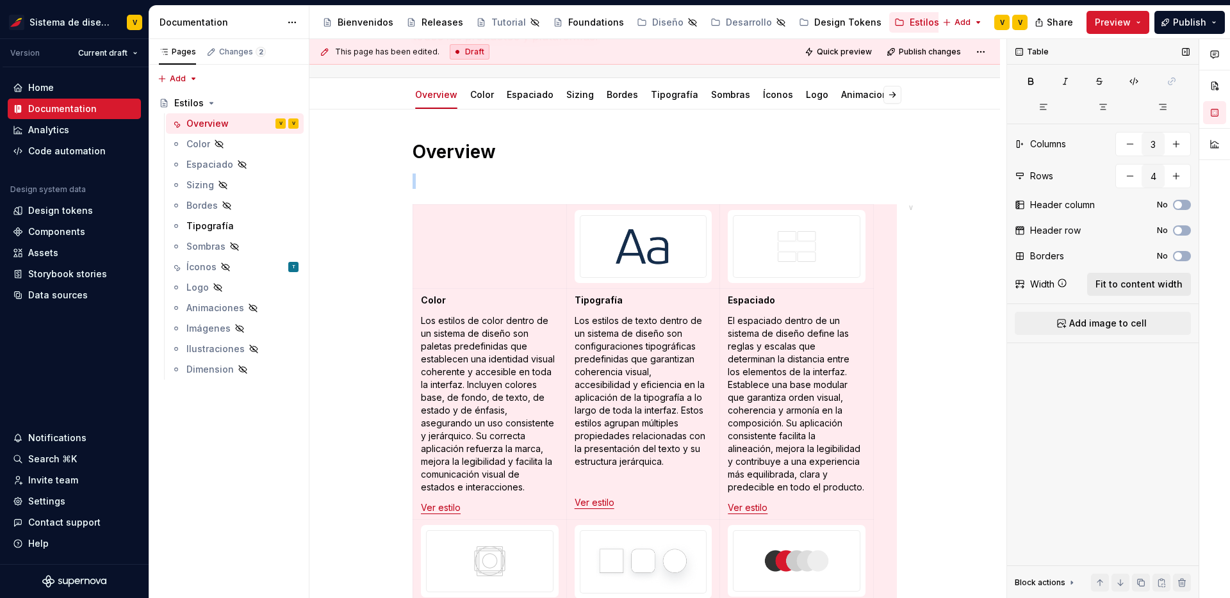
click at [1117, 282] on span "Fit to content width" at bounding box center [1138, 284] width 87 height 13
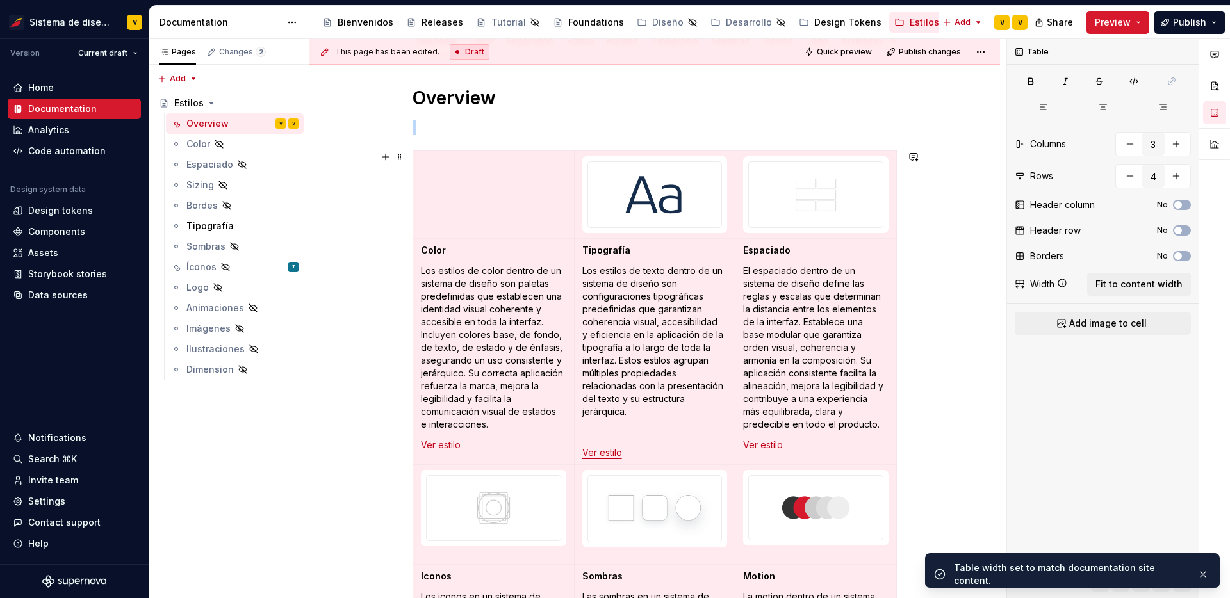
scroll to position [209, 0]
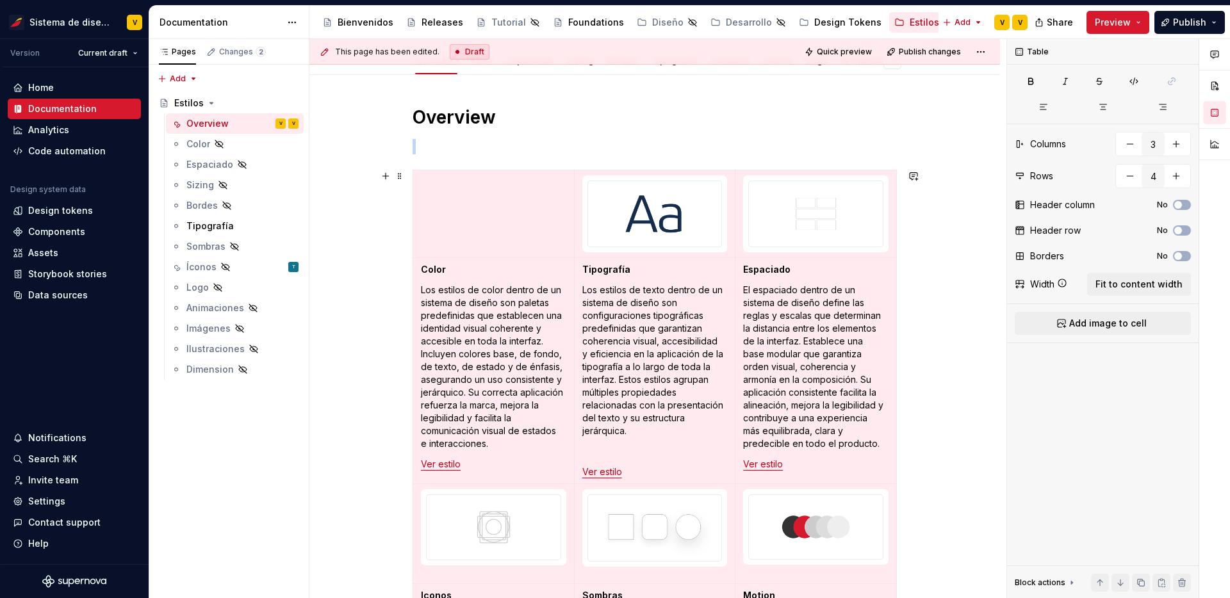
type textarea "*"
click at [510, 213] on td at bounding box center [493, 214] width 161 height 88
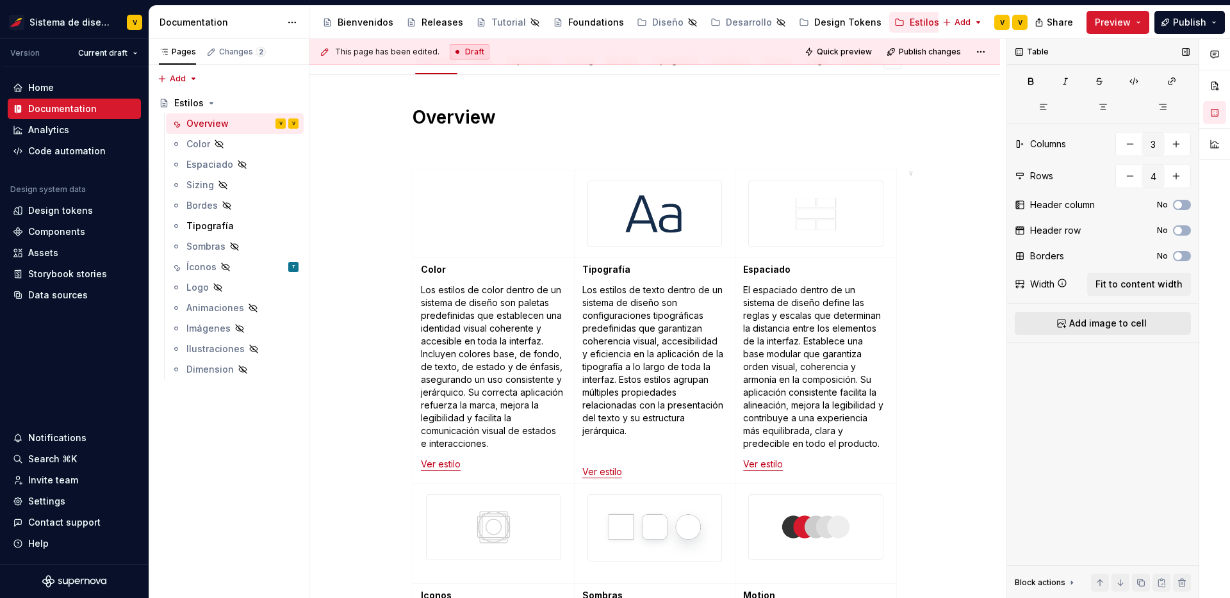
click at [1100, 331] on button "Add image to cell" at bounding box center [1102, 323] width 176 height 23
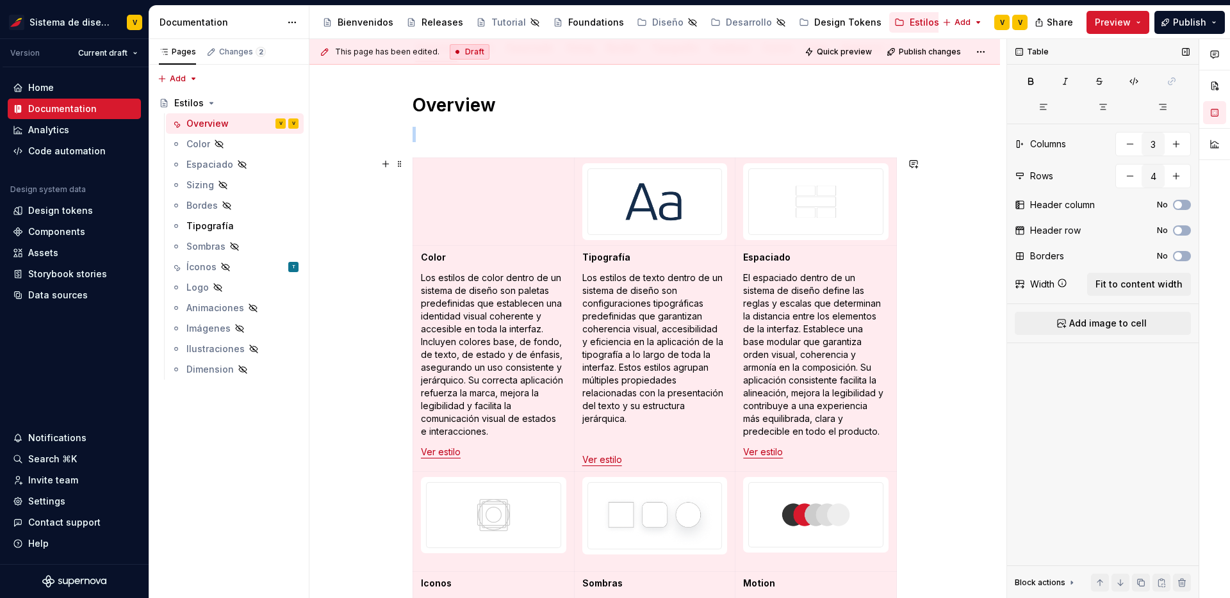
scroll to position [202, 0]
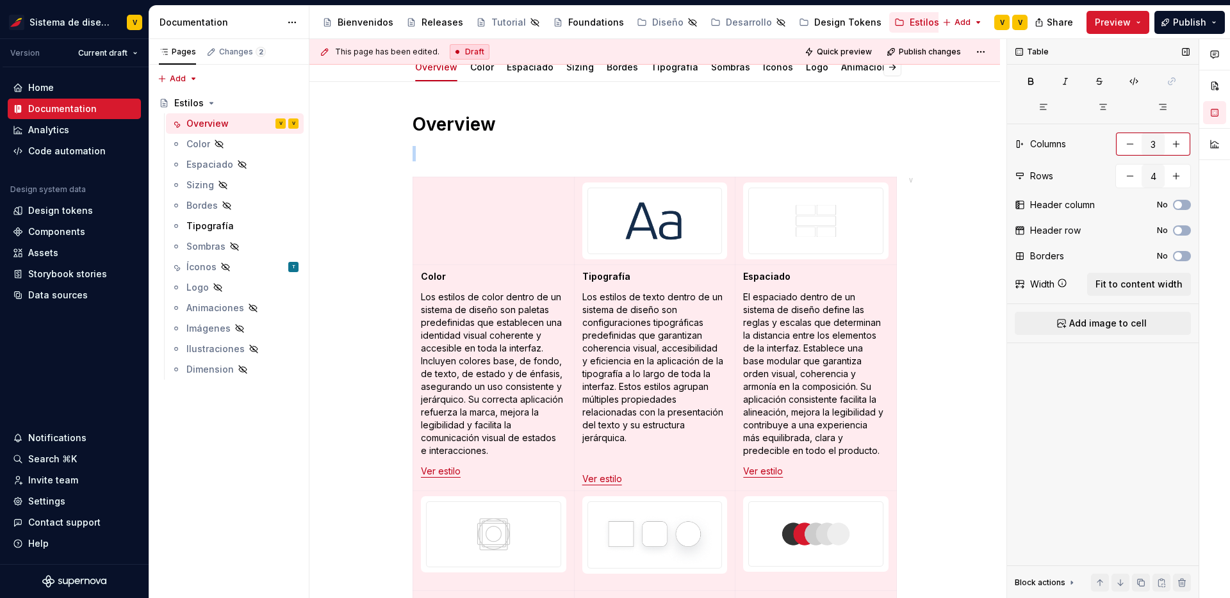
click at [1184, 143] on button "button" at bounding box center [1175, 144] width 23 height 23
type input "4"
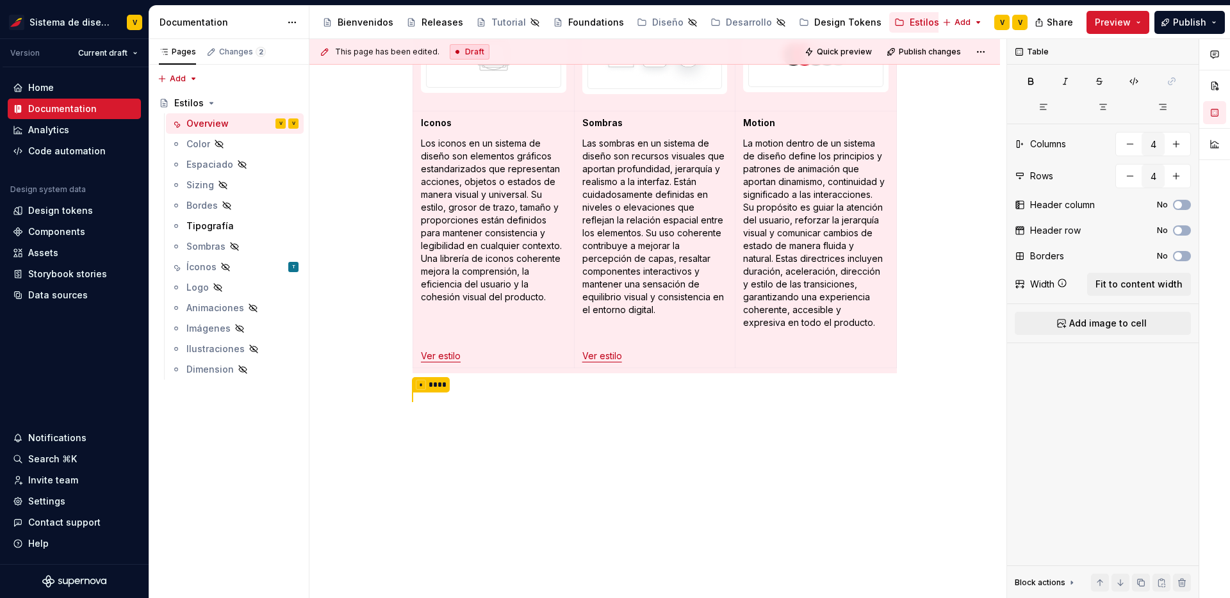
scroll to position [5, 0]
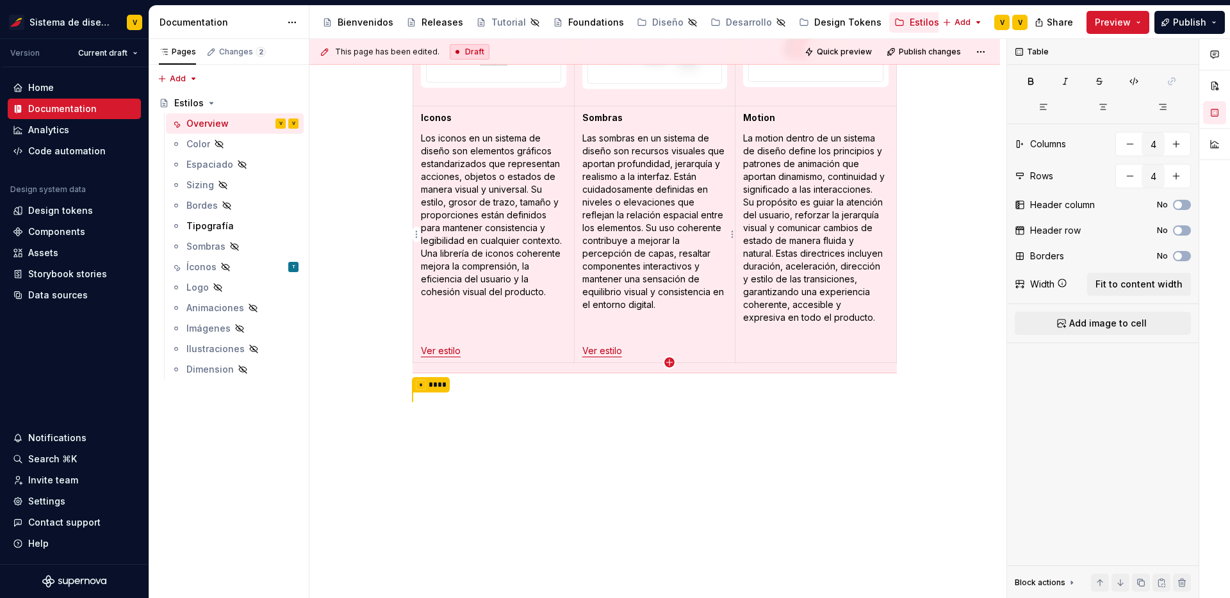
click at [669, 362] on icon "button" at bounding box center [669, 362] width 10 height 10
type input "5"
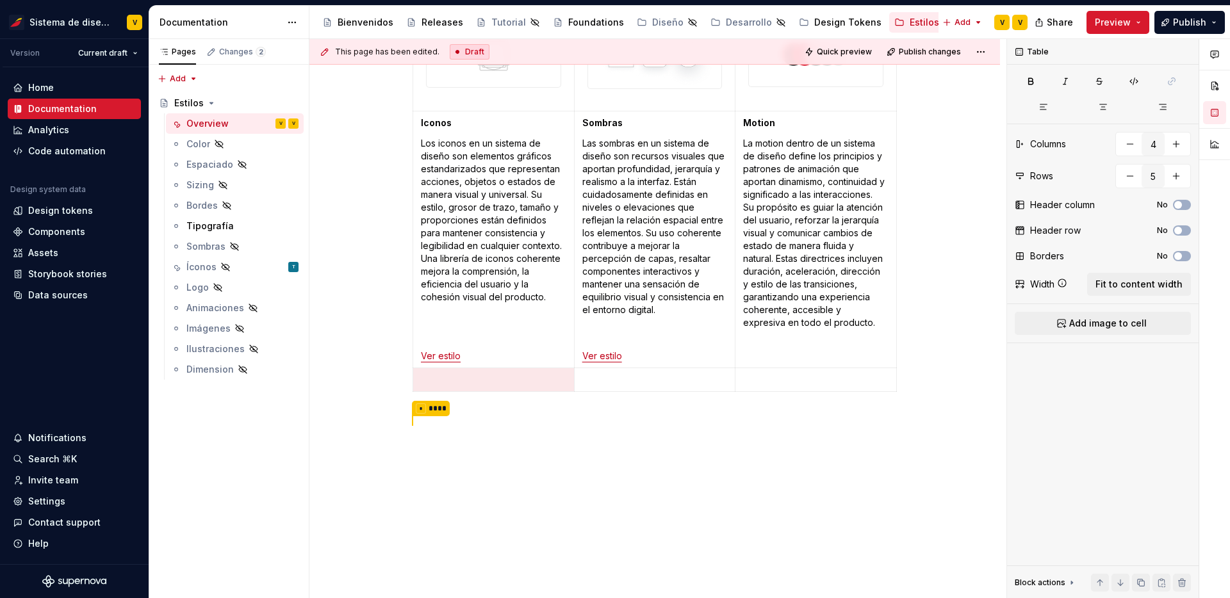
scroll to position [0, 0]
click at [483, 379] on p at bounding box center [493, 379] width 145 height 13
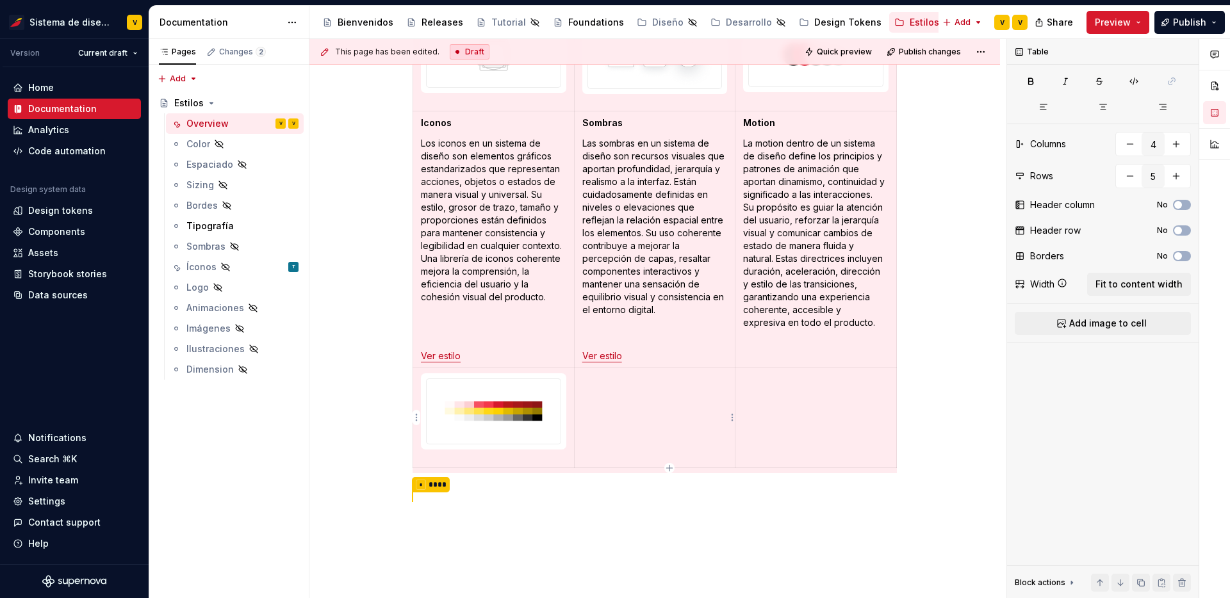
click at [618, 388] on td at bounding box center [654, 418] width 161 height 101
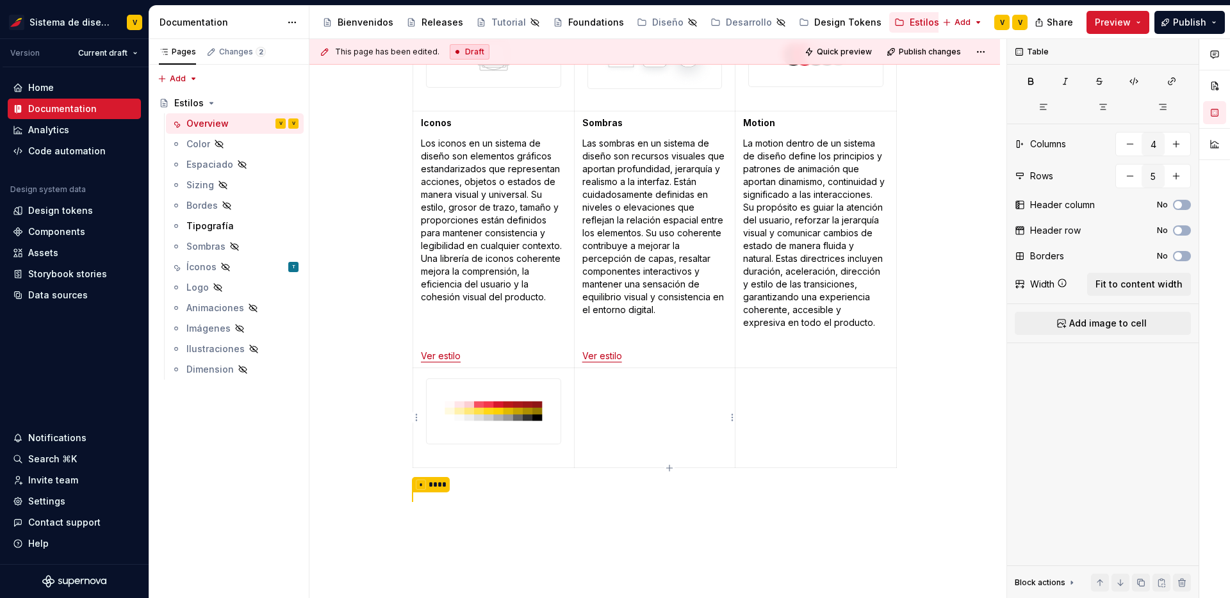
type textarea "*"
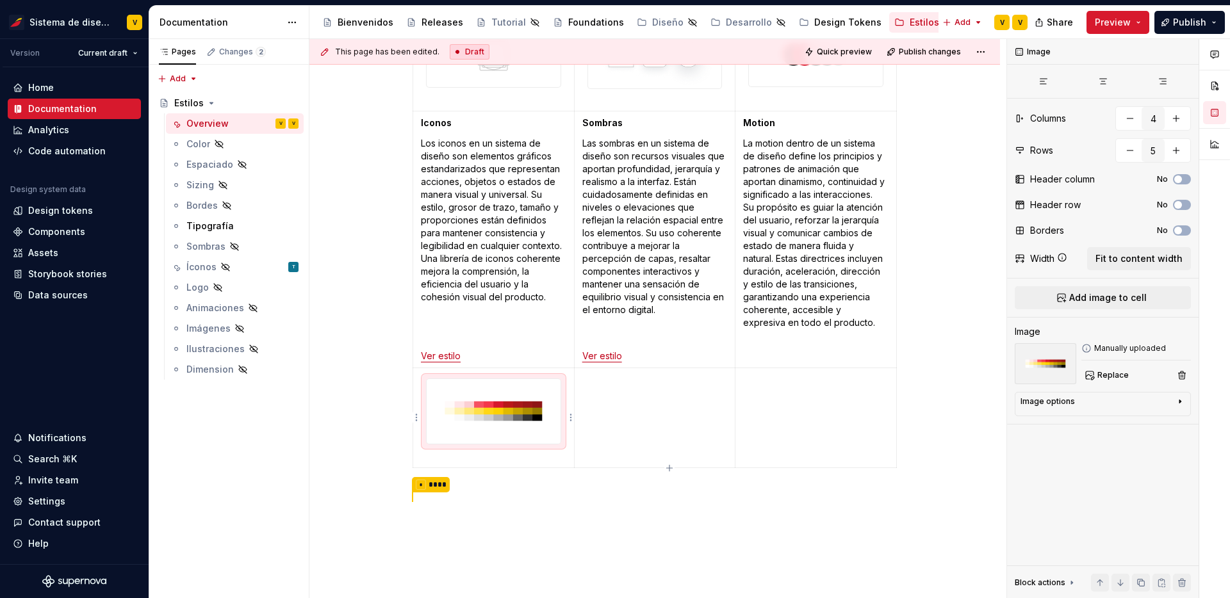
click at [528, 403] on img at bounding box center [494, 411] width 134 height 65
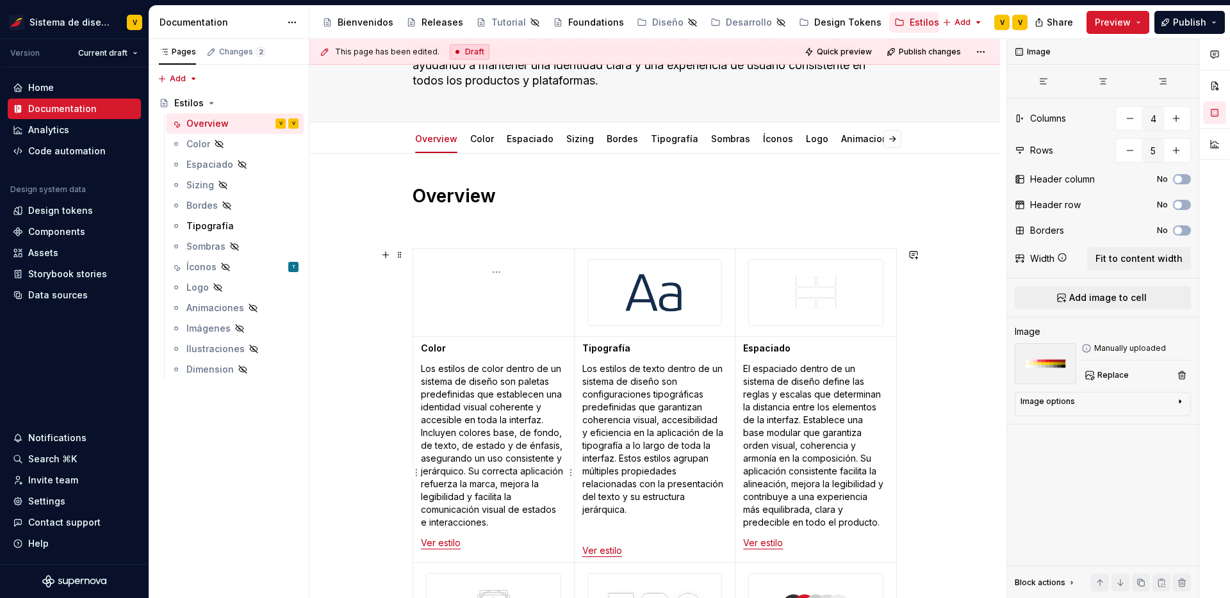
scroll to position [107, 0]
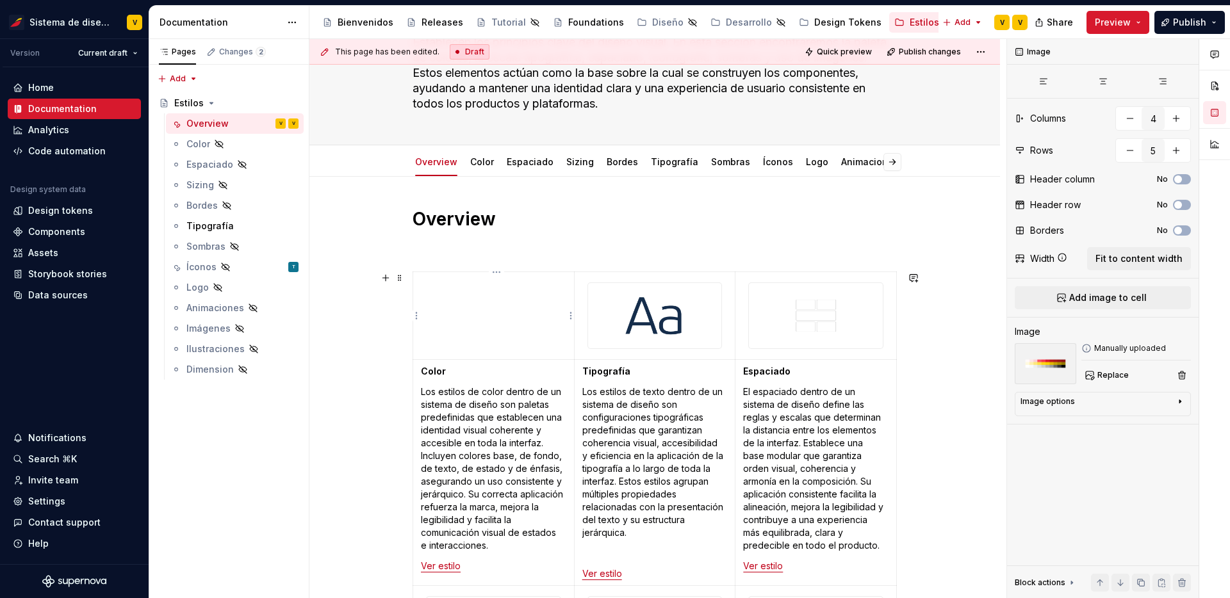
click at [472, 283] on p at bounding box center [493, 283] width 145 height 13
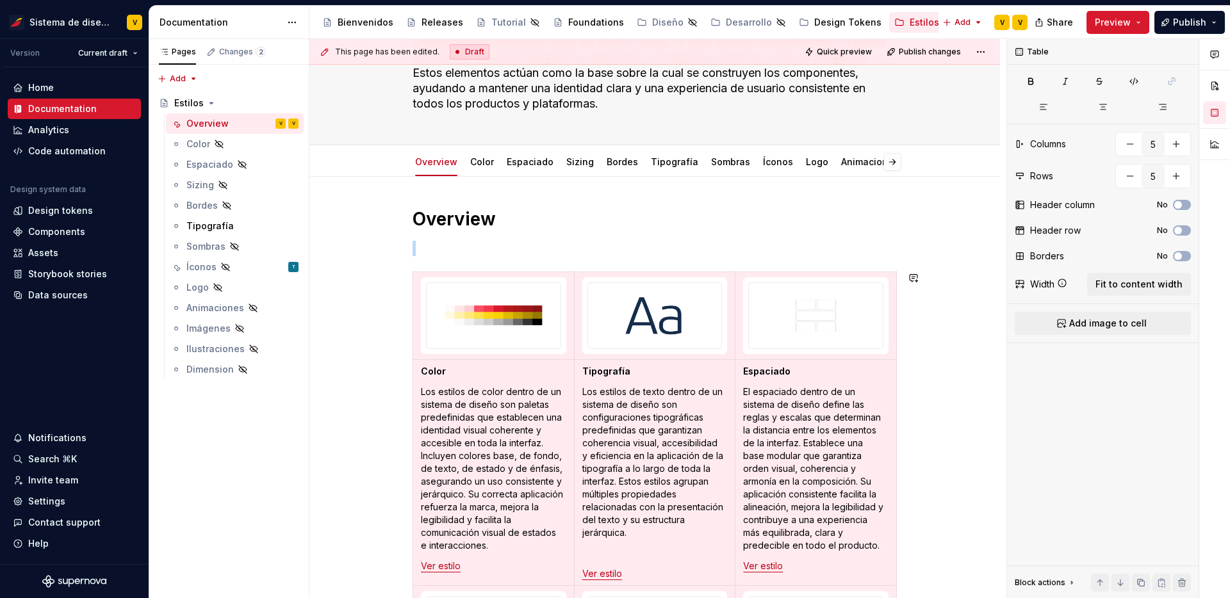
scroll to position [339, 0]
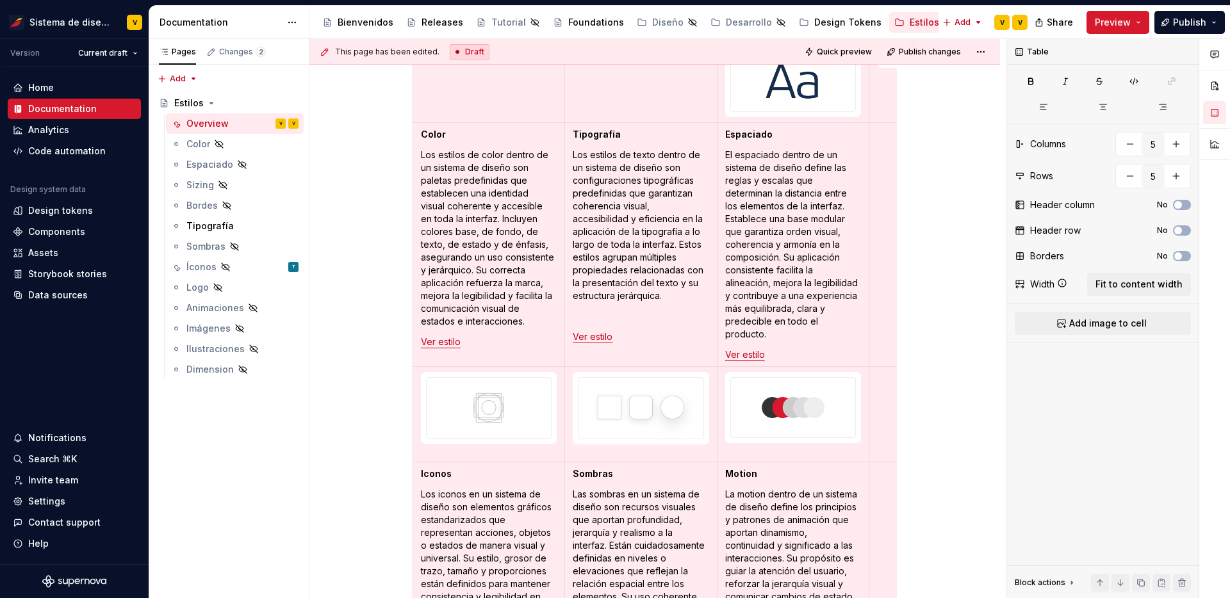
type input "4"
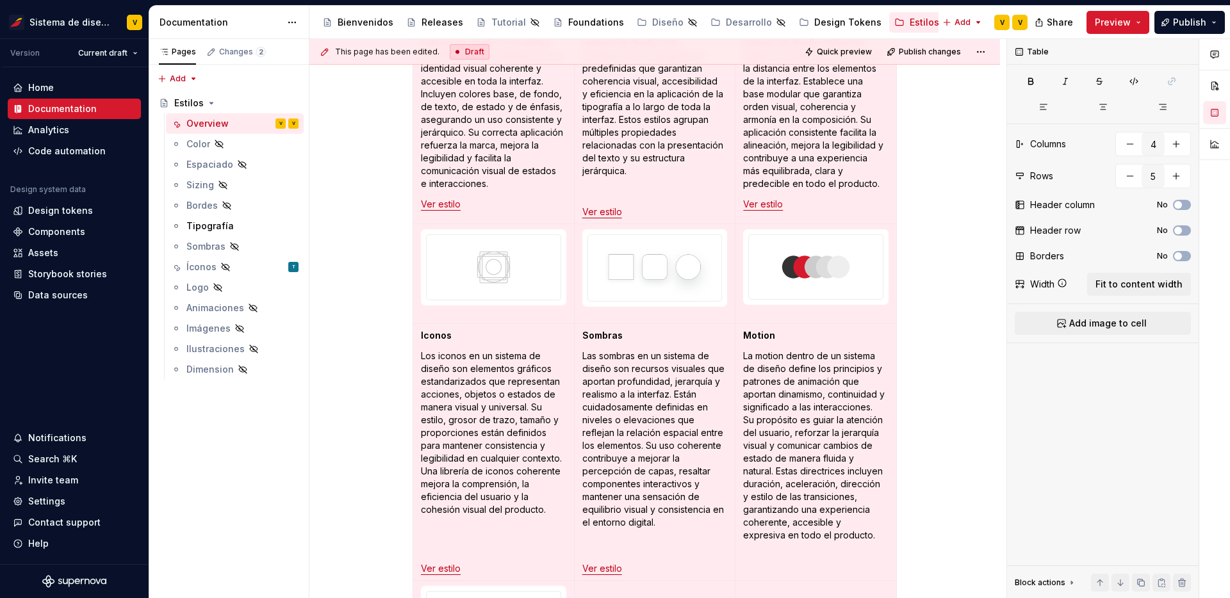
scroll to position [0, 0]
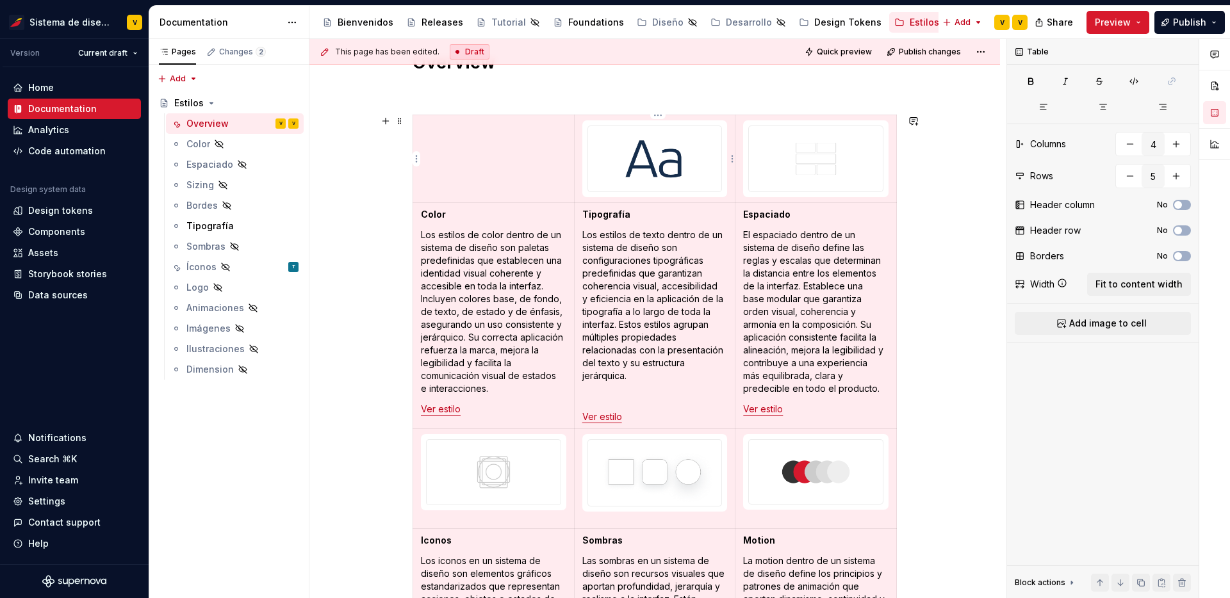
click at [666, 185] on img at bounding box center [655, 158] width 134 height 65
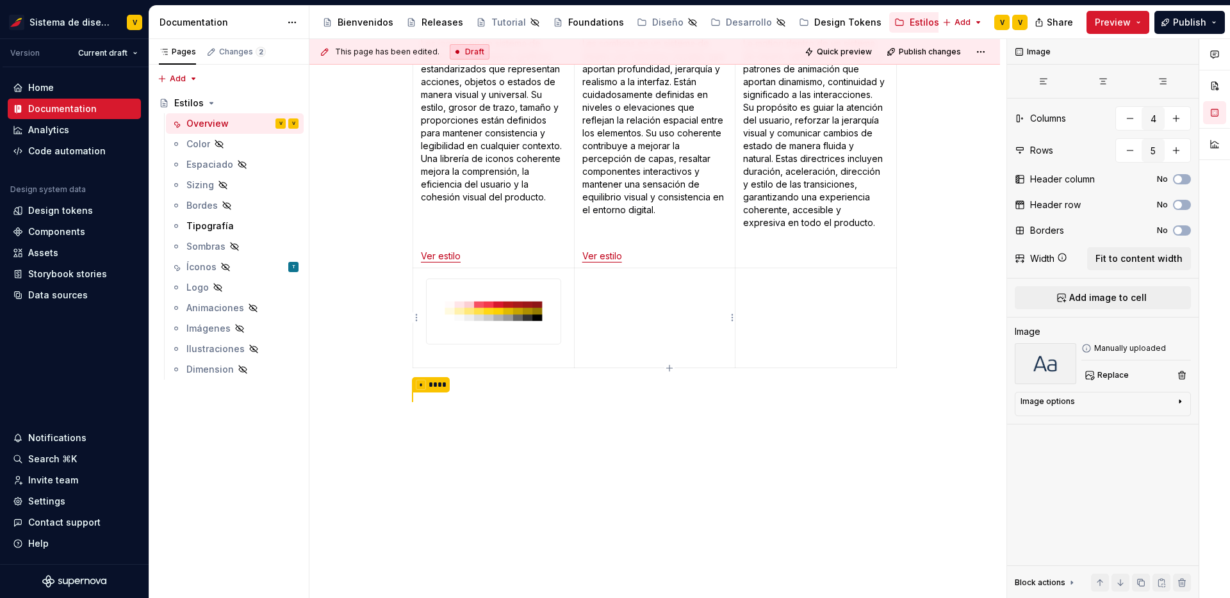
click at [619, 273] on p at bounding box center [654, 279] width 145 height 13
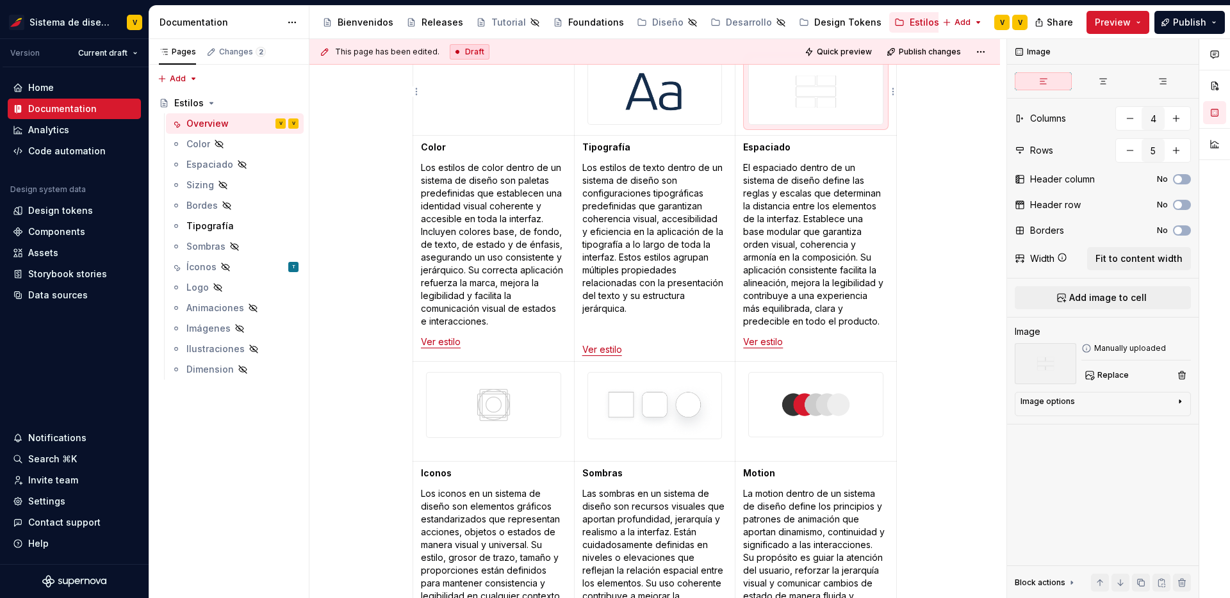
click at [804, 101] on img at bounding box center [816, 91] width 134 height 65
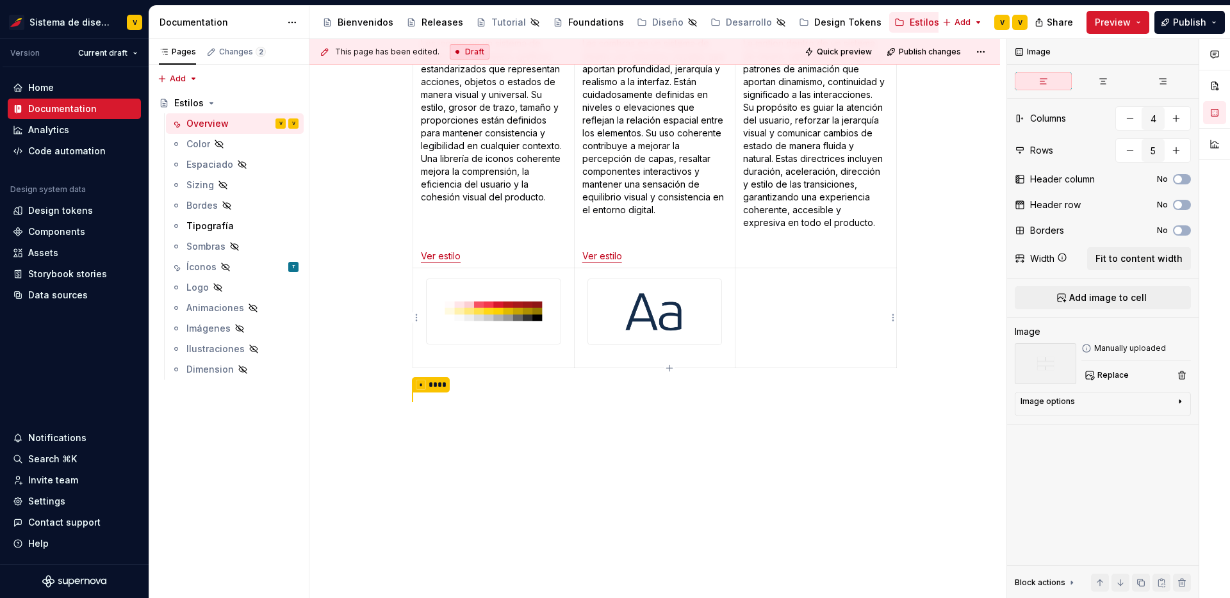
click at [765, 278] on p at bounding box center [815, 279] width 145 height 13
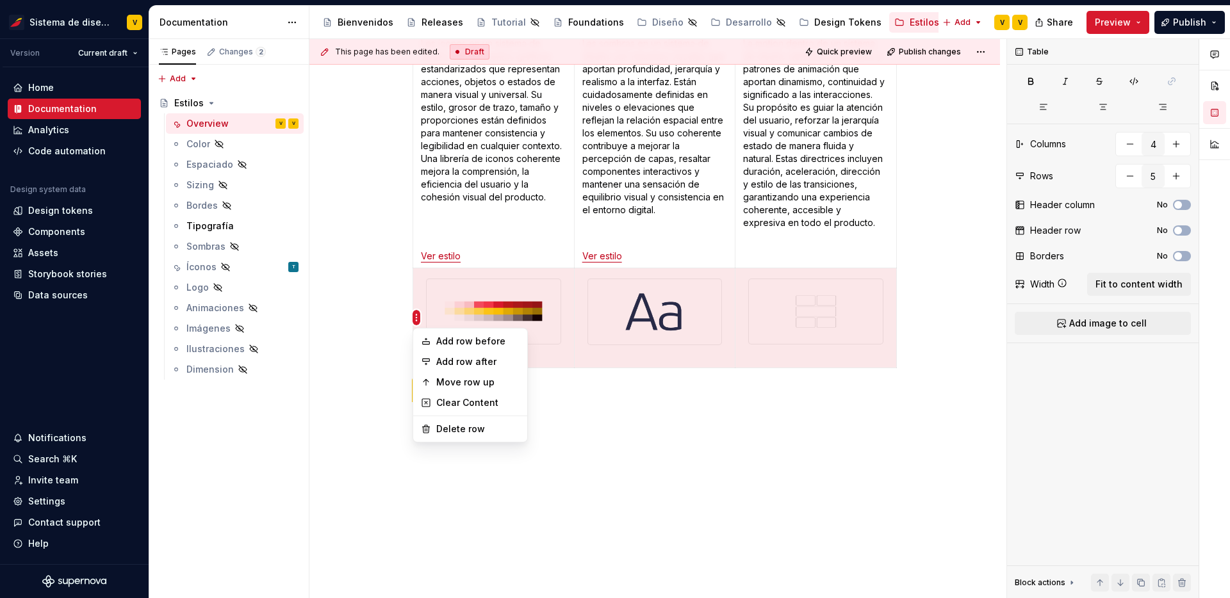
click at [419, 154] on html "Sistema de diseño Iberia V Version Current draft Home Documentation Analytics C…" at bounding box center [615, 299] width 1230 height 598
click at [468, 381] on div "Move row up" at bounding box center [477, 382] width 83 height 13
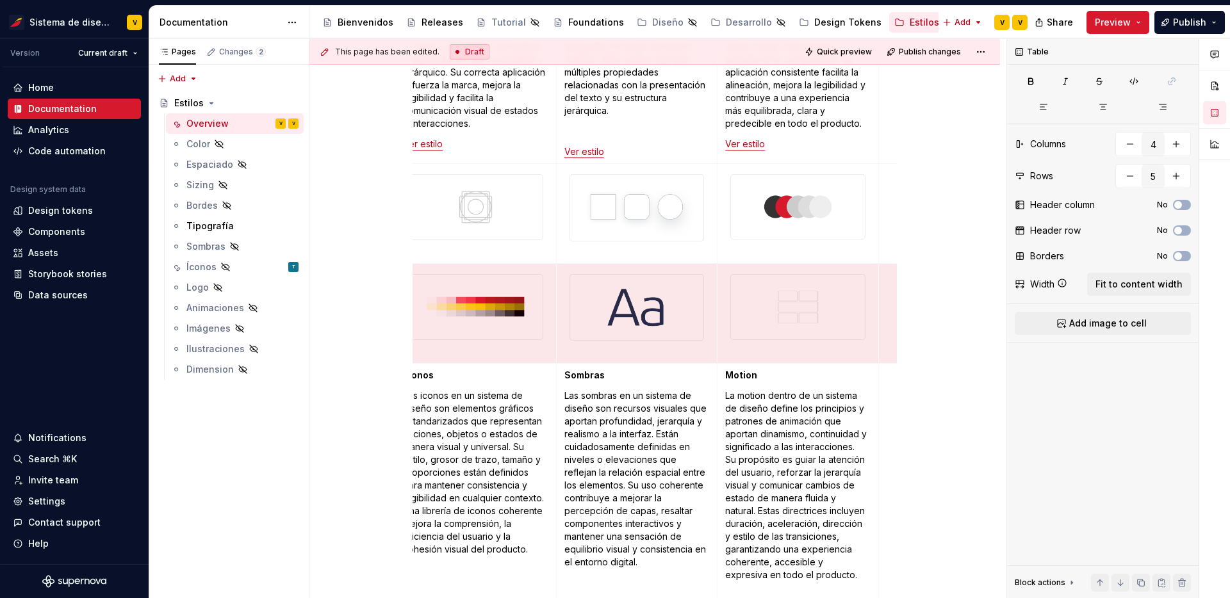
scroll to position [521, 0]
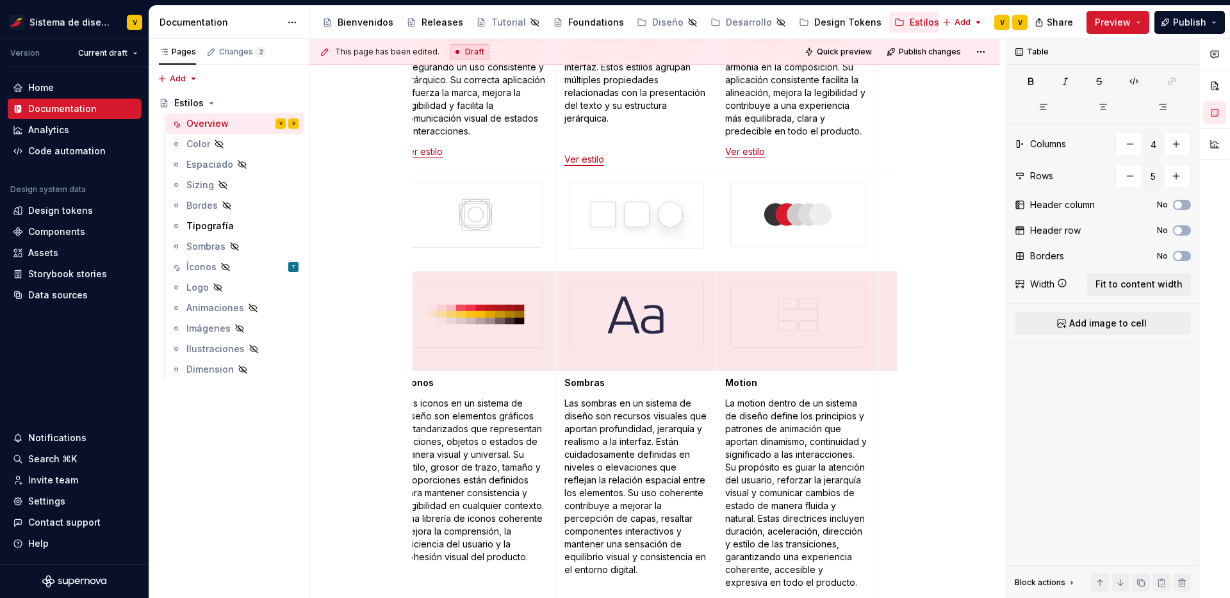
click at [371, 326] on div "Overview Color Los estilos de color dentro de un sistema de diseño son paletas …" at bounding box center [654, 311] width 690 height 1098
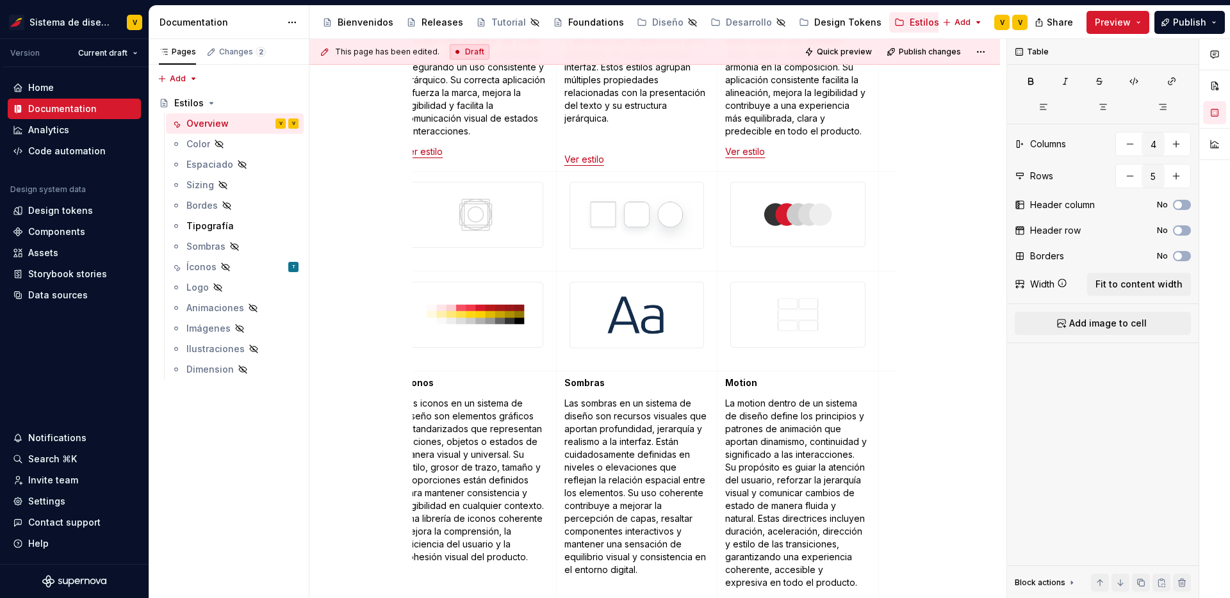
scroll to position [0, 5]
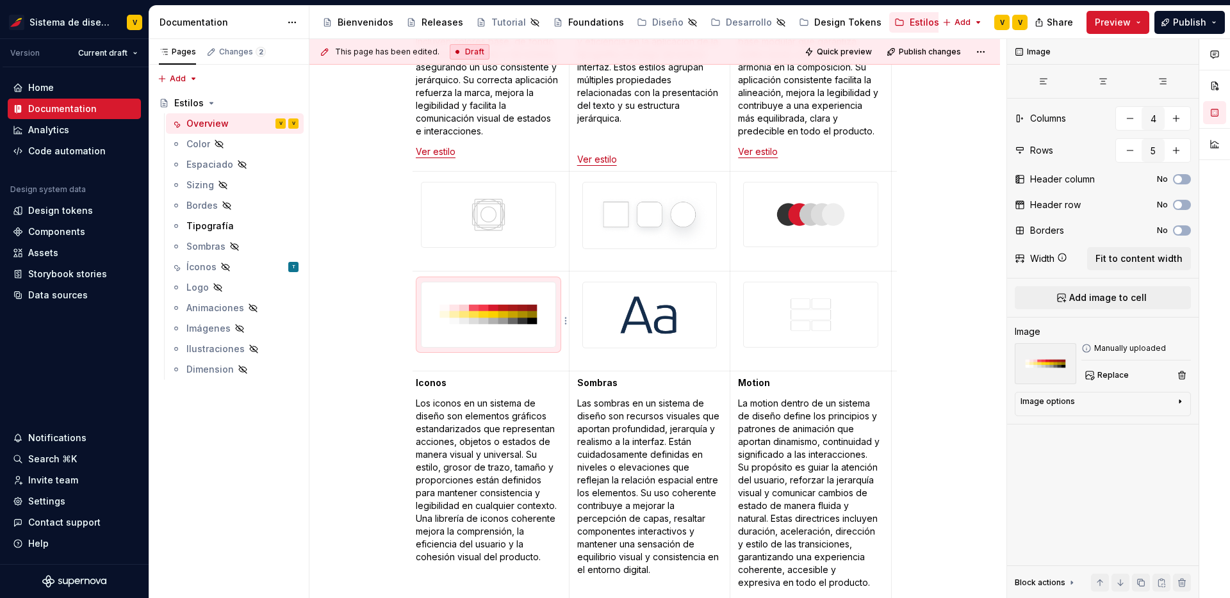
click at [437, 315] on img at bounding box center [488, 314] width 134 height 65
click at [421, 367] on td at bounding box center [488, 321] width 161 height 101
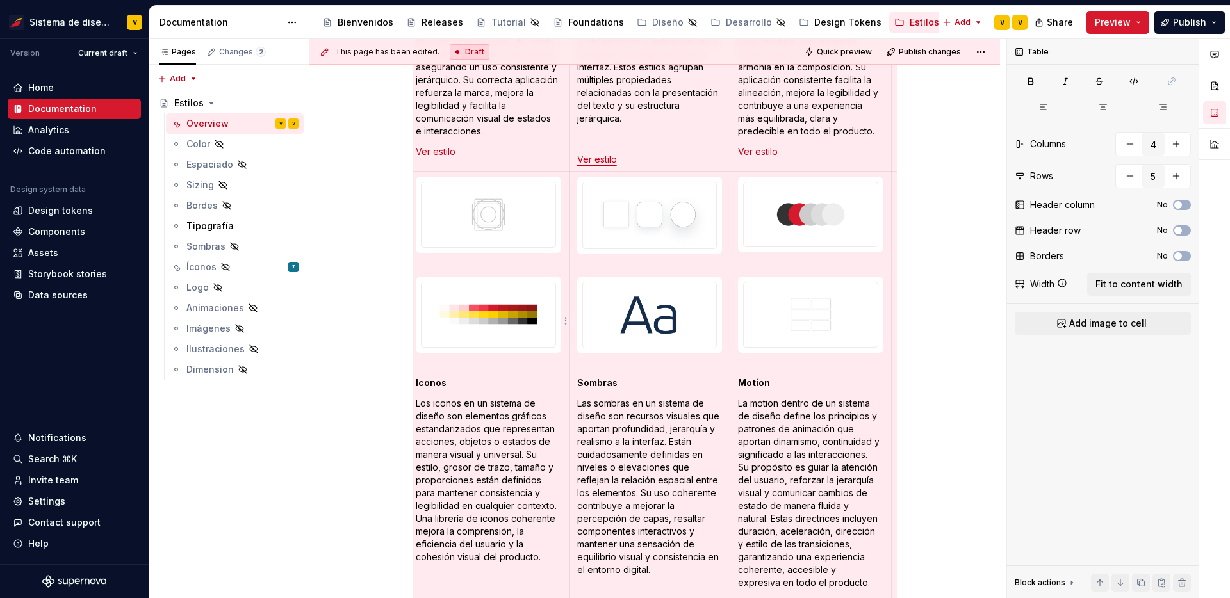
scroll to position [0, 0]
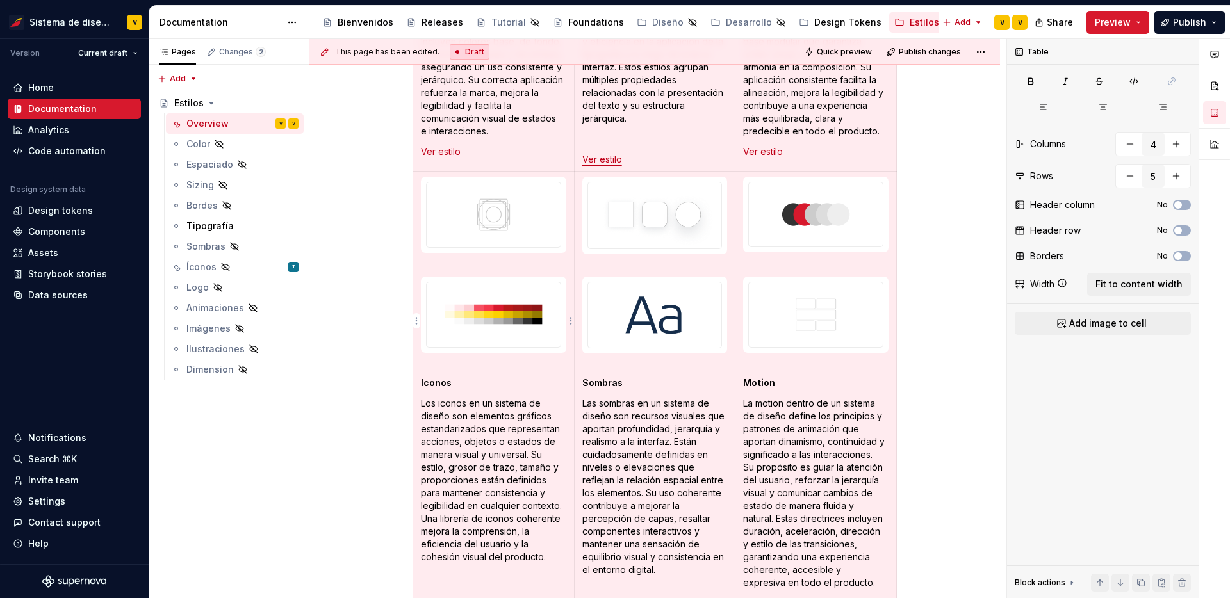
click at [426, 314] on div at bounding box center [493, 315] width 135 height 67
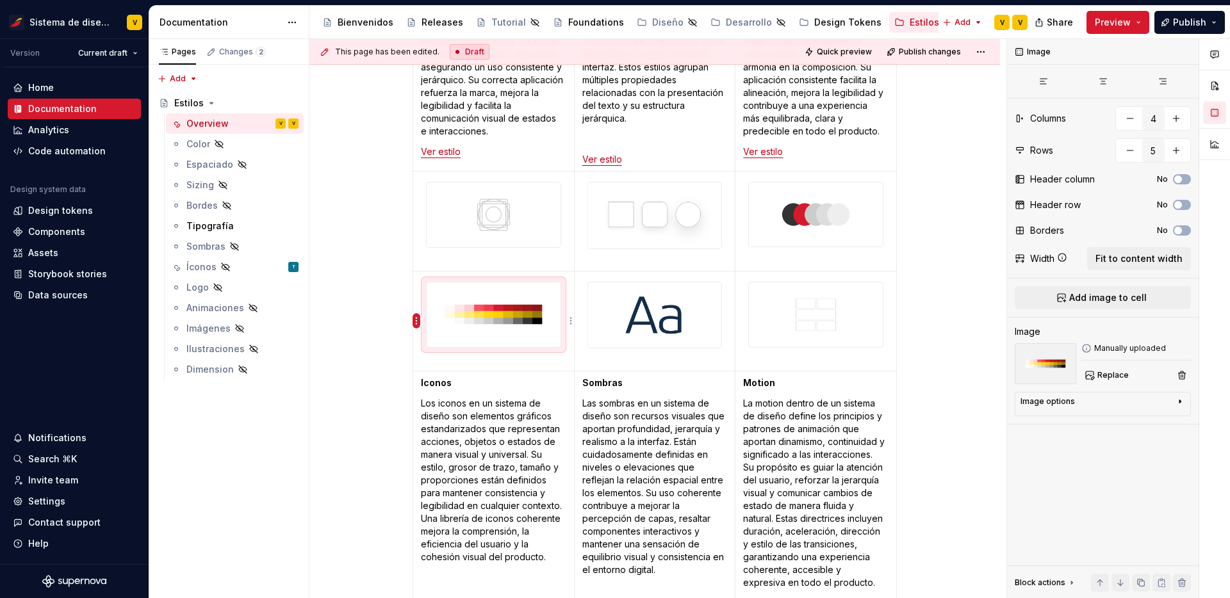
click at [418, 317] on html "Sistema de diseño Iberia V Version Current draft Home Documentation Analytics C…" at bounding box center [615, 299] width 1230 height 598
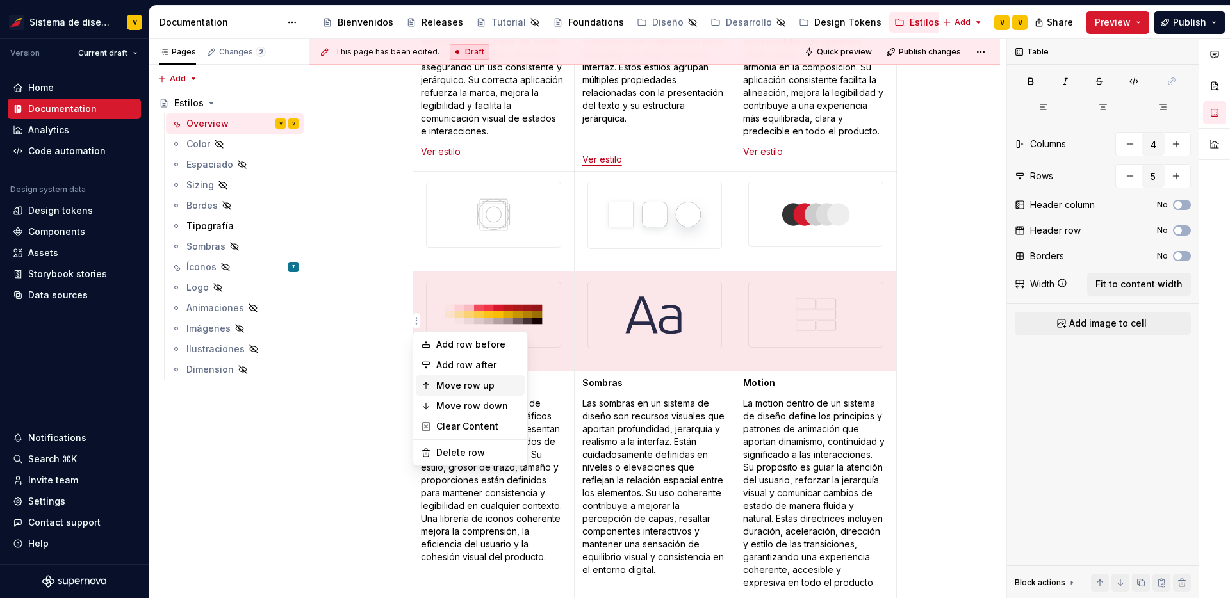
click at [461, 387] on div "Move row up" at bounding box center [477, 385] width 83 height 13
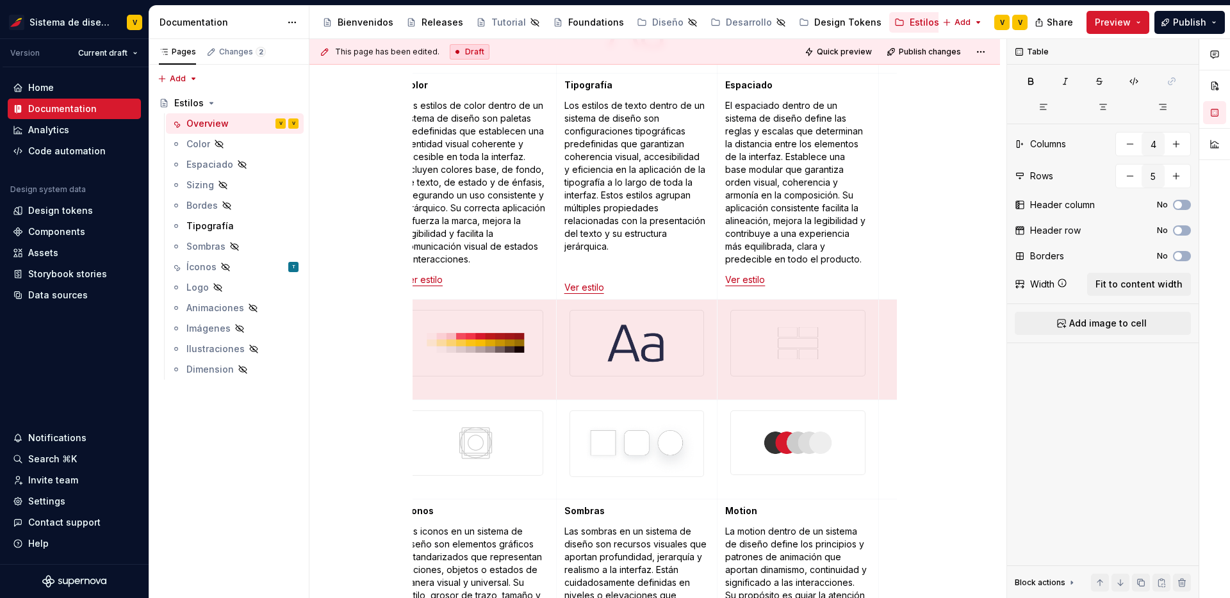
scroll to position [302, 0]
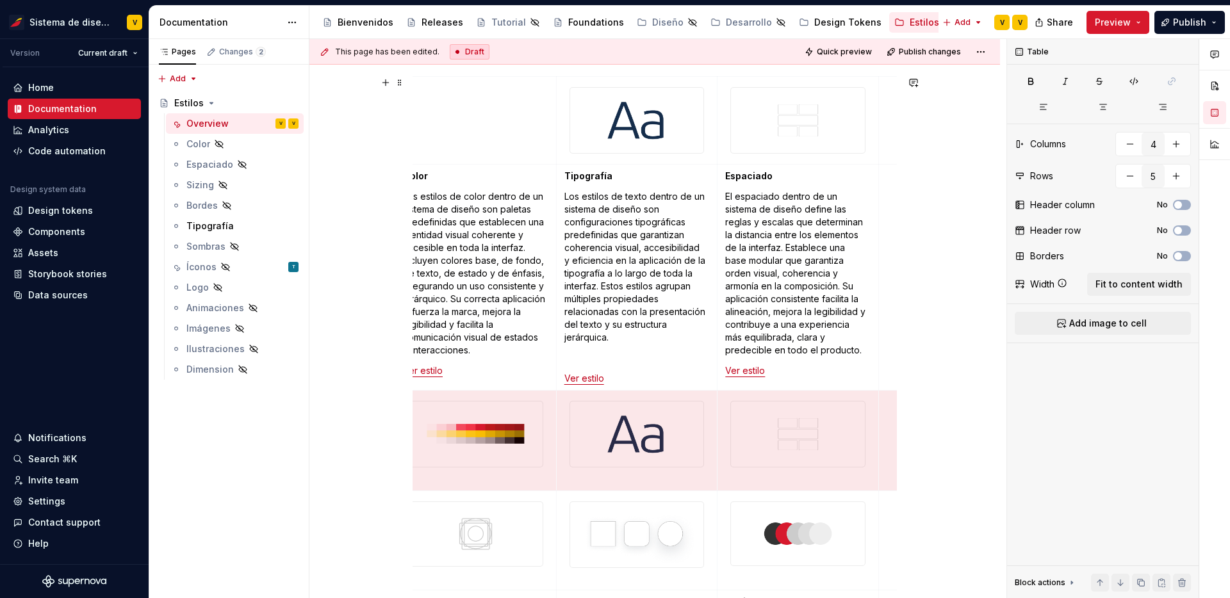
click at [386, 450] on div "Overview Color Los estilos de color dentro de un sistema de diseño son paletas …" at bounding box center [654, 530] width 690 height 1098
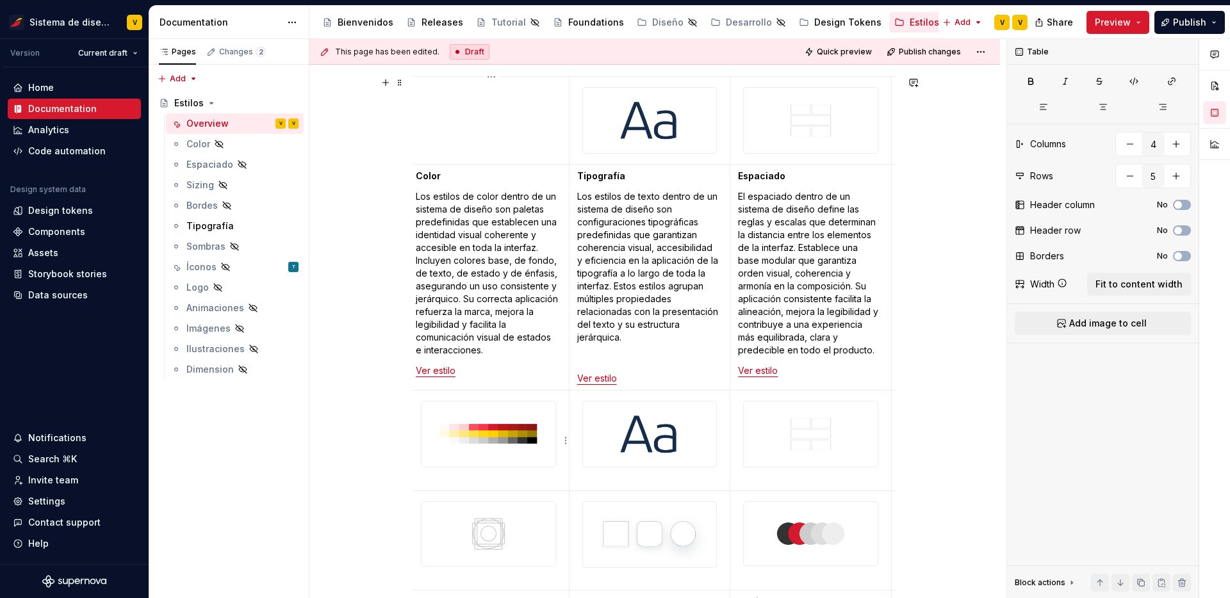
type textarea "*"
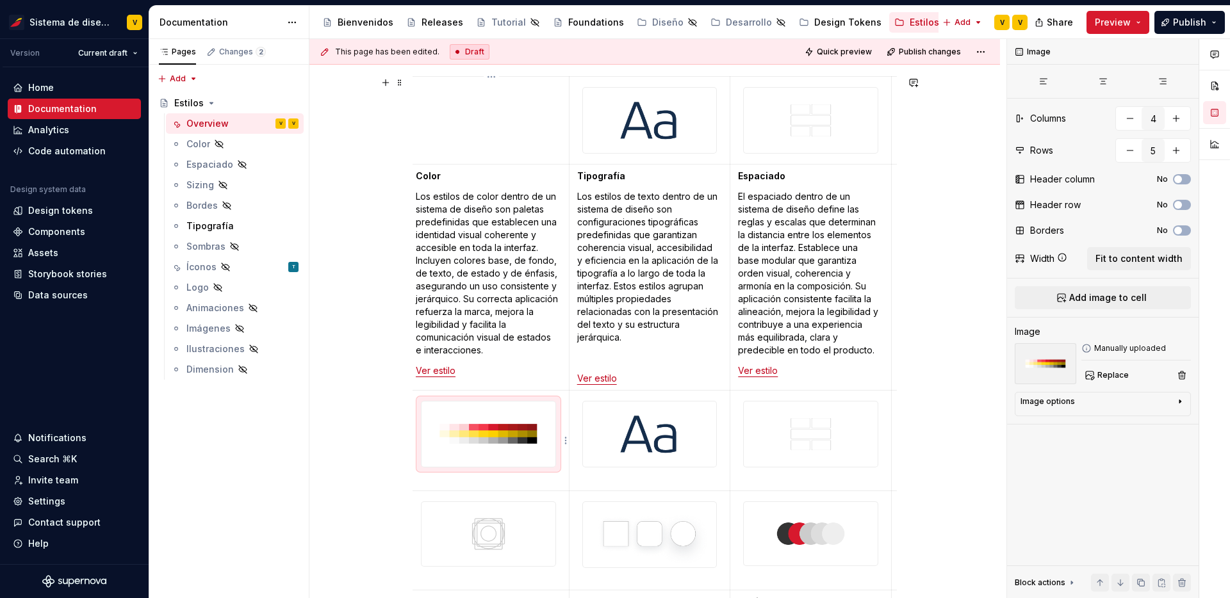
click at [428, 428] on img at bounding box center [488, 434] width 134 height 65
click at [415, 432] on td at bounding box center [488, 441] width 161 height 101
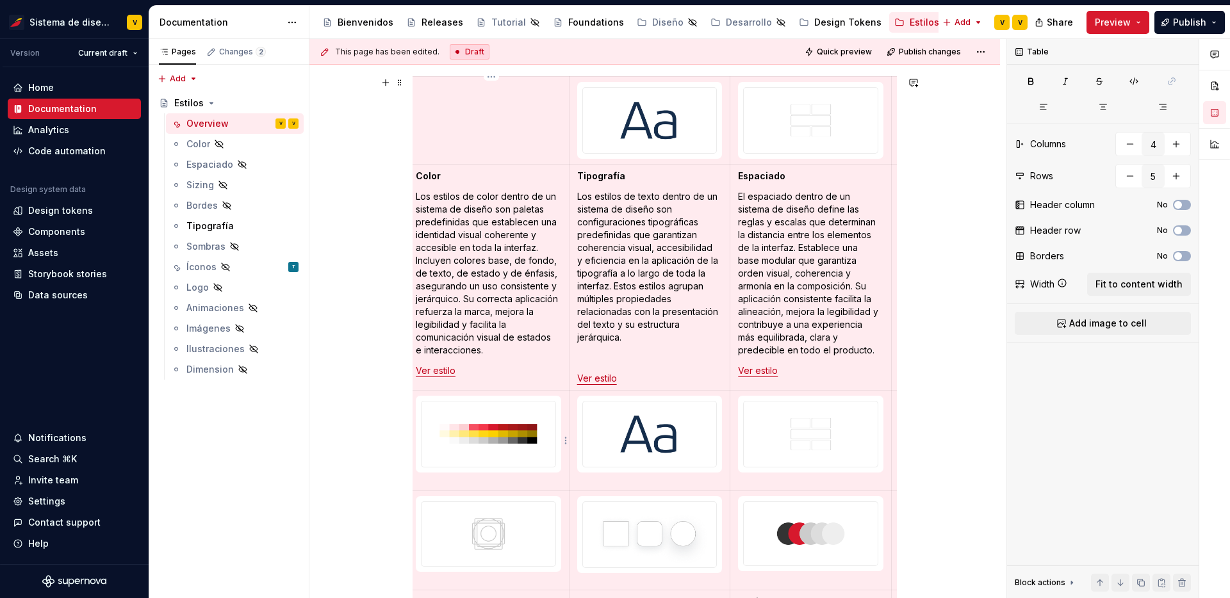
click at [458, 479] on p at bounding box center [488, 479] width 145 height 13
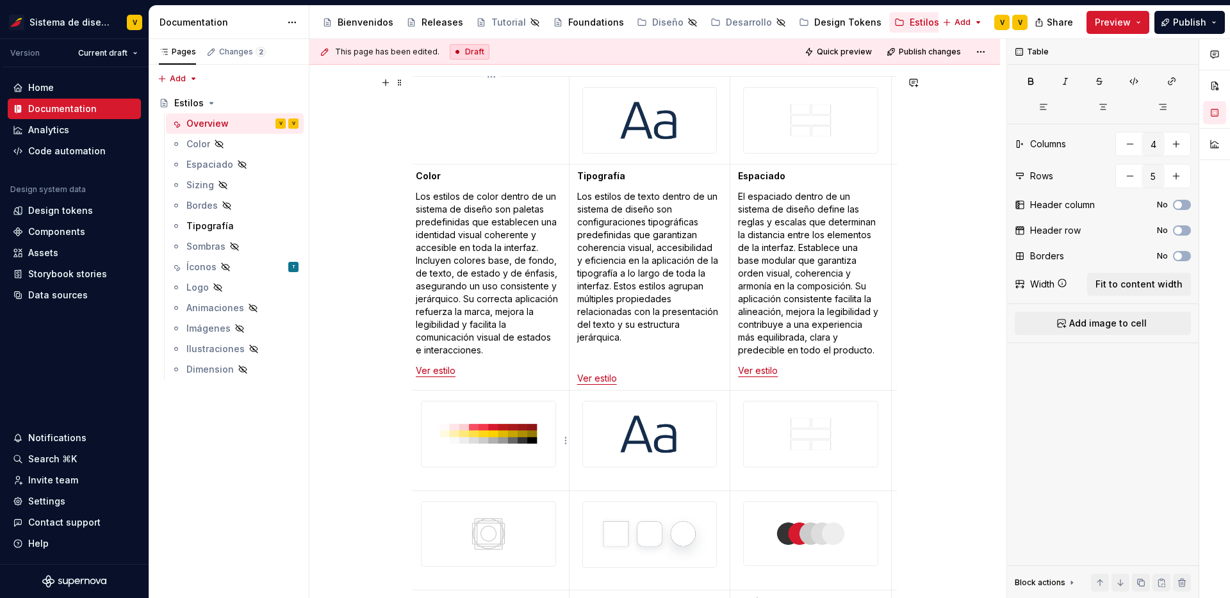
scroll to position [0, 0]
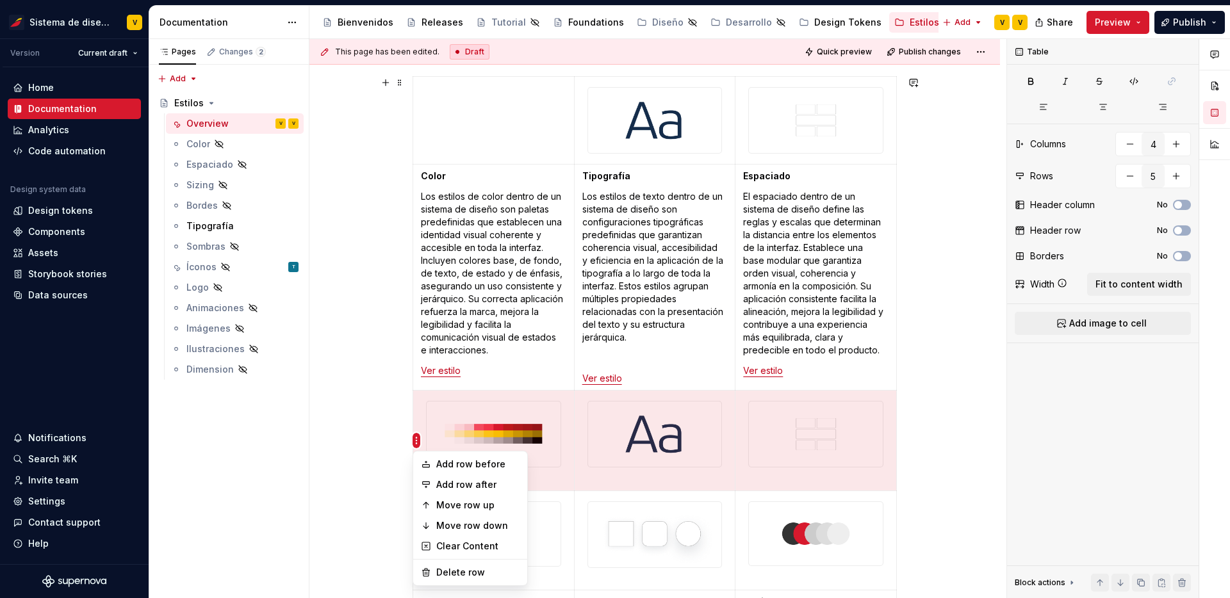
click at [417, 439] on html "Sistema de diseño Iberia V Version Current draft Home Documentation Analytics C…" at bounding box center [615, 299] width 1230 height 598
click at [466, 501] on div "Move row up" at bounding box center [477, 505] width 83 height 13
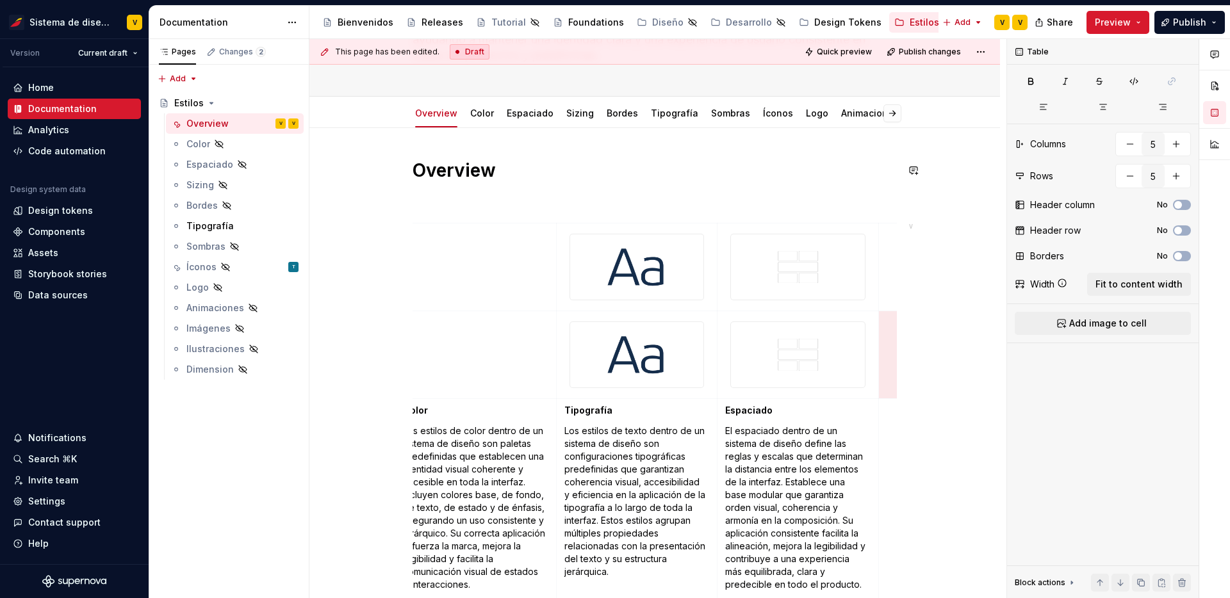
scroll to position [151, 0]
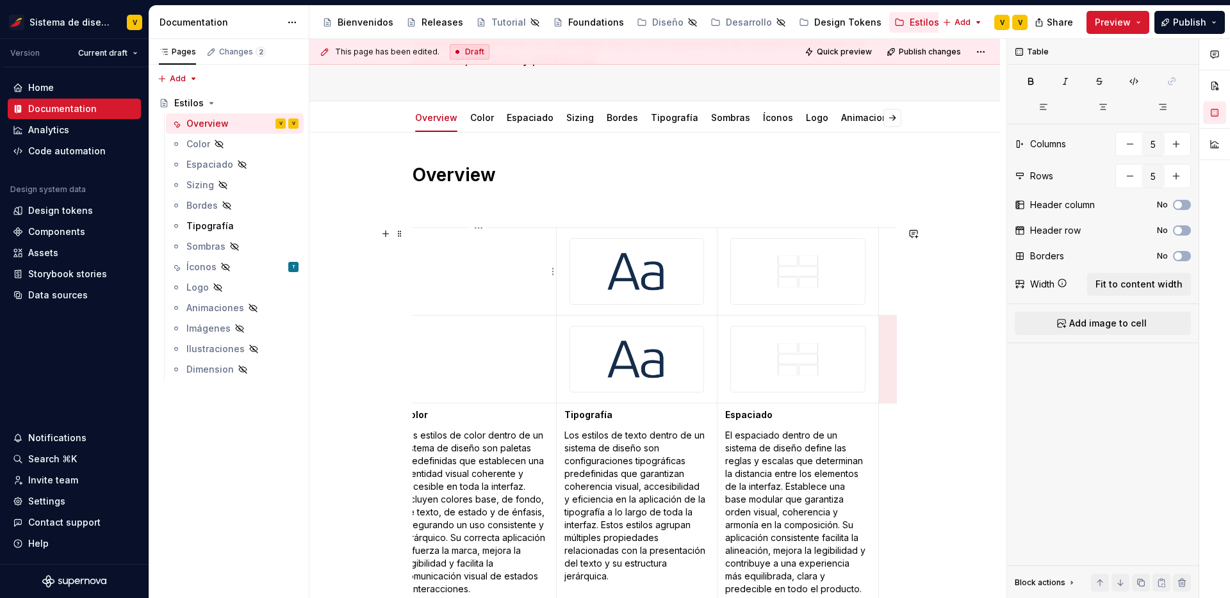
click at [516, 277] on td at bounding box center [475, 272] width 161 height 88
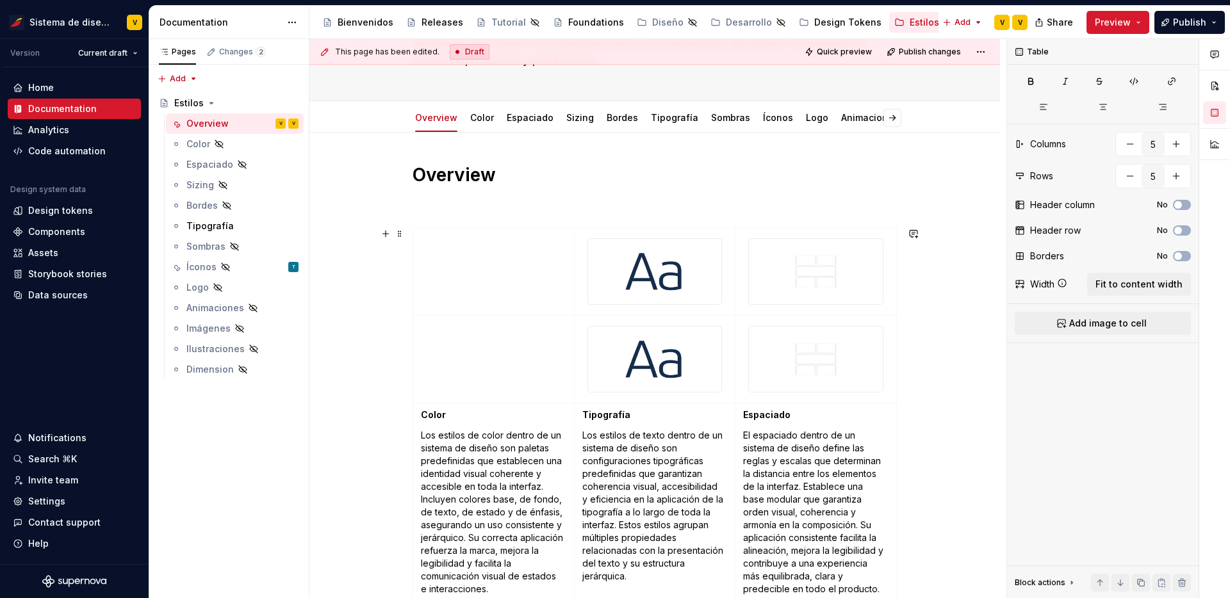
scroll to position [0, 46]
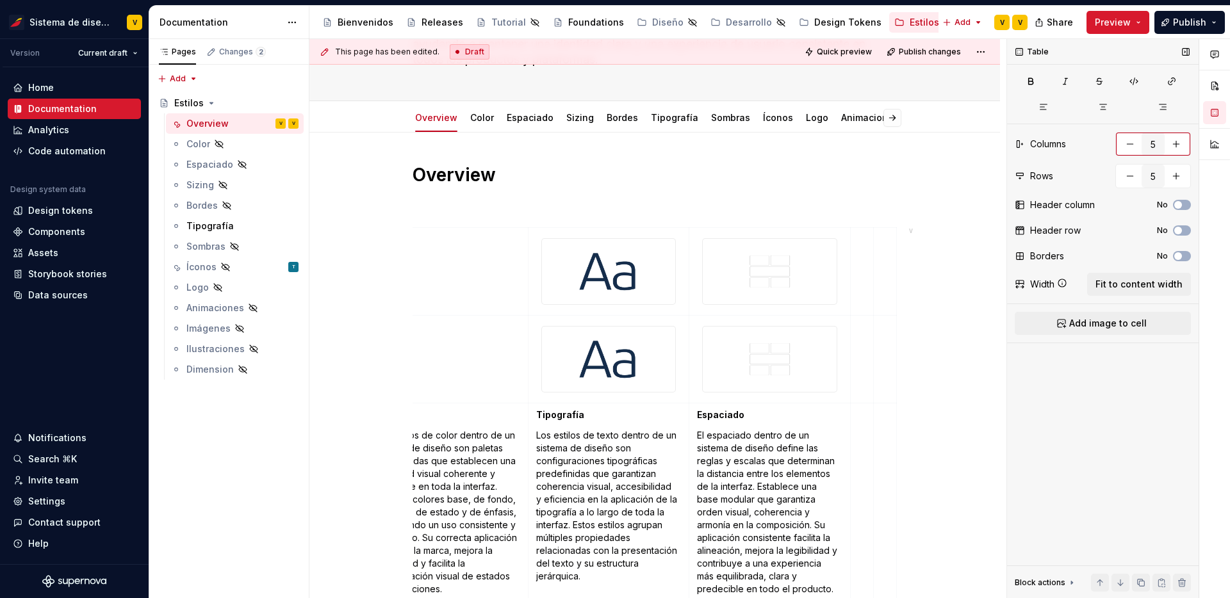
click at [1126, 136] on button "button" at bounding box center [1129, 144] width 23 height 23
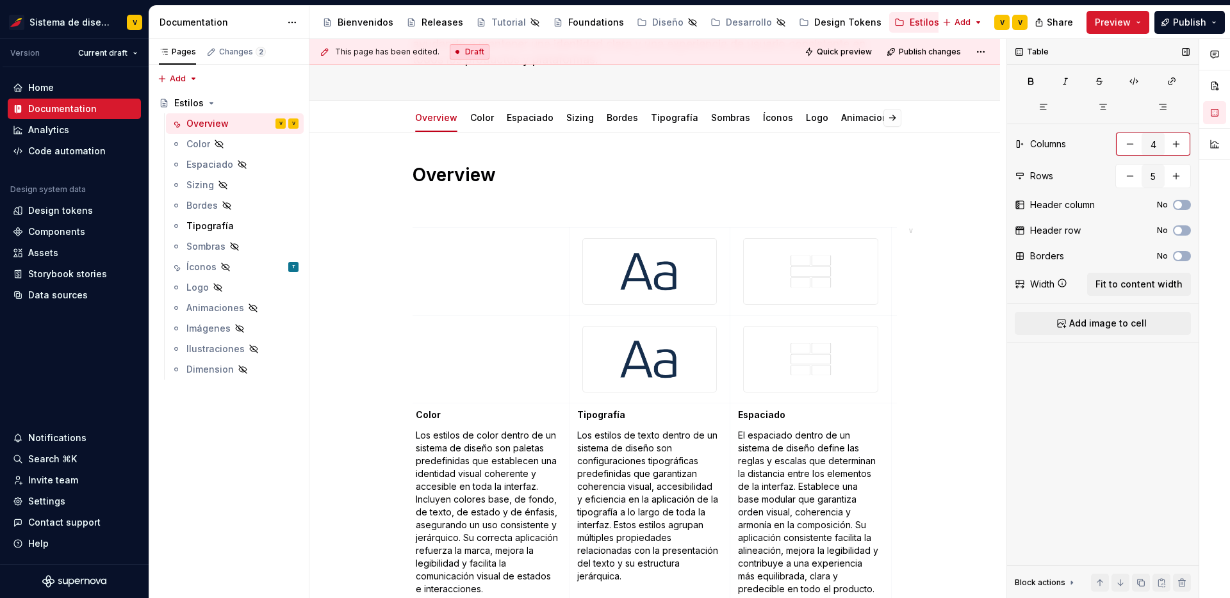
click at [1132, 142] on button "button" at bounding box center [1129, 144] width 23 height 23
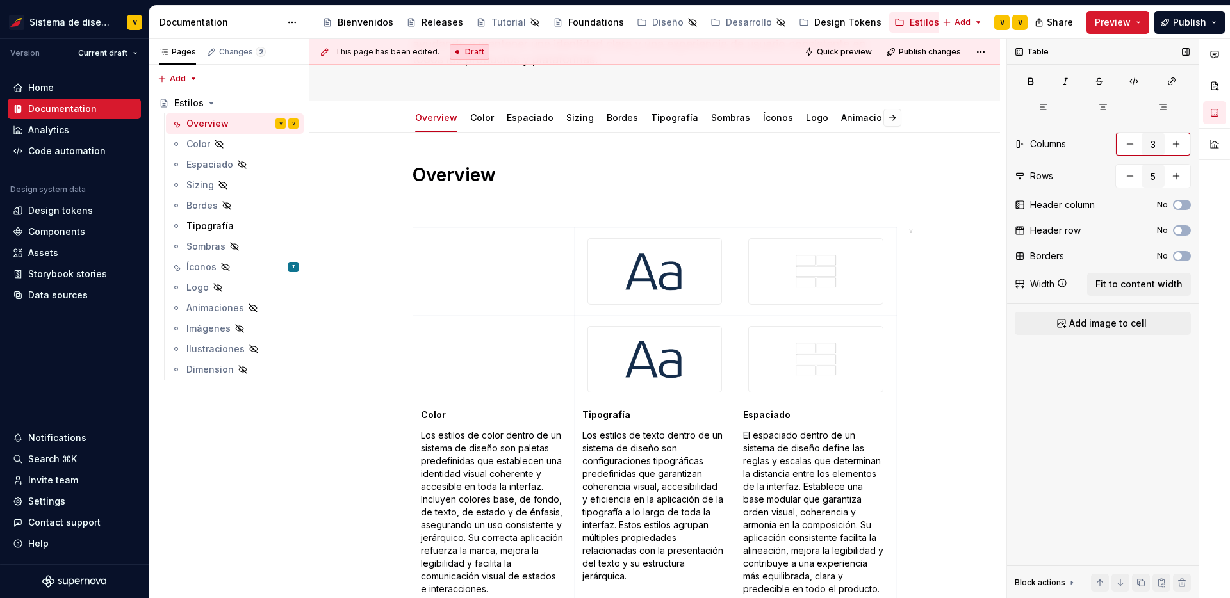
scroll to position [0, 0]
click at [517, 270] on td at bounding box center [493, 272] width 161 height 88
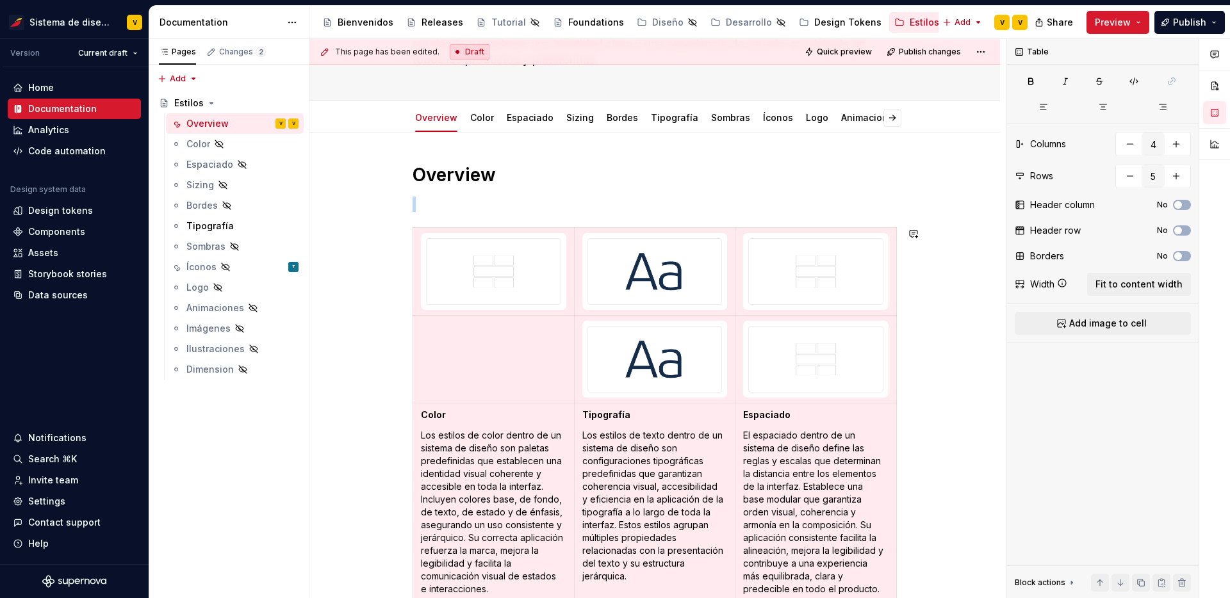
scroll to position [339, 0]
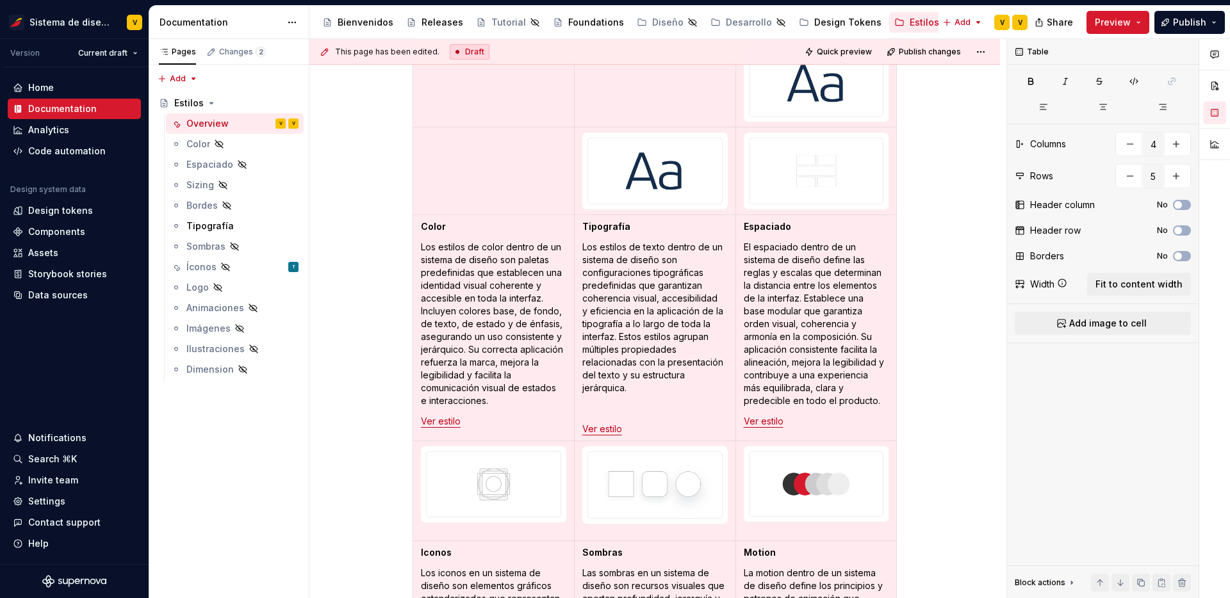
type input "3"
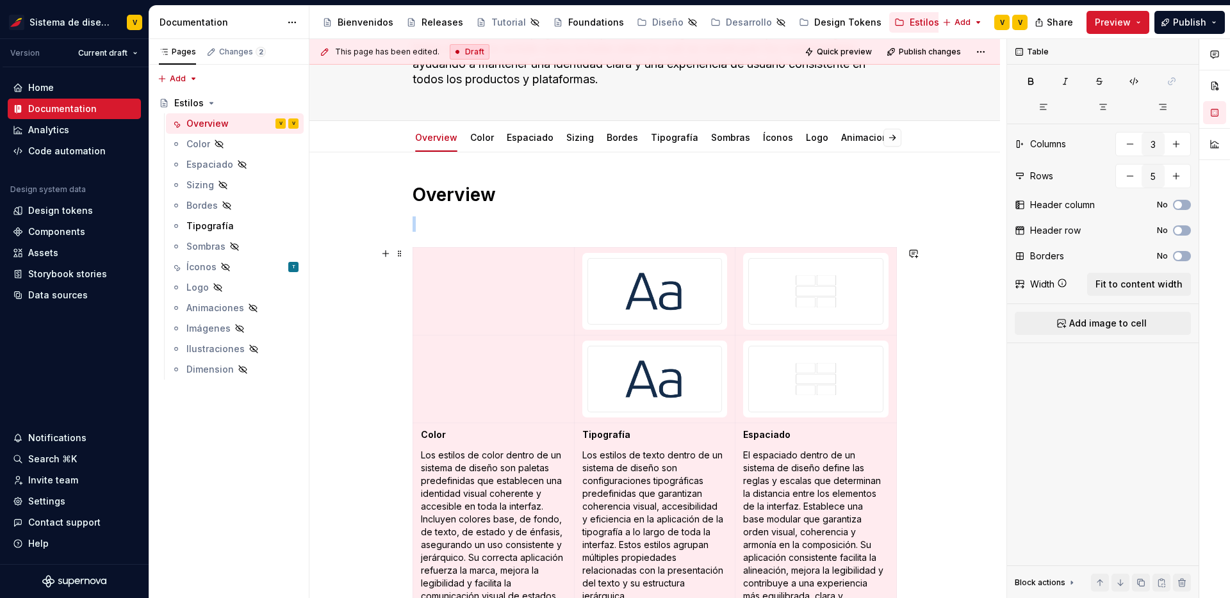
scroll to position [0, 0]
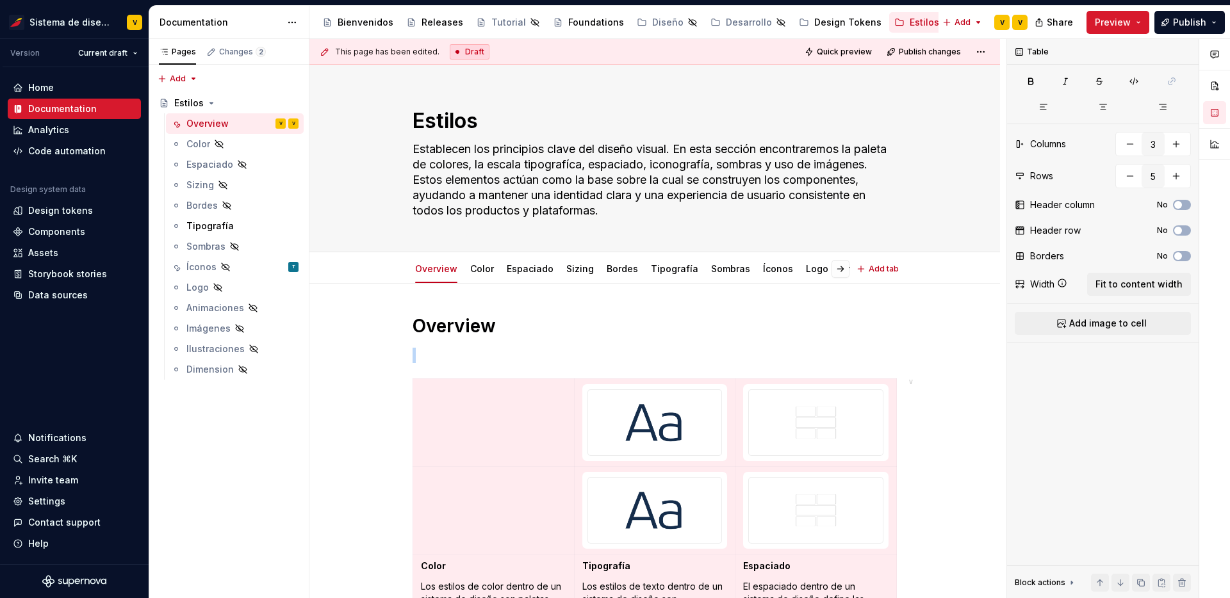
type textarea "*"
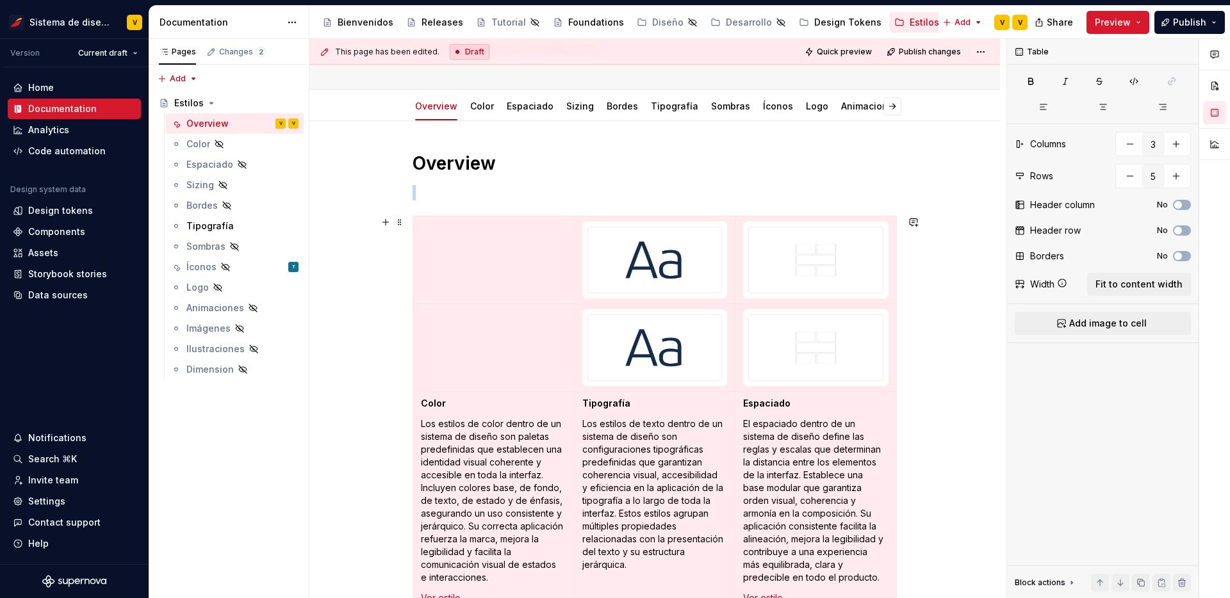
scroll to position [165, 0]
click at [417, 256] on html "Sistema de diseño Iberia V Version Current draft Home Documentation Analytics C…" at bounding box center [615, 299] width 1230 height 598
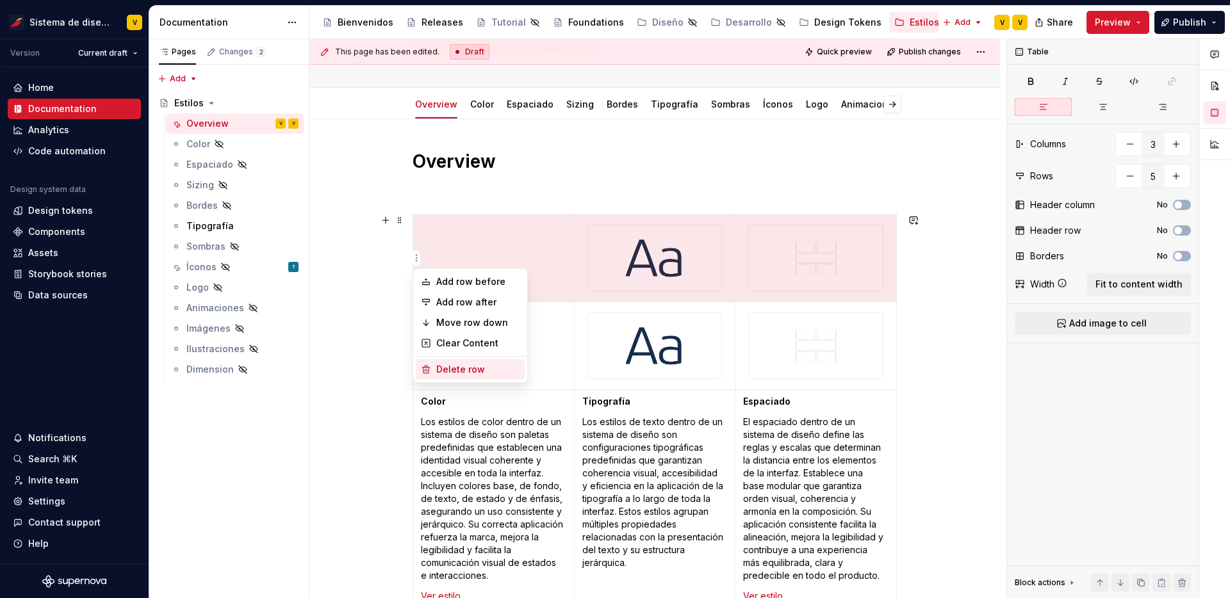
click at [471, 363] on div "Delete row" at bounding box center [477, 369] width 83 height 13
type input "4"
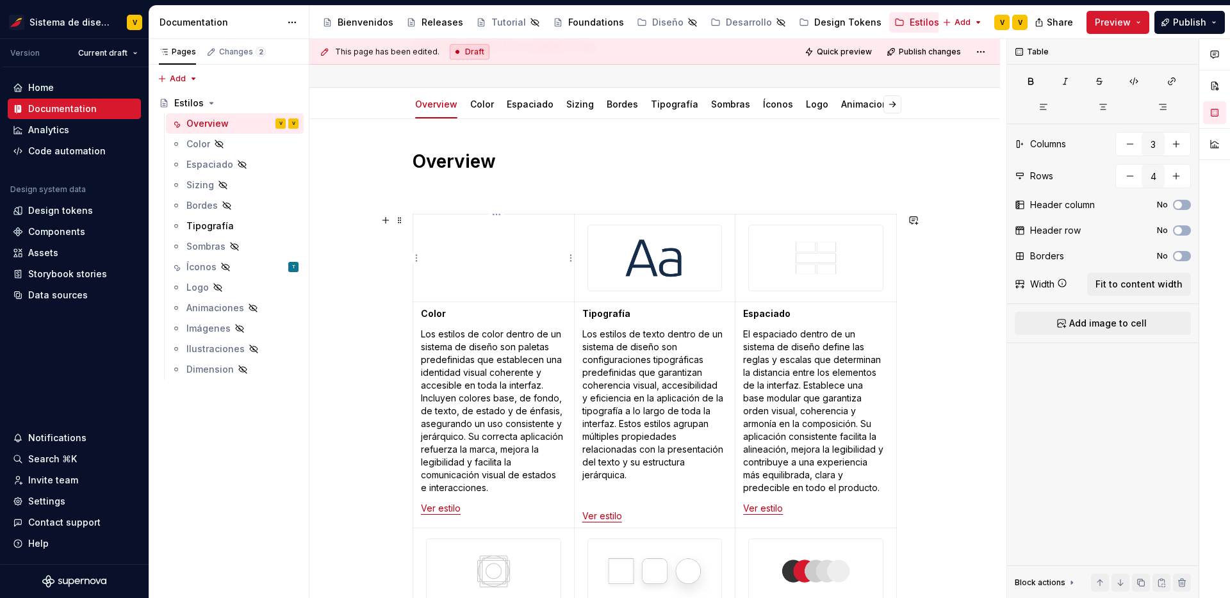
click at [526, 234] on td at bounding box center [493, 259] width 161 height 88
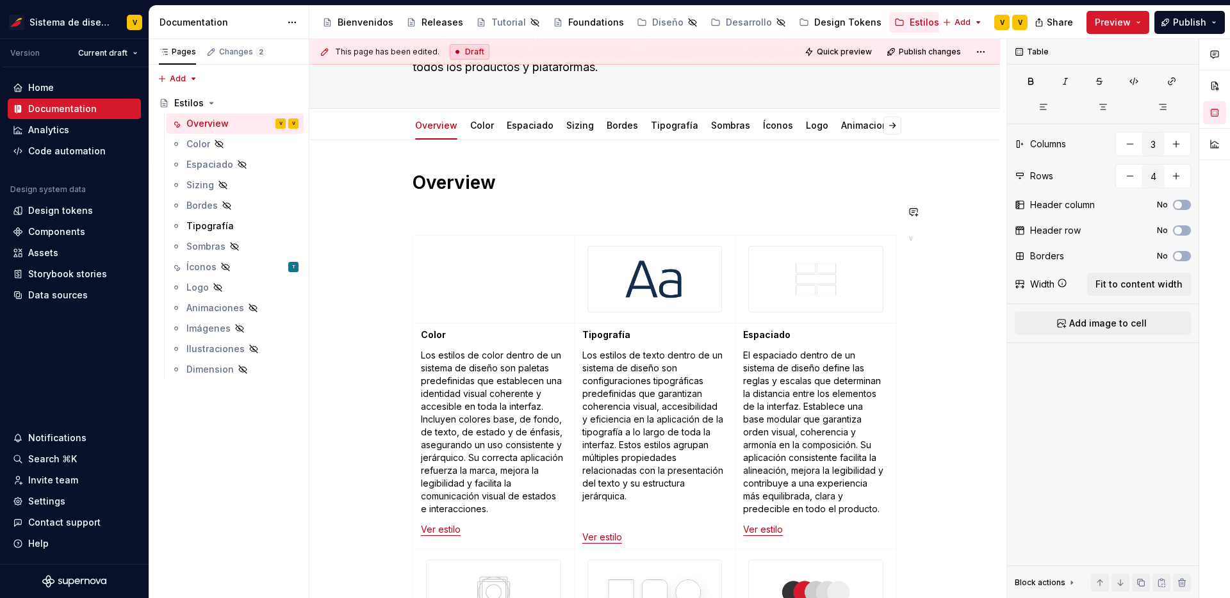
scroll to position [145, 0]
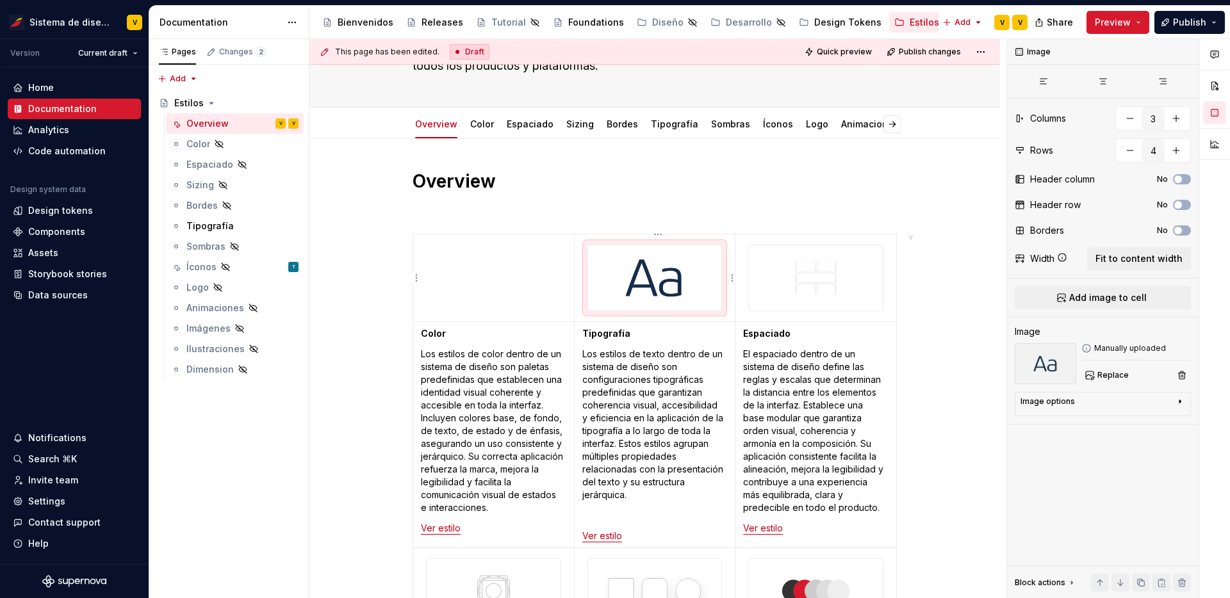
click at [483, 283] on td at bounding box center [493, 278] width 161 height 88
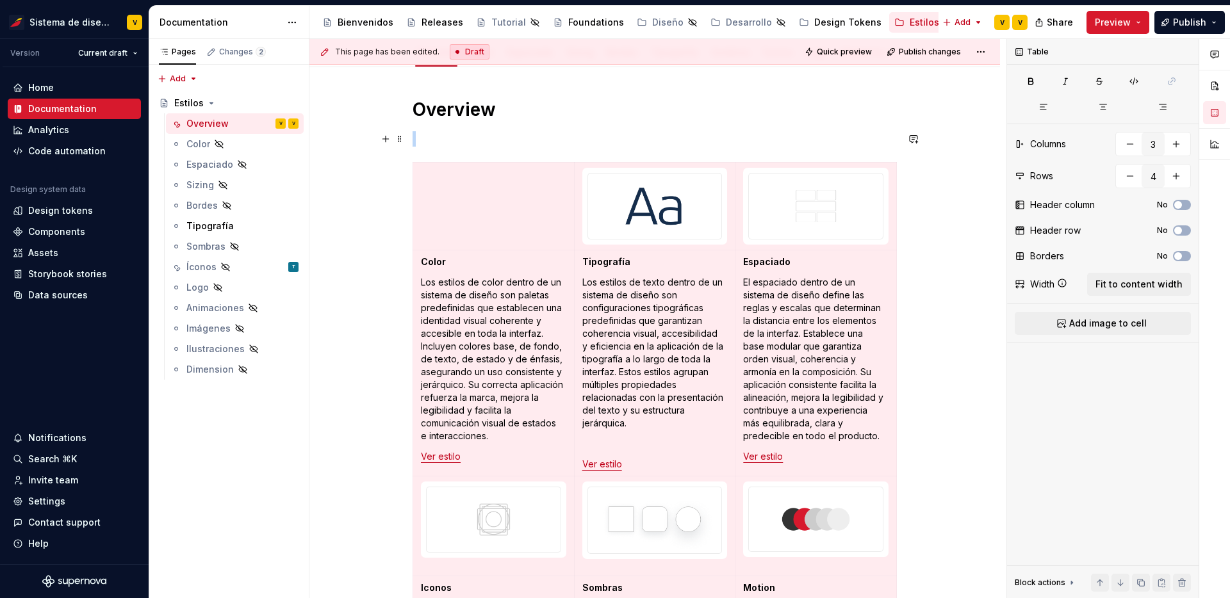
scroll to position [52, 0]
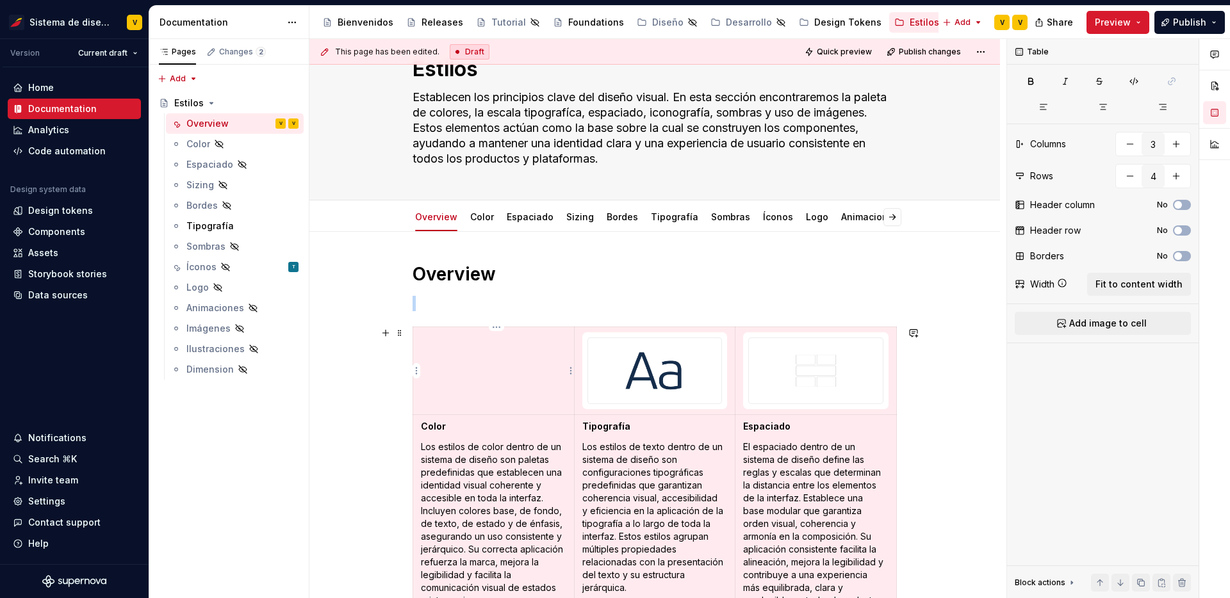
click at [518, 377] on td at bounding box center [493, 371] width 161 height 88
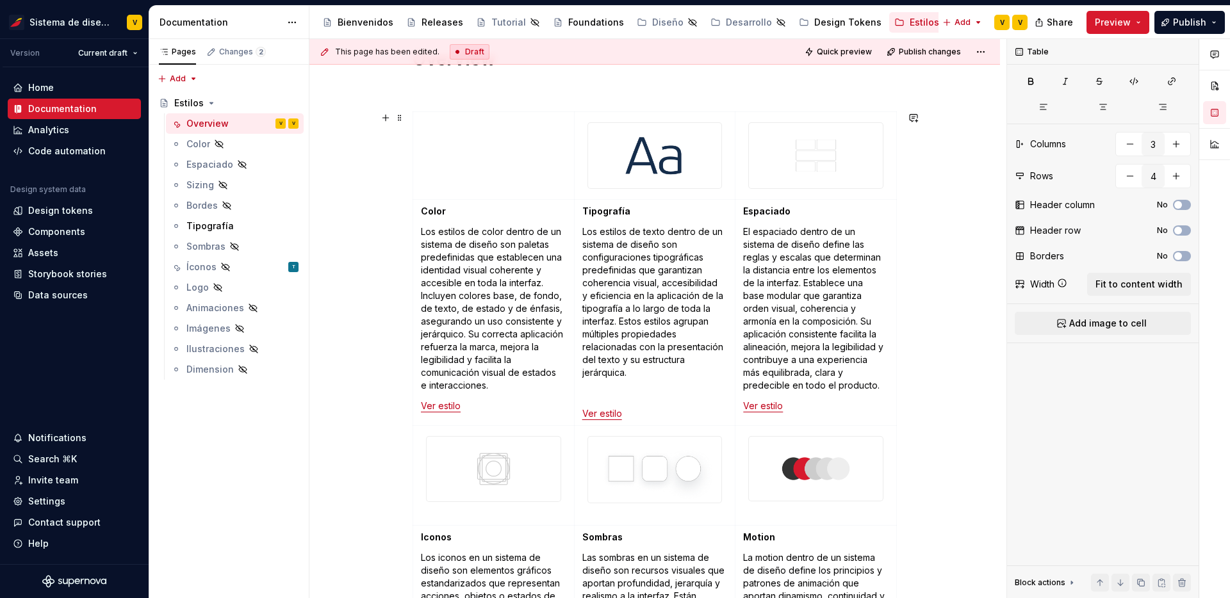
scroll to position [257, 0]
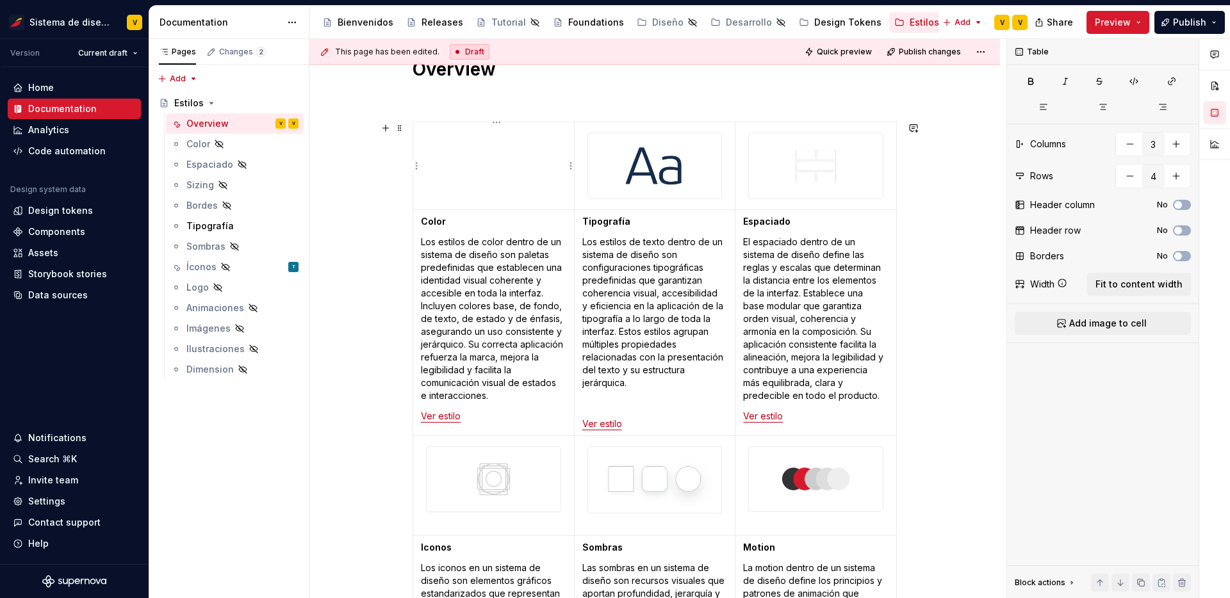
click at [467, 147] on td at bounding box center [493, 166] width 161 height 88
click at [1125, 323] on span "Add image to cell" at bounding box center [1107, 323] width 77 height 13
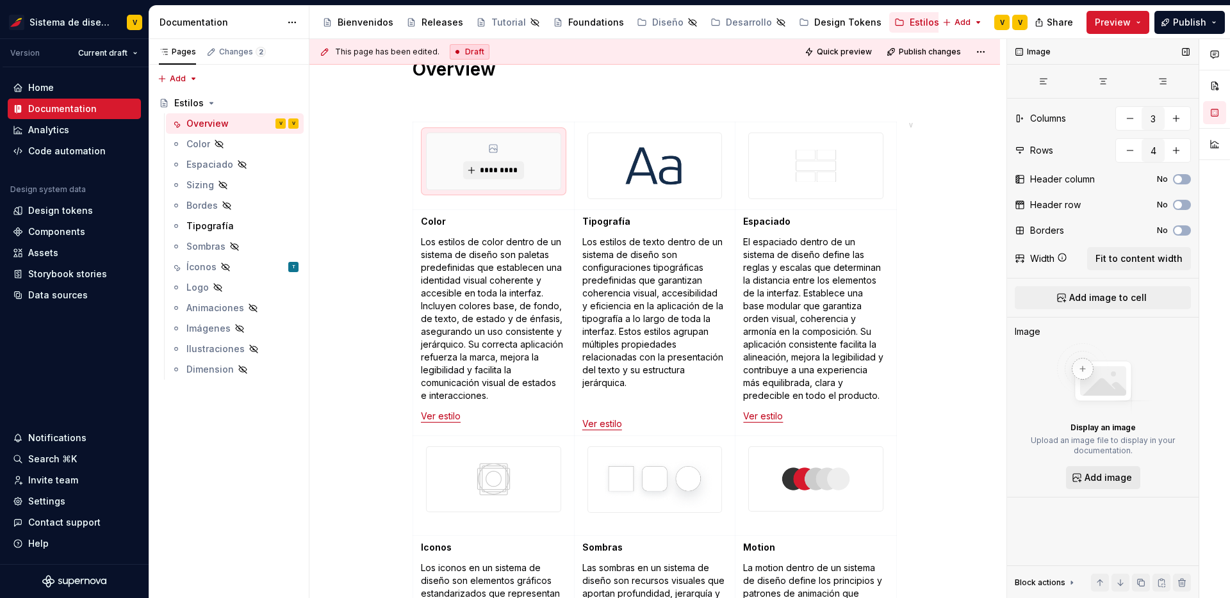
click at [1107, 482] on span "Add image" at bounding box center [1107, 477] width 47 height 13
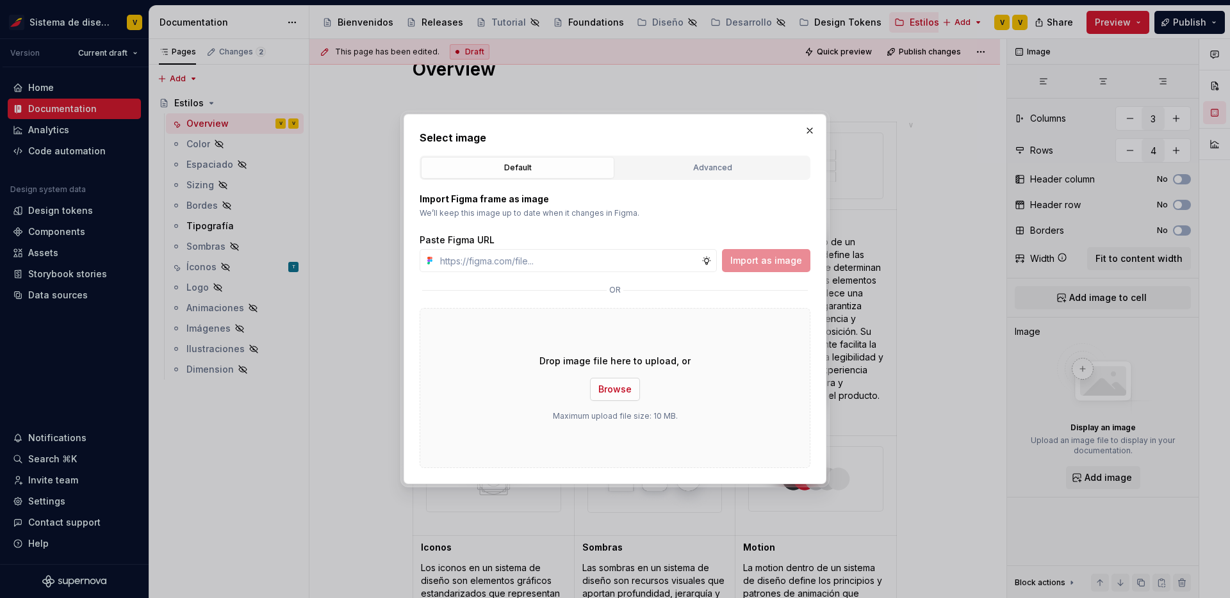
click at [606, 398] on button "Browse" at bounding box center [615, 389] width 50 height 23
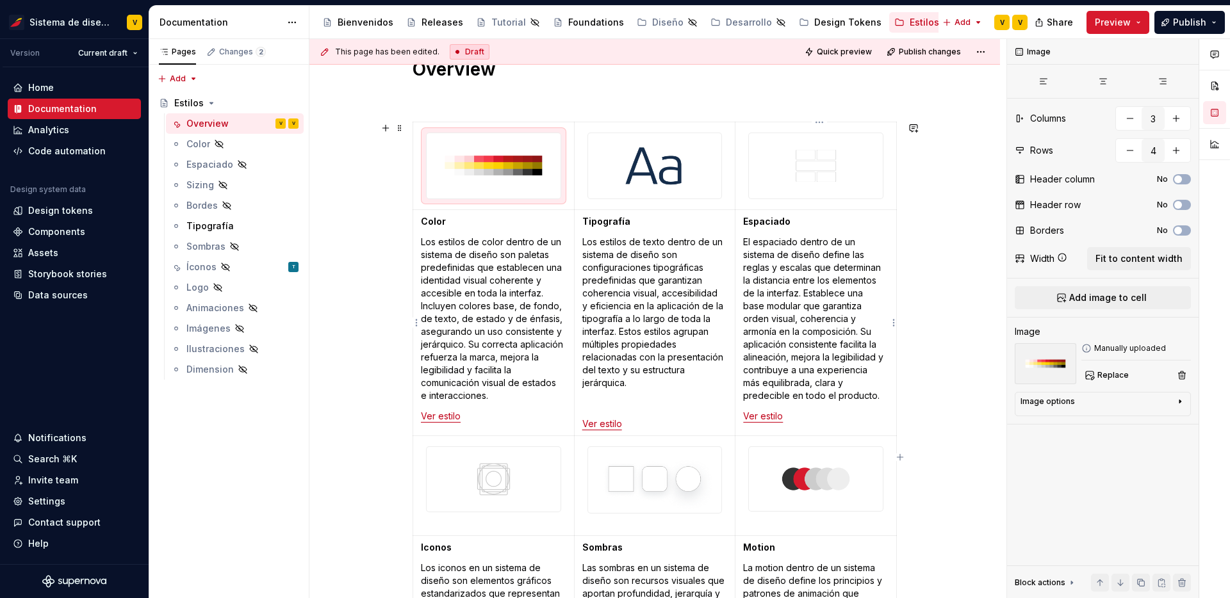
click at [871, 380] on p "El espaciado dentro de un sistema de diseño define las reglas y escalas que det…" at bounding box center [815, 319] width 145 height 167
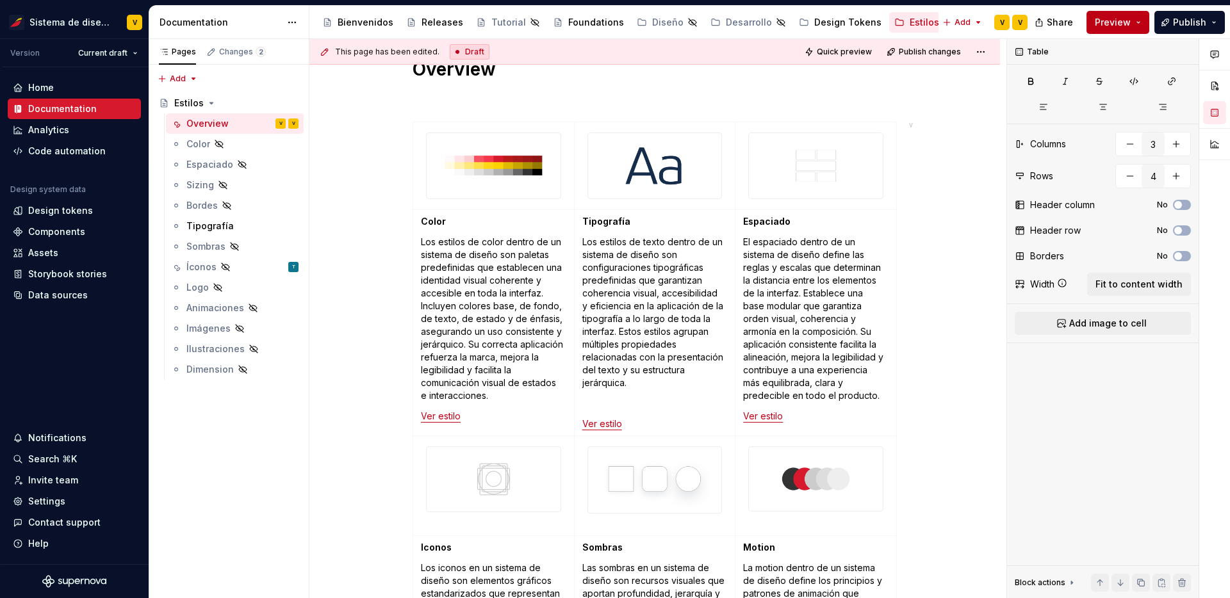
click at [1132, 21] on button "Preview" at bounding box center [1117, 22] width 63 height 23
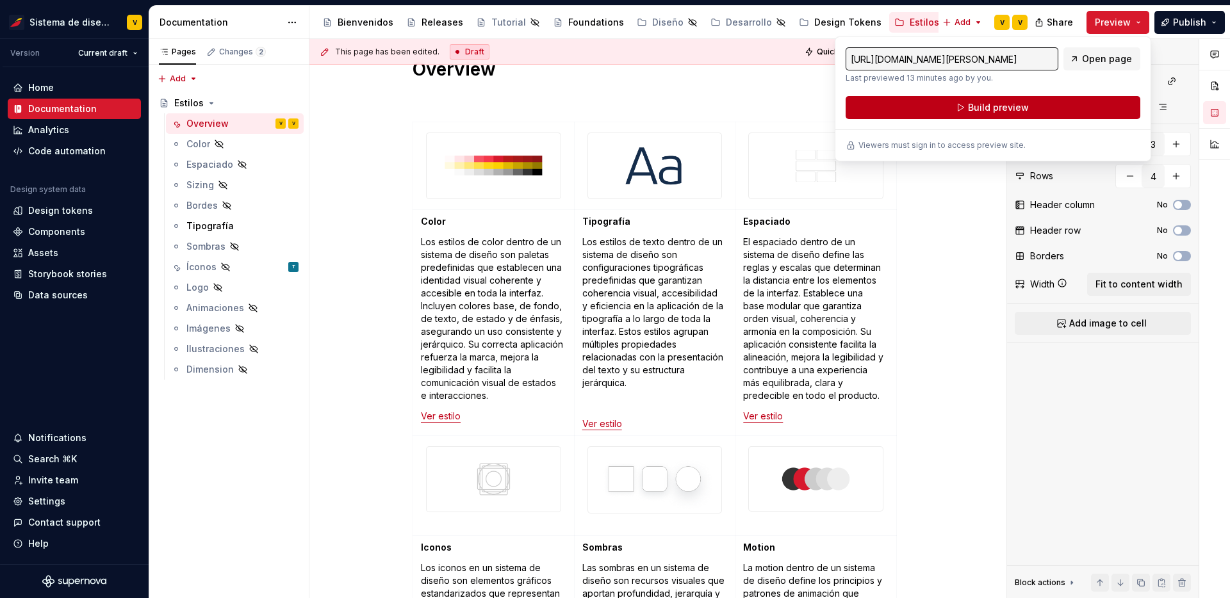
click at [1009, 109] on span "Build preview" at bounding box center [998, 107] width 61 height 13
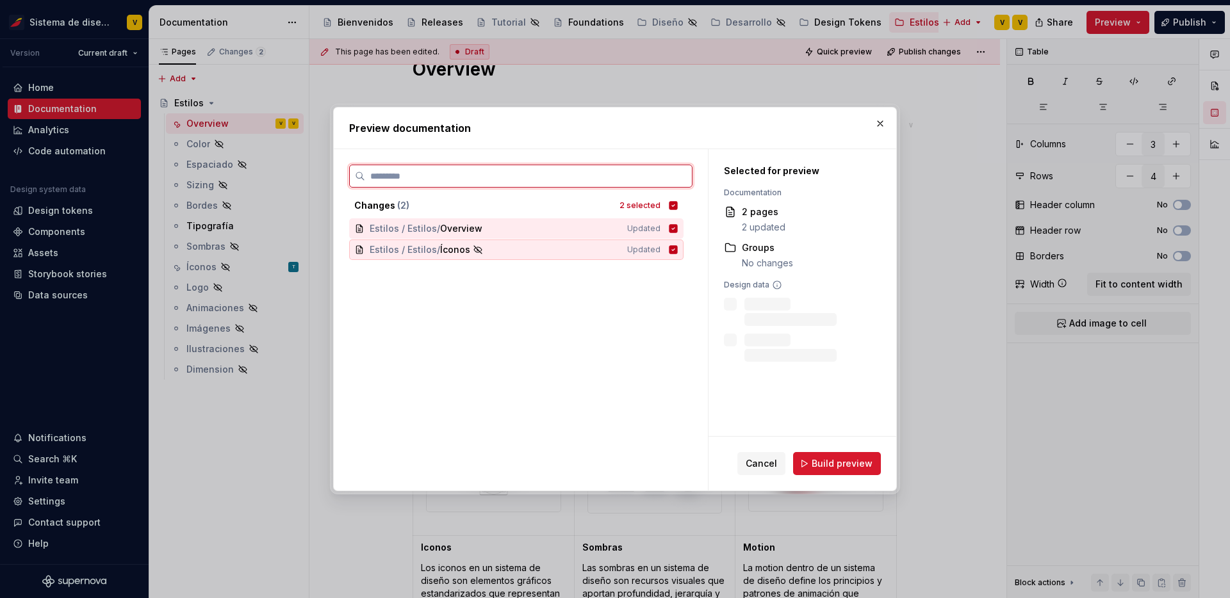
click at [678, 248] on icon at bounding box center [673, 249] width 8 height 8
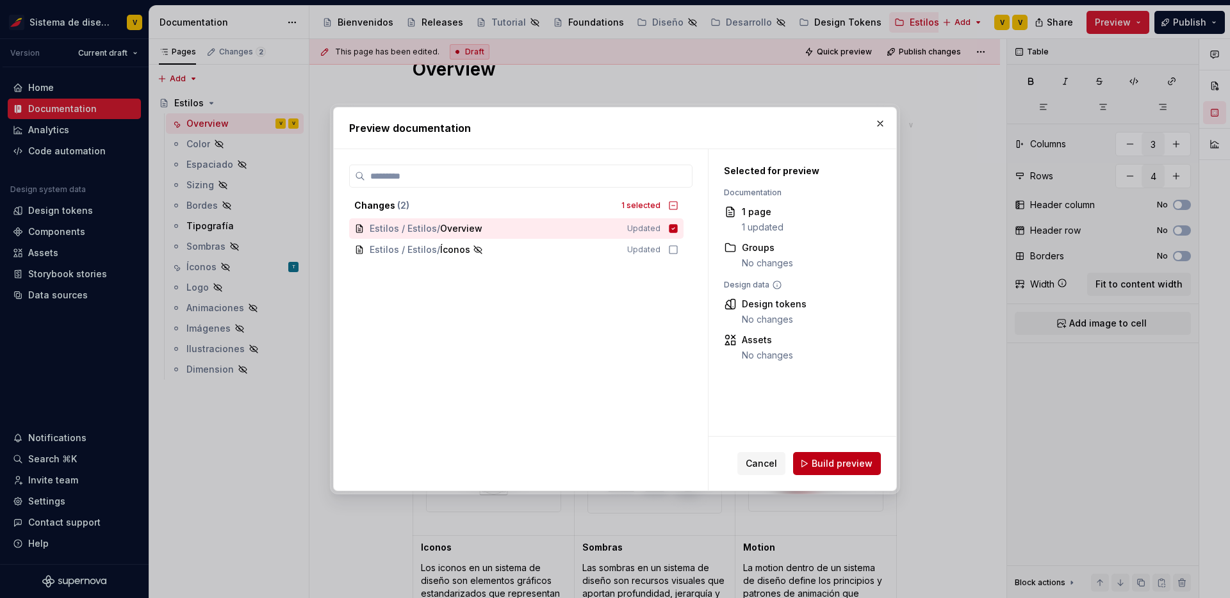
click at [834, 460] on span "Build preview" at bounding box center [841, 463] width 61 height 13
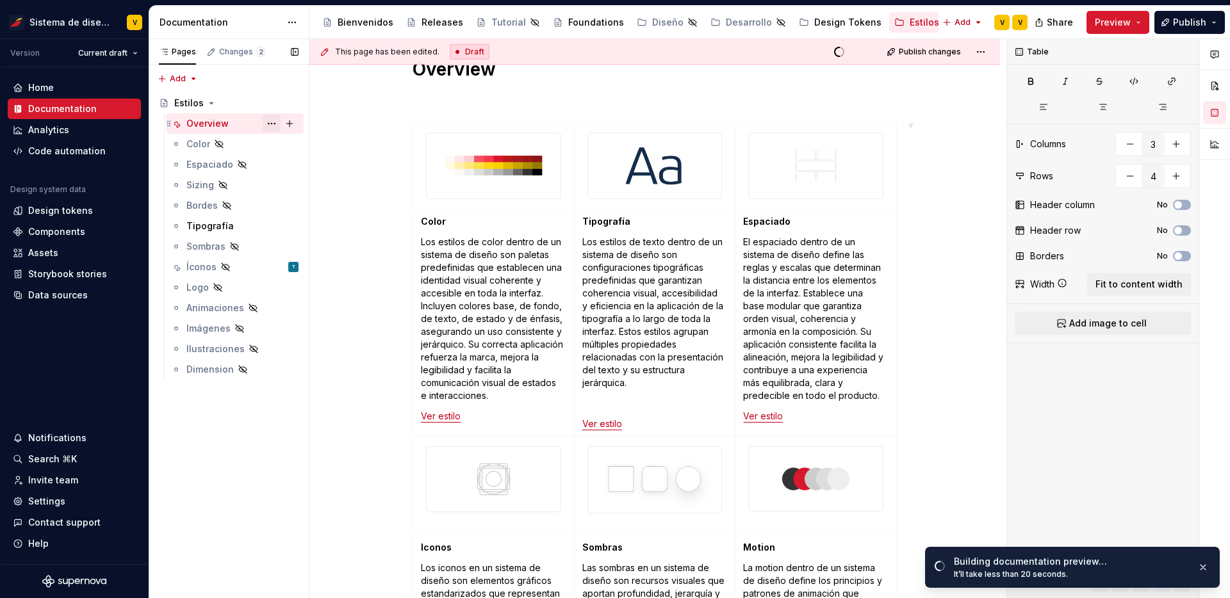
click at [274, 122] on button "Page tree" at bounding box center [272, 124] width 18 height 18
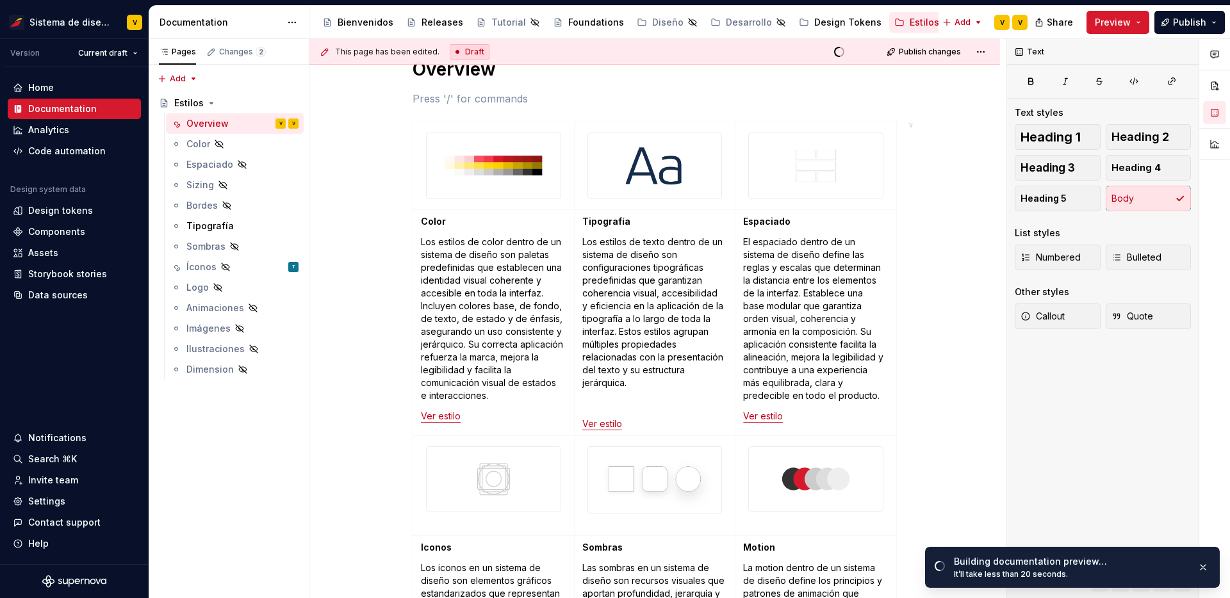
click at [326, 113] on html "Sistema de diseño Iberia V Version Current draft Home Documentation Analytics C…" at bounding box center [615, 299] width 1230 height 598
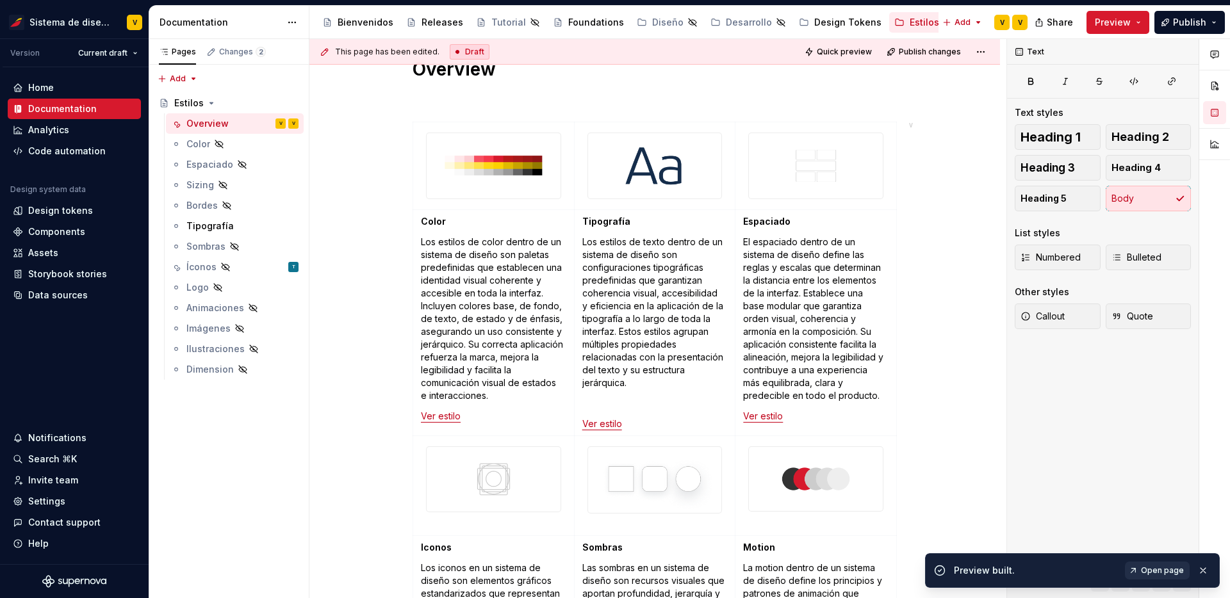
click at [1150, 571] on span "Open page" at bounding box center [1162, 570] width 43 height 10
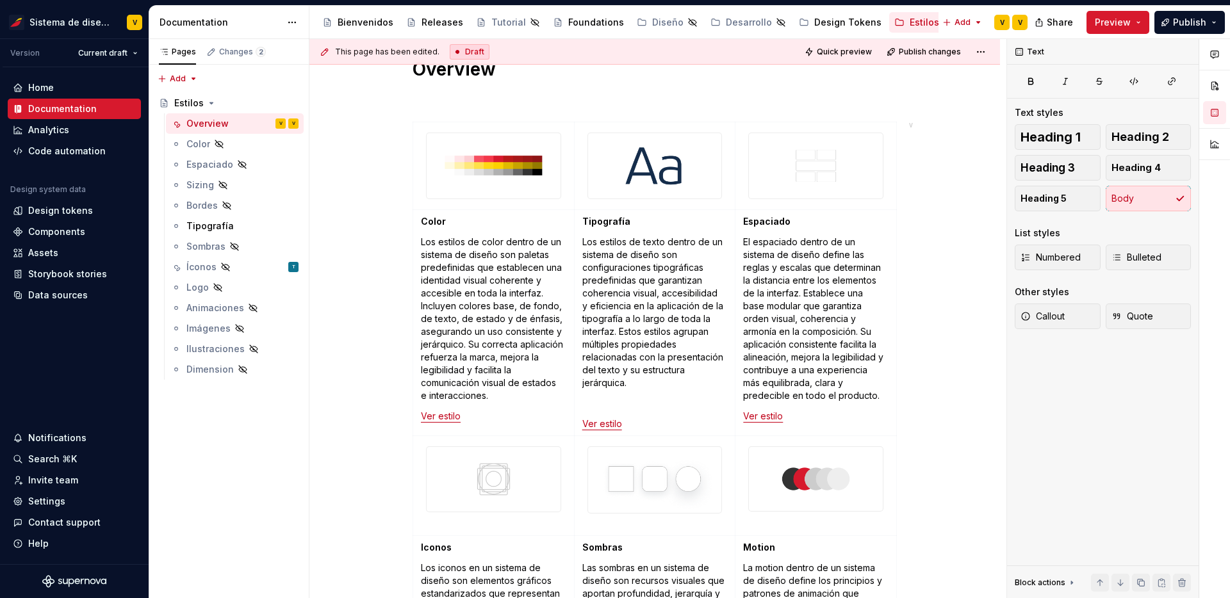
type textarea "*"
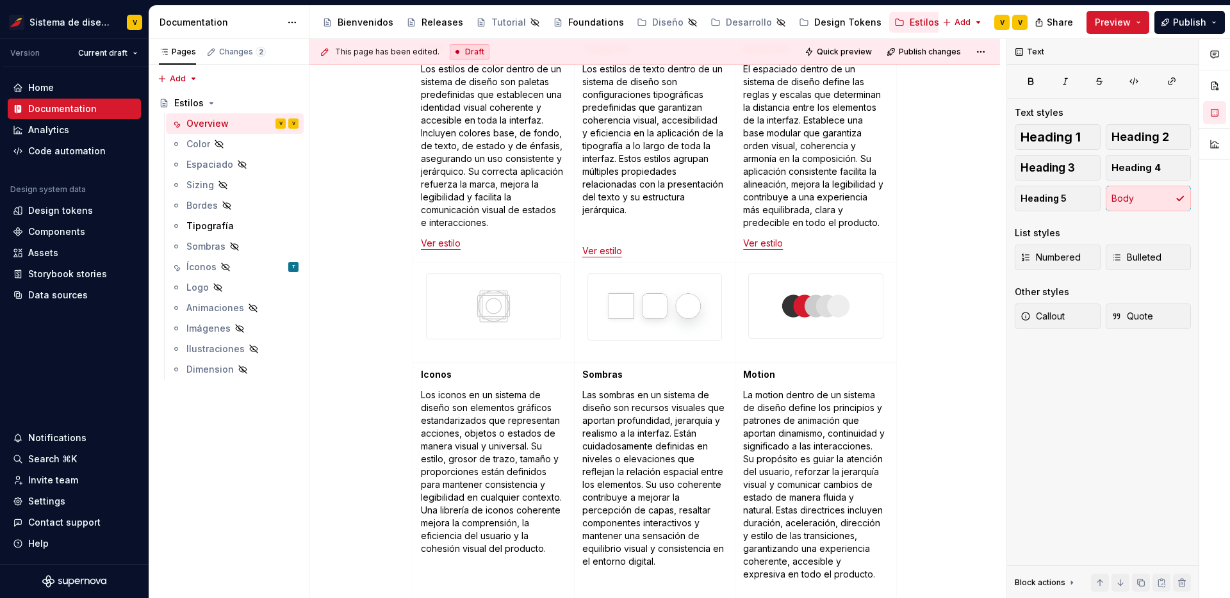
scroll to position [636, 0]
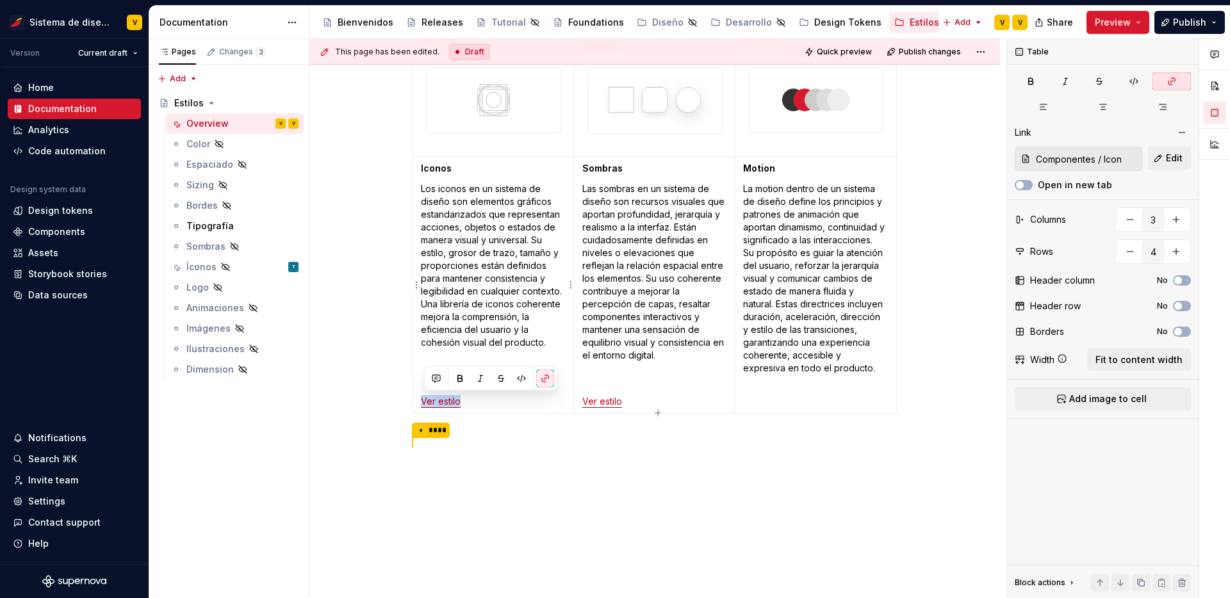
drag, startPoint x: 476, startPoint y: 405, endPoint x: 425, endPoint y: 402, distance: 52.0
click at [425, 402] on p "Ver estilo" at bounding box center [493, 401] width 145 height 13
click at [546, 377] on button "button" at bounding box center [545, 379] width 18 height 18
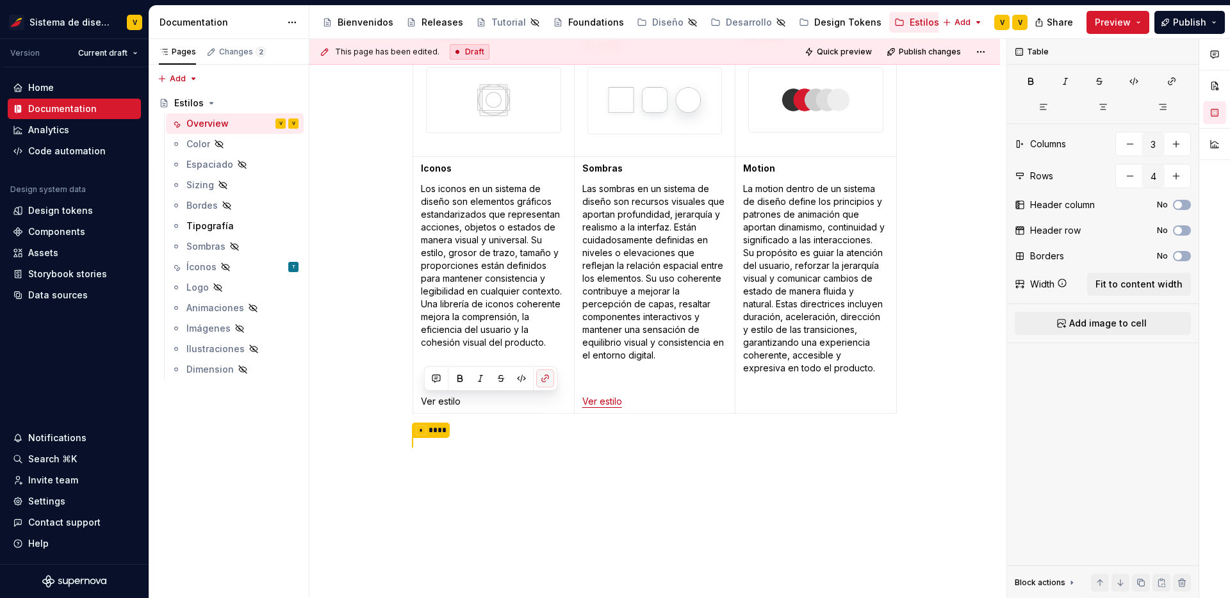
click at [546, 377] on button "button" at bounding box center [545, 379] width 18 height 18
click at [545, 398] on p "Ver estilo" at bounding box center [493, 401] width 145 height 13
drag, startPoint x: 471, startPoint y: 401, endPoint x: 422, endPoint y: 400, distance: 48.7
click at [422, 400] on td "Iconos Los iconos en un sistema de diseño son elementos gráficos estandarizados…" at bounding box center [493, 284] width 161 height 257
click at [549, 377] on button "button" at bounding box center [545, 379] width 18 height 18
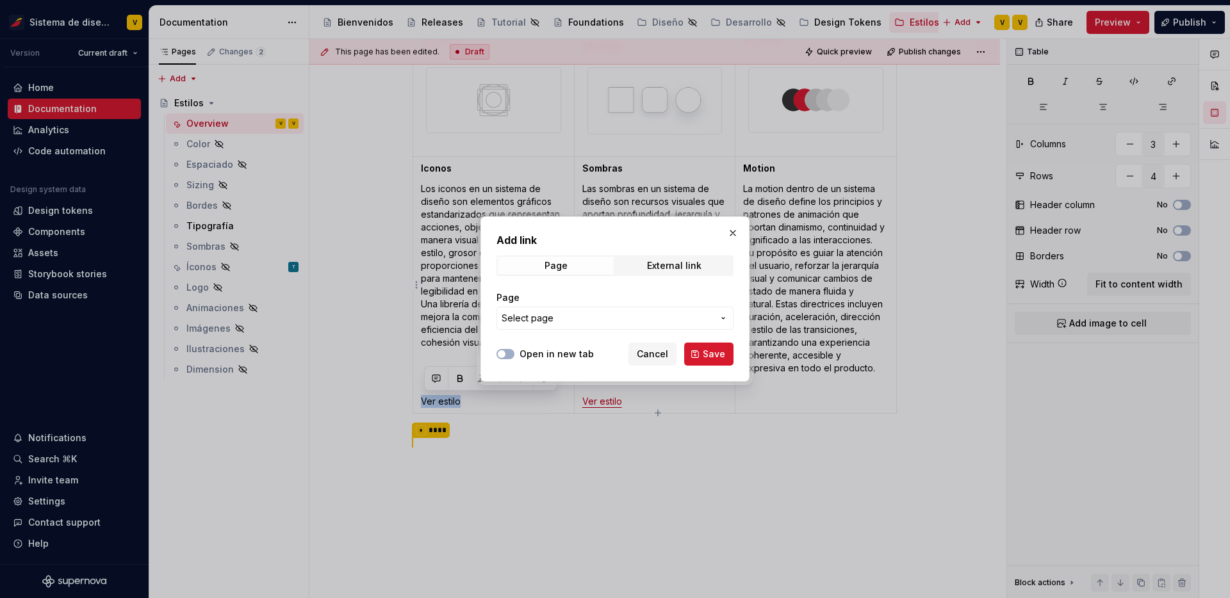
click at [628, 318] on span "Select page" at bounding box center [606, 318] width 211 height 13
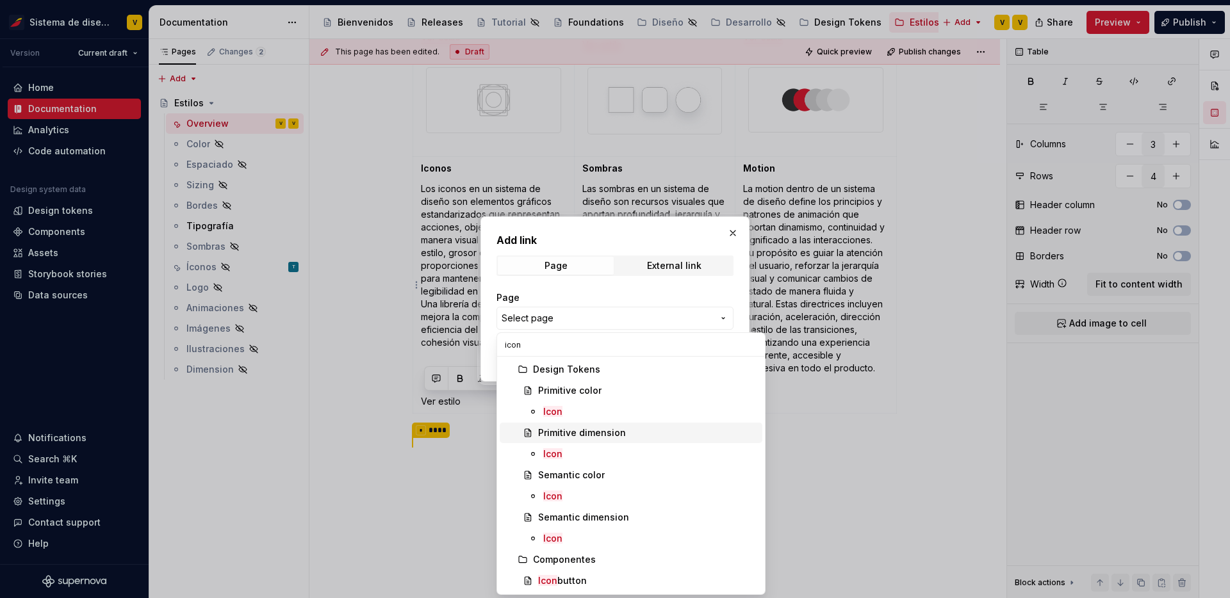
scroll to position [20, 0]
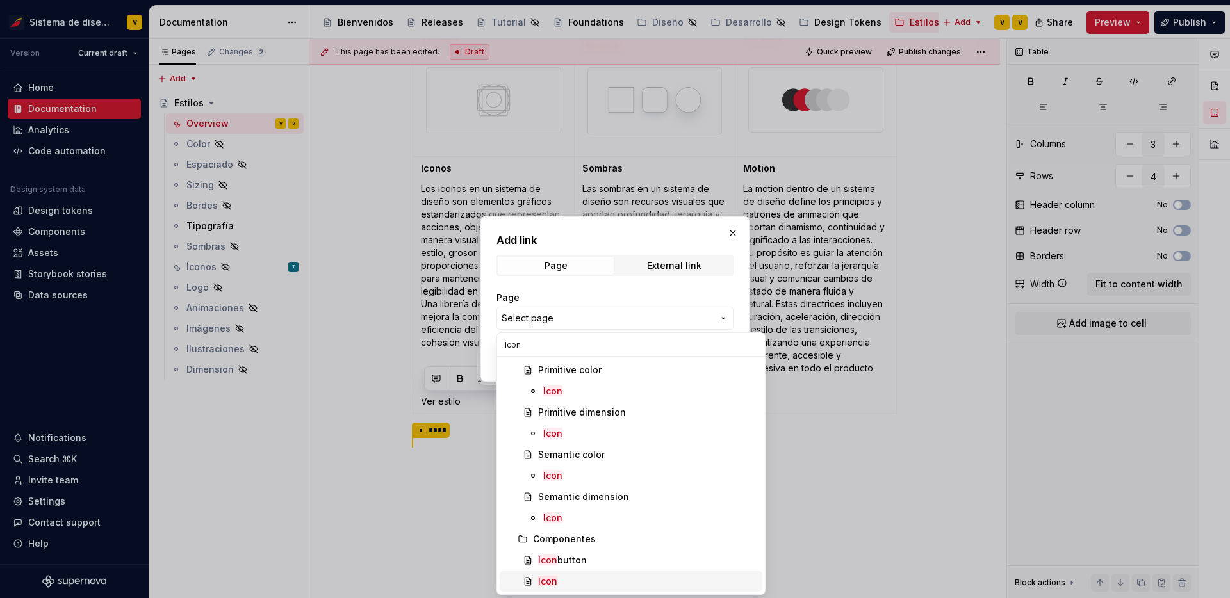
type input "icon"
click at [553, 579] on mark "Icon" at bounding box center [547, 581] width 19 height 11
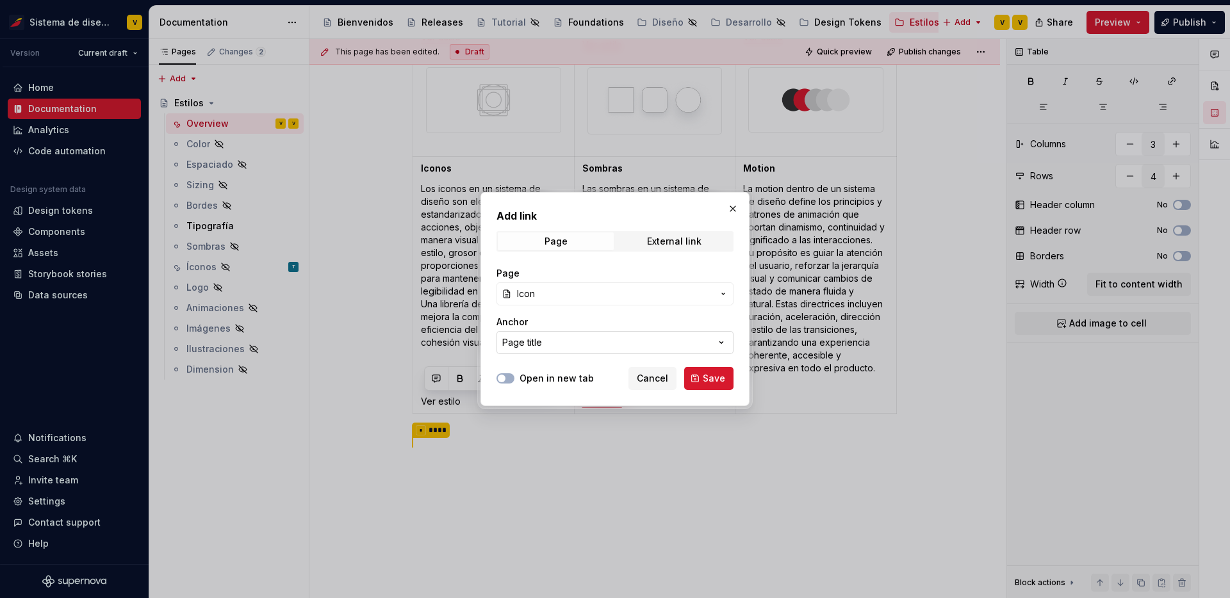
click at [720, 334] on button "Page title" at bounding box center [614, 342] width 237 height 23
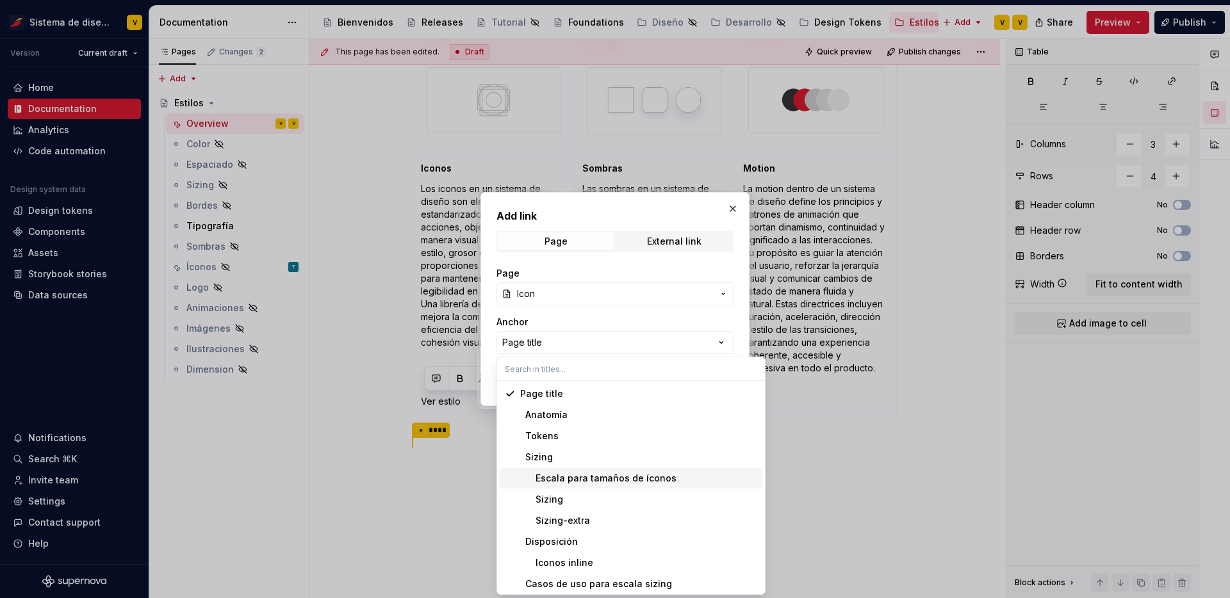
scroll to position [3, 0]
click at [721, 341] on div "Add link Page External link Page Icon Anchor Page title Open in new tab Cancel …" at bounding box center [615, 299] width 1230 height 598
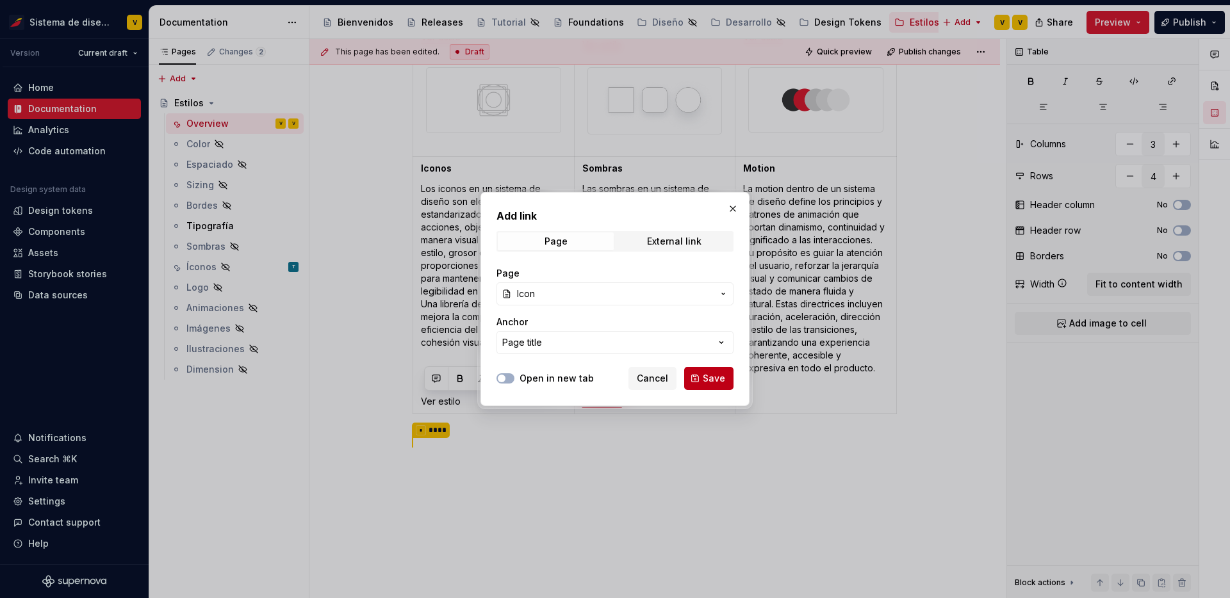
click at [727, 375] on button "Save" at bounding box center [708, 378] width 49 height 23
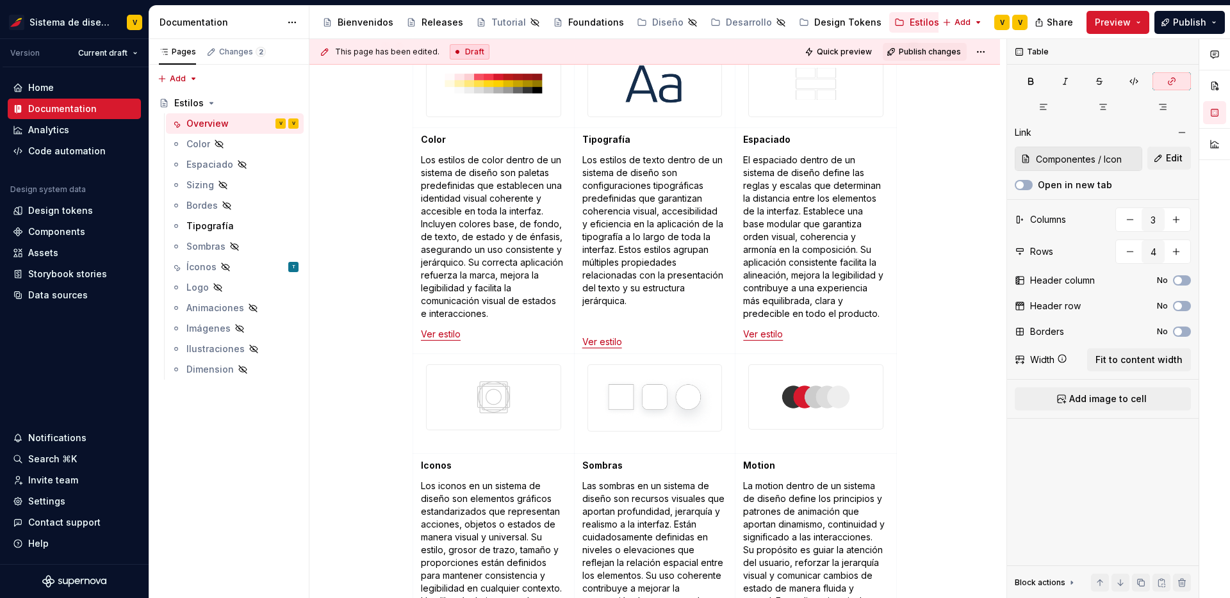
scroll to position [334, 0]
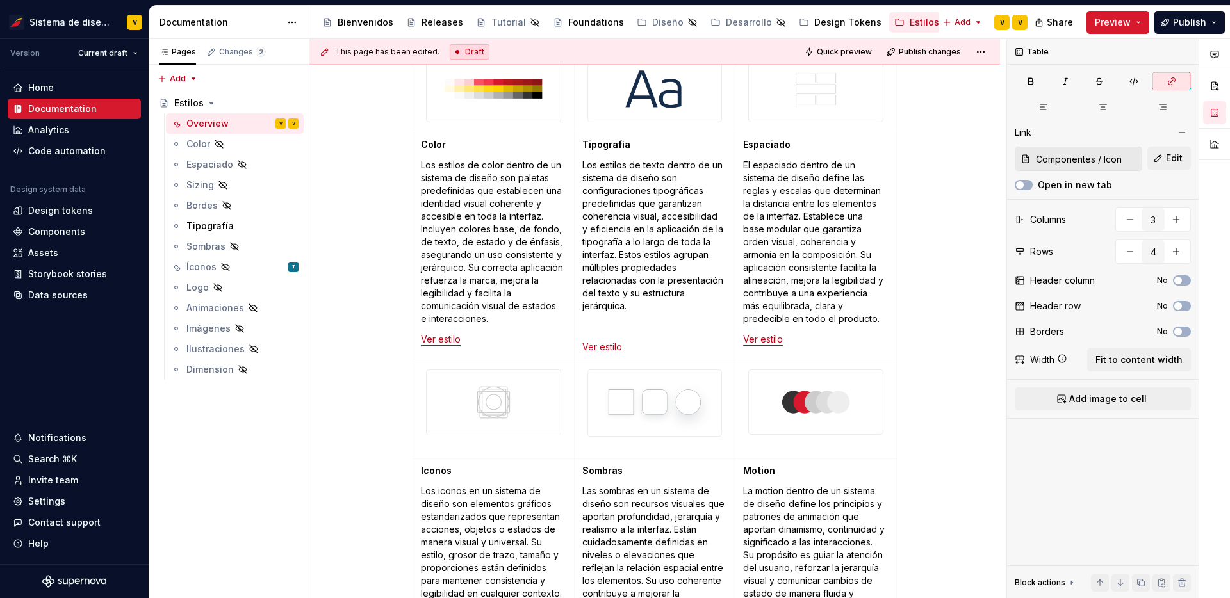
type textarea "*"
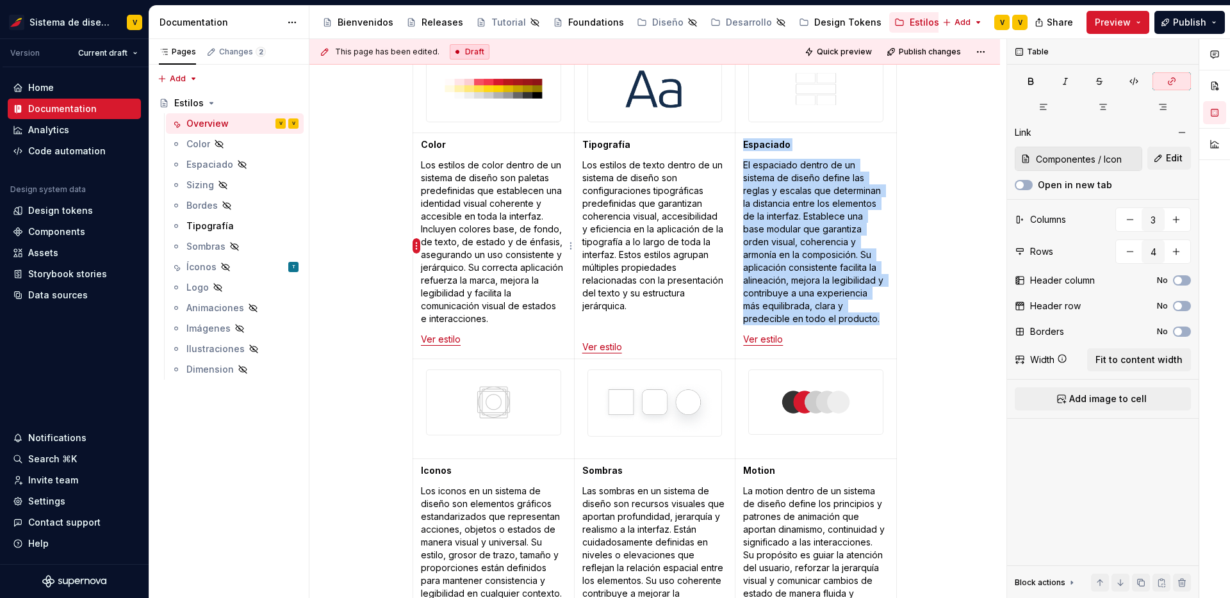
click at [416, 247] on html "Sistema de diseño Iberia V Version Current draft Home Documentation Analytics C…" at bounding box center [615, 299] width 1230 height 598
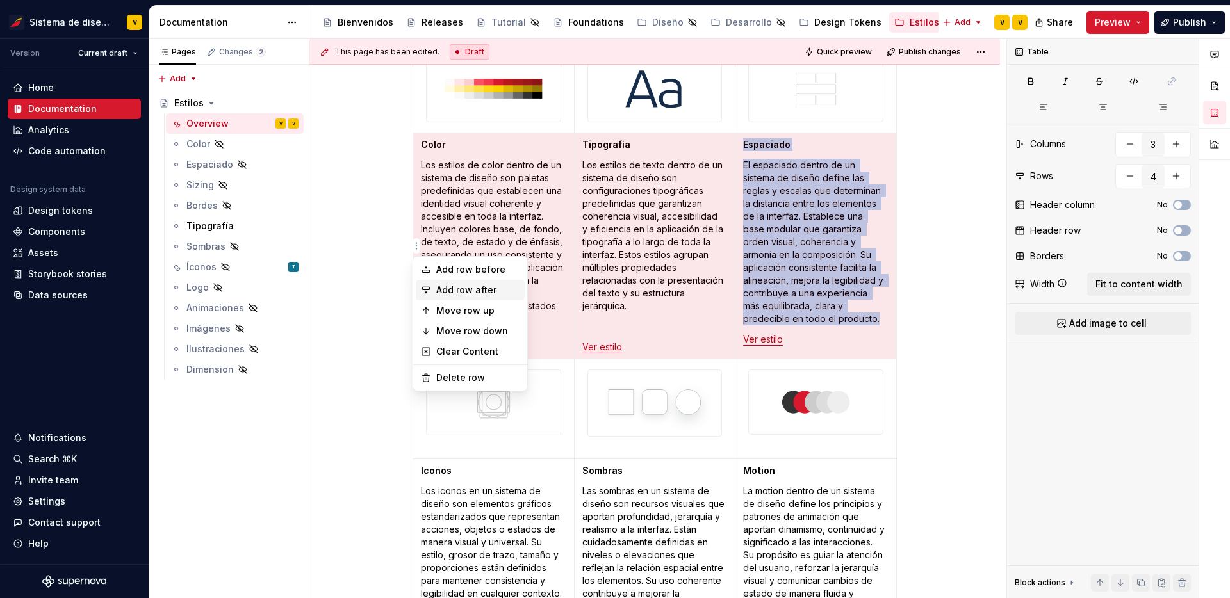
click at [448, 292] on div "Add row after" at bounding box center [477, 290] width 83 height 13
type input "5"
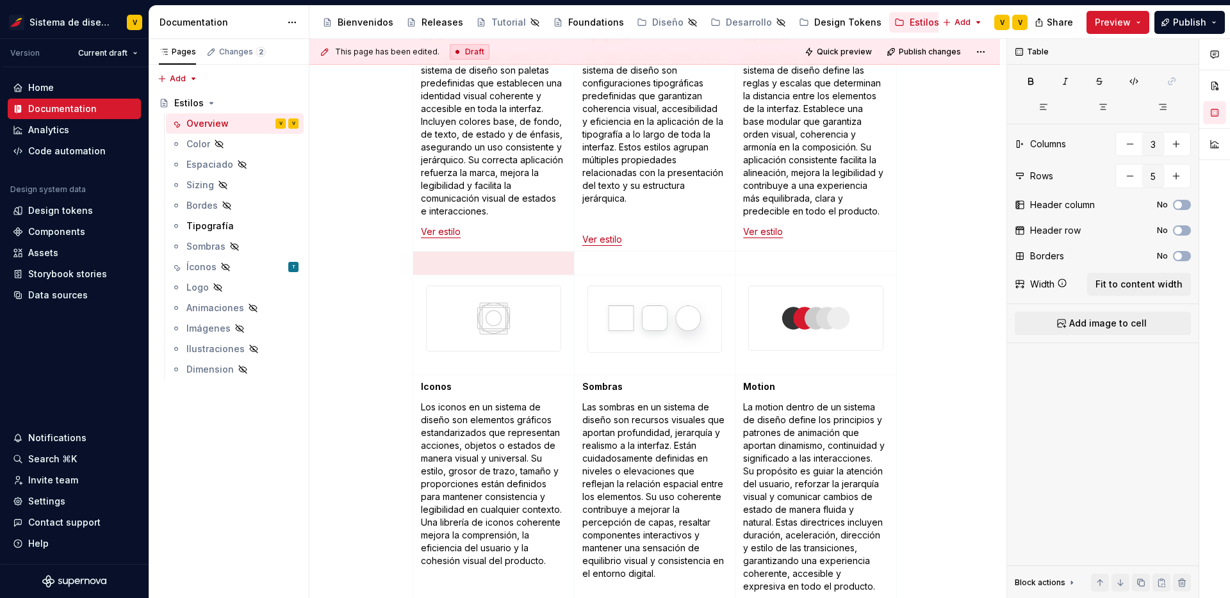
scroll to position [441, 0]
click at [831, 367] on td at bounding box center [815, 325] width 161 height 99
click at [743, 293] on td at bounding box center [815, 325] width 161 height 99
click at [748, 280] on td at bounding box center [815, 325] width 161 height 99
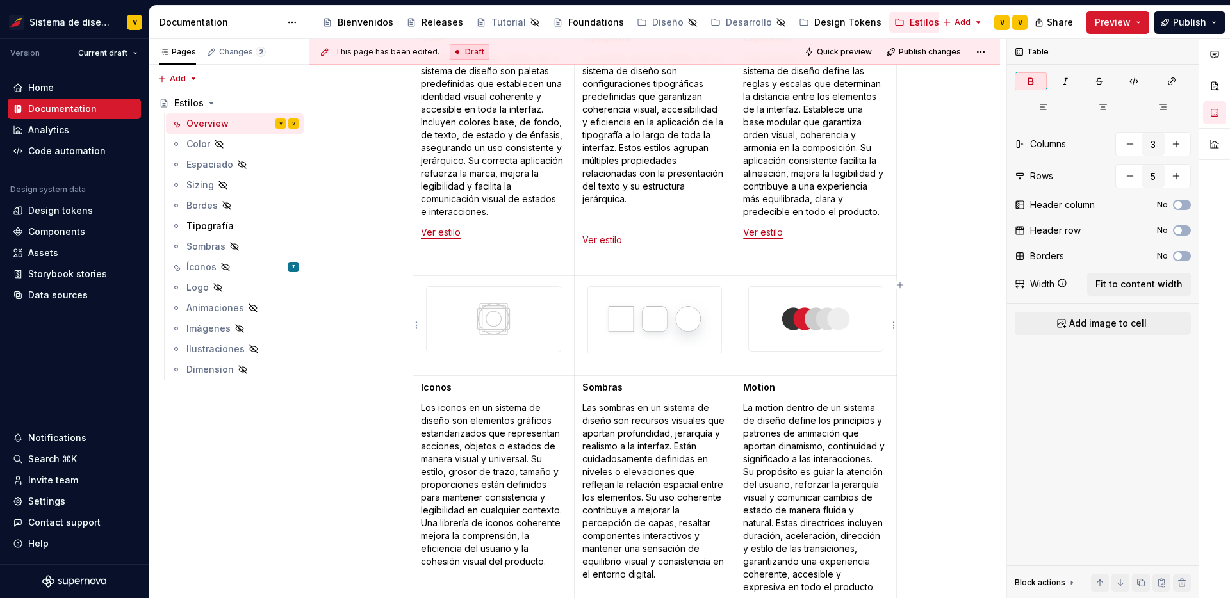
click at [884, 361] on td at bounding box center [815, 325] width 161 height 99
click at [856, 332] on img at bounding box center [816, 319] width 134 height 64
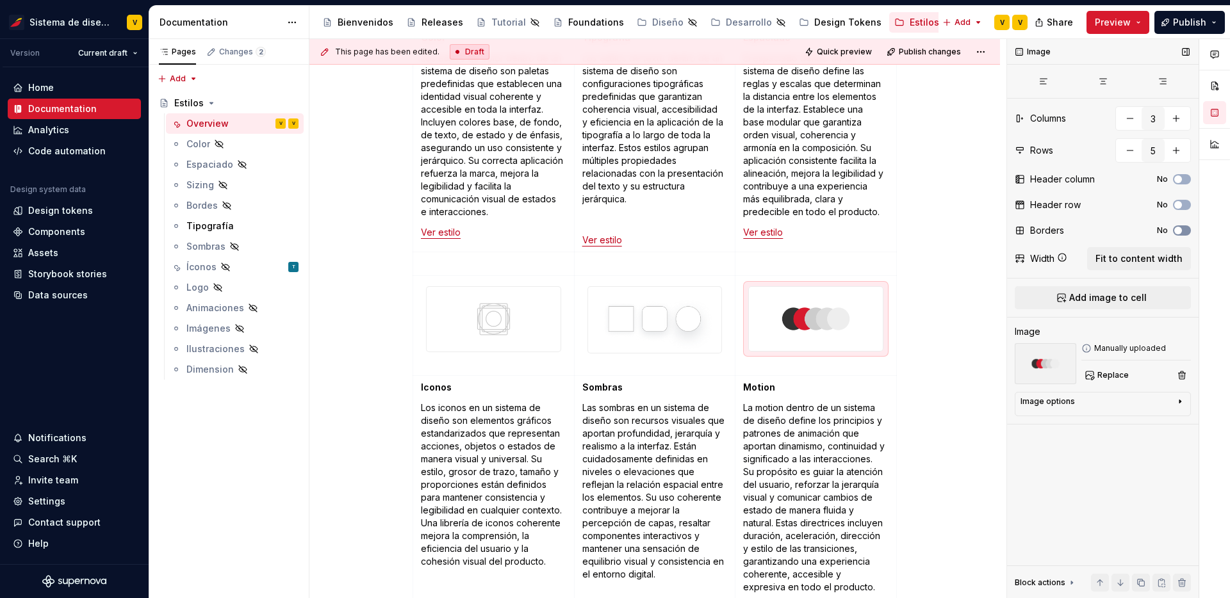
click at [1179, 232] on span "button" at bounding box center [1178, 231] width 8 height 8
click at [1142, 20] on button "Preview" at bounding box center [1117, 22] width 63 height 23
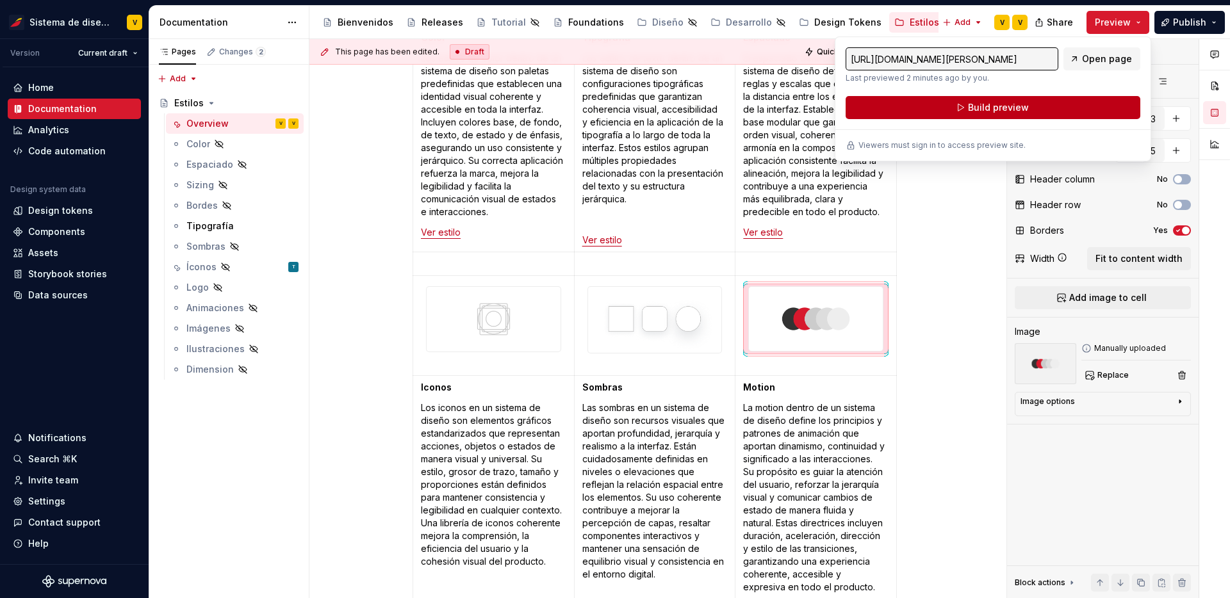
click at [1044, 106] on button "Build preview" at bounding box center [992, 107] width 295 height 23
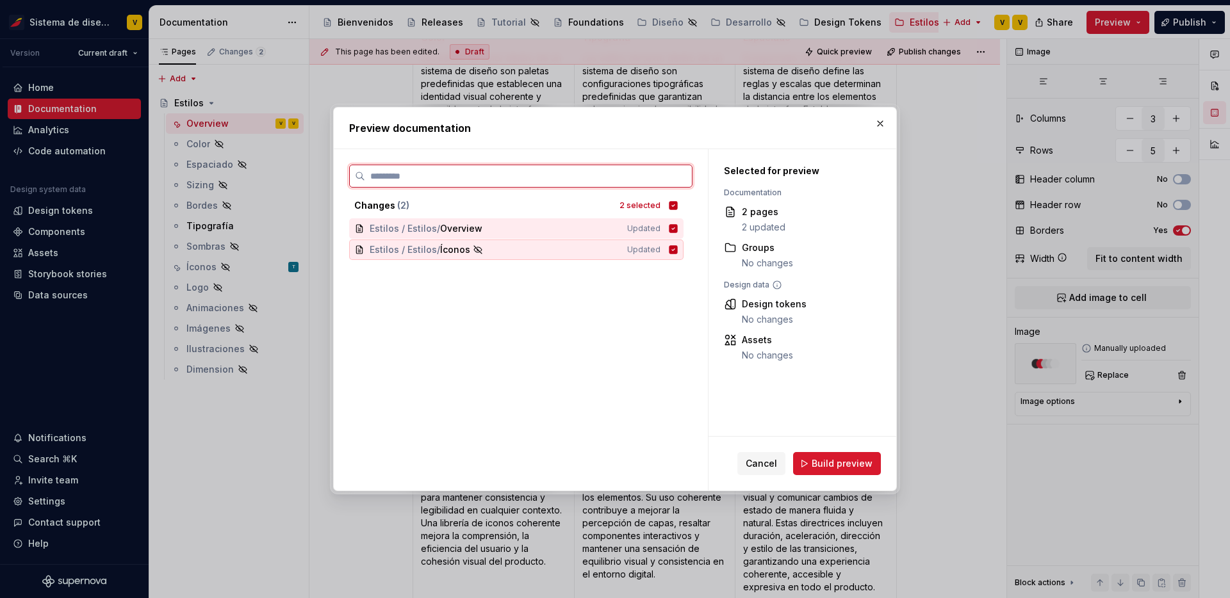
click at [678, 250] on icon at bounding box center [673, 249] width 8 height 8
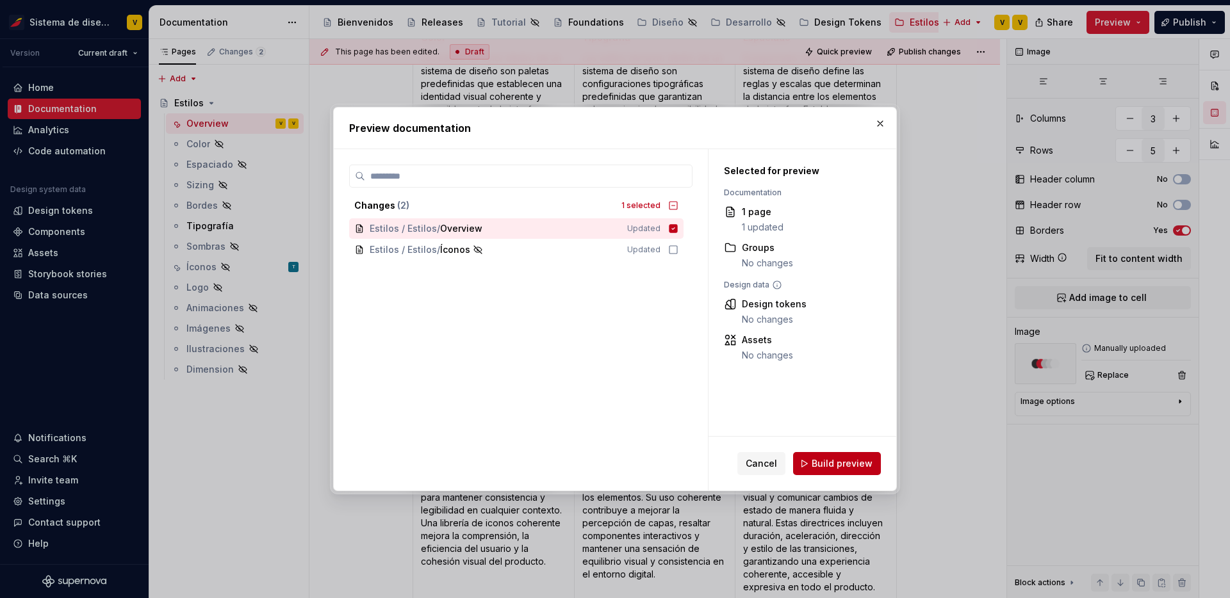
click at [828, 464] on span "Build preview" at bounding box center [841, 463] width 61 height 13
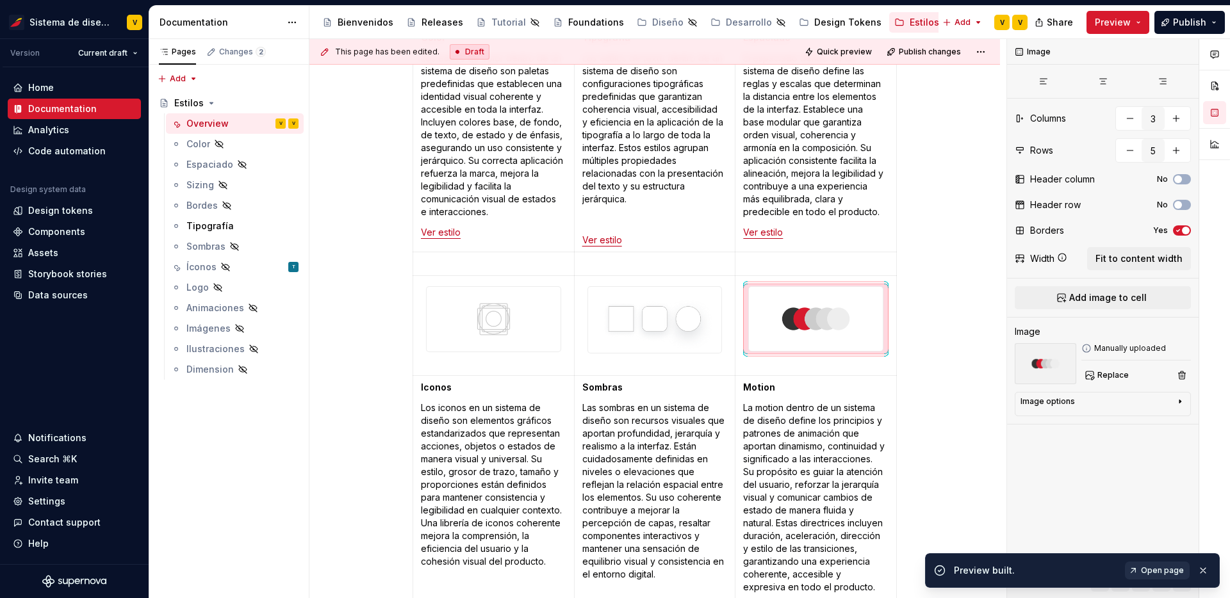
click at [1157, 571] on span "Open page" at bounding box center [1162, 570] width 43 height 10
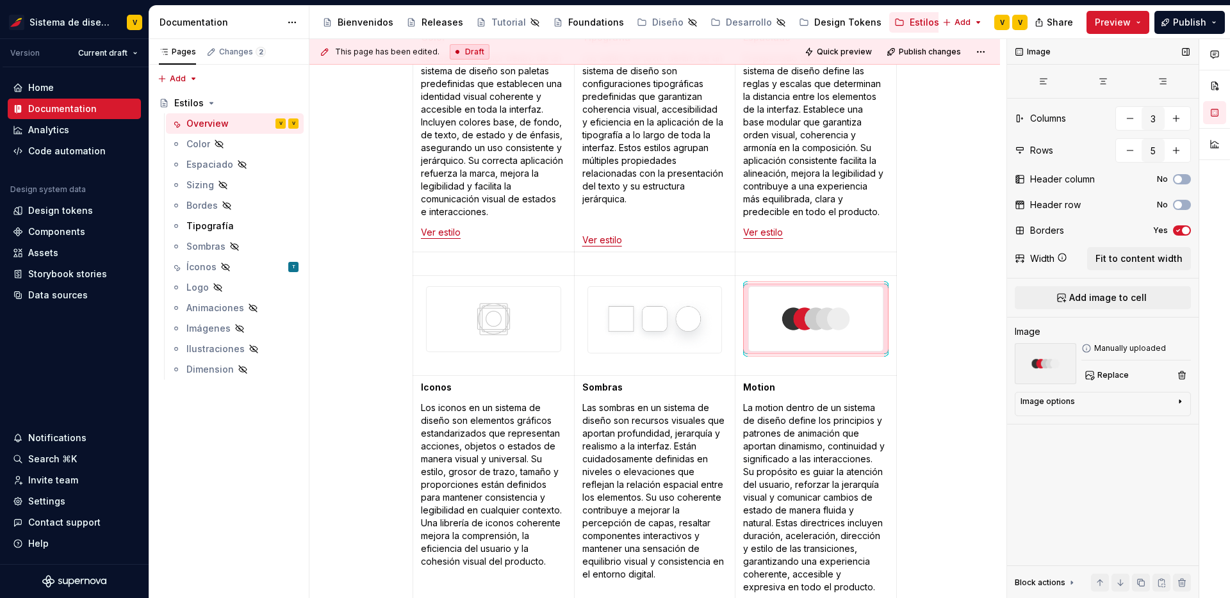
click at [1037, 232] on div "Borders" at bounding box center [1047, 230] width 34 height 13
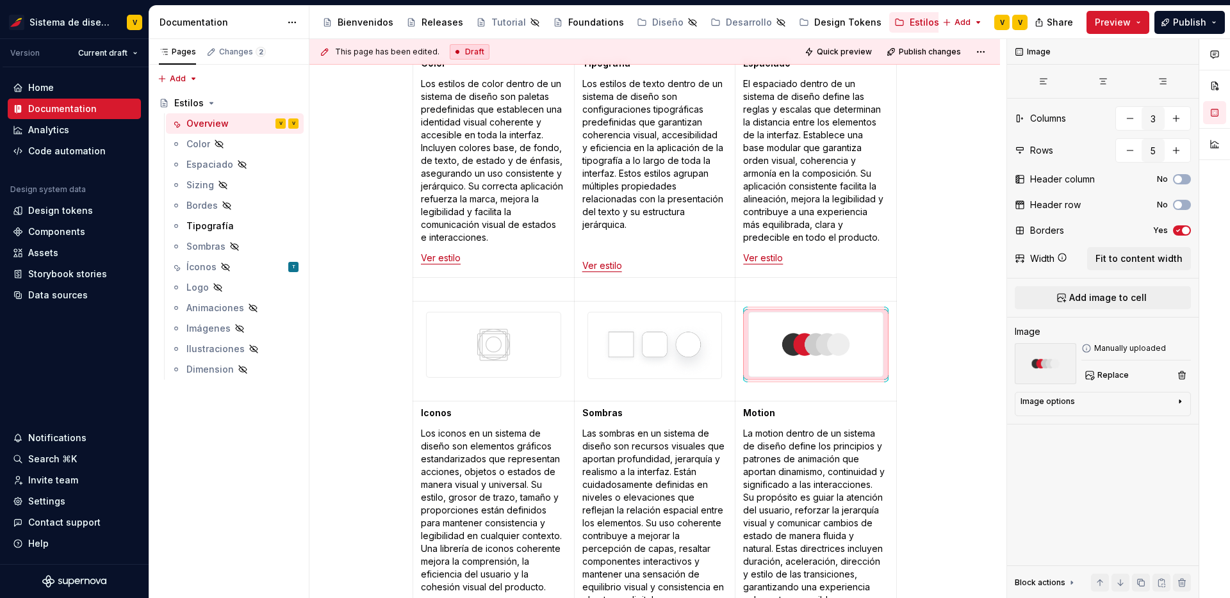
scroll to position [412, 0]
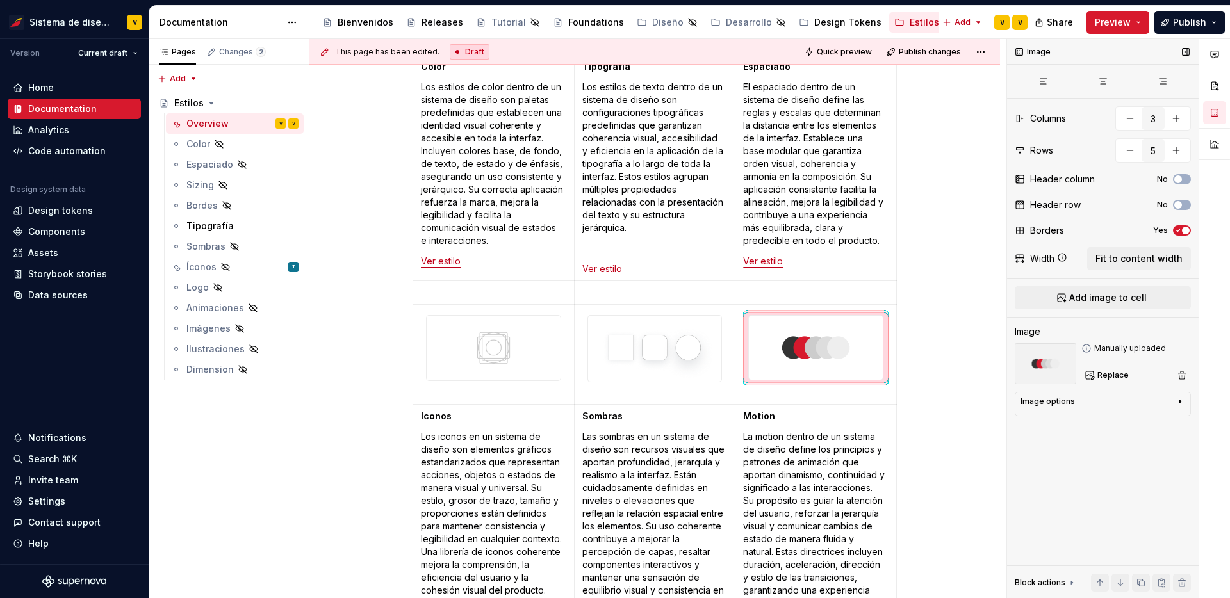
click at [1175, 232] on icon "button" at bounding box center [1178, 231] width 10 height 8
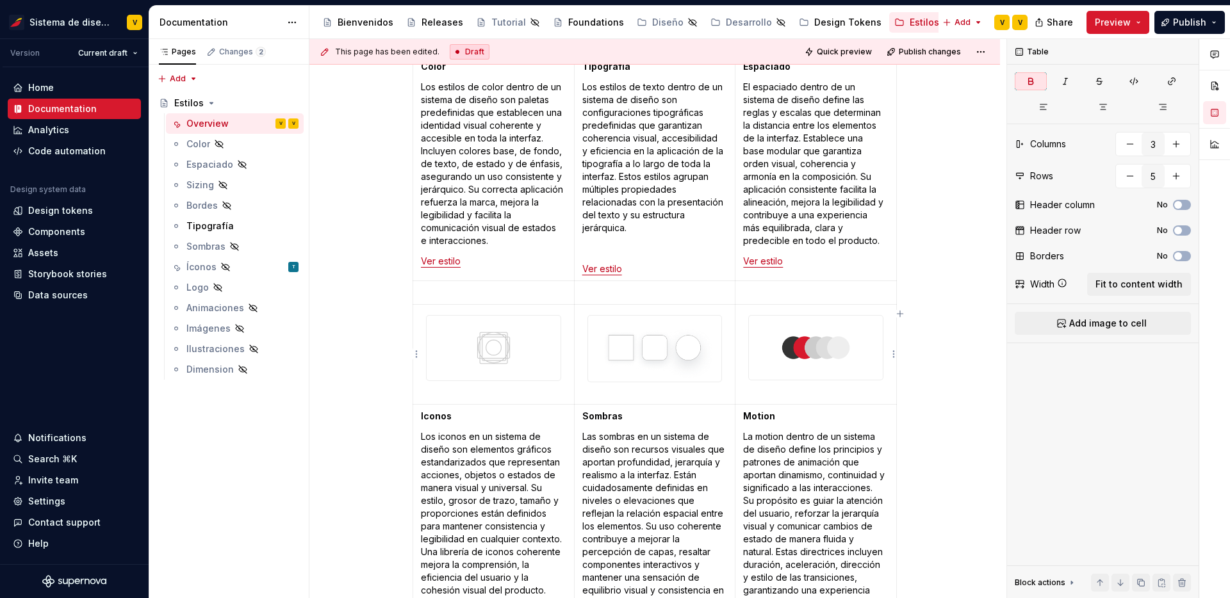
click at [872, 394] on td at bounding box center [815, 354] width 161 height 99
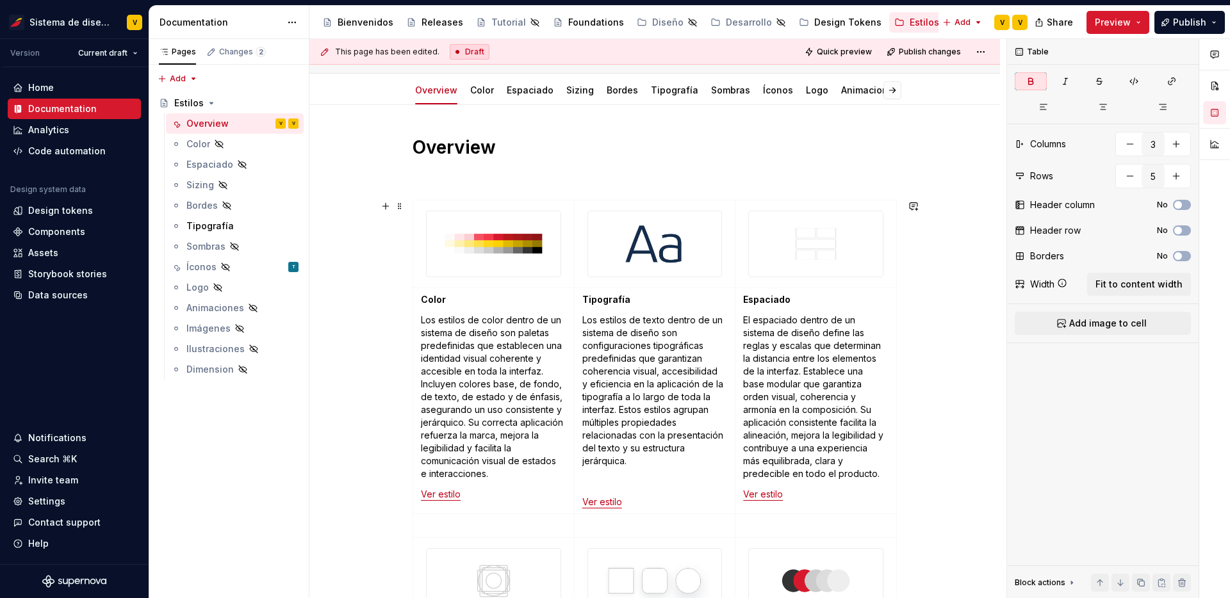
scroll to position [175, 0]
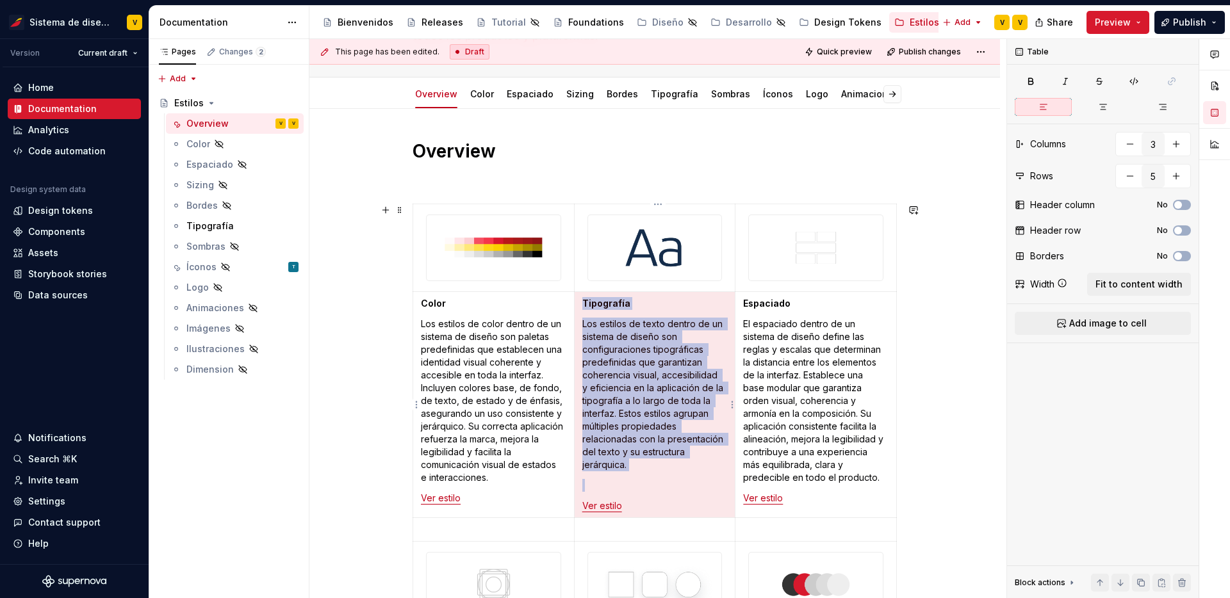
drag, startPoint x: 640, startPoint y: 302, endPoint x: 589, endPoint y: 299, distance: 51.9
click at [589, 299] on p "Tipografía" at bounding box center [654, 303] width 145 height 13
click at [642, 302] on p "Tipografía" at bounding box center [654, 303] width 145 height 13
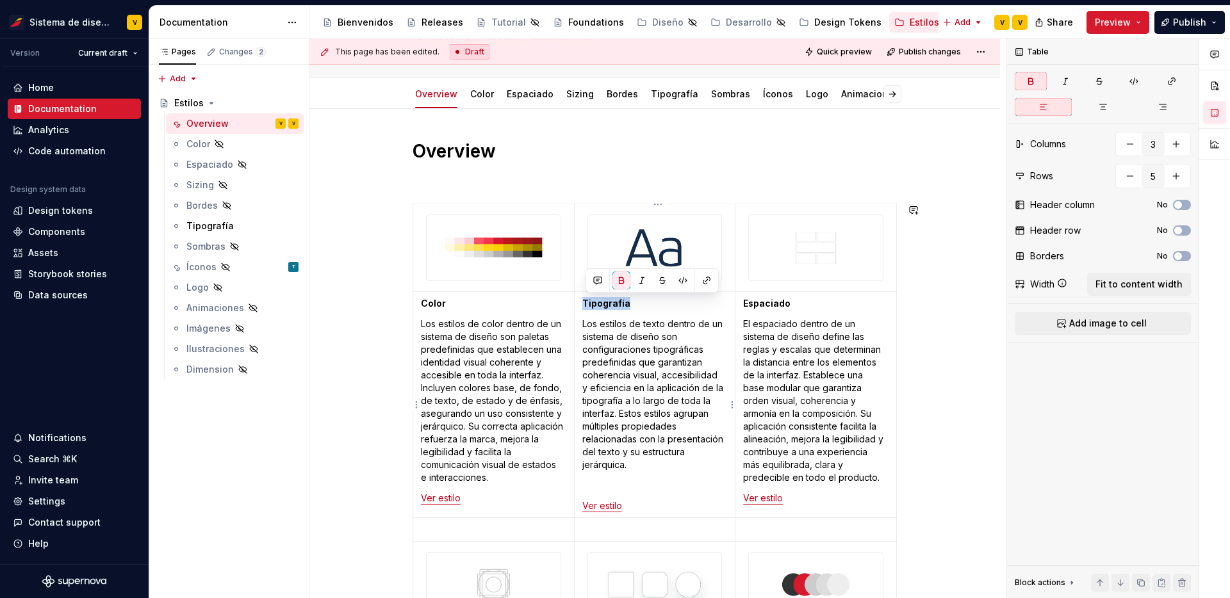
click at [585, 303] on strong "Tipografía" at bounding box center [606, 303] width 48 height 11
click at [599, 280] on button "button" at bounding box center [598, 281] width 18 height 18
click at [640, 307] on p "Tipografía" at bounding box center [654, 303] width 145 height 13
click at [500, 181] on p at bounding box center [654, 180] width 484 height 15
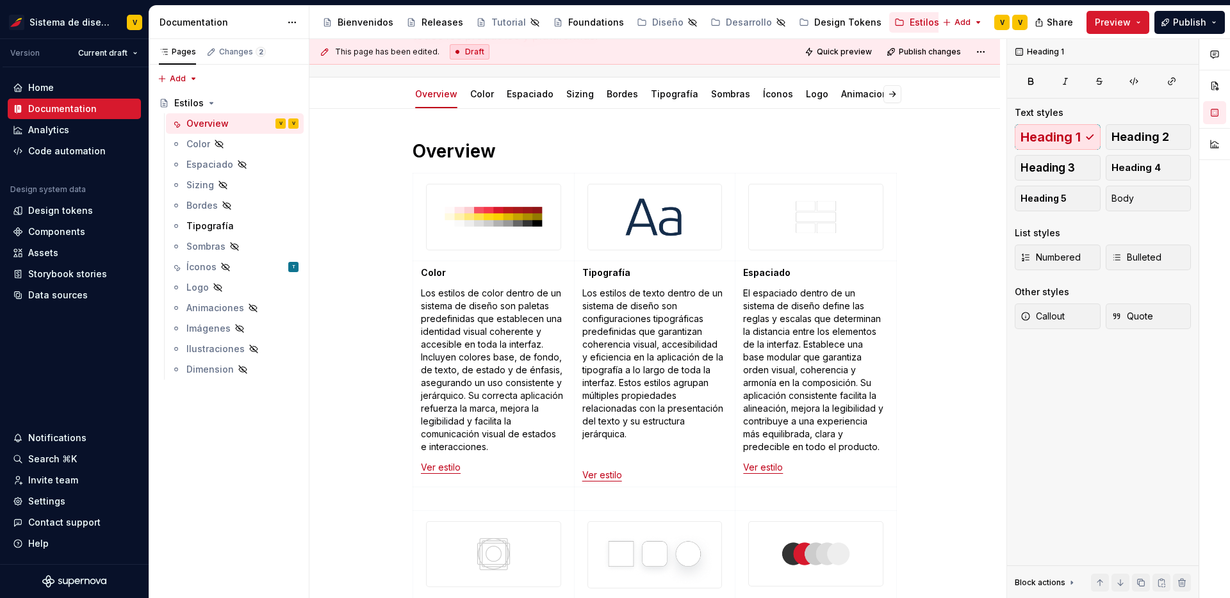
type textarea "*"
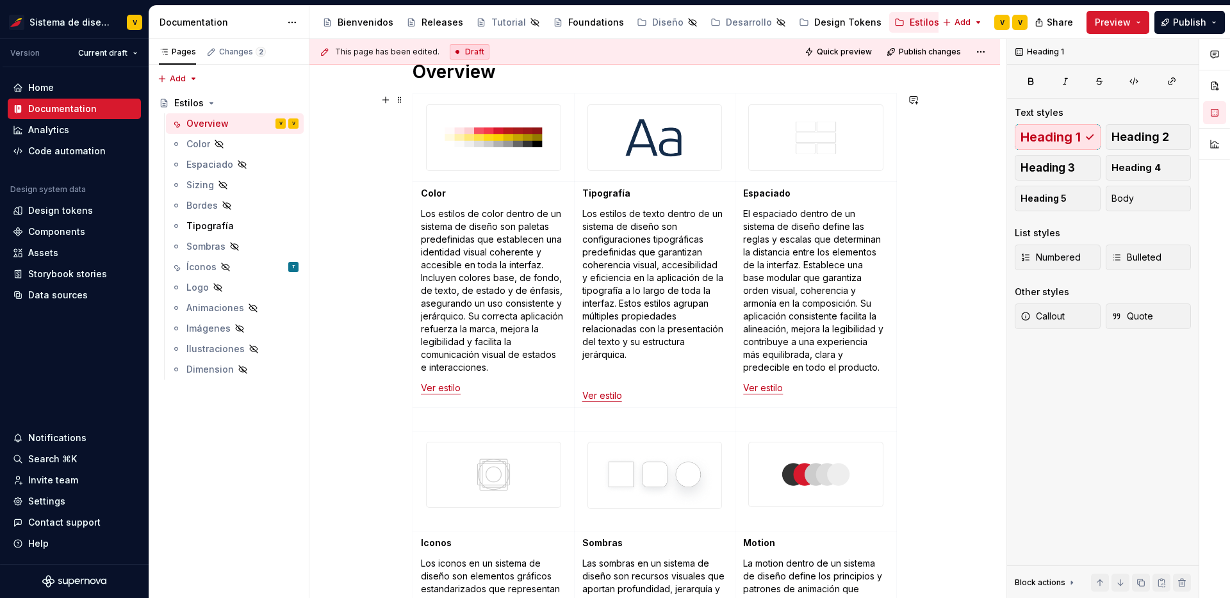
scroll to position [255, 0]
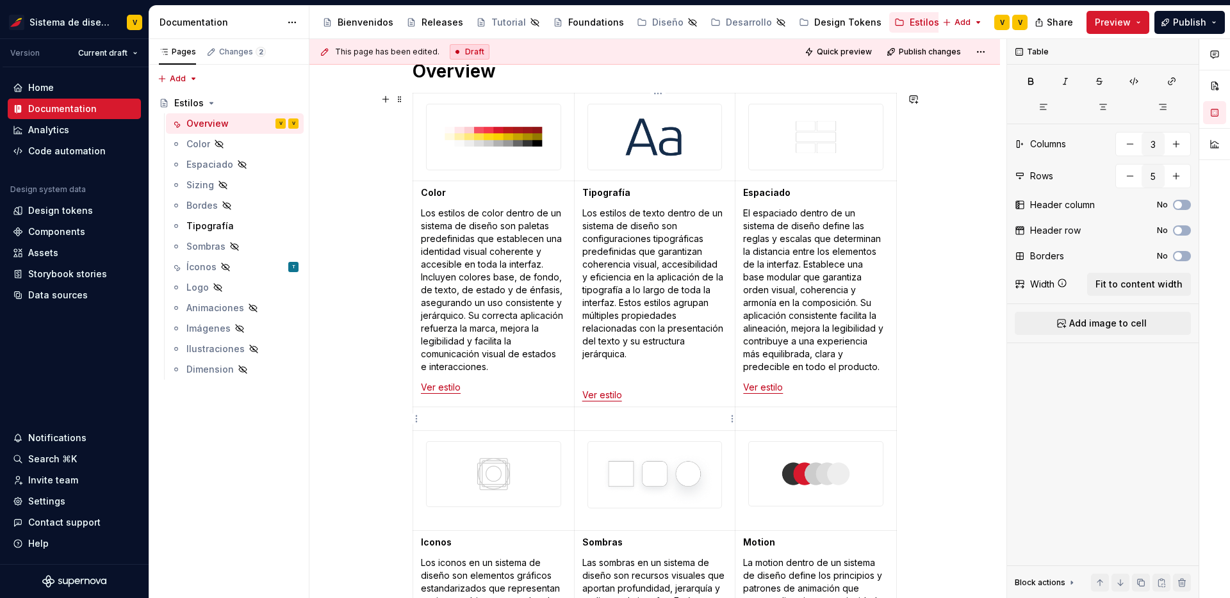
click at [646, 409] on td at bounding box center [654, 419] width 161 height 24
click at [372, 448] on div "Overview Color Los estilos de color dentro de un sistema de diseño son paletas …" at bounding box center [654, 524] width 690 height 991
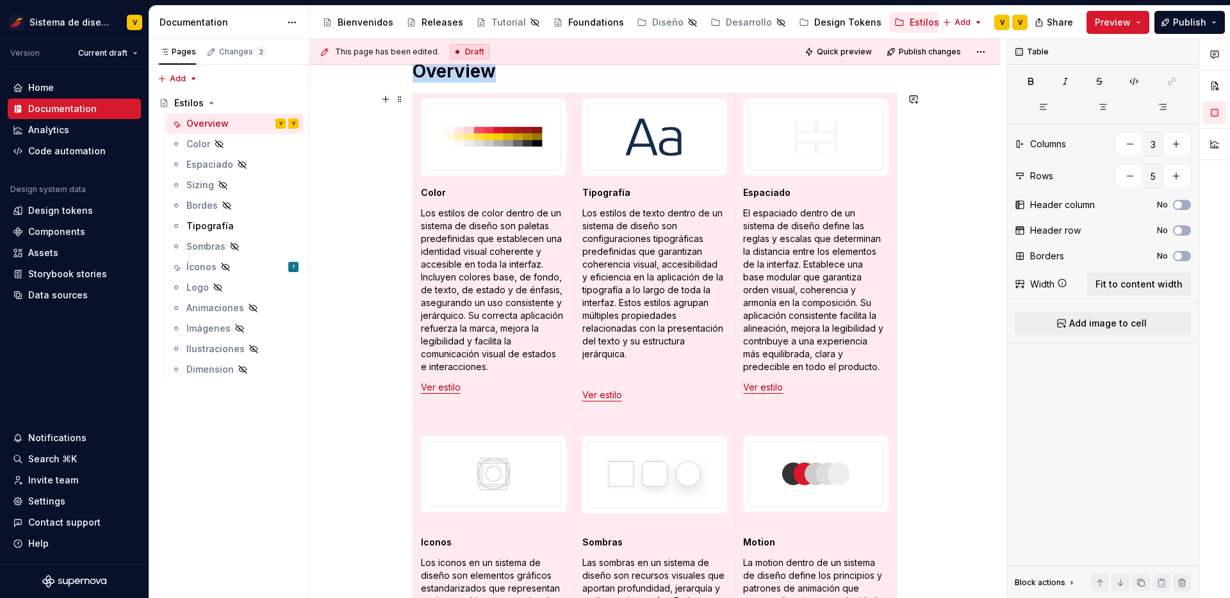
scroll to position [309, 0]
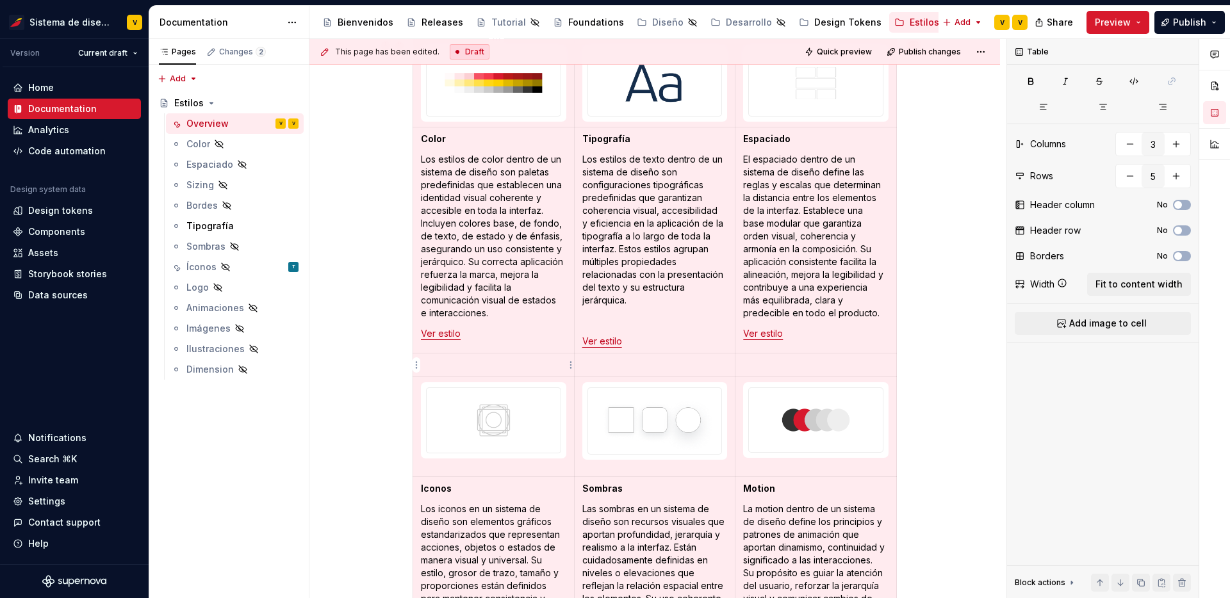
click at [528, 374] on td at bounding box center [493, 365] width 161 height 24
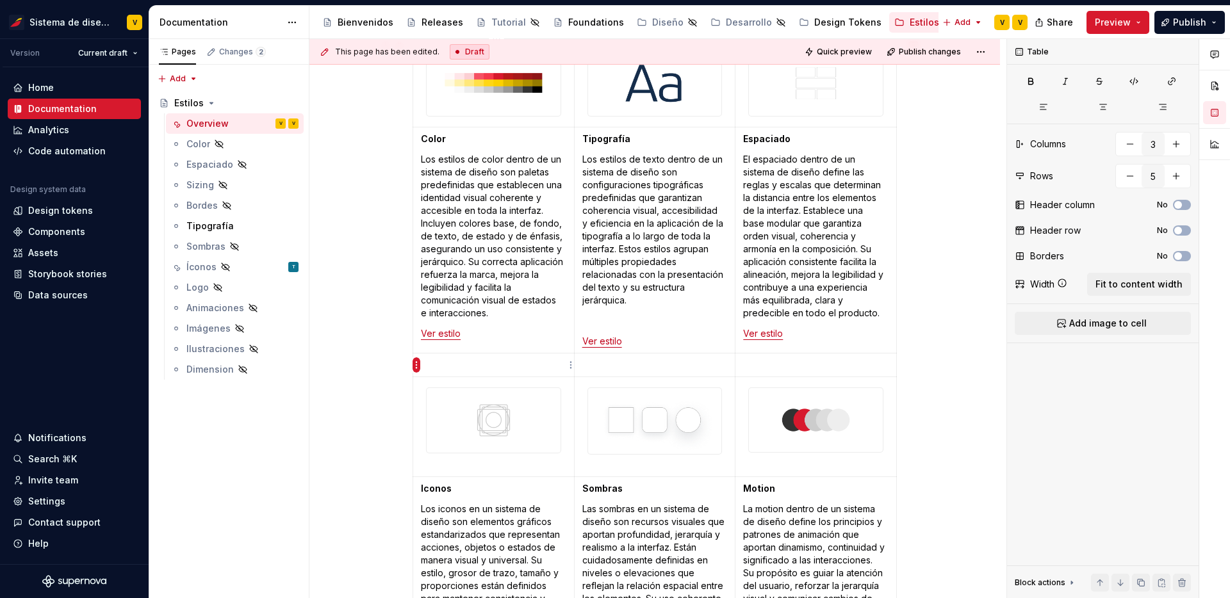
click at [417, 365] on html "Sistema de diseño Iberia V Version Current draft Home Documentation Analytics C…" at bounding box center [615, 299] width 1230 height 598
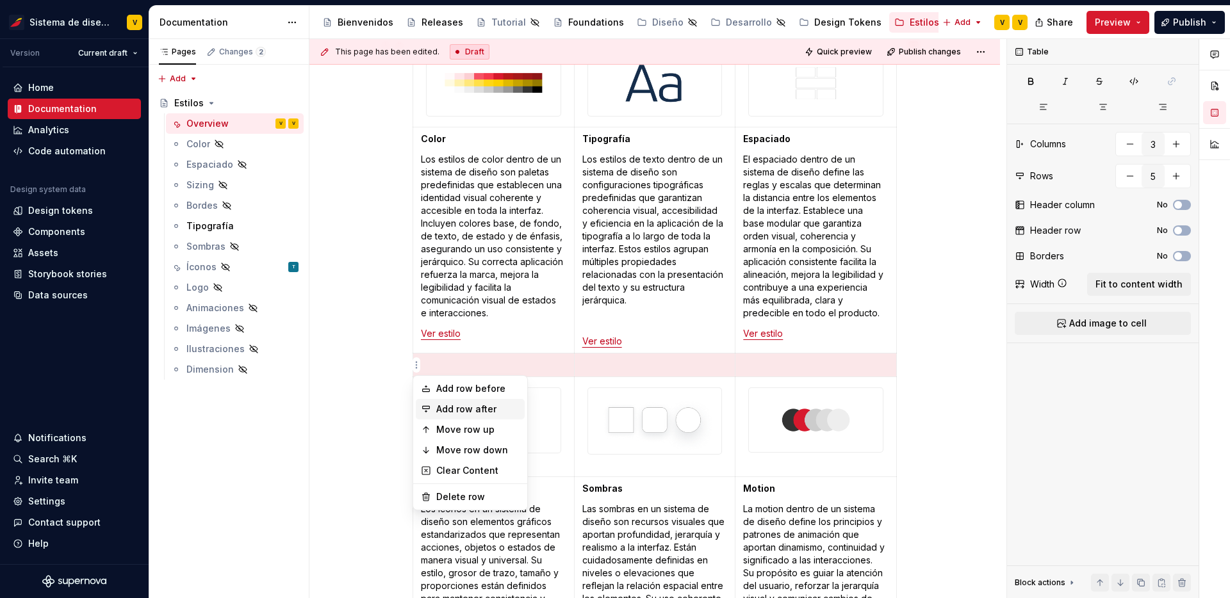
click at [454, 416] on div "Add row after" at bounding box center [470, 409] width 109 height 20
type input "6"
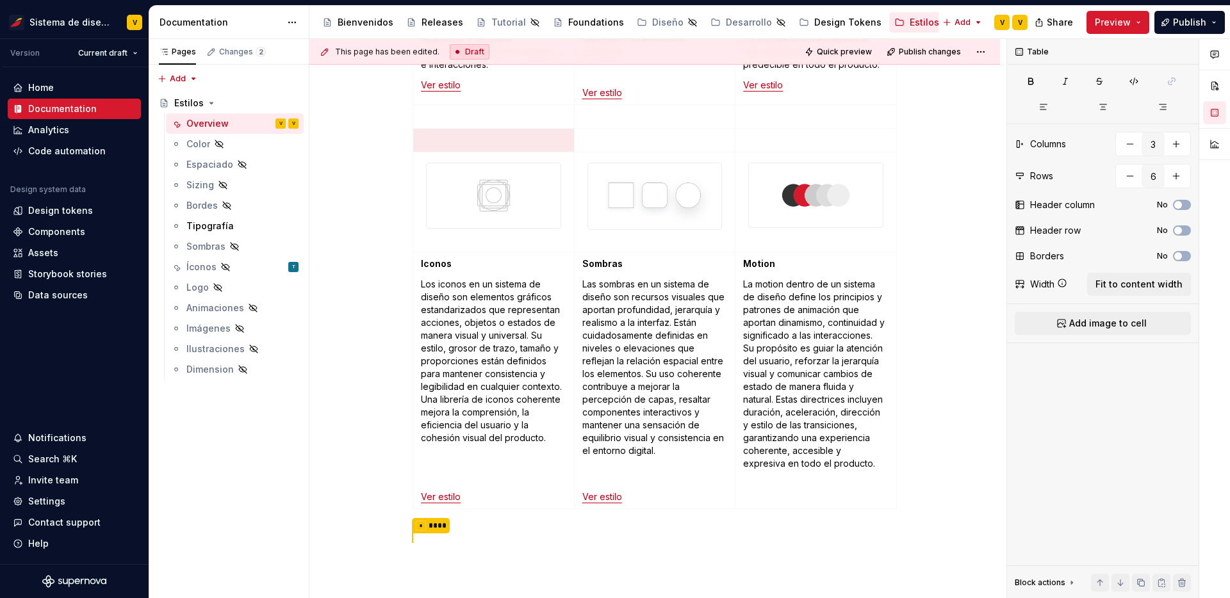
scroll to position [561, 0]
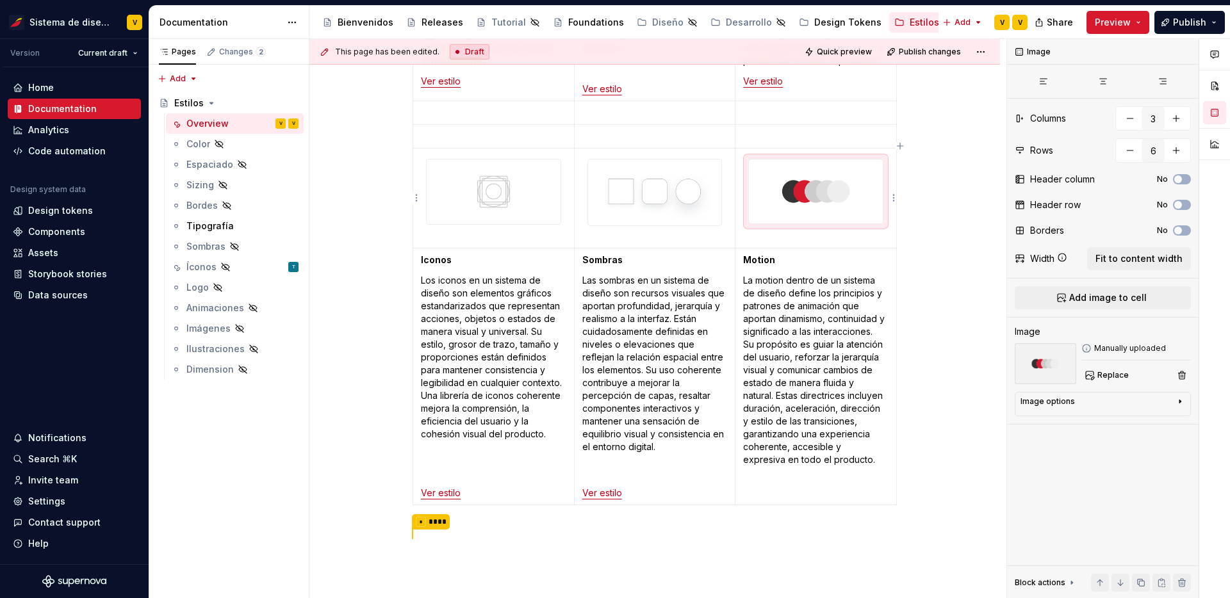
click at [792, 199] on img at bounding box center [816, 191] width 134 height 64
click at [1119, 261] on span "Fit to content width" at bounding box center [1138, 258] width 87 height 13
click at [880, 219] on img at bounding box center [816, 191] width 134 height 64
click at [843, 456] on p "La motion dentro de un sistema de diseño define los principios y patrones de an…" at bounding box center [815, 370] width 145 height 192
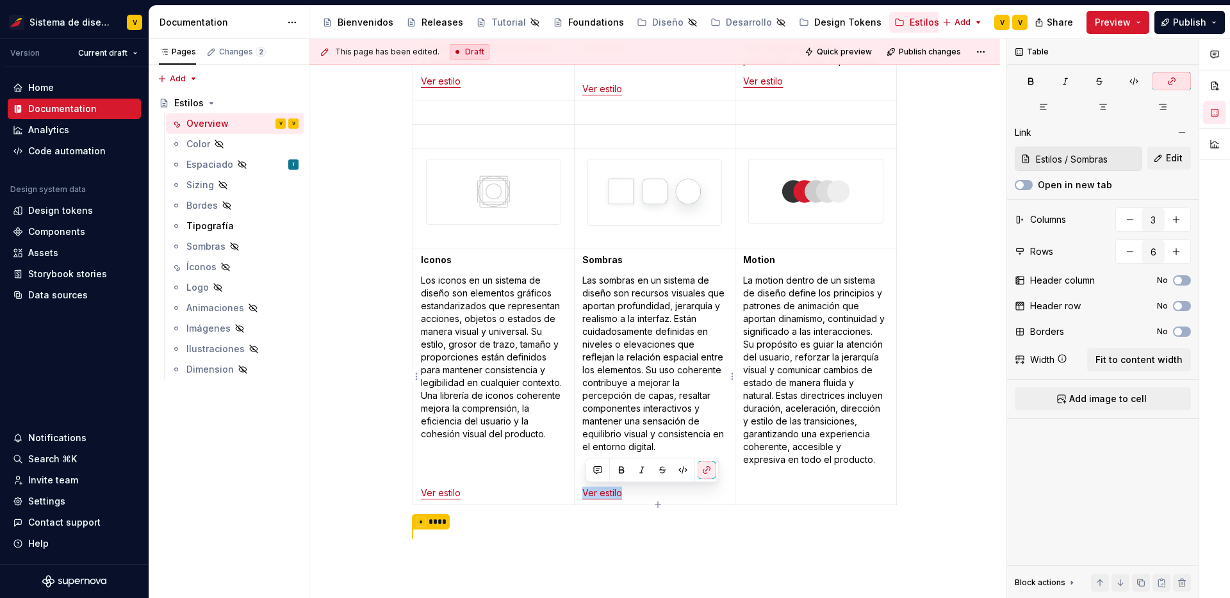
drag, startPoint x: 633, startPoint y: 494, endPoint x: 583, endPoint y: 493, distance: 50.0
click at [583, 493] on td "Sombras Las sombras en un sistema de diseño son recursos visuales que aportan p…" at bounding box center [654, 376] width 161 height 257
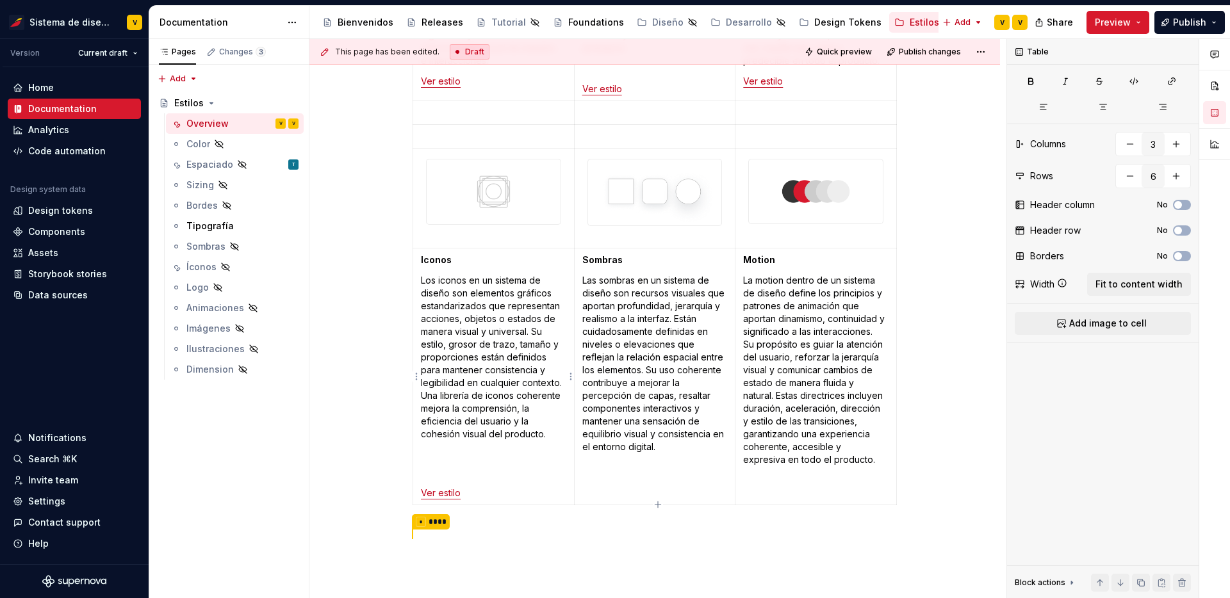
click at [425, 472] on p "Los iconos en un sistema de diseño son elementos gráficos estandarizados que re…" at bounding box center [493, 376] width 145 height 205
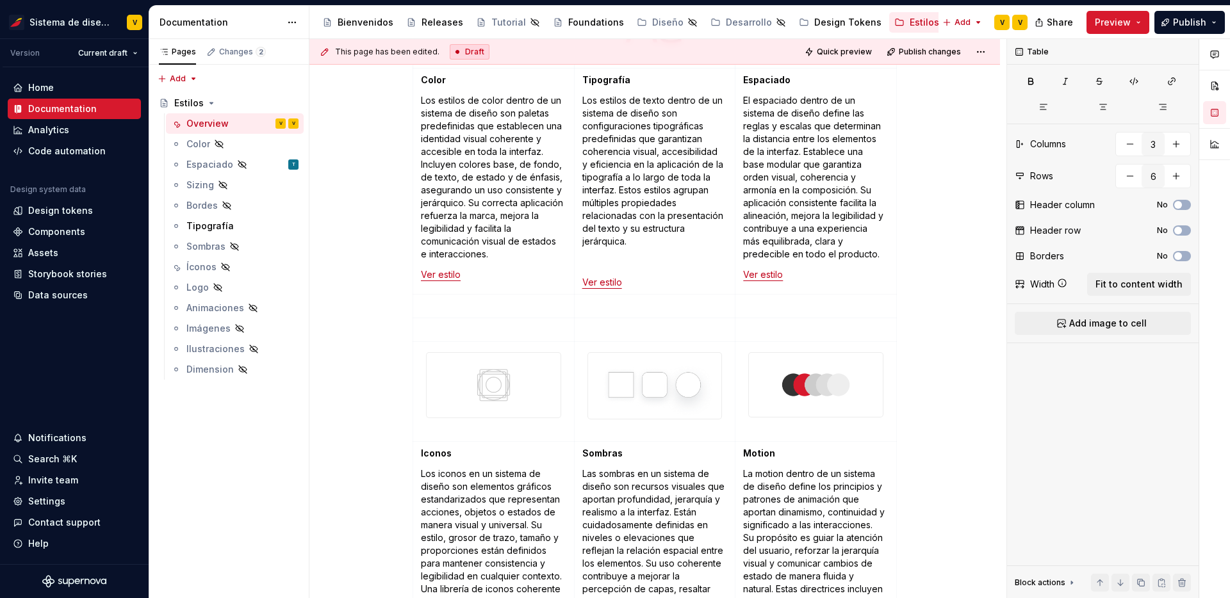
scroll to position [358, 0]
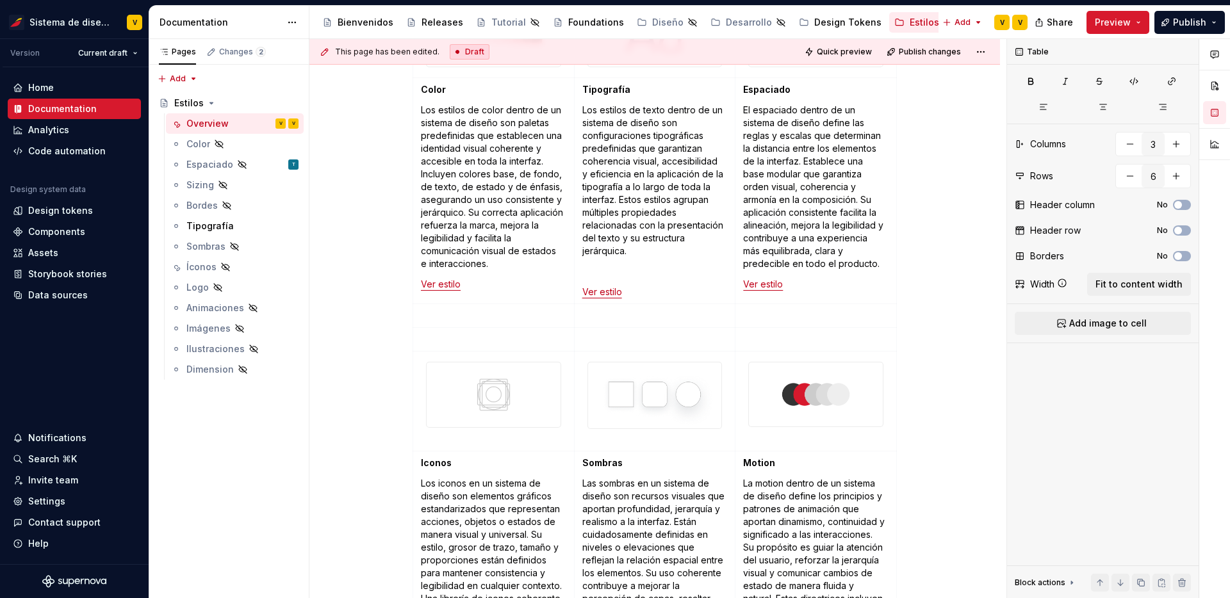
type textarea "*"
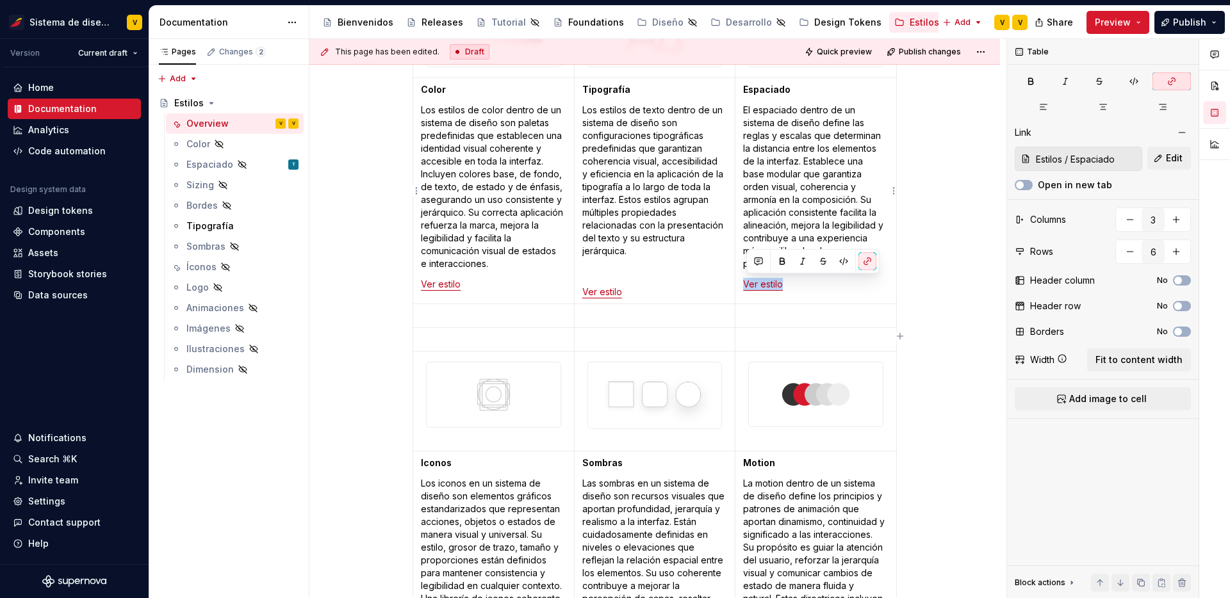
drag, startPoint x: 809, startPoint y: 289, endPoint x: 747, endPoint y: 288, distance: 62.8
click at [747, 288] on p "Ver estilo" at bounding box center [815, 284] width 145 height 13
click at [867, 264] on button "button" at bounding box center [867, 261] width 18 height 18
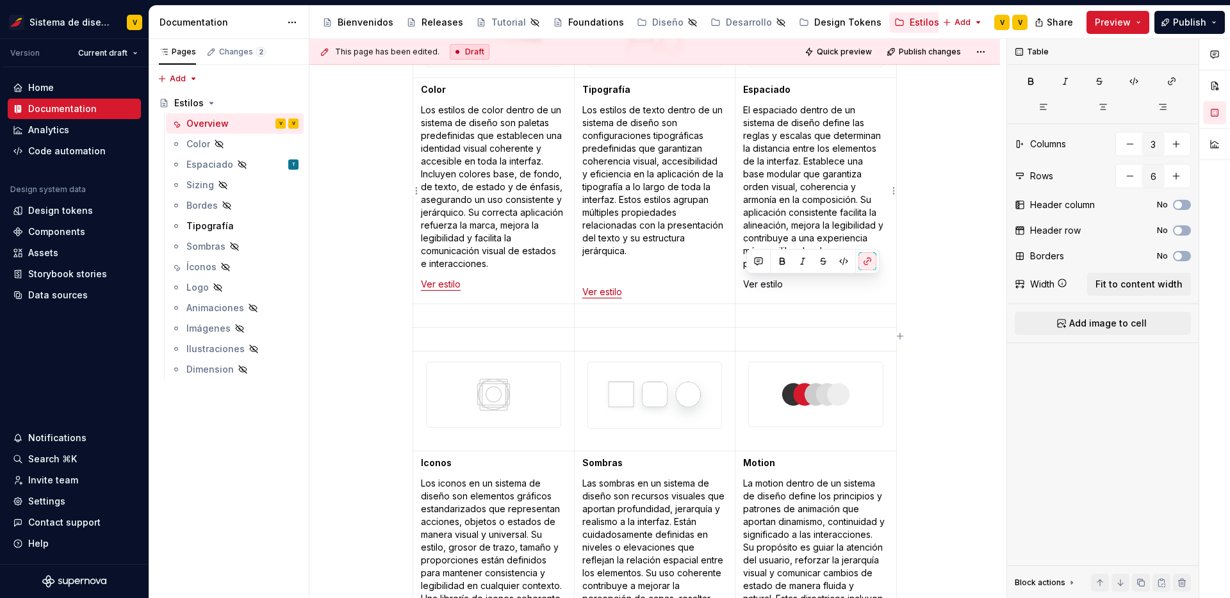
click at [866, 282] on p "Ver estilo" at bounding box center [815, 284] width 145 height 13
click at [746, 282] on p "Ver estilo" at bounding box center [815, 284] width 145 height 13
click at [865, 264] on button "button" at bounding box center [867, 261] width 18 height 18
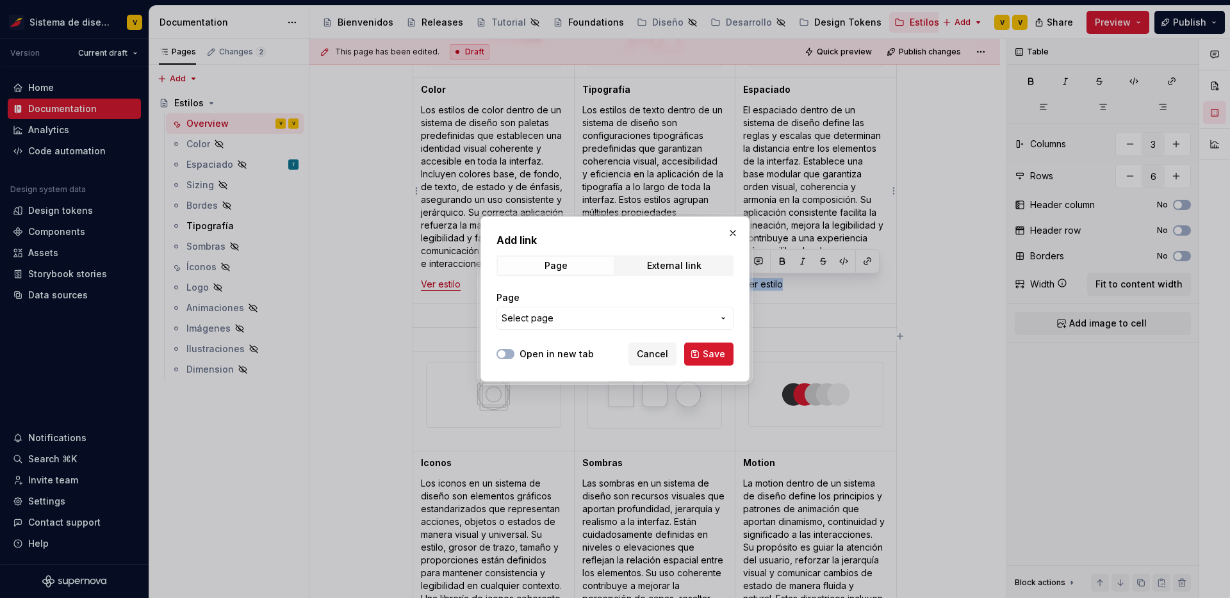
click at [697, 315] on span "Select page" at bounding box center [606, 318] width 211 height 13
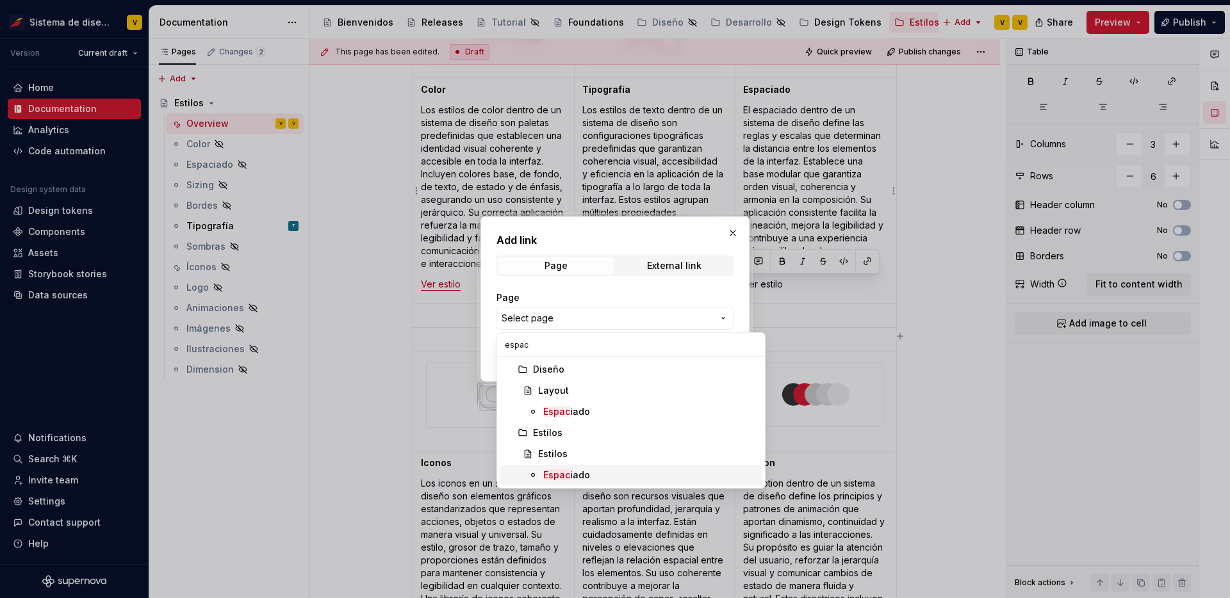
type input "espac"
click at [576, 472] on div "Espac iado" at bounding box center [566, 475] width 47 height 13
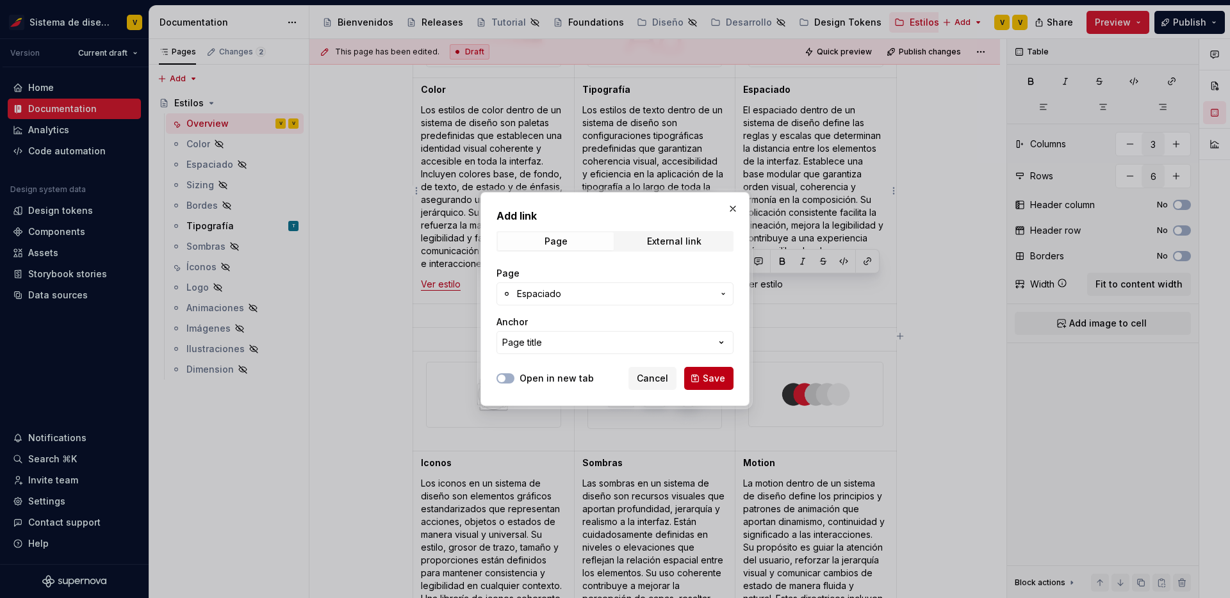
click at [702, 379] on button "Save" at bounding box center [708, 378] width 49 height 23
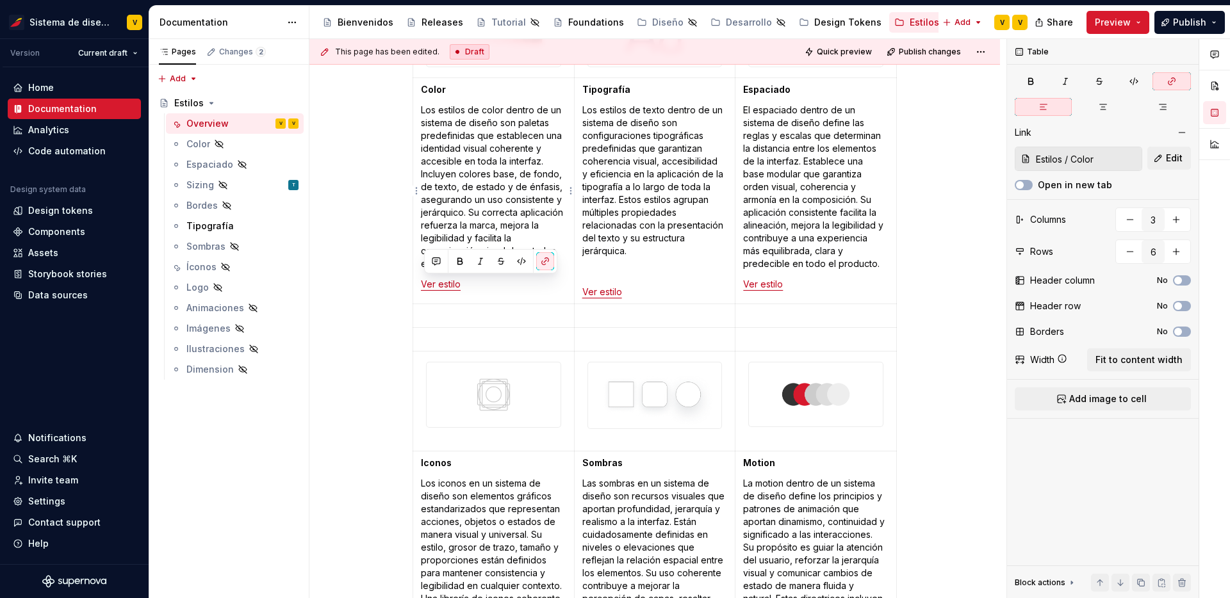
drag, startPoint x: 475, startPoint y: 286, endPoint x: 421, endPoint y: 286, distance: 54.4
click at [421, 286] on td "Color Los estilos de color dentro de un sistema de diseño son paletas predefini…" at bounding box center [493, 191] width 161 height 226
click at [548, 259] on button "button" at bounding box center [545, 261] width 18 height 18
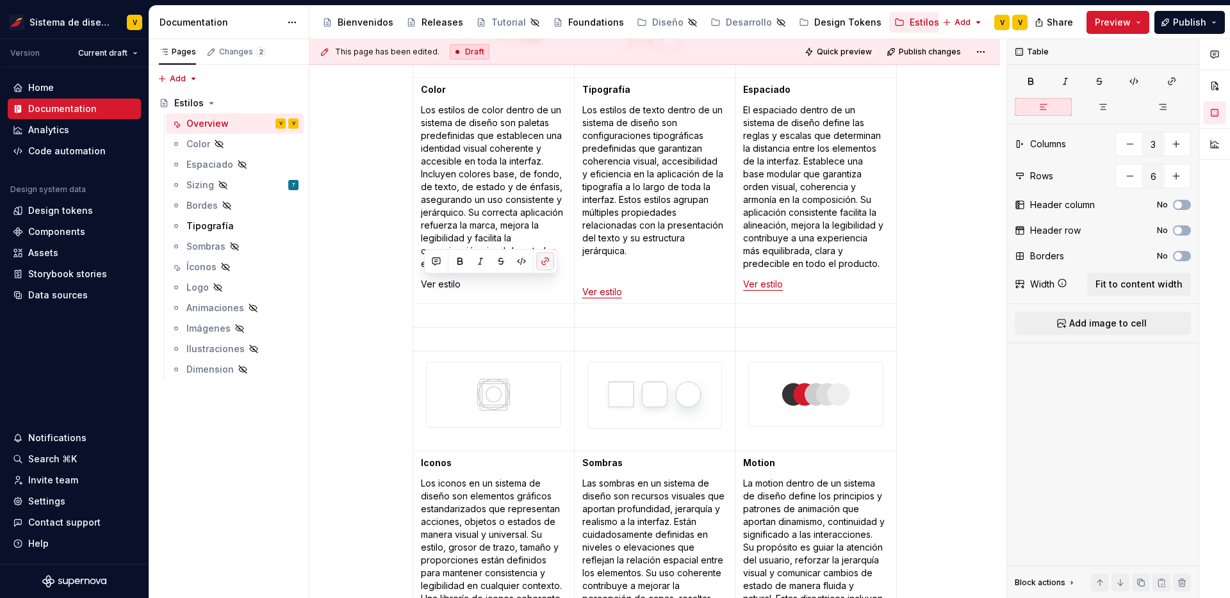
click at [542, 264] on button "button" at bounding box center [545, 261] width 18 height 18
click at [492, 282] on p "Ver estilo" at bounding box center [493, 284] width 145 height 13
click at [425, 284] on p "Ver estilo" at bounding box center [493, 284] width 145 height 13
click at [544, 255] on button "button" at bounding box center [545, 261] width 18 height 18
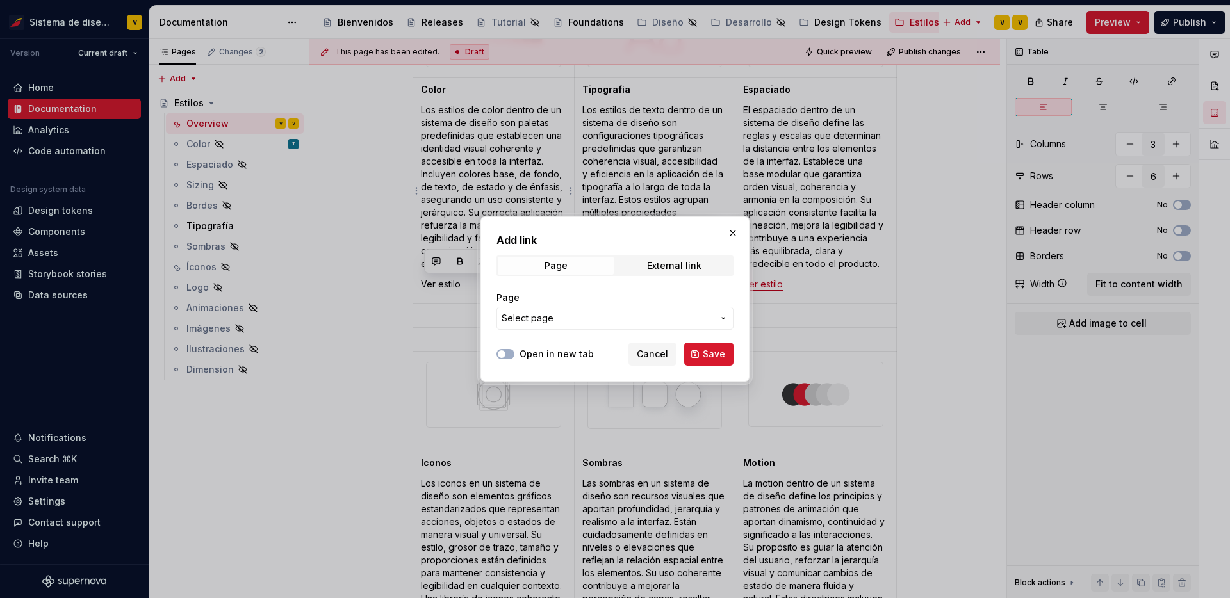
click at [632, 315] on span "Select page" at bounding box center [606, 318] width 211 height 13
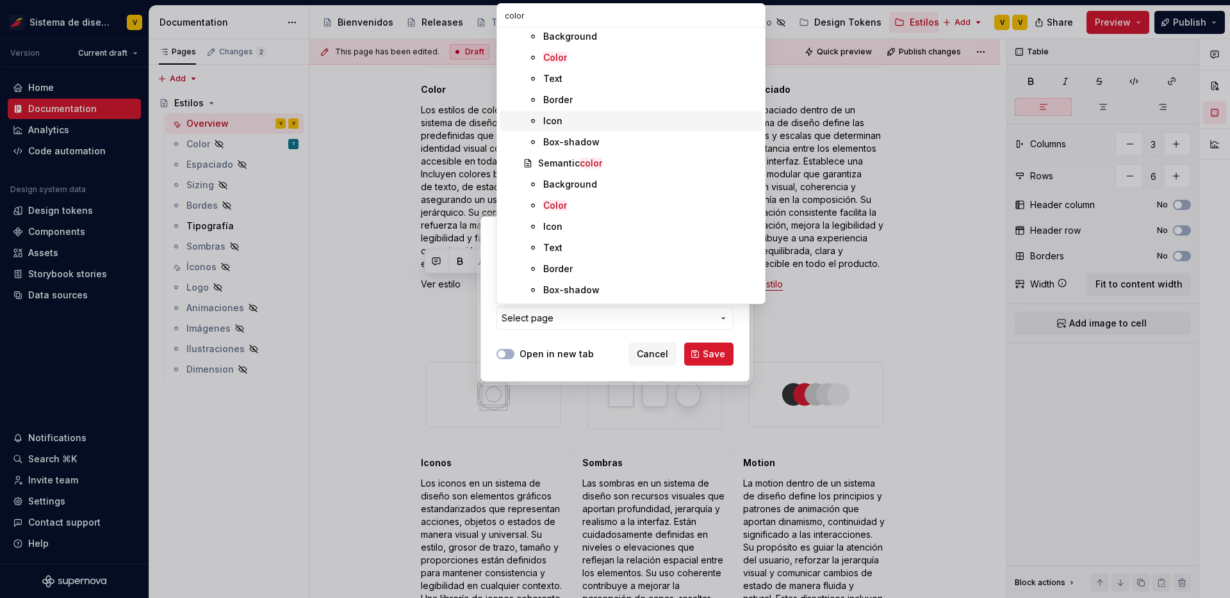
scroll to position [172, 0]
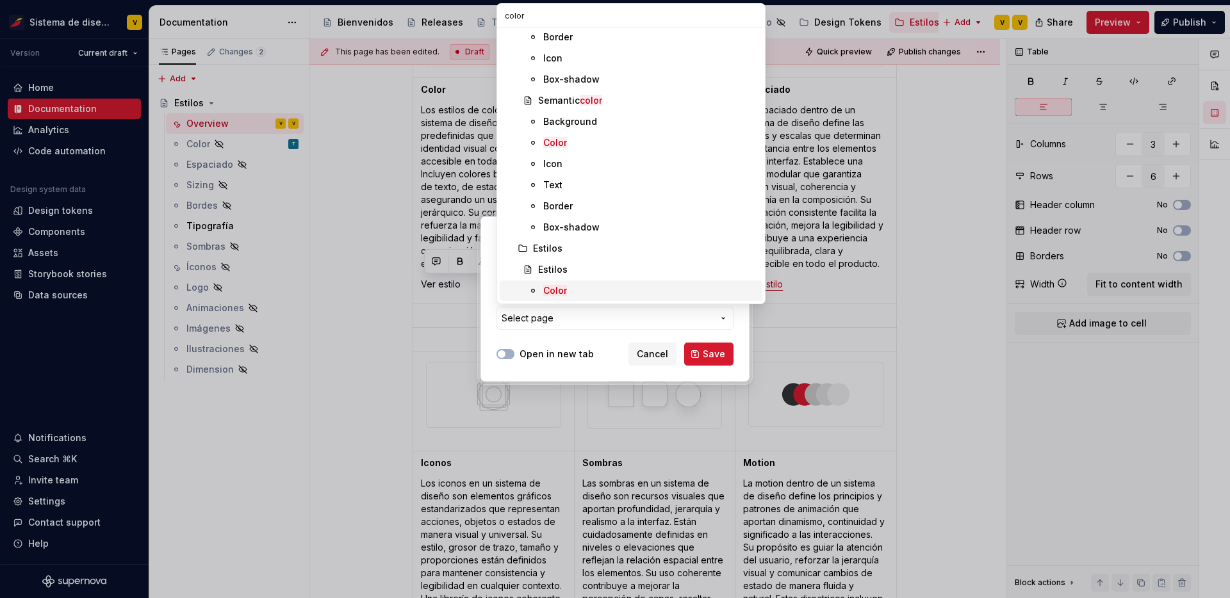
type input "color"
click at [565, 286] on mark "Color" at bounding box center [555, 290] width 24 height 11
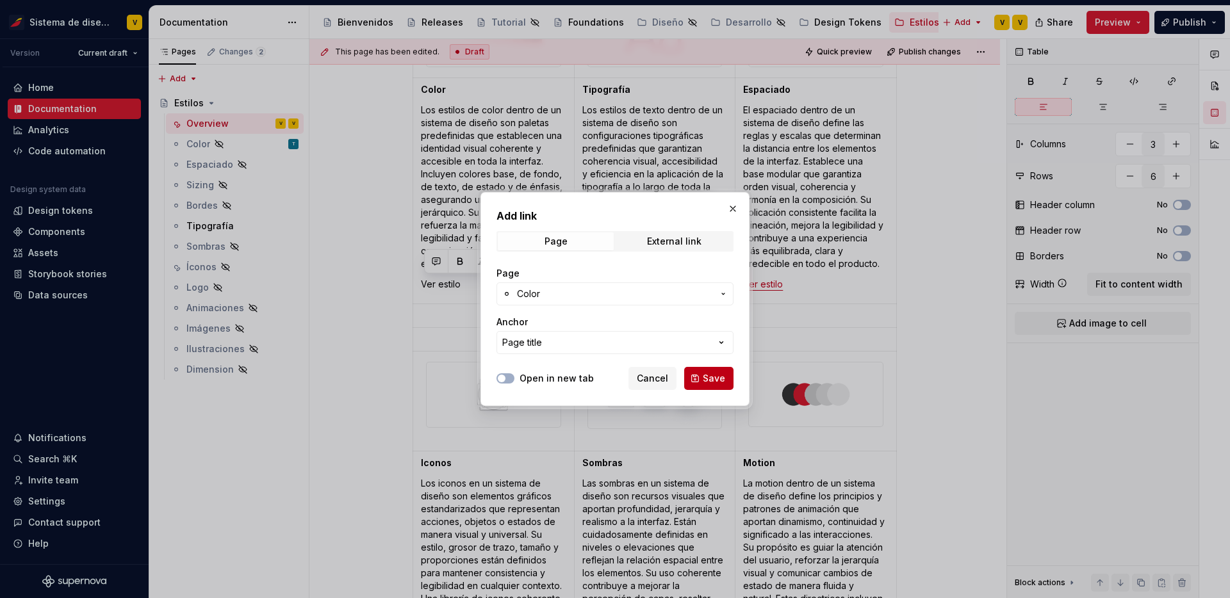
click at [706, 378] on span "Save" at bounding box center [714, 378] width 22 height 13
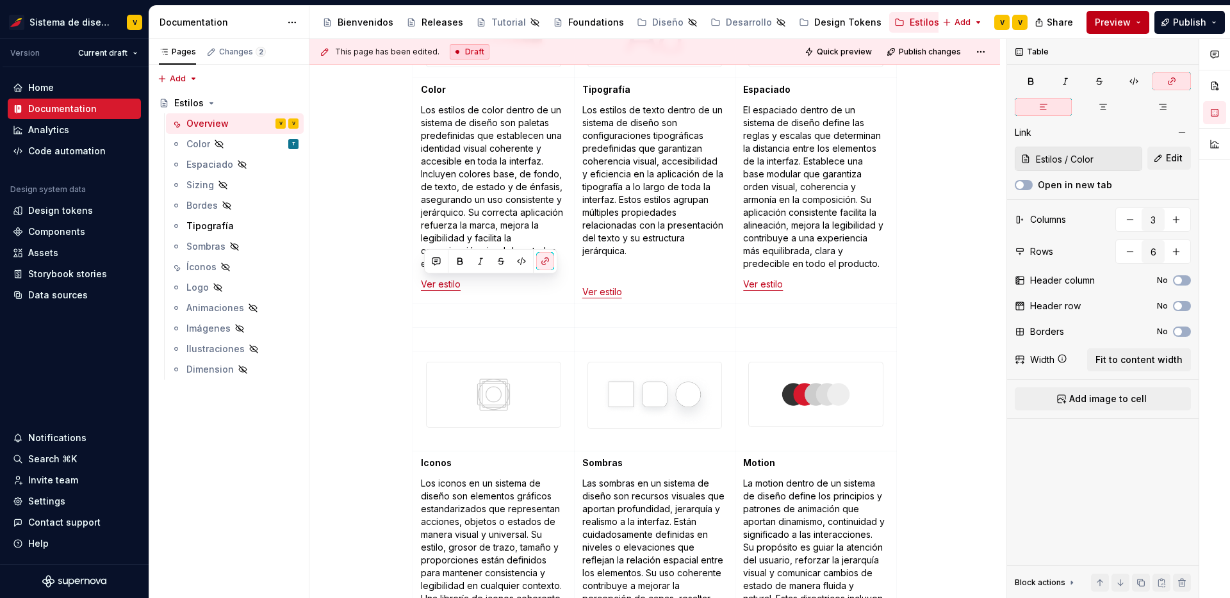
click at [1123, 27] on span "Preview" at bounding box center [1112, 22] width 36 height 13
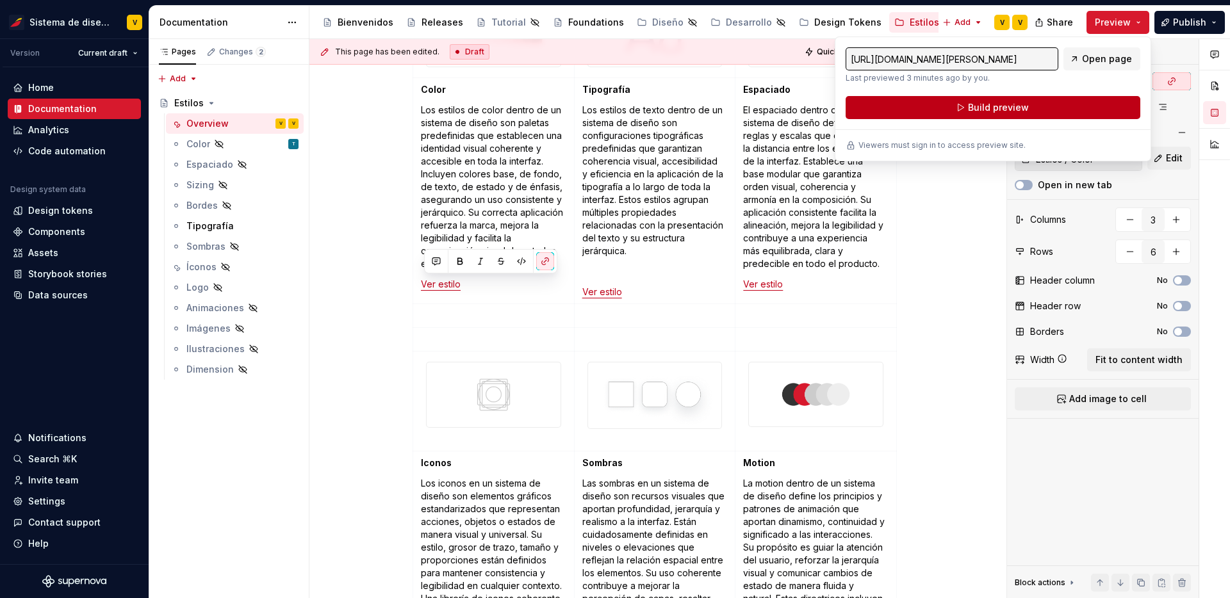
click at [996, 108] on span "Build preview" at bounding box center [998, 107] width 61 height 13
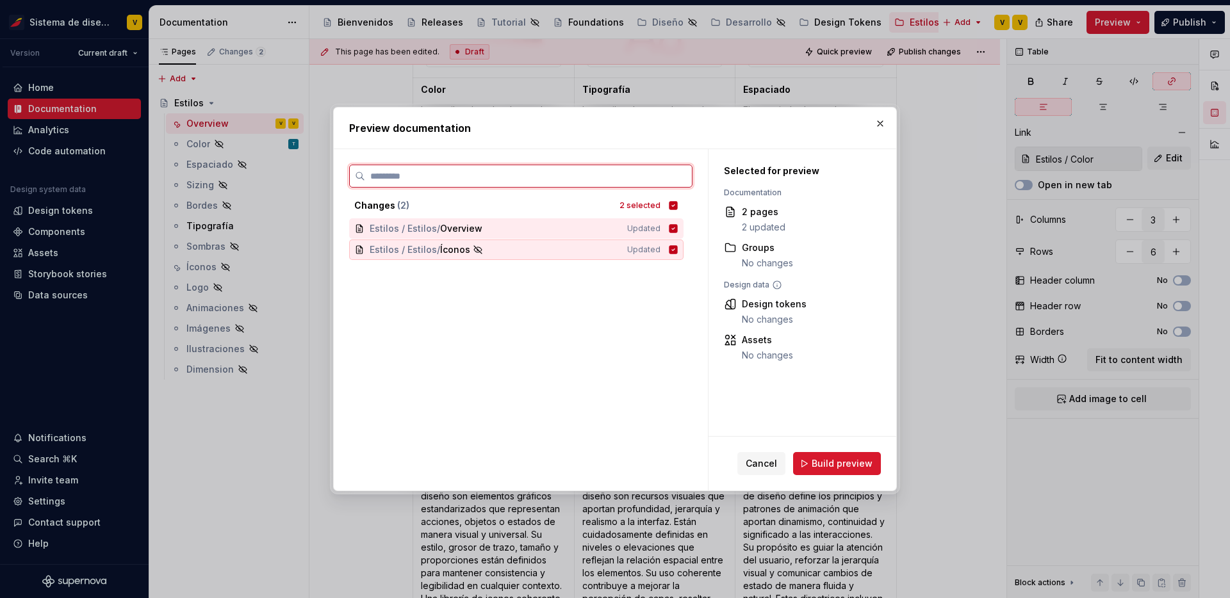
click at [678, 250] on icon at bounding box center [673, 249] width 8 height 8
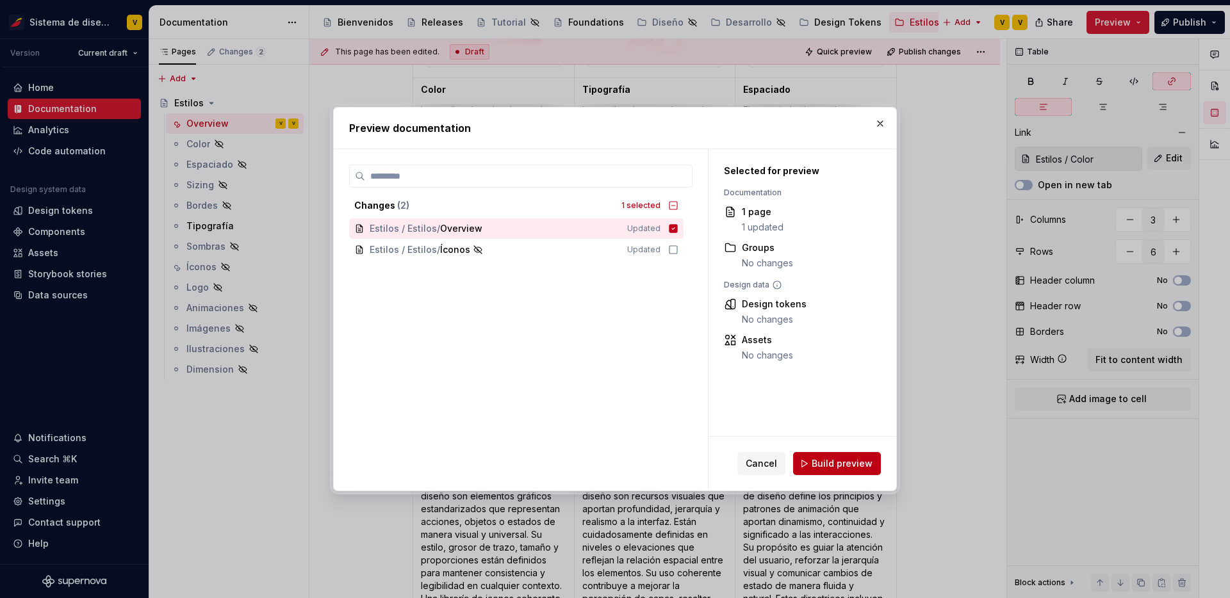
click at [850, 459] on span "Build preview" at bounding box center [841, 463] width 61 height 13
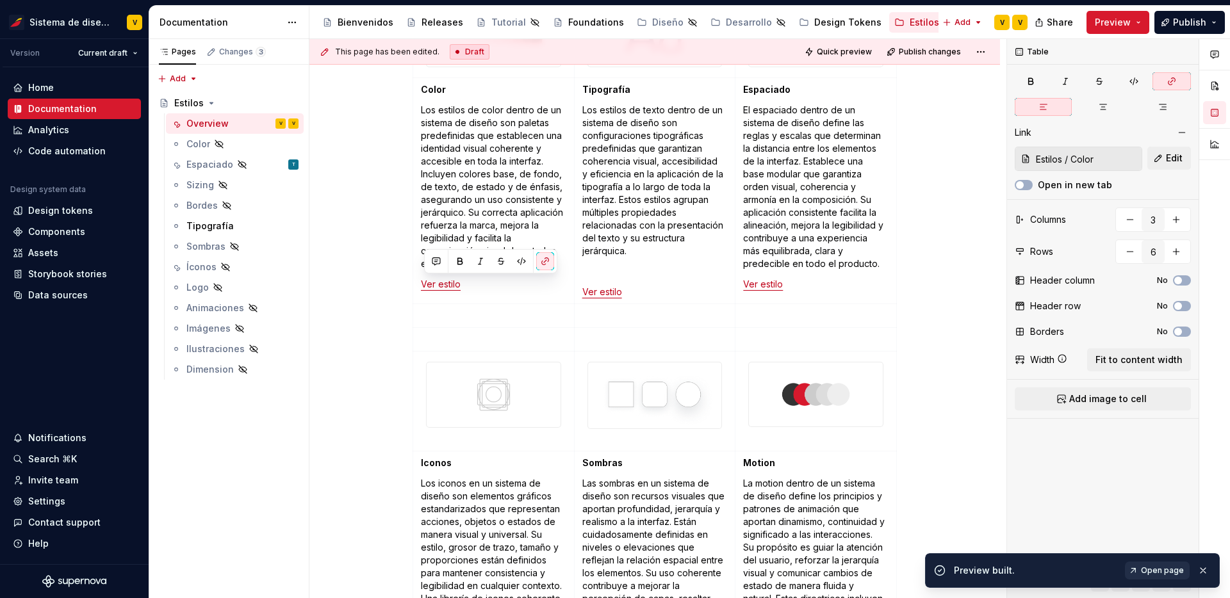
click at [1160, 567] on span "Open page" at bounding box center [1162, 570] width 43 height 10
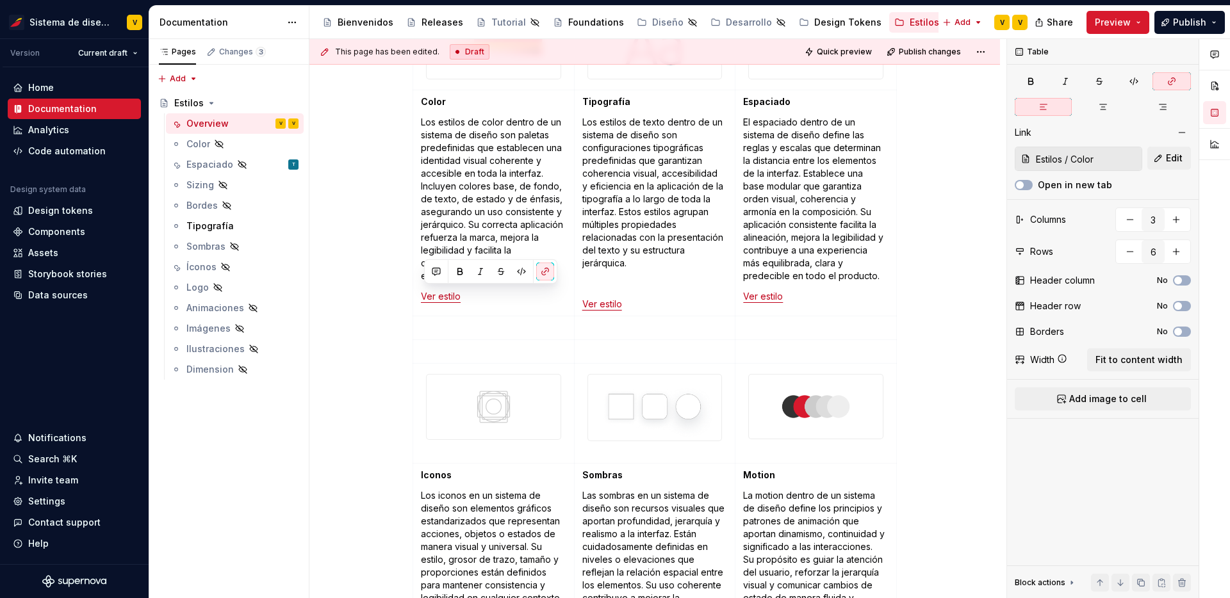
scroll to position [341, 0]
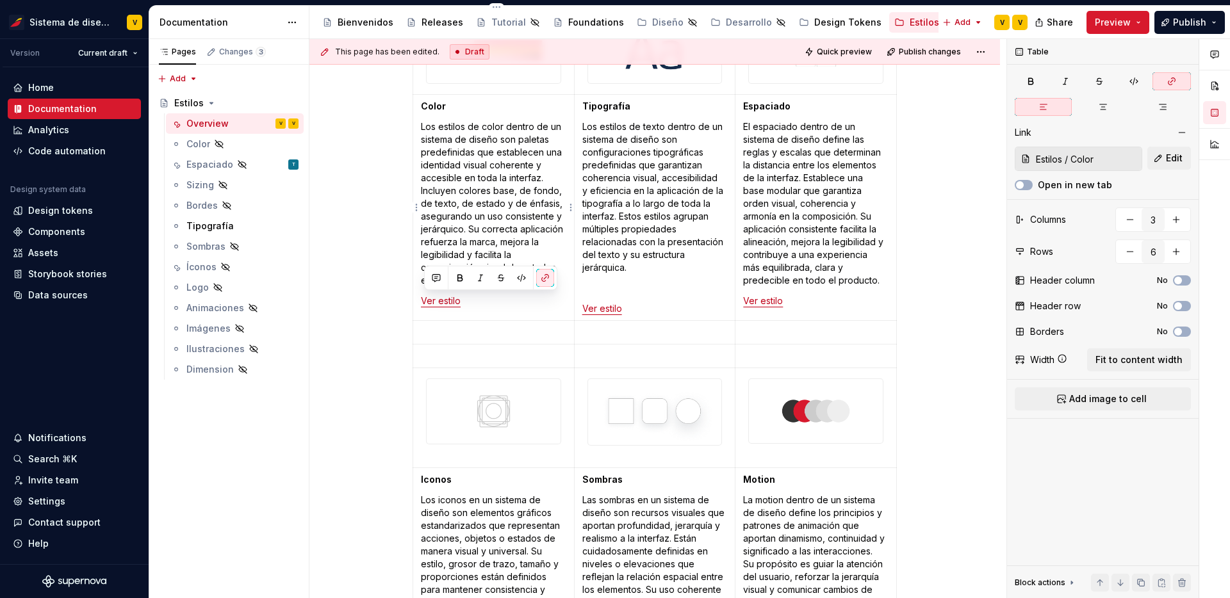
click at [547, 304] on p "Ver estilo" at bounding box center [493, 301] width 145 height 13
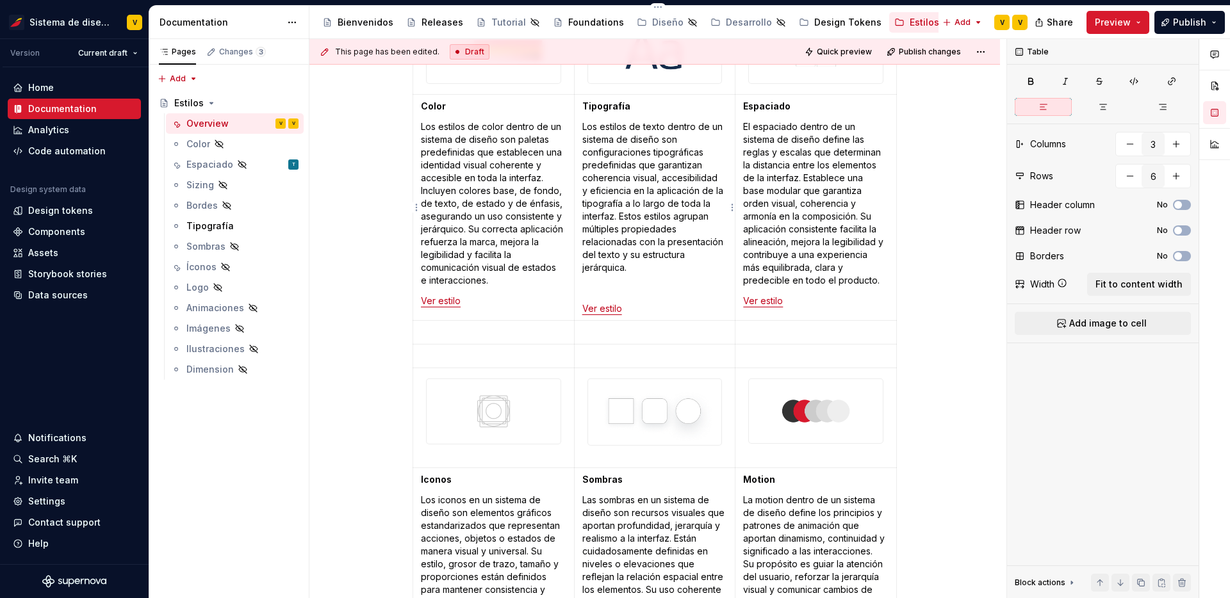
click at [630, 280] on td "Tipografía Los estilos de texto dentro de un sistema de diseño son configuracio…" at bounding box center [654, 208] width 161 height 226
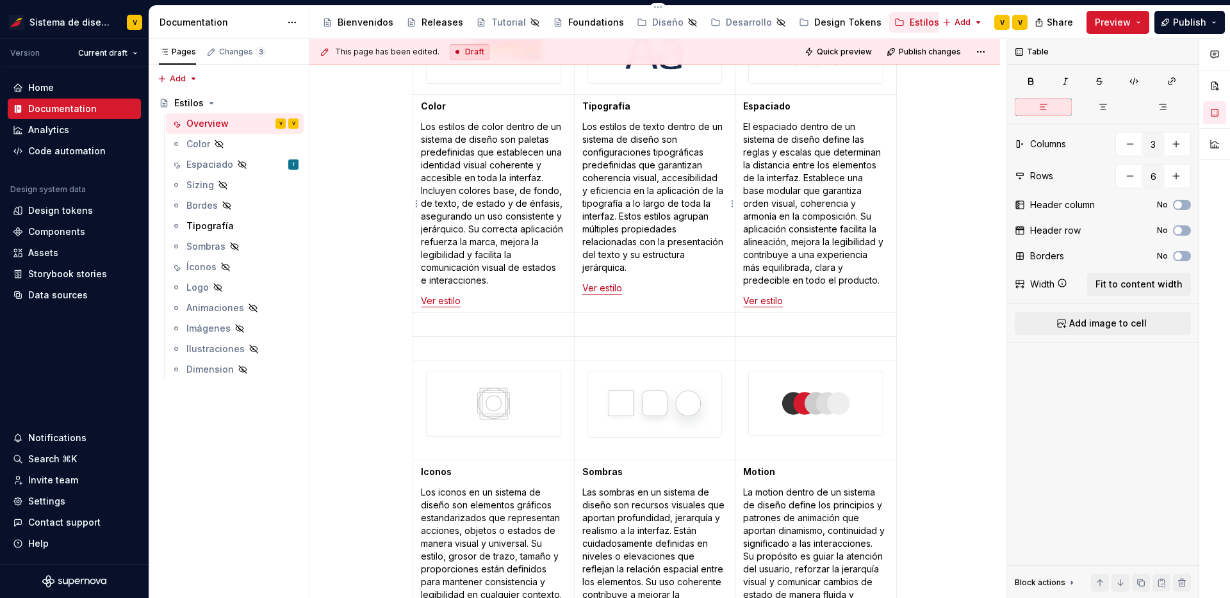
click at [594, 273] on p "Los estilos de texto dentro de un sistema de diseño son configuraciones tipográ…" at bounding box center [654, 197] width 145 height 154
click at [584, 283] on link "Ver estilo" at bounding box center [602, 287] width 40 height 11
click at [423, 302] on td "Color Los estilos de color dentro de un sistema de diseño son paletas predefini…" at bounding box center [493, 204] width 161 height 218
click at [747, 300] on link "Ver estilo" at bounding box center [763, 300] width 40 height 11
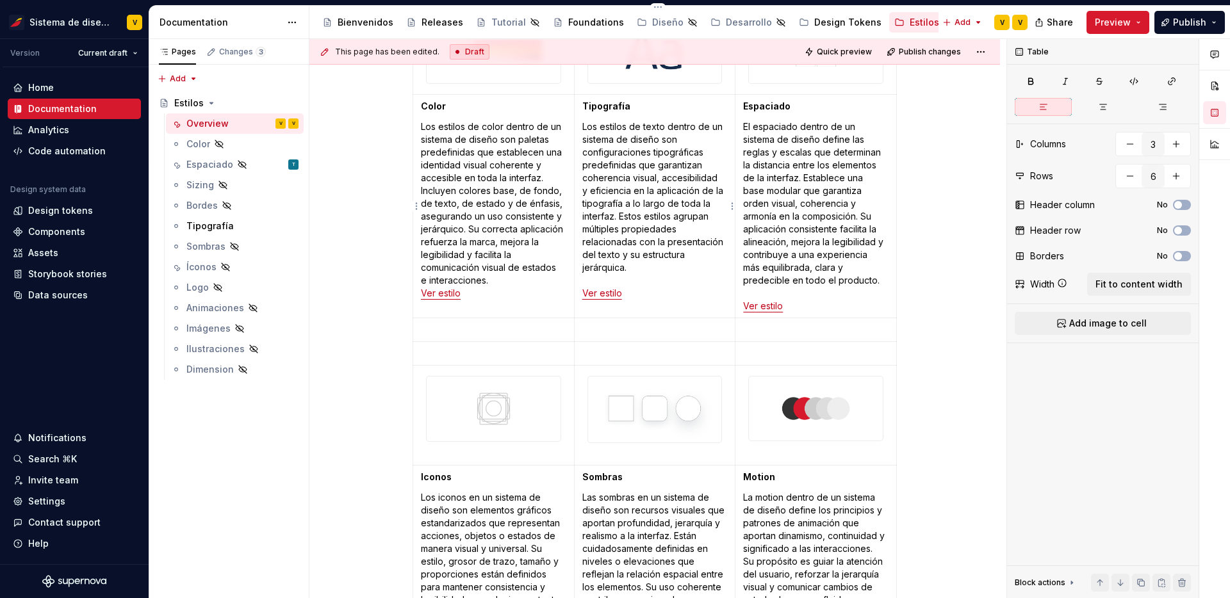
click at [583, 293] on td "Tipografía Los estilos de texto dentro de un sistema de diseño son configuracio…" at bounding box center [654, 206] width 161 height 223
click at [423, 292] on link "Ver estilo" at bounding box center [441, 293] width 40 height 11
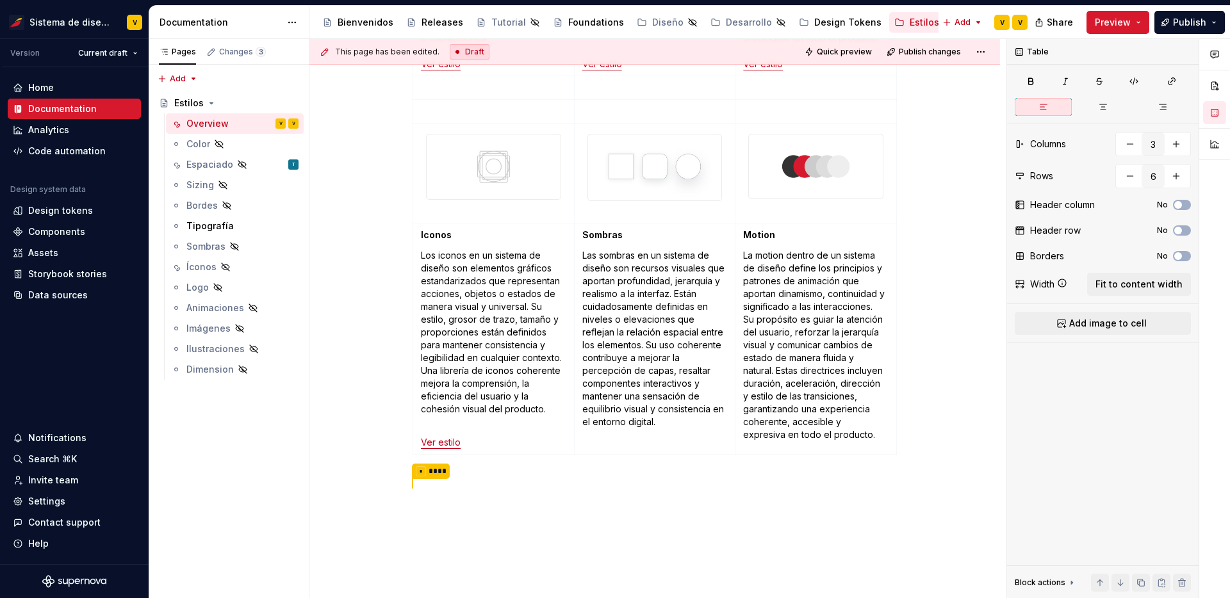
scroll to position [586, 0]
click at [1130, 23] on span "Preview" at bounding box center [1112, 22] width 36 height 13
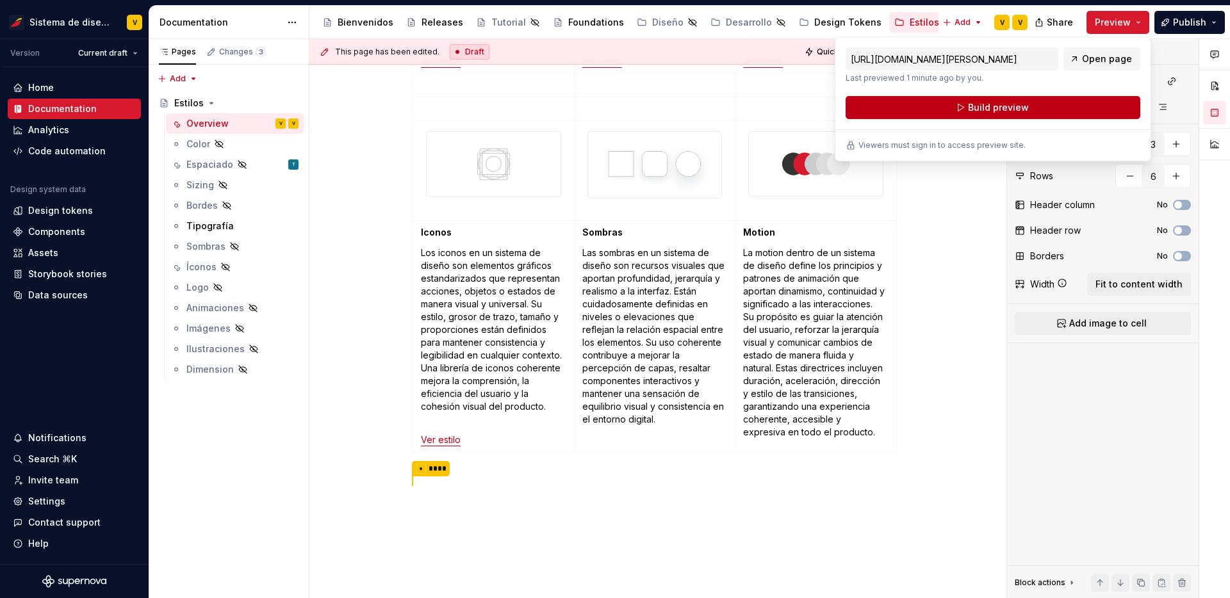
click at [995, 104] on span "Build preview" at bounding box center [998, 107] width 61 height 13
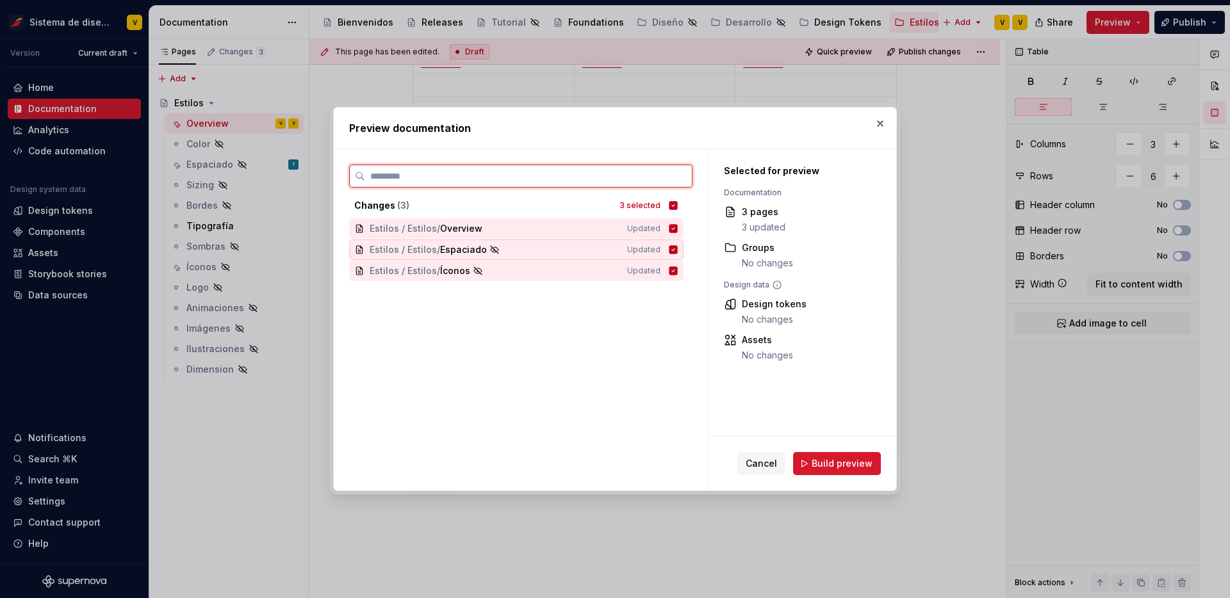
click at [678, 251] on icon at bounding box center [673, 249] width 8 height 8
click at [678, 268] on icon at bounding box center [673, 270] width 8 height 8
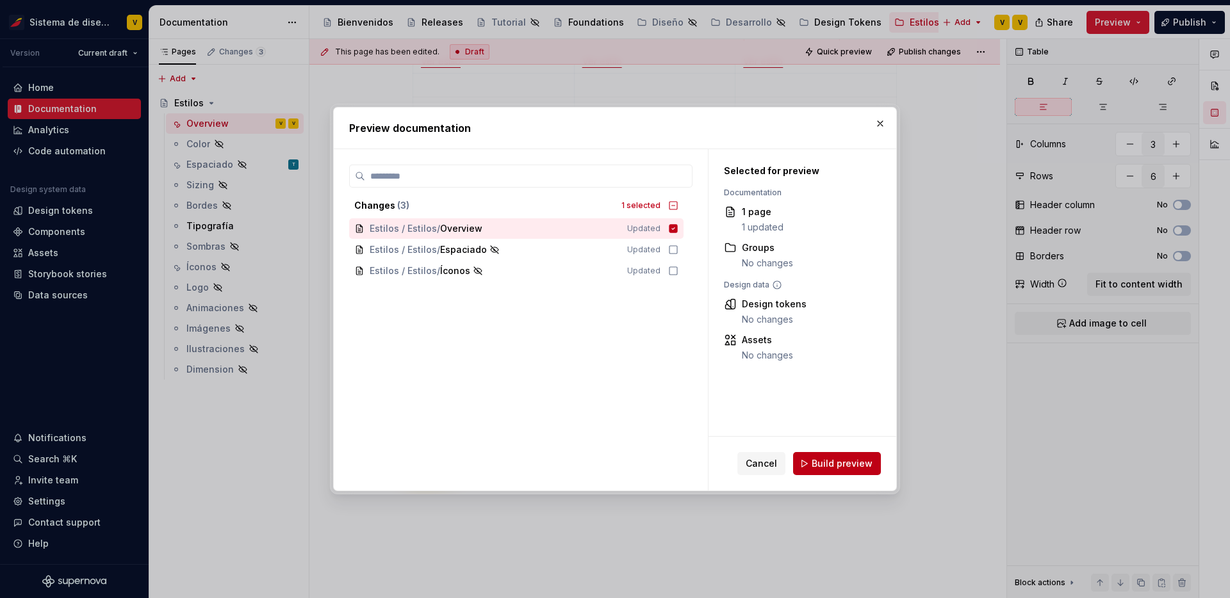
click at [857, 467] on span "Build preview" at bounding box center [841, 463] width 61 height 13
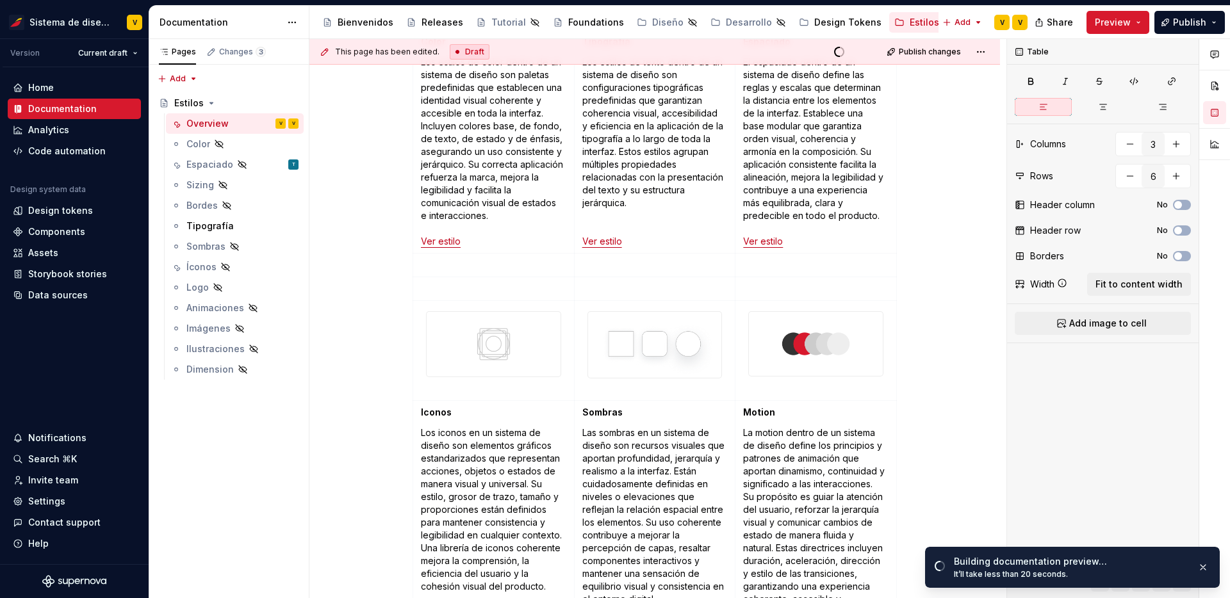
scroll to position [404, 0]
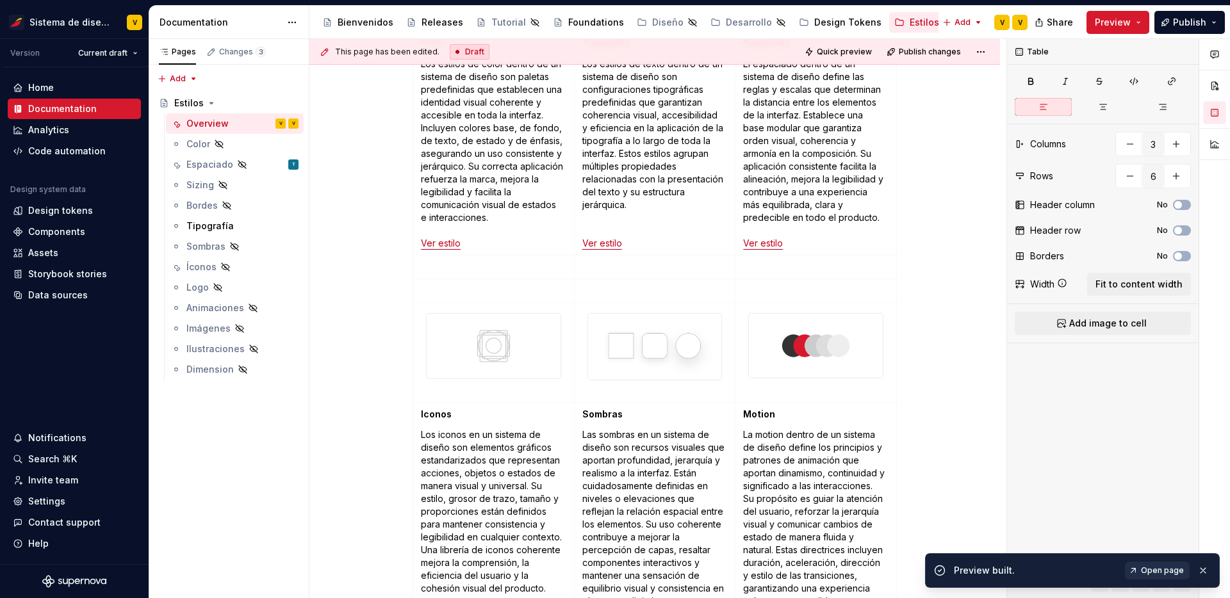
click at [1150, 569] on span "Open page" at bounding box center [1162, 570] width 43 height 10
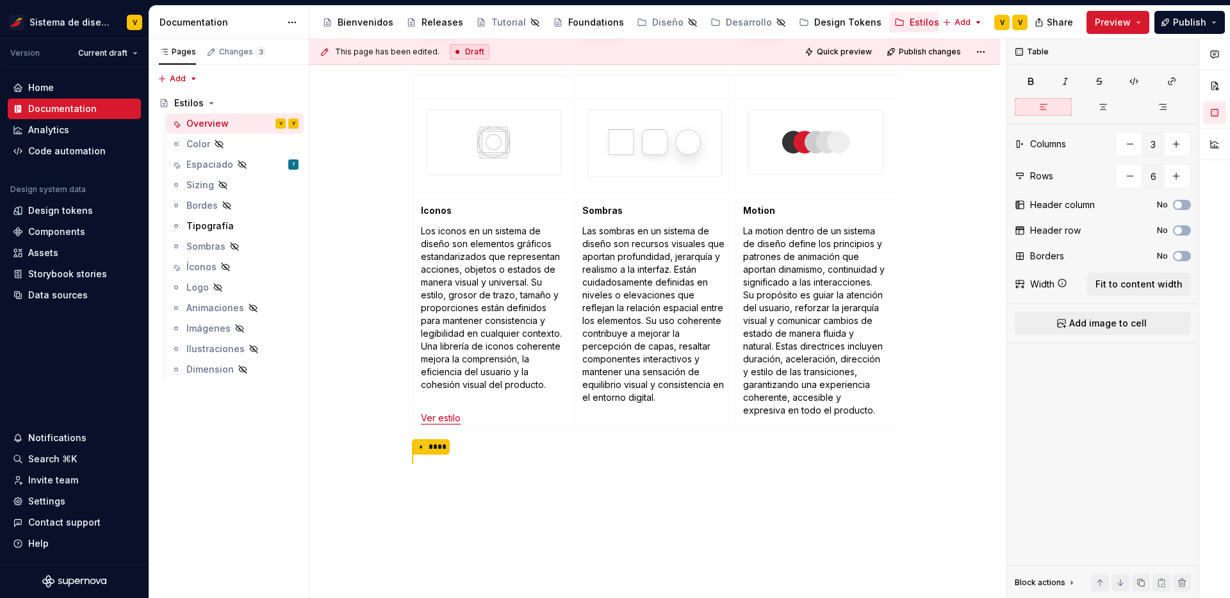
scroll to position [610, 0]
click at [424, 412] on link "Ver estilo" at bounding box center [441, 415] width 40 height 11
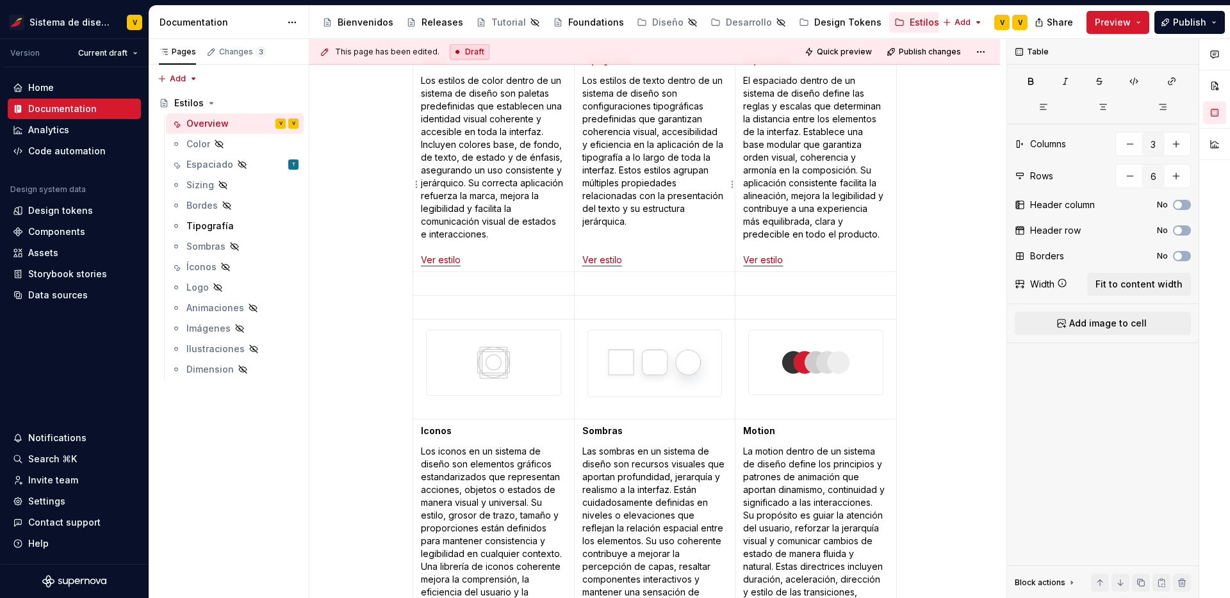
scroll to position [363, 0]
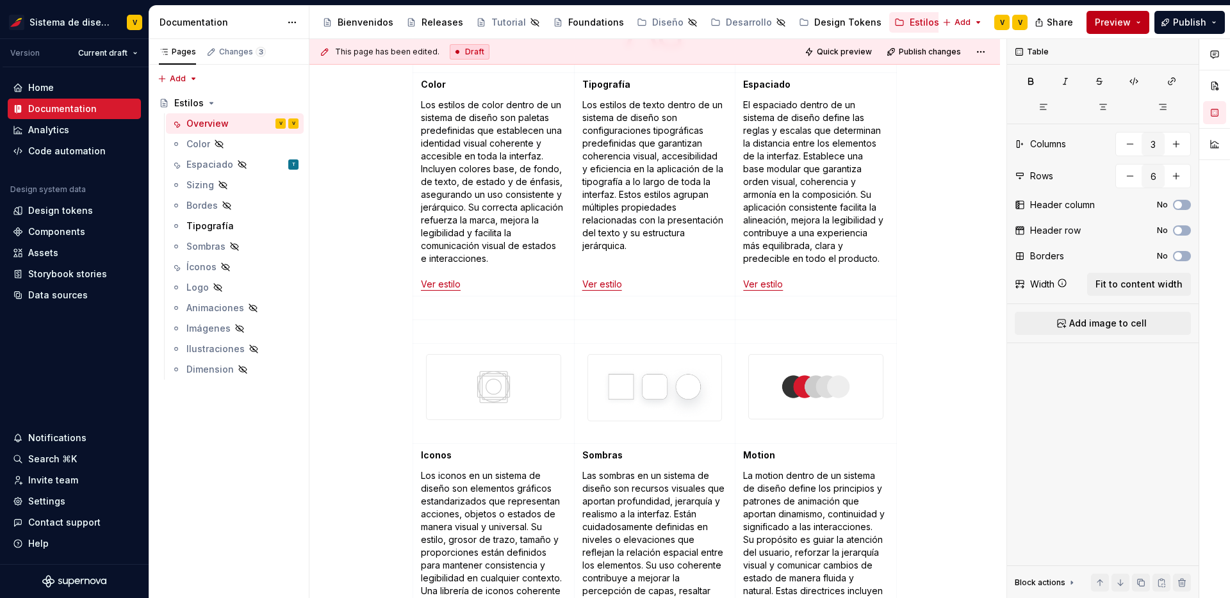
click at [1130, 20] on span "Preview" at bounding box center [1112, 22] width 36 height 13
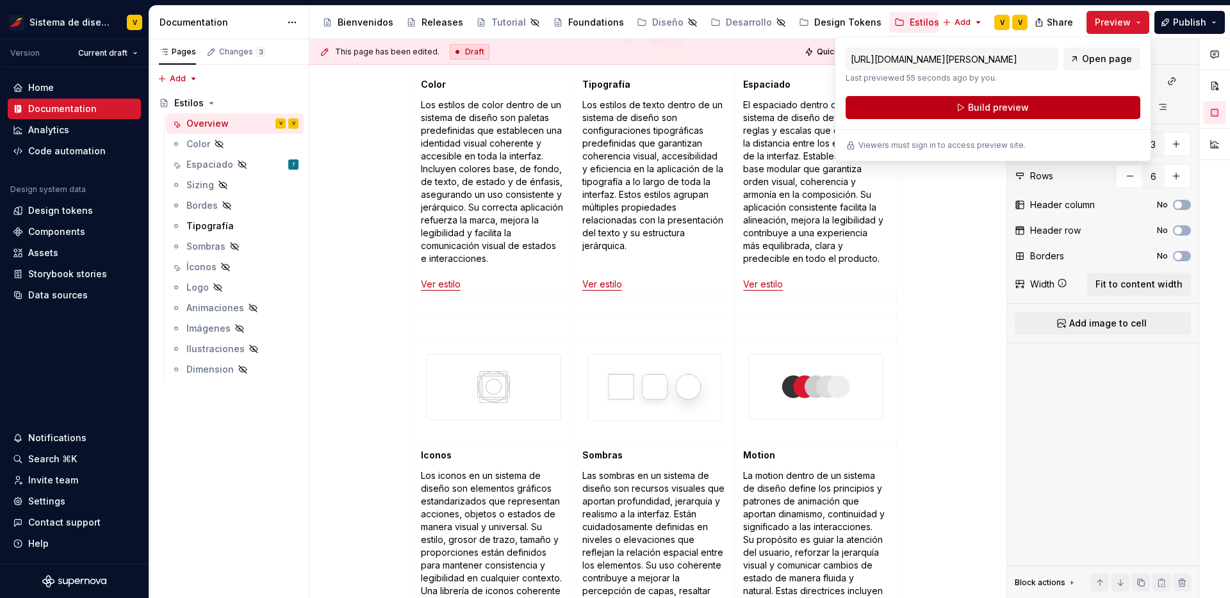
click at [988, 106] on span "Build preview" at bounding box center [998, 107] width 61 height 13
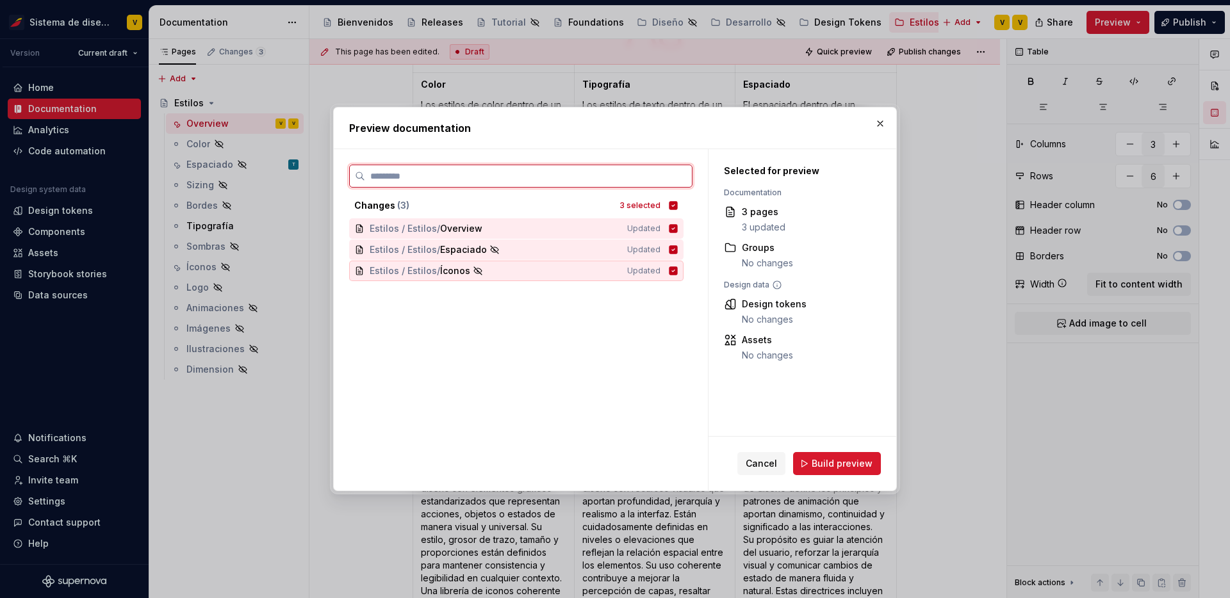
click at [677, 271] on icon at bounding box center [673, 270] width 8 height 8
click at [678, 248] on icon at bounding box center [673, 249] width 8 height 8
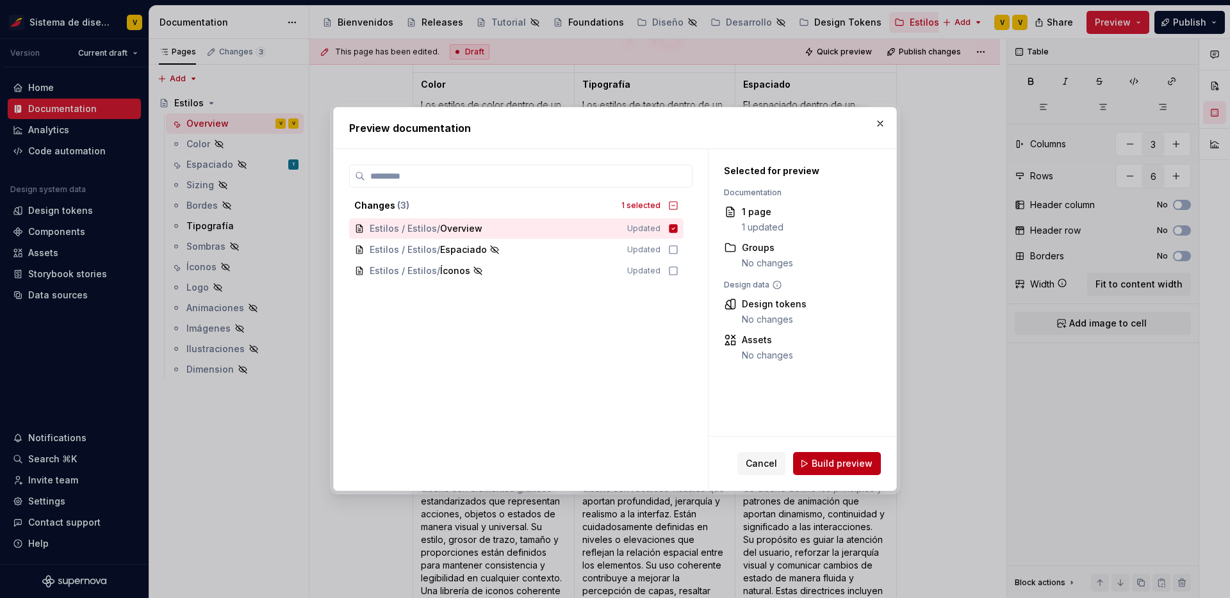
click at [845, 461] on span "Build preview" at bounding box center [841, 463] width 61 height 13
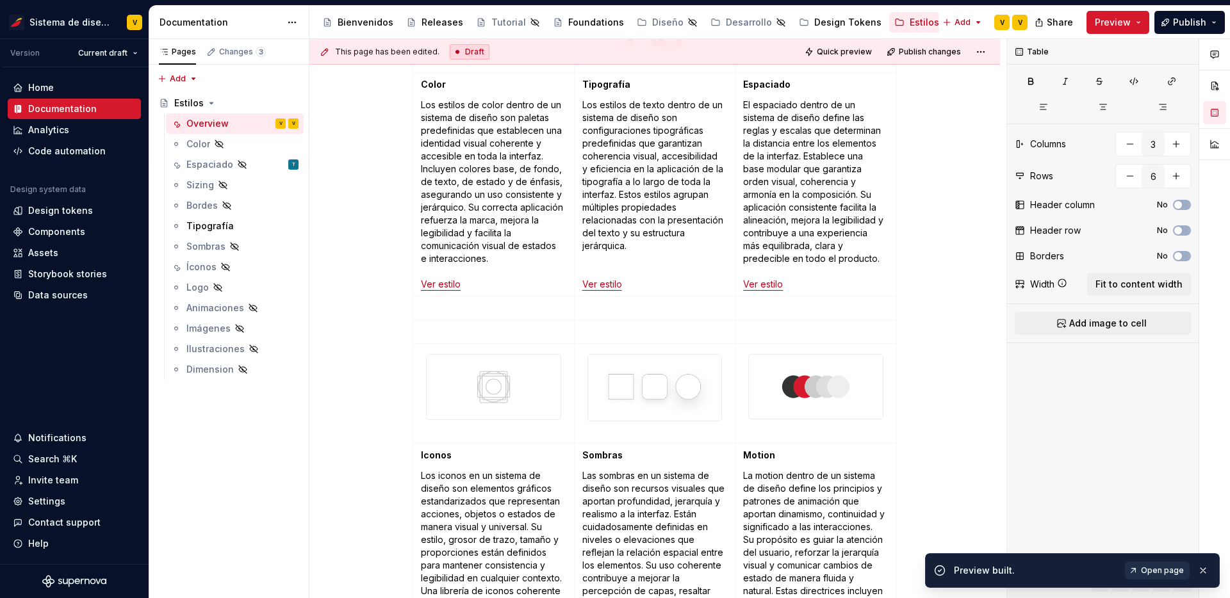
click at [1157, 576] on link "Open page" at bounding box center [1157, 571] width 65 height 18
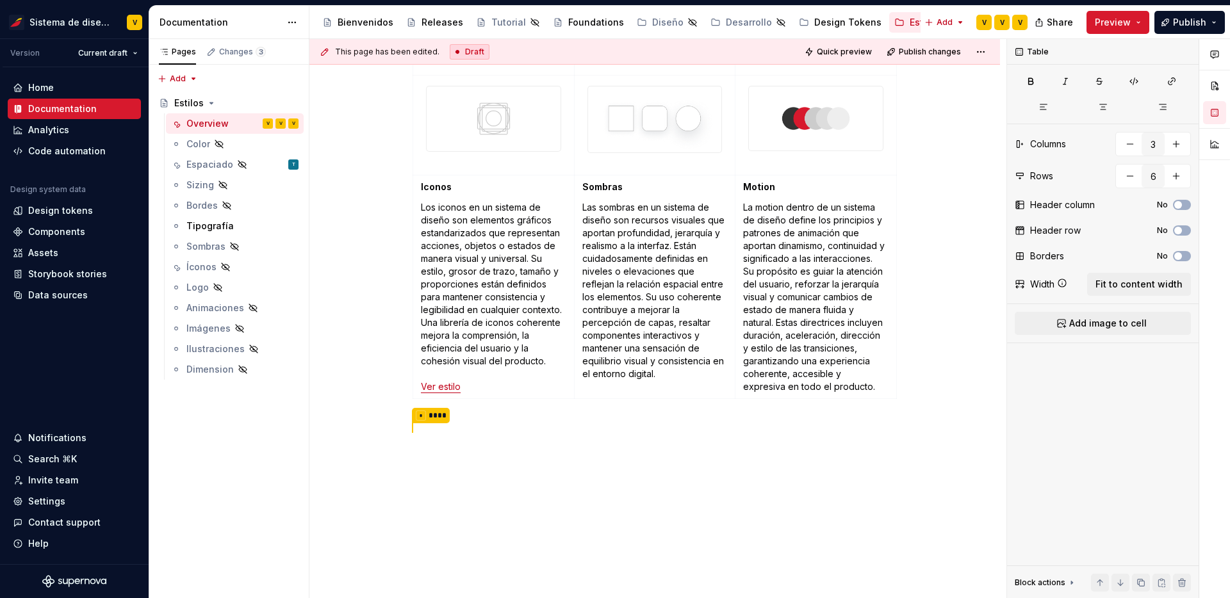
scroll to position [636, 0]
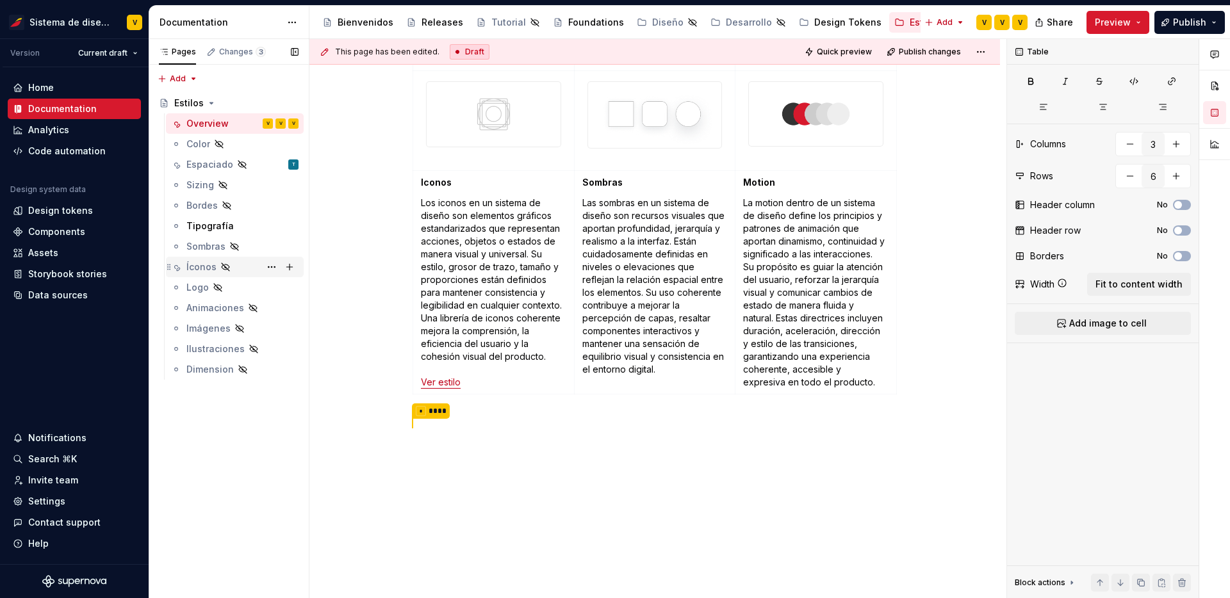
click at [205, 264] on div "Íconos" at bounding box center [201, 267] width 30 height 13
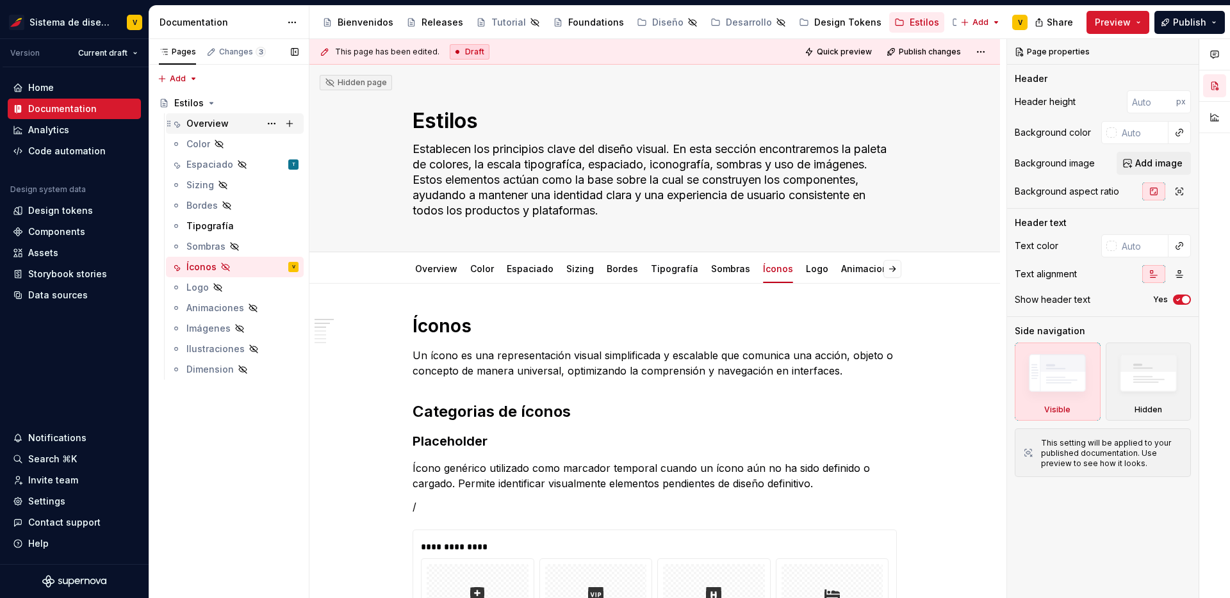
click at [220, 126] on div "Overview" at bounding box center [207, 123] width 42 height 13
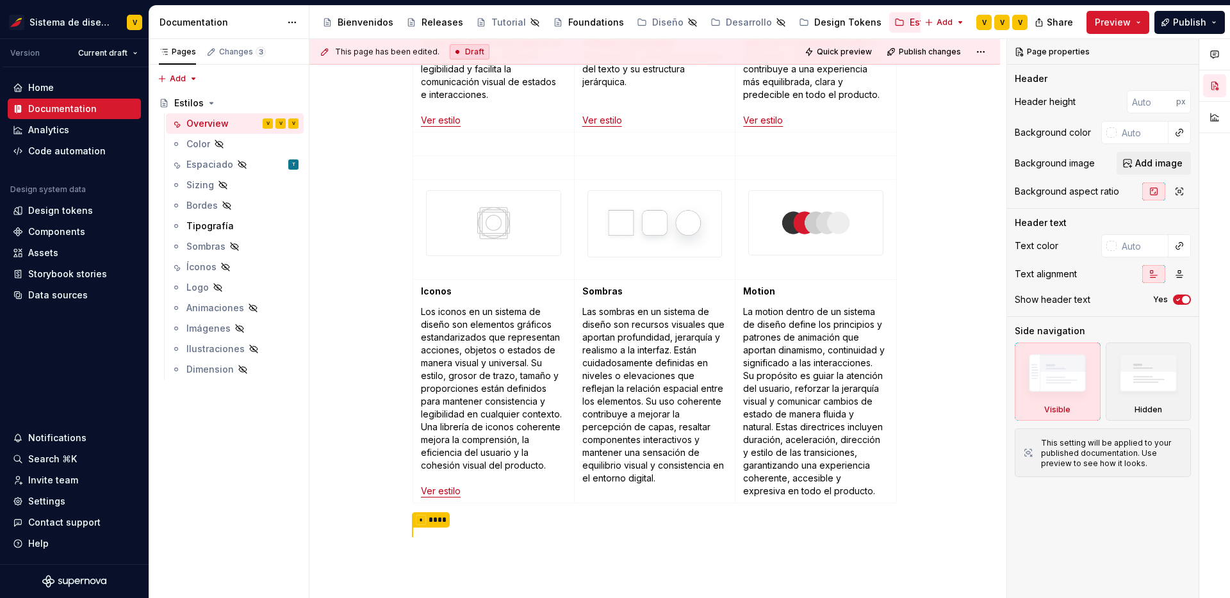
scroll to position [537, 0]
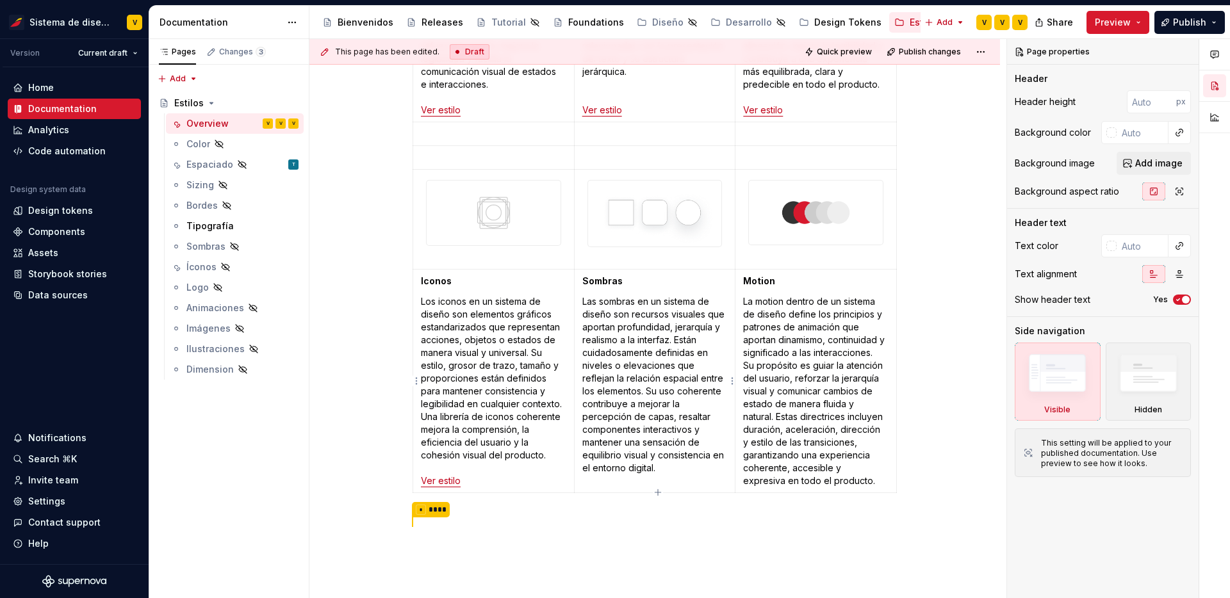
type textarea "*"
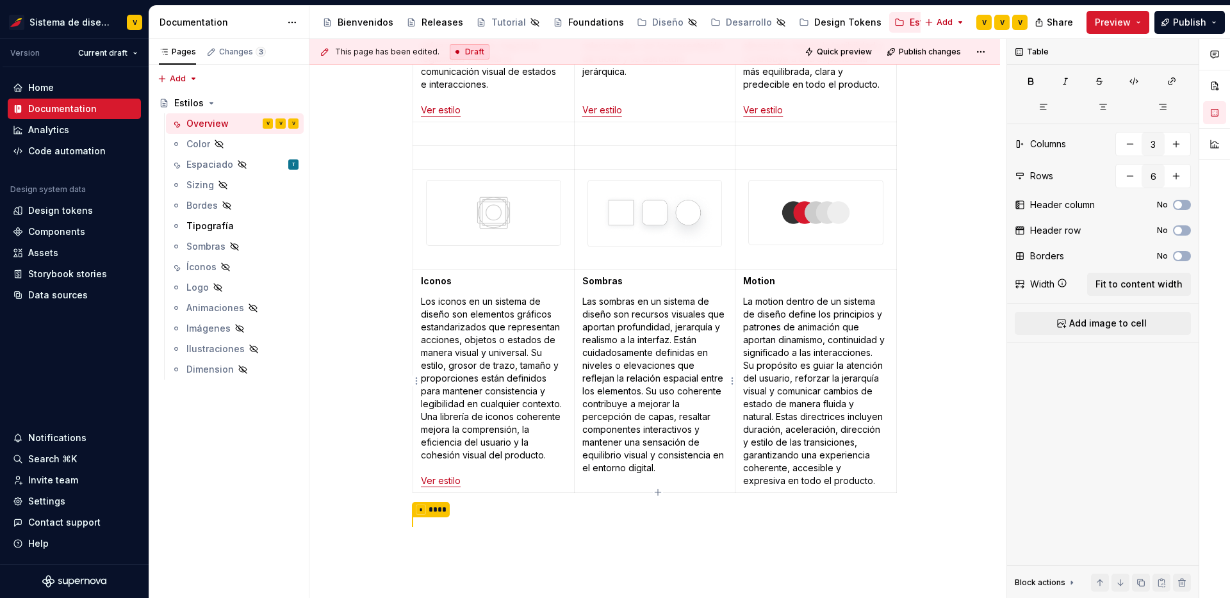
click at [680, 471] on p "Las sombras en un sistema de diseño son recursos visuales que aportan profundid…" at bounding box center [654, 384] width 145 height 179
click at [586, 479] on p "Las sombras en un sistema de diseño son recursos visuales que aportan profundid…" at bounding box center [654, 391] width 145 height 192
click at [704, 462] on button "button" at bounding box center [706, 458] width 18 height 18
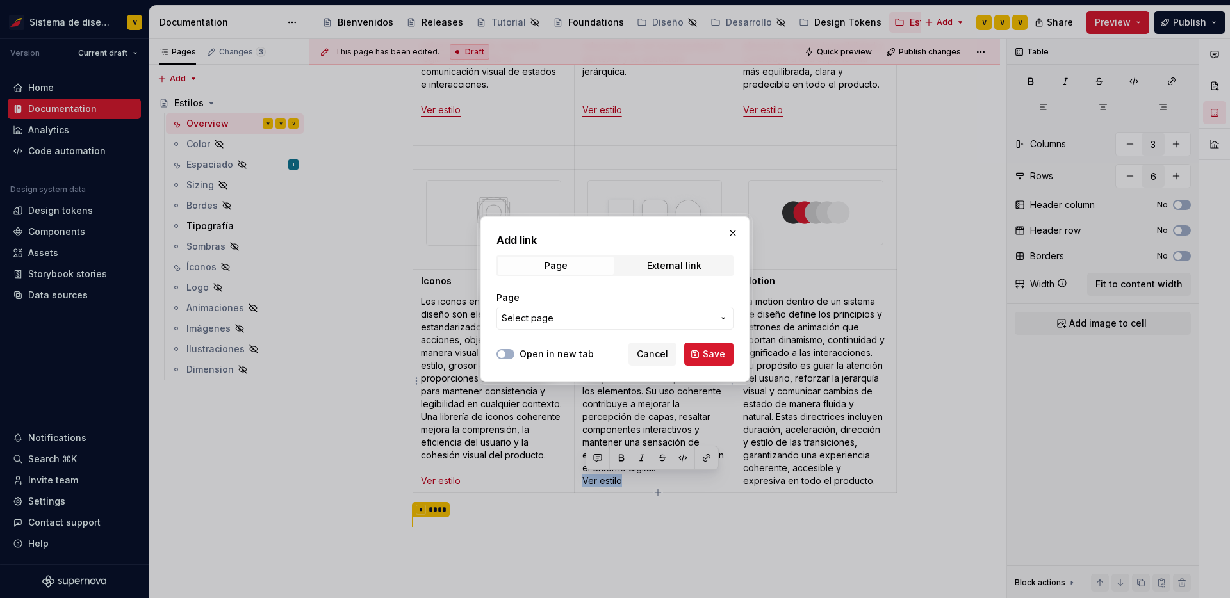
click at [685, 317] on span "Select page" at bounding box center [606, 318] width 211 height 13
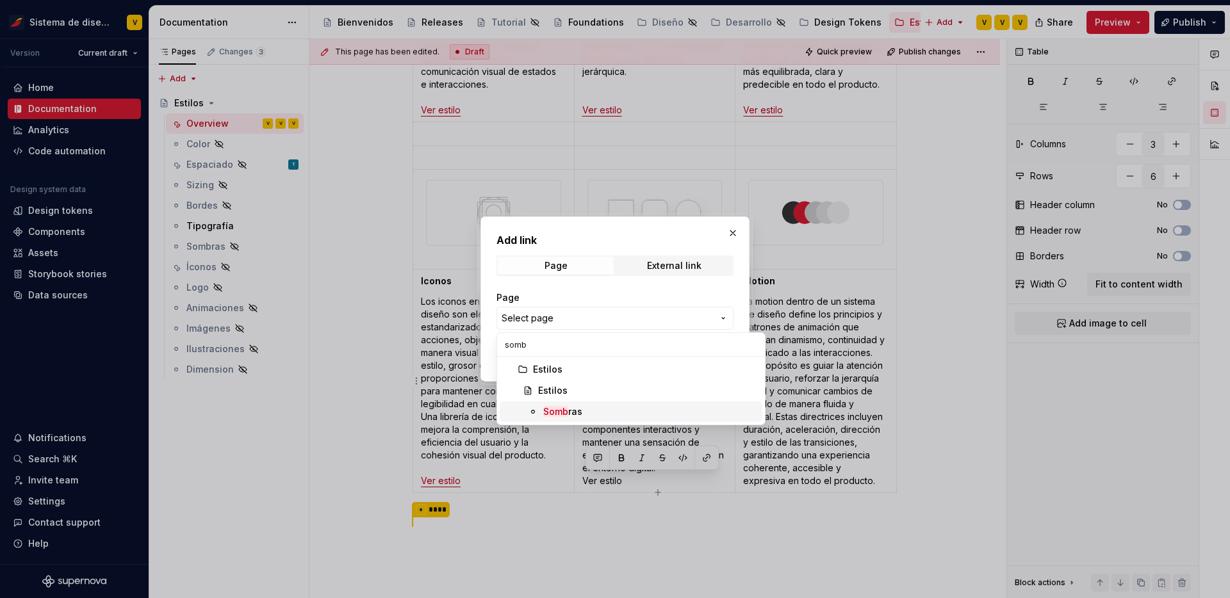
type input "somb"
click at [575, 410] on div "Somb ras" at bounding box center [562, 411] width 39 height 13
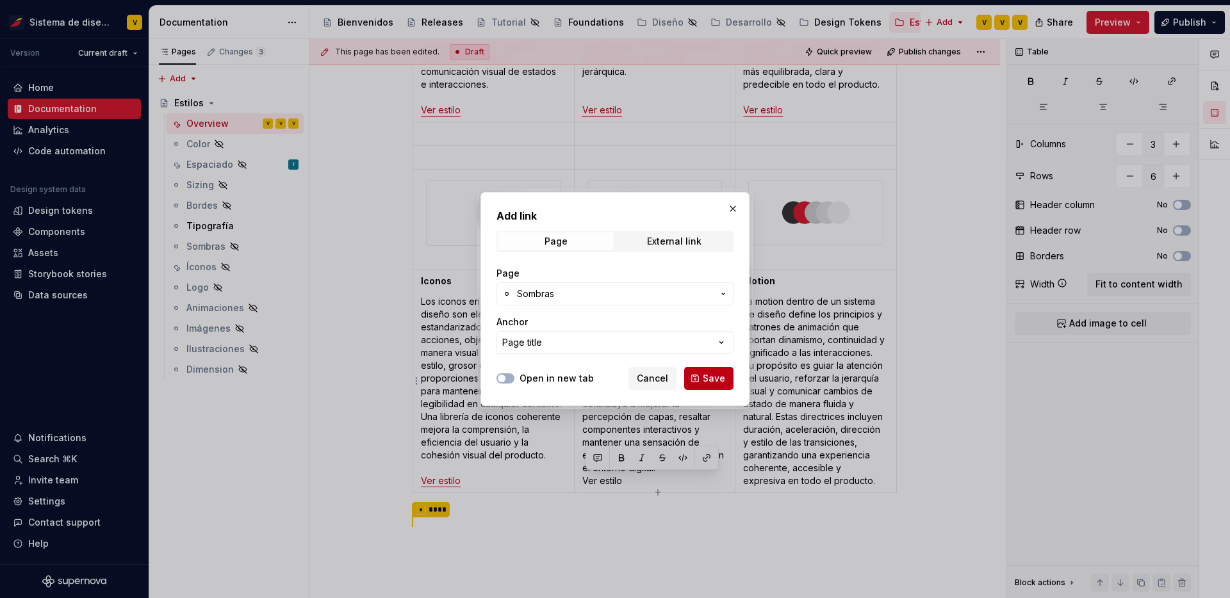
click at [715, 384] on span "Save" at bounding box center [714, 378] width 22 height 13
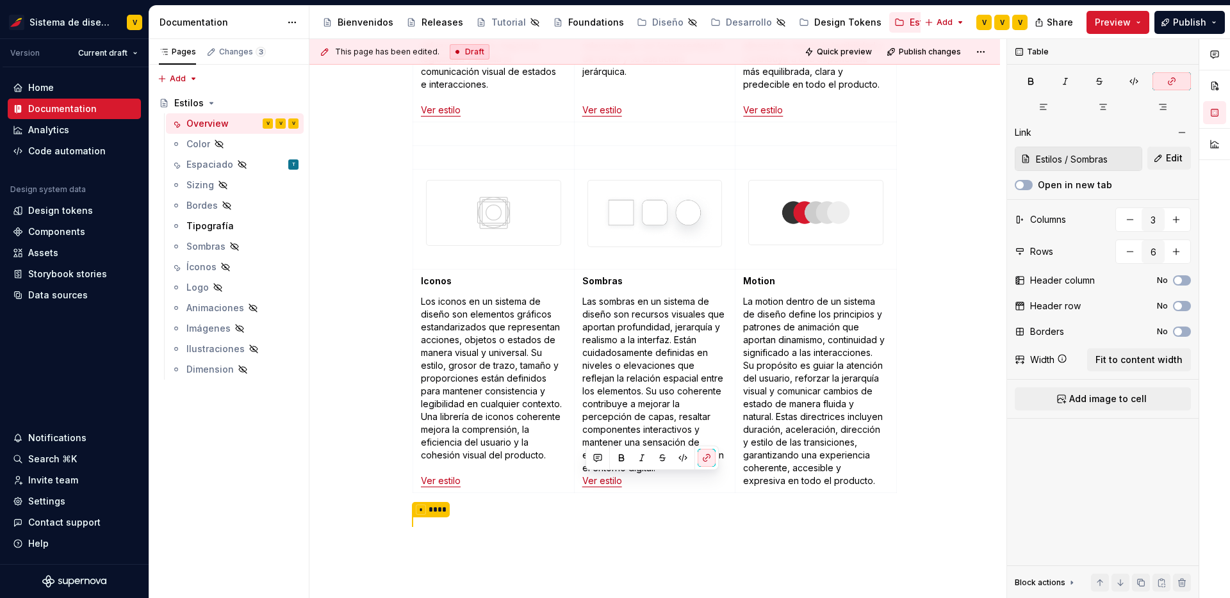
click at [925, 443] on div "Overview Color Los estilos de color dentro de un sistema de diseño son paletas …" at bounding box center [654, 235] width 690 height 979
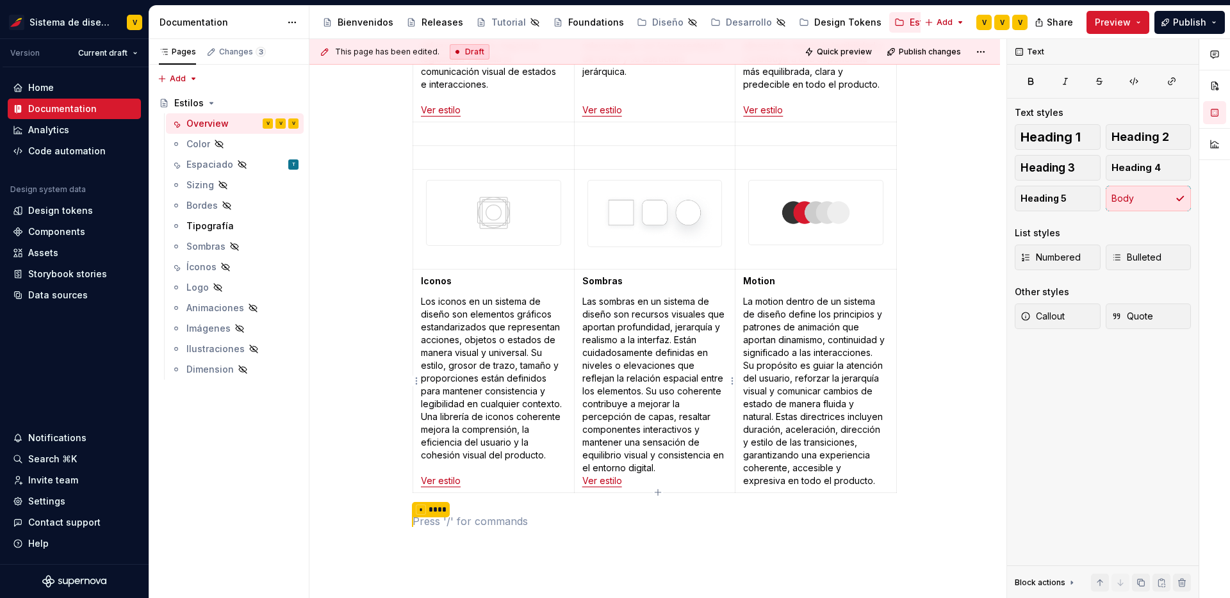
click at [677, 466] on p "Las sombras en un sistema de diseño son recursos visuales que aportan profundid…" at bounding box center [654, 391] width 145 height 192
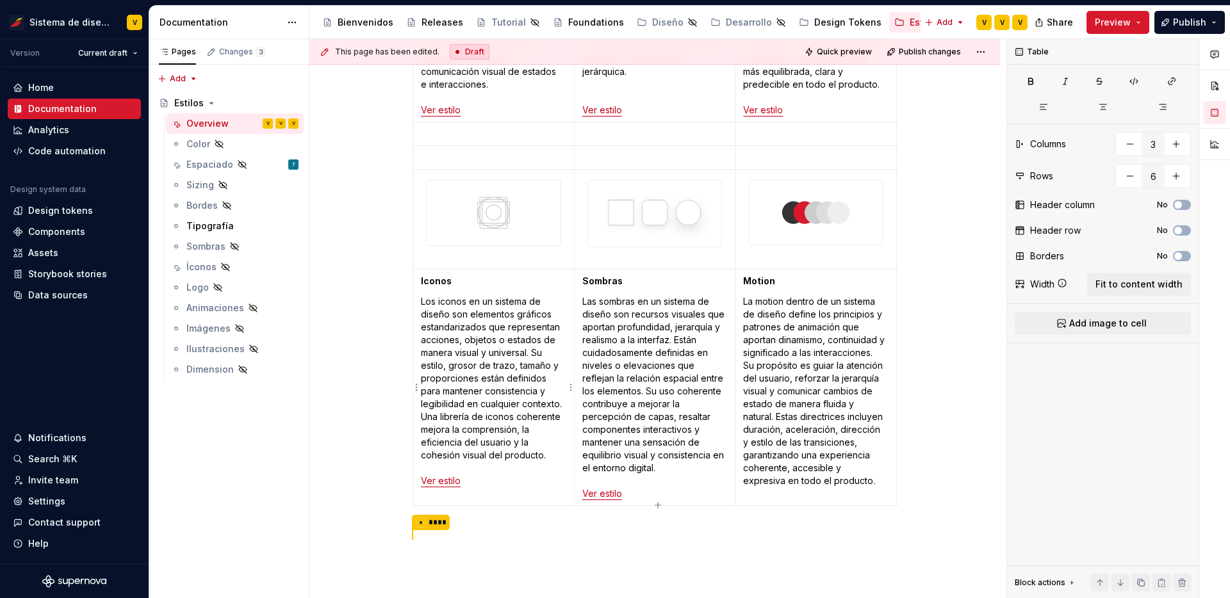
click at [554, 456] on p "Los iconos en un sistema de diseño son elementos gráficos estandarizados que re…" at bounding box center [493, 391] width 145 height 192
click at [1112, 29] on button "Preview" at bounding box center [1117, 22] width 63 height 23
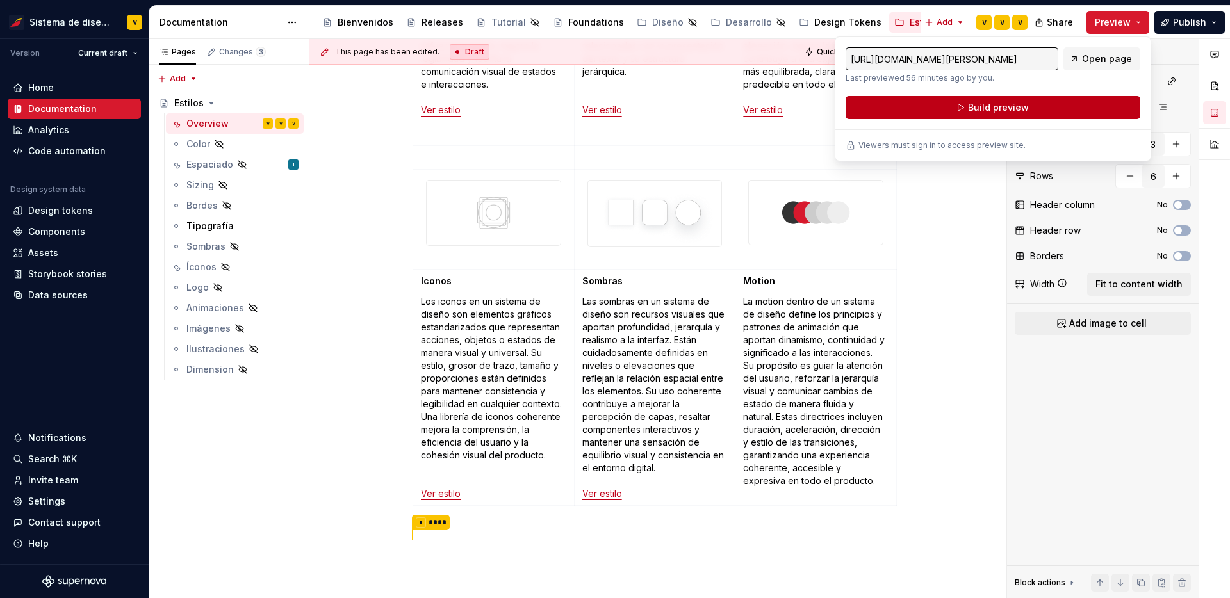
click at [985, 110] on span "Build preview" at bounding box center [998, 107] width 61 height 13
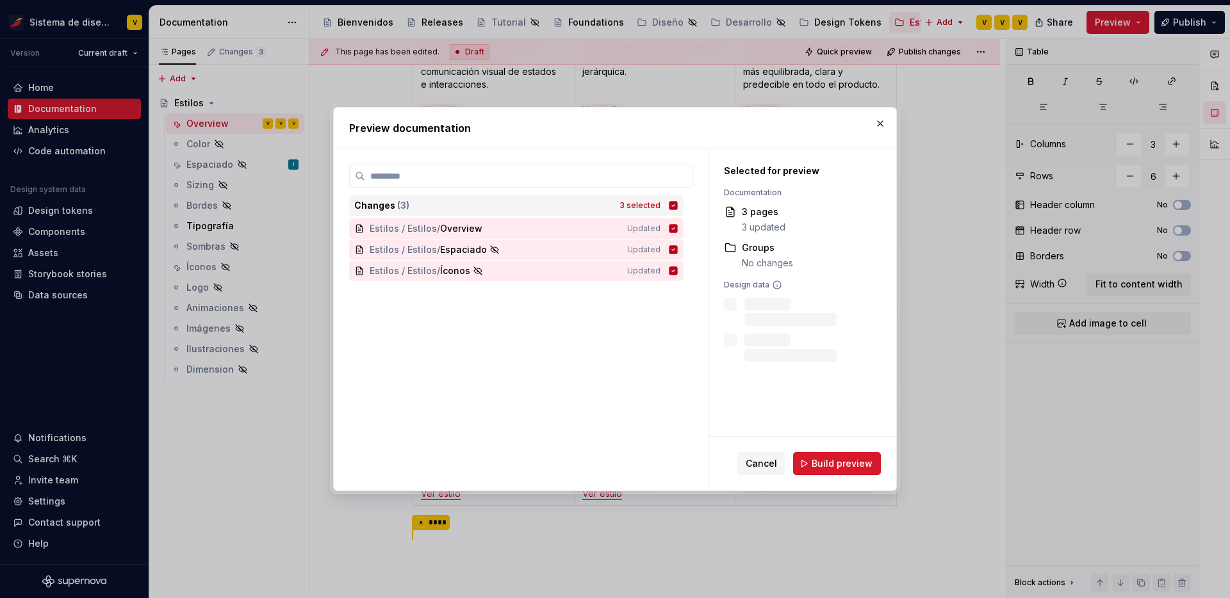
click at [678, 205] on icon at bounding box center [673, 205] width 10 height 10
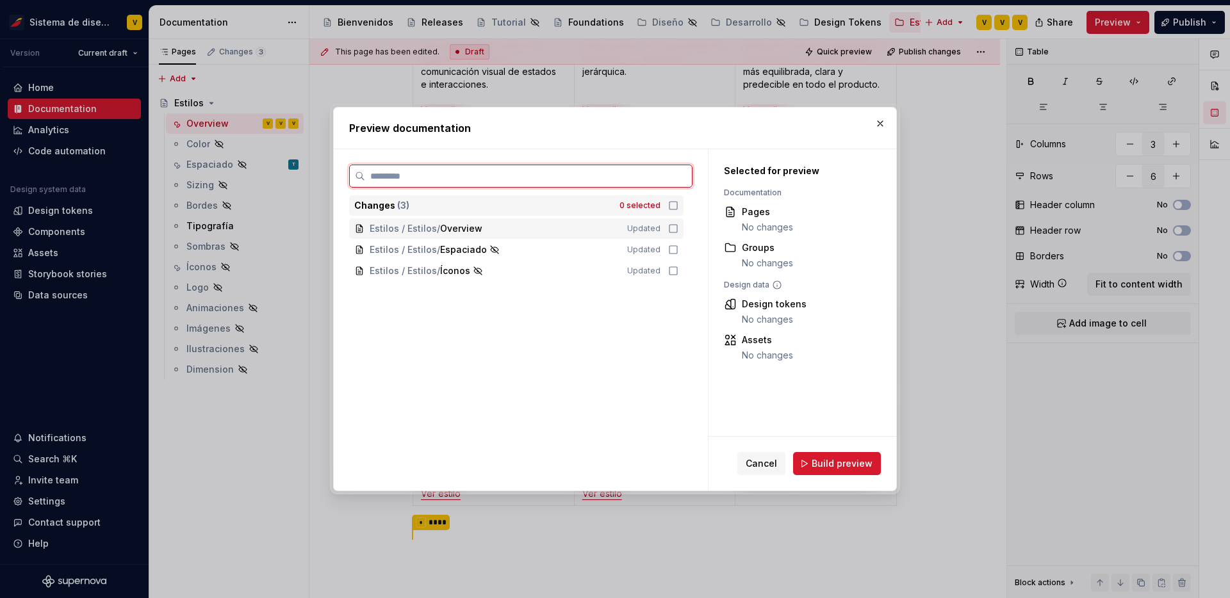
click at [682, 222] on div "Estilos / Estilos / Overview Updated" at bounding box center [516, 228] width 334 height 20
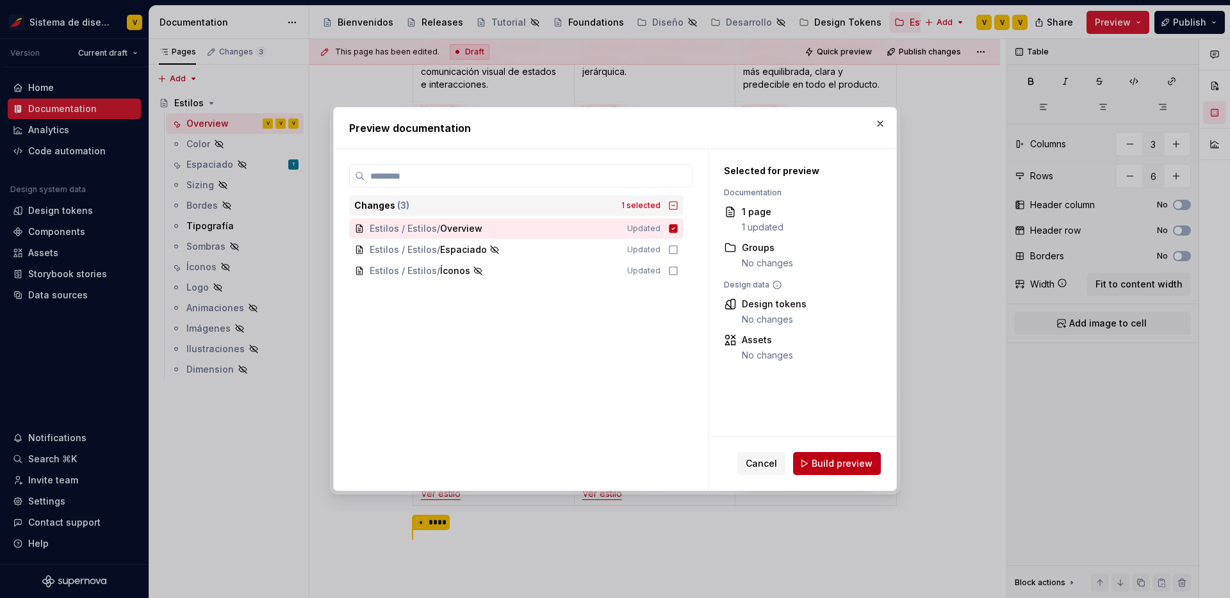
click at [821, 455] on button "Build preview" at bounding box center [837, 463] width 88 height 23
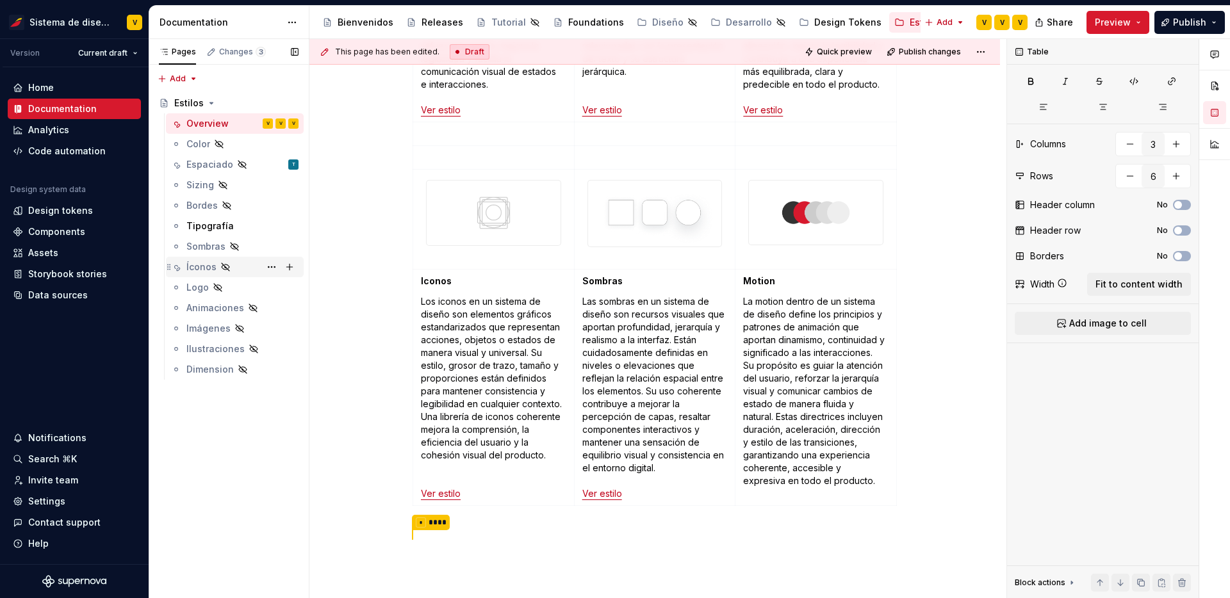
click at [203, 266] on div "Íconos" at bounding box center [201, 267] width 30 height 13
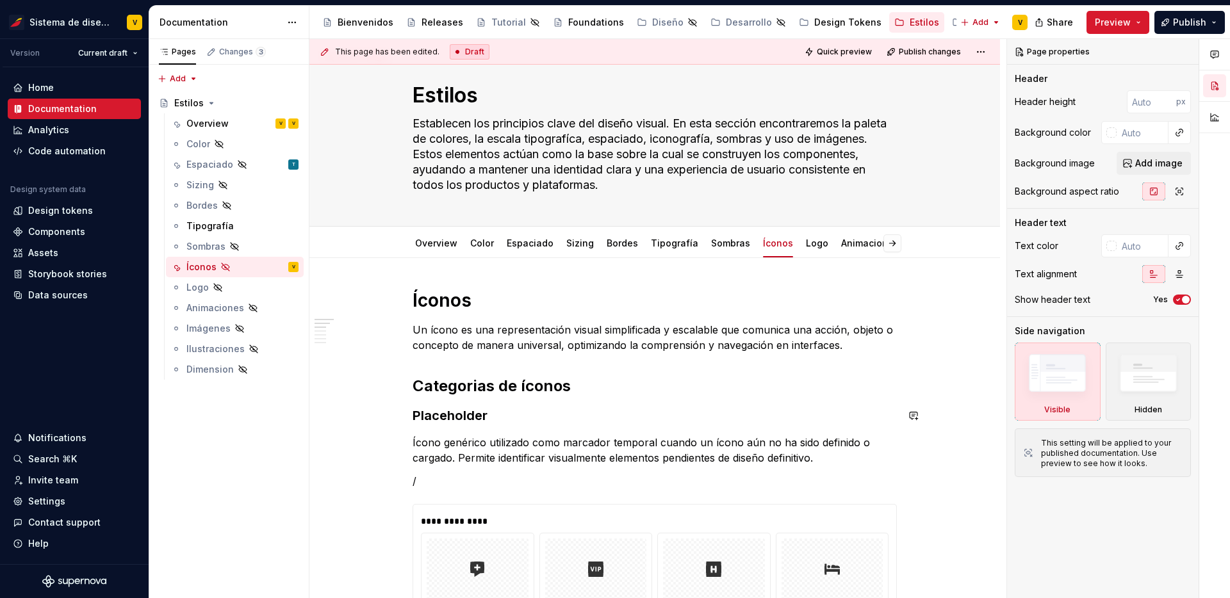
scroll to position [24, 0]
click at [443, 243] on link "Overview" at bounding box center [436, 244] width 42 height 11
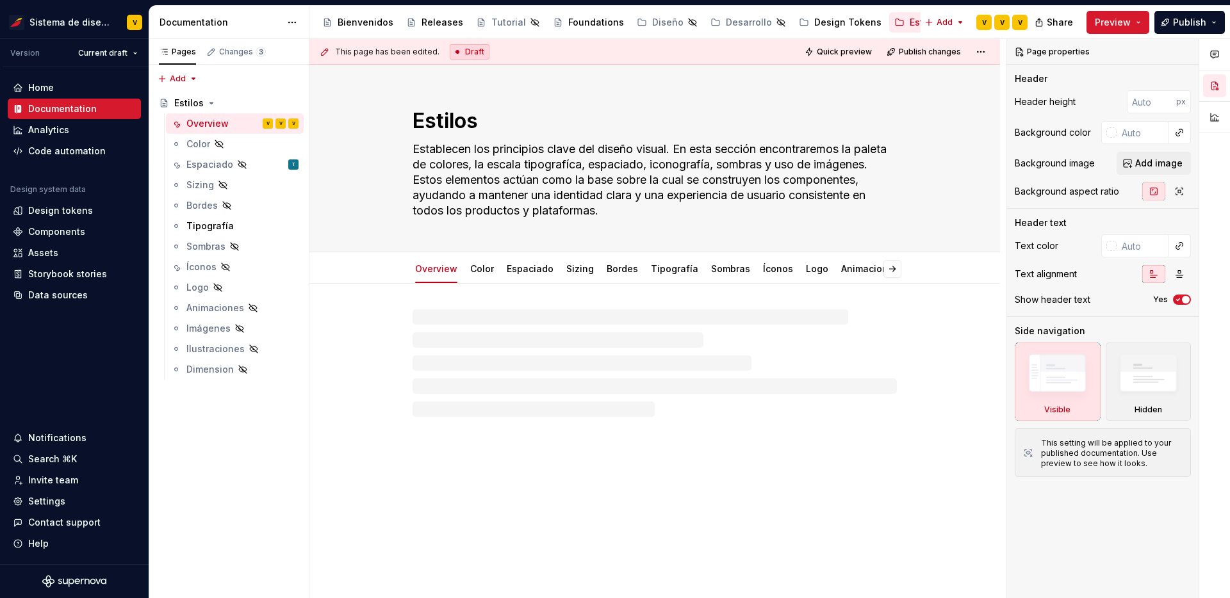
type textarea "*"
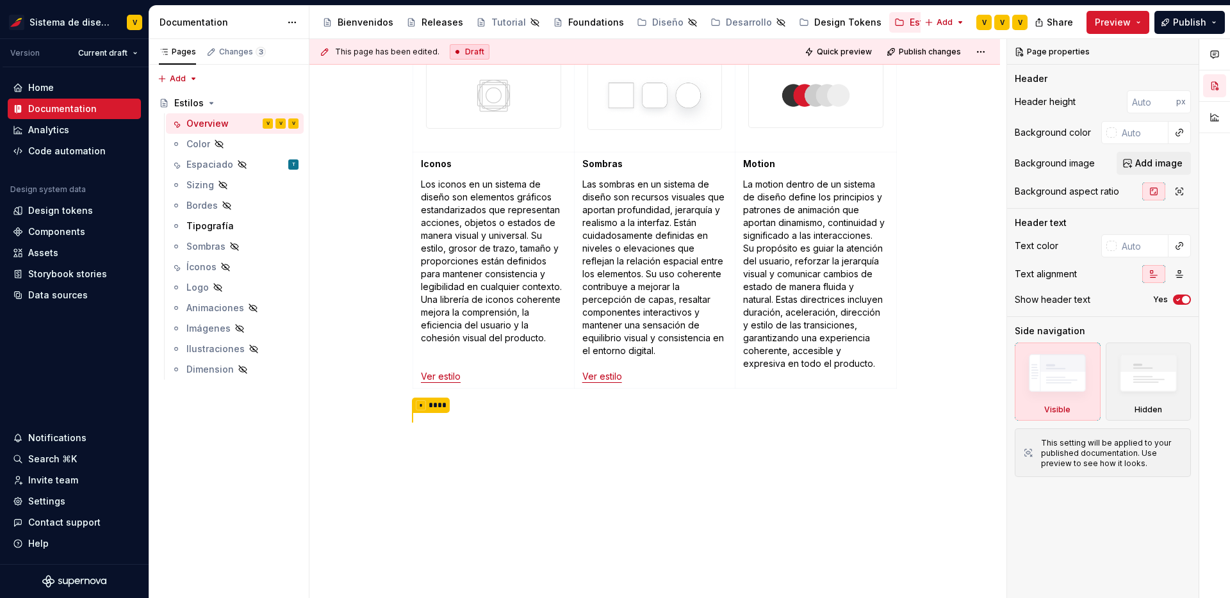
scroll to position [660, 0]
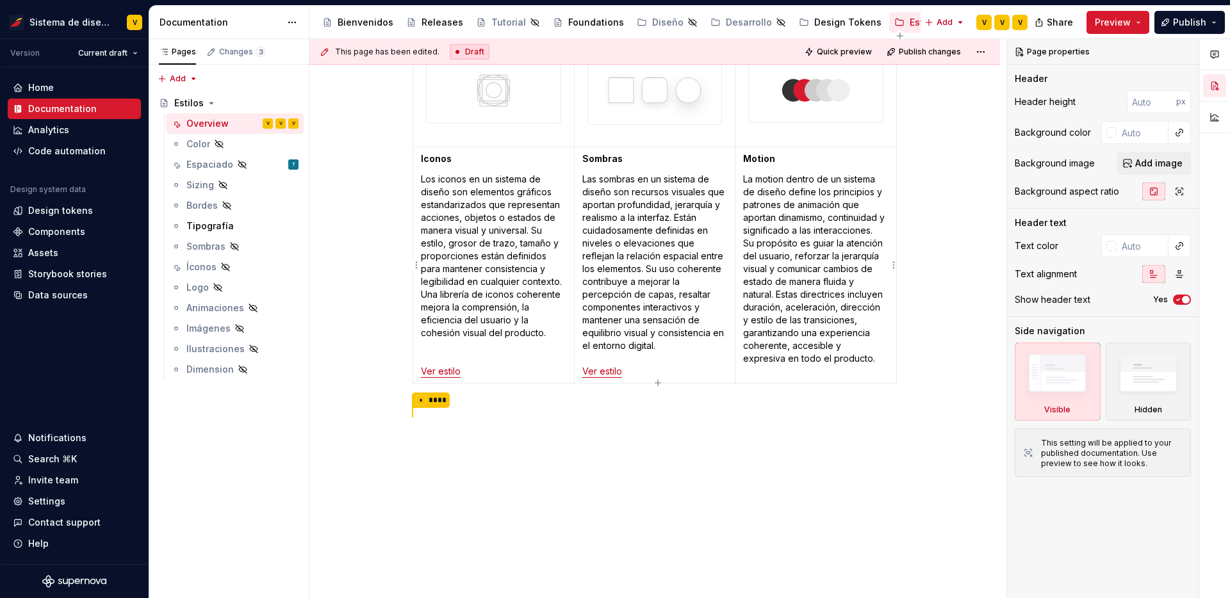
click at [848, 360] on p "La motion dentro de un sistema de diseño define los principios y patrones de an…" at bounding box center [815, 269] width 145 height 192
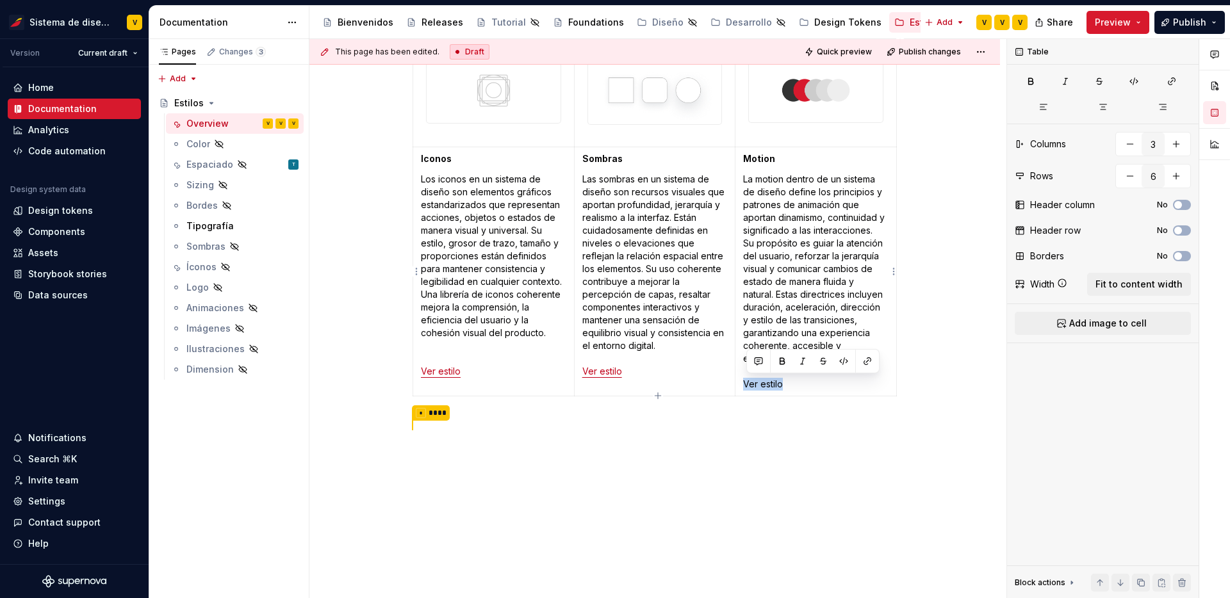
click at [747, 386] on p "La motion dentro de un sistema de diseño define los principios y patrones de an…" at bounding box center [815, 282] width 145 height 218
click at [867, 365] on button "button" at bounding box center [867, 361] width 18 height 18
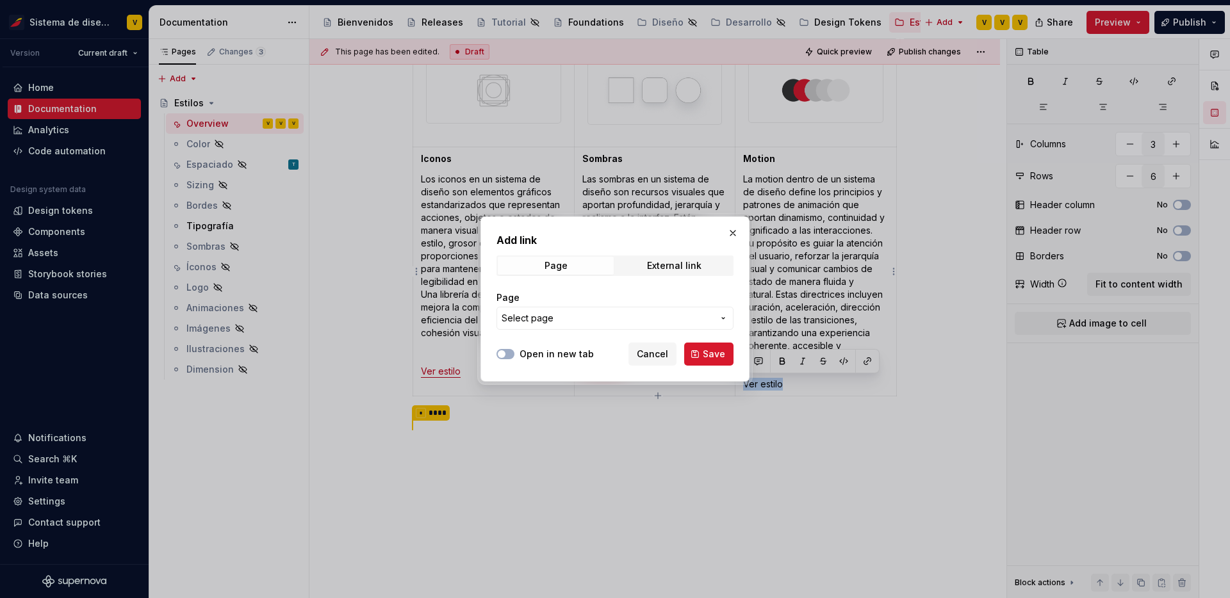
click at [683, 314] on span "Select page" at bounding box center [606, 318] width 211 height 13
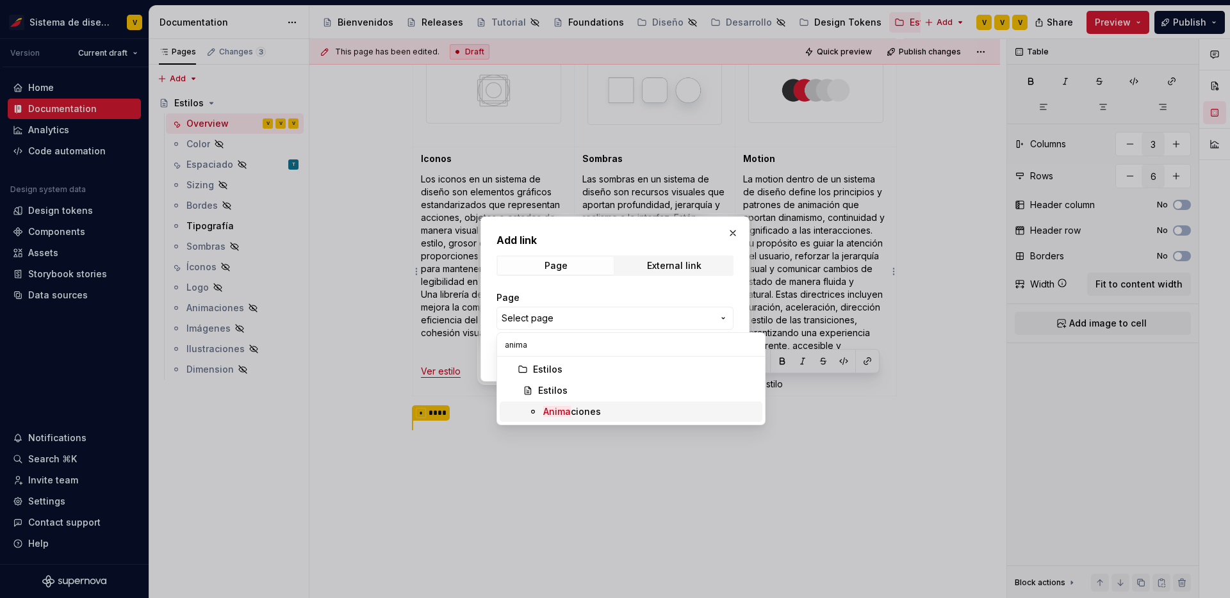
type input "anima"
click at [581, 413] on div "Anima ciones" at bounding box center [572, 411] width 58 height 13
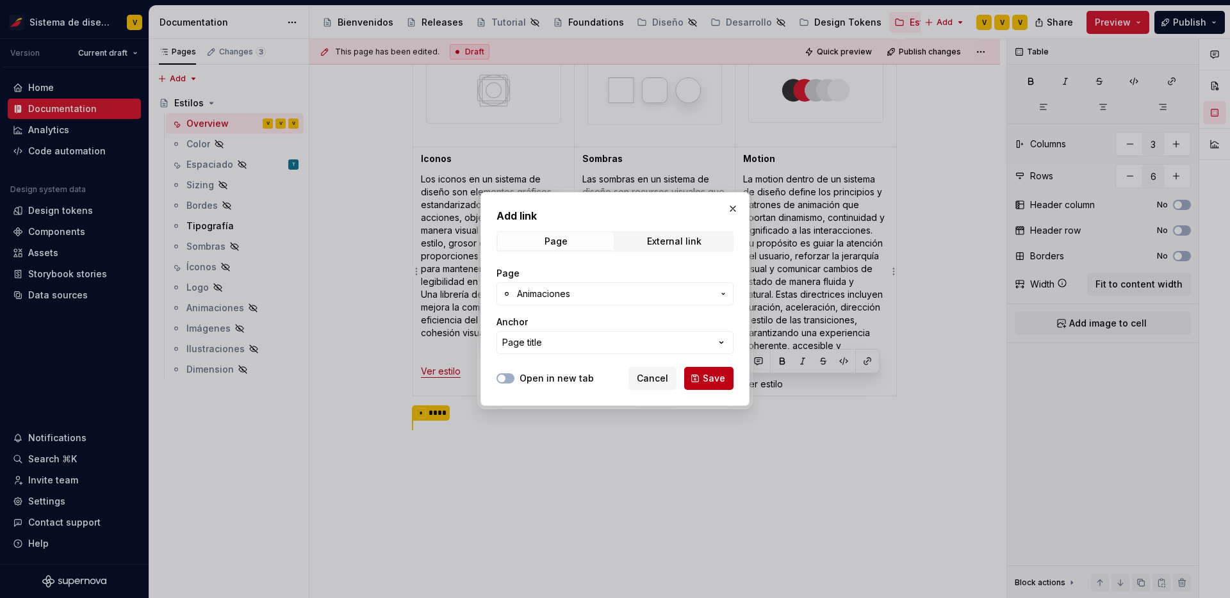
click at [700, 384] on button "Save" at bounding box center [708, 378] width 49 height 23
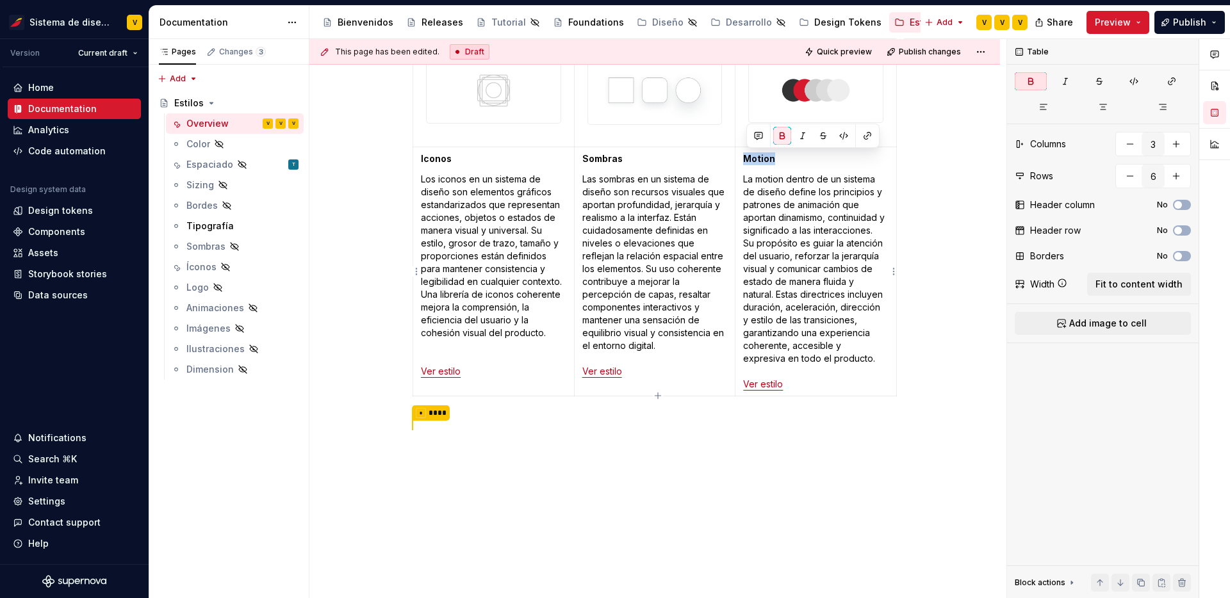
drag, startPoint x: 781, startPoint y: 158, endPoint x: 747, endPoint y: 157, distance: 34.6
click at [747, 157] on p "Motion" at bounding box center [815, 158] width 145 height 13
click at [606, 359] on p "Las sombras en un sistema de diseño son recursos visuales que aportan profundid…" at bounding box center [654, 275] width 145 height 205
click at [444, 361] on p "Los iconos en un sistema de diseño son elementos gráficos estandarizados que re…" at bounding box center [493, 275] width 145 height 205
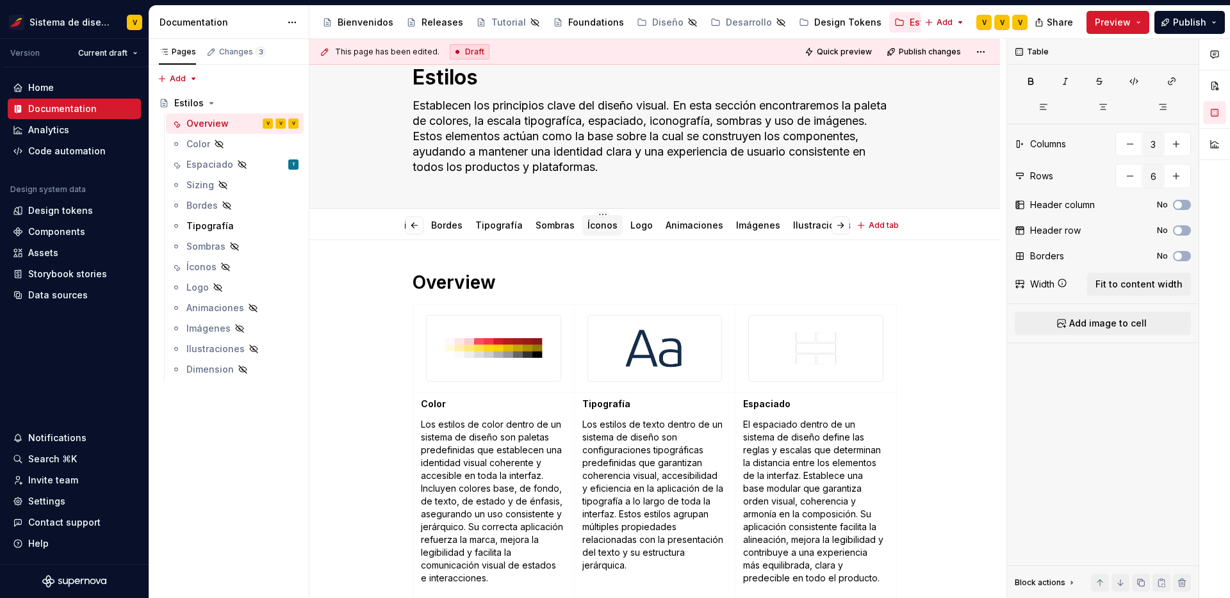
scroll to position [0, 191]
click at [672, 232] on div "Animaciones" at bounding box center [679, 225] width 58 height 15
click at [676, 227] on link "Animaciones" at bounding box center [698, 225] width 58 height 11
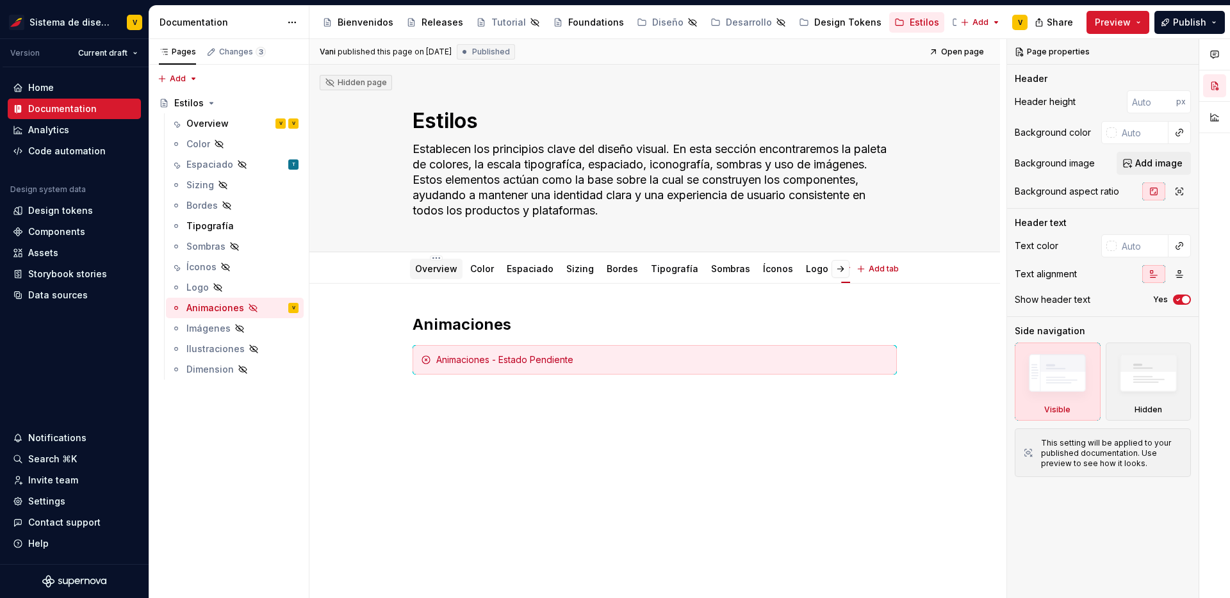
click at [428, 270] on link "Overview" at bounding box center [436, 268] width 42 height 11
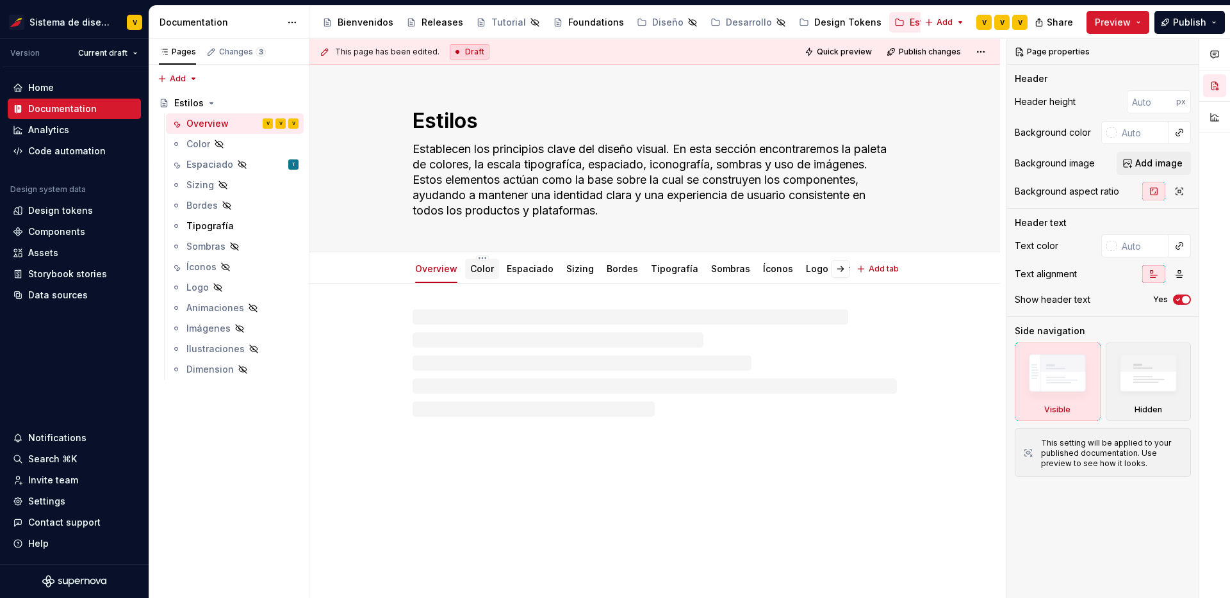
type textarea "*"
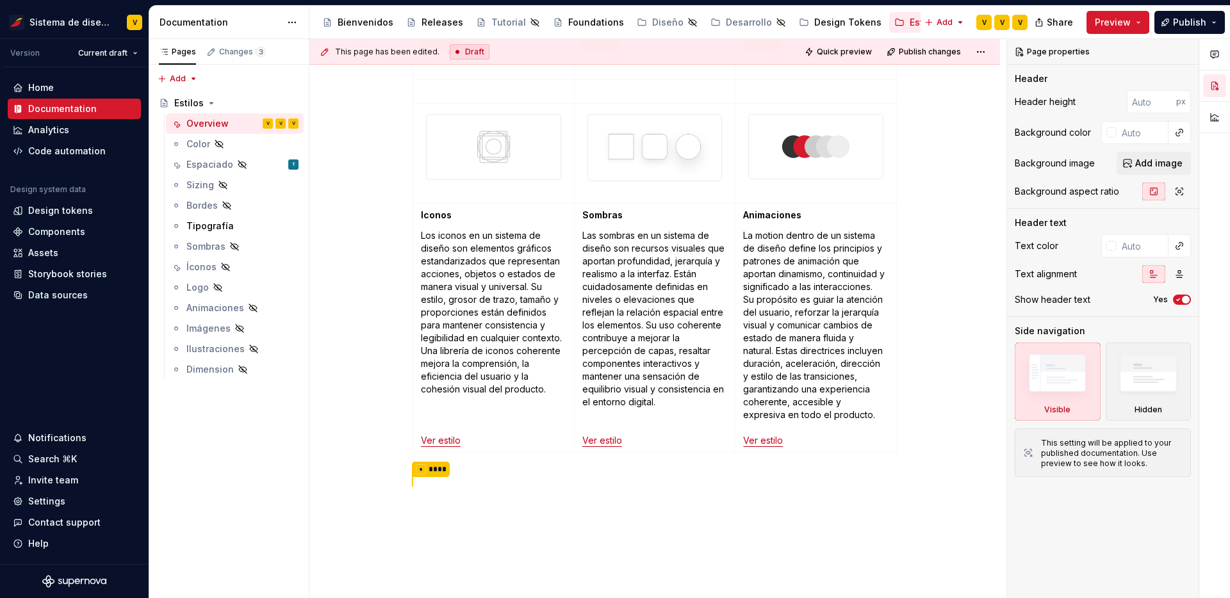
scroll to position [609, 0]
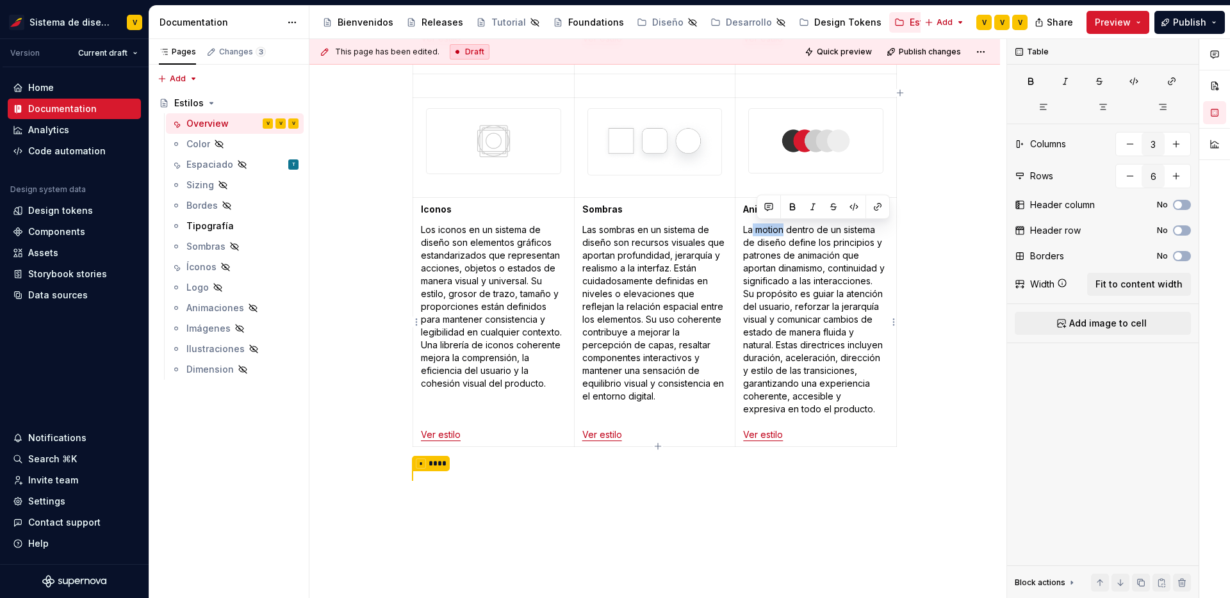
drag, startPoint x: 786, startPoint y: 229, endPoint x: 756, endPoint y: 228, distance: 30.7
click at [756, 228] on p "La motion dentro de un sistema de diseño define los principios y patrones de an…" at bounding box center [815, 332] width 145 height 218
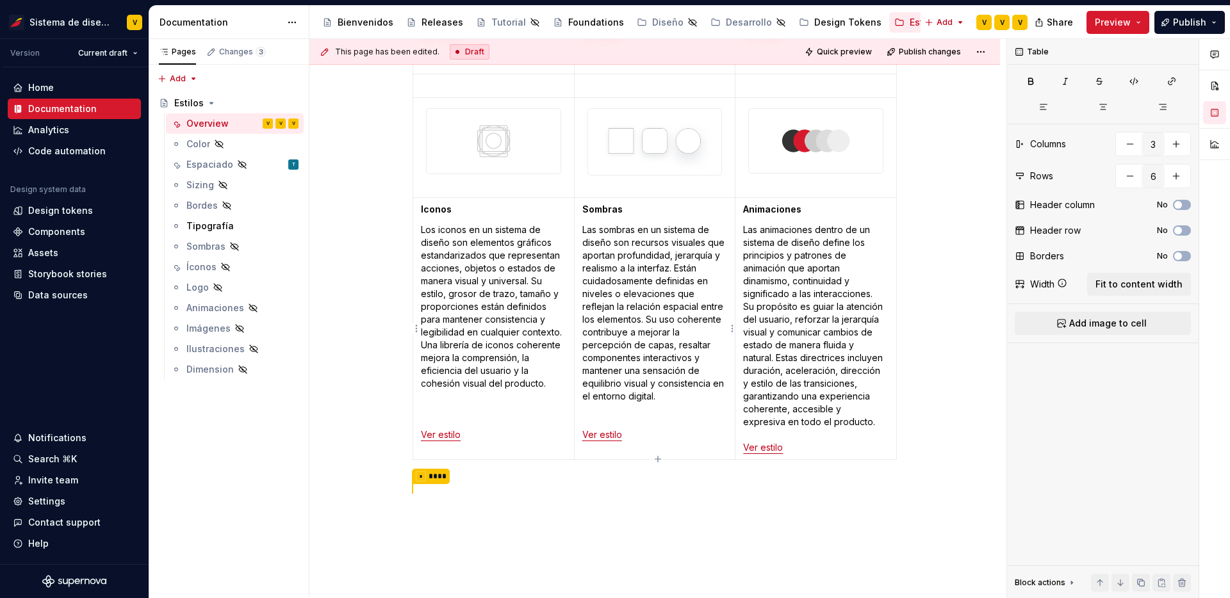
click at [593, 421] on p "Las sombras en un sistema de diseño son recursos visuales que aportan profundid…" at bounding box center [654, 332] width 145 height 218
click at [453, 416] on p "Los iconos en un sistema de diseño son elementos gráficos estandarizados que re…" at bounding box center [493, 332] width 145 height 218
click at [1127, 12] on button "Preview" at bounding box center [1117, 22] width 63 height 23
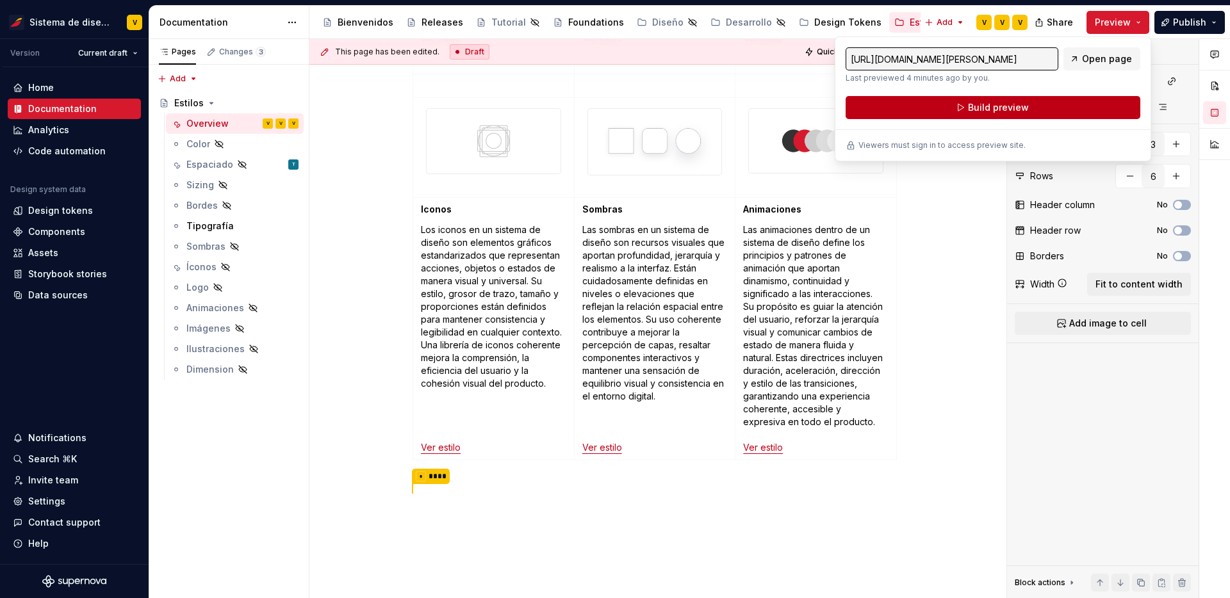
click at [989, 108] on span "Build preview" at bounding box center [998, 107] width 61 height 13
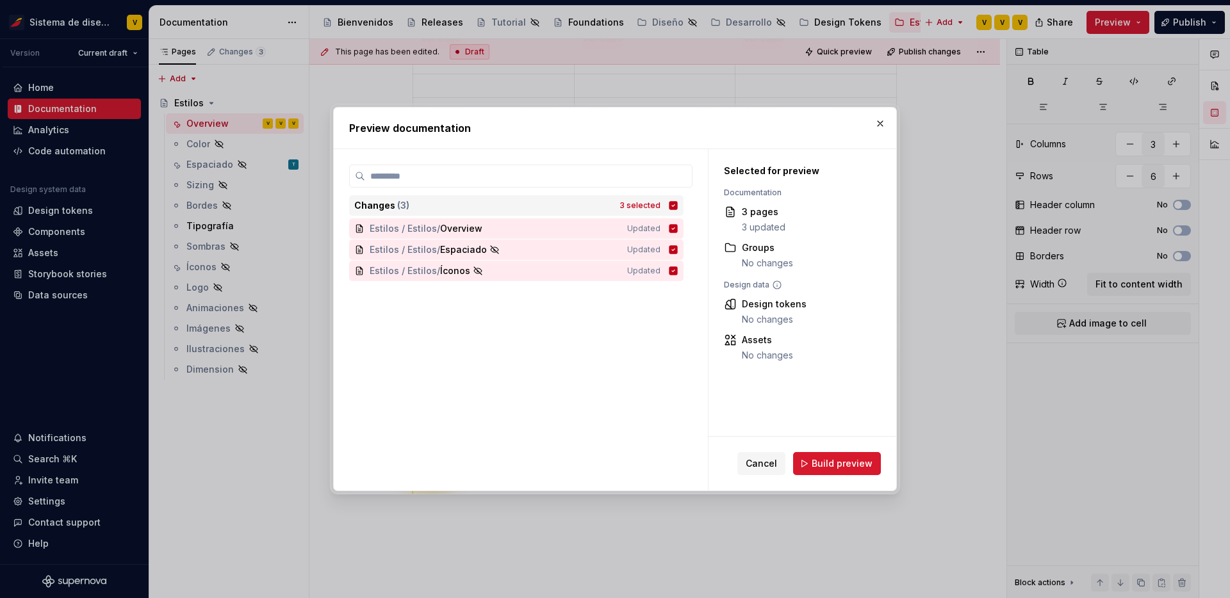
click at [678, 204] on icon at bounding box center [673, 205] width 8 height 8
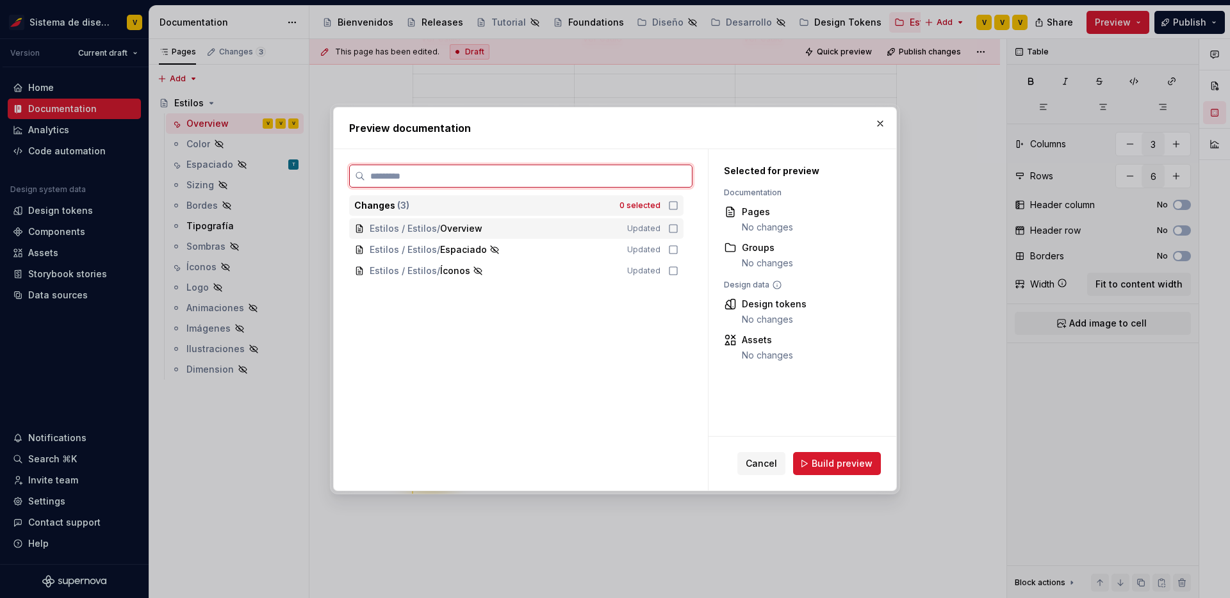
click at [676, 231] on icon at bounding box center [673, 228] width 10 height 10
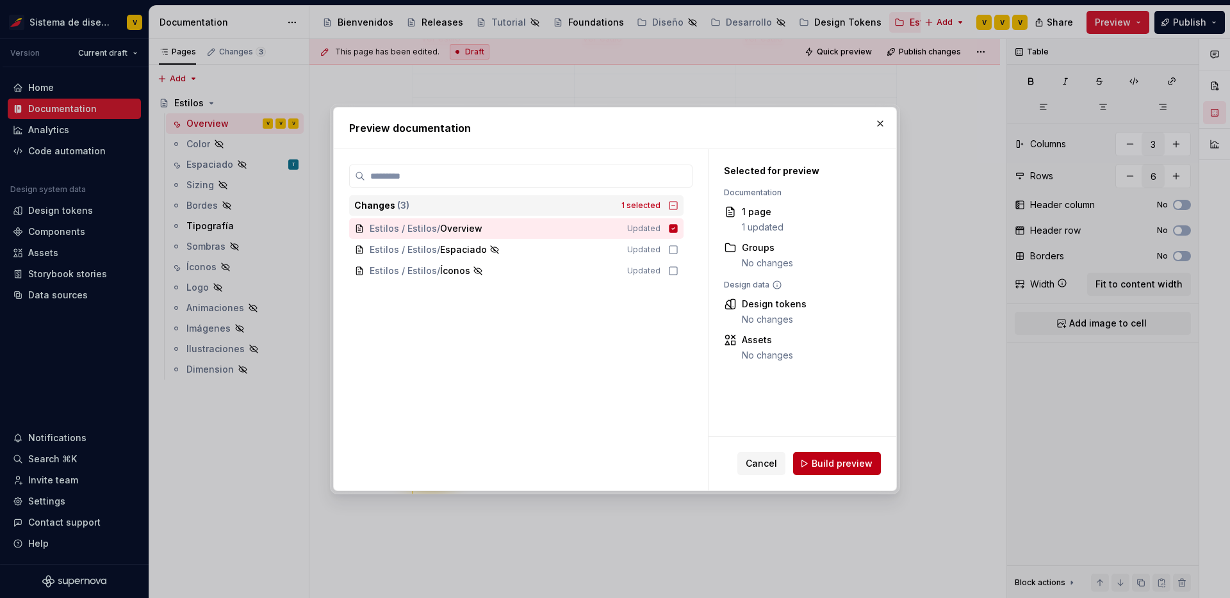
click at [818, 466] on span "Build preview" at bounding box center [841, 463] width 61 height 13
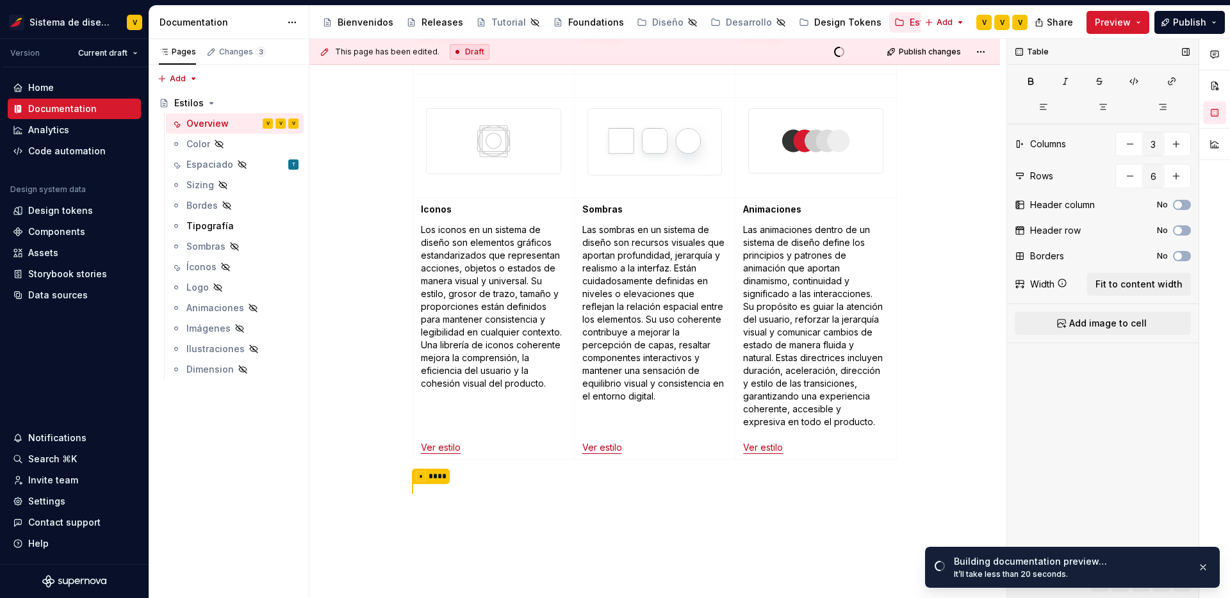
click at [1051, 392] on div "Table Columns 3 Rows 6 Header column No Header row No Borders No Width Fit to c…" at bounding box center [1102, 319] width 191 height 560
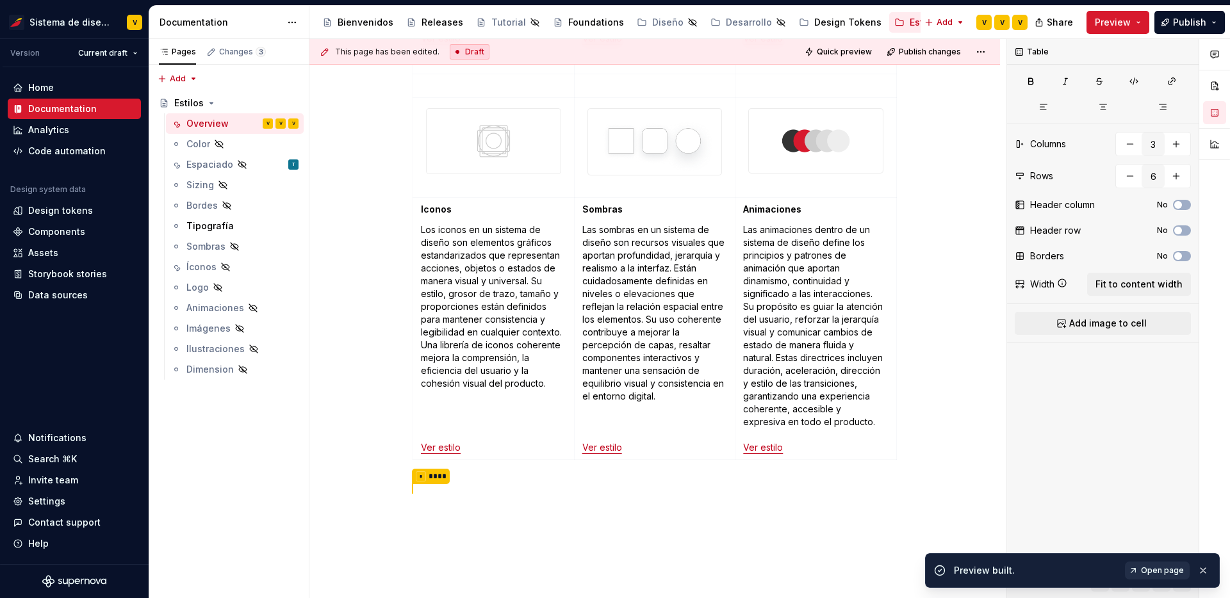
click at [1148, 573] on span "Open page" at bounding box center [1162, 570] width 43 height 10
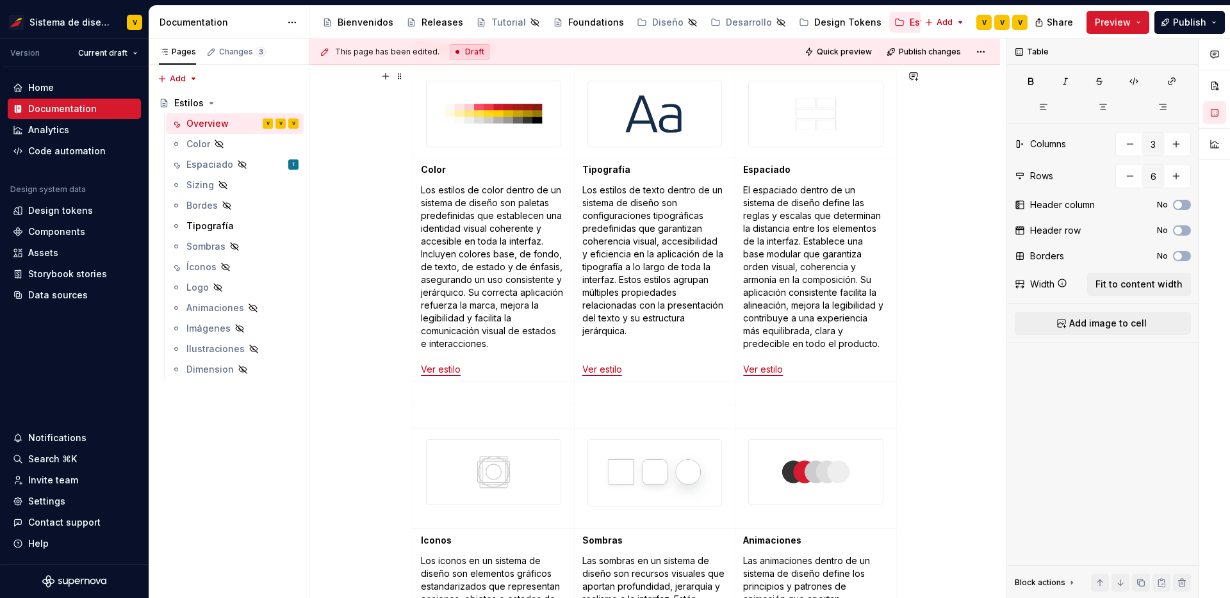
scroll to position [277, 0]
type textarea "*"
